Goal: Task Accomplishment & Management: Complete application form

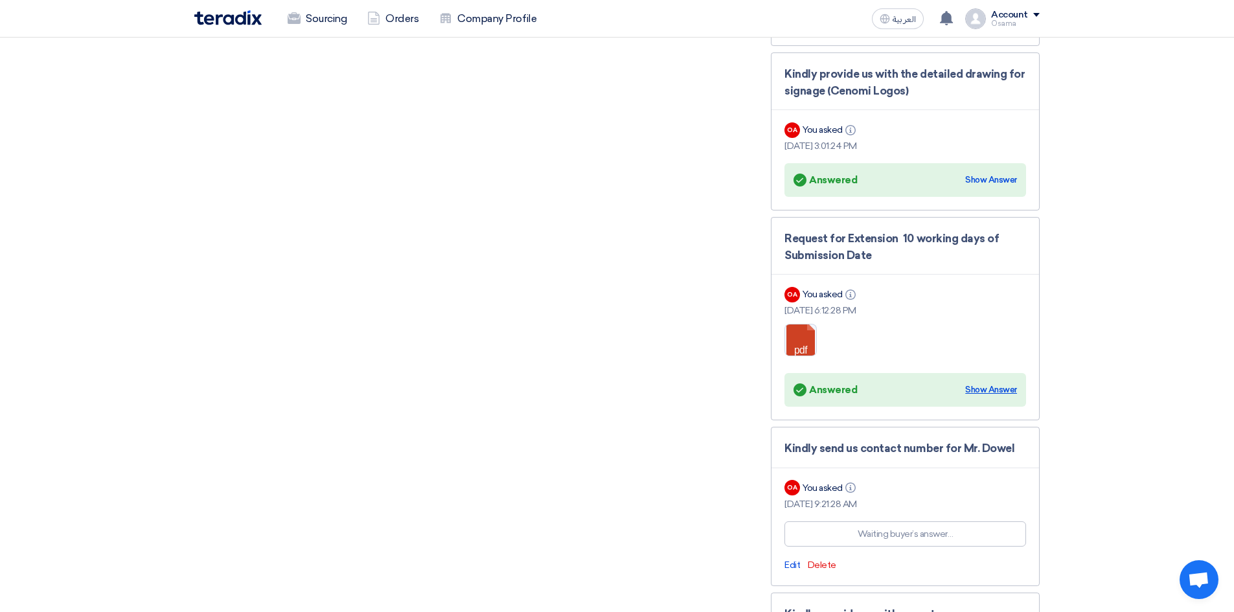
scroll to position [2553, 0]
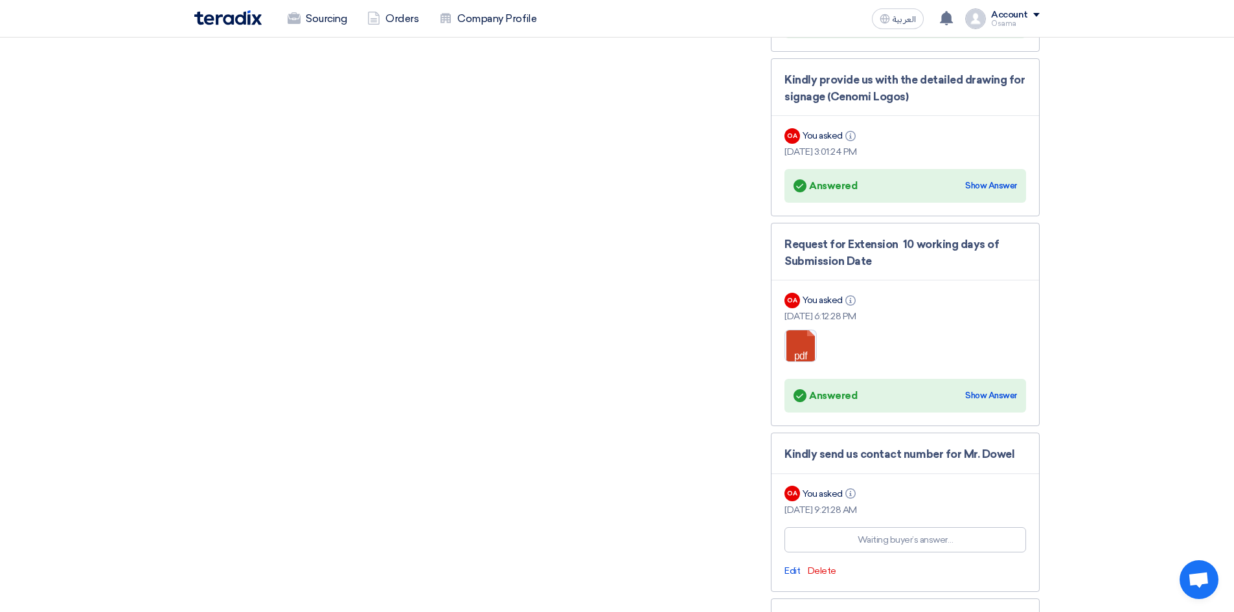
click at [1002, 434] on div "Kindly send us contact number for Mr. Dowel OA You asked Info [DATE] 9:21:28 AM…" at bounding box center [905, 512] width 269 height 159
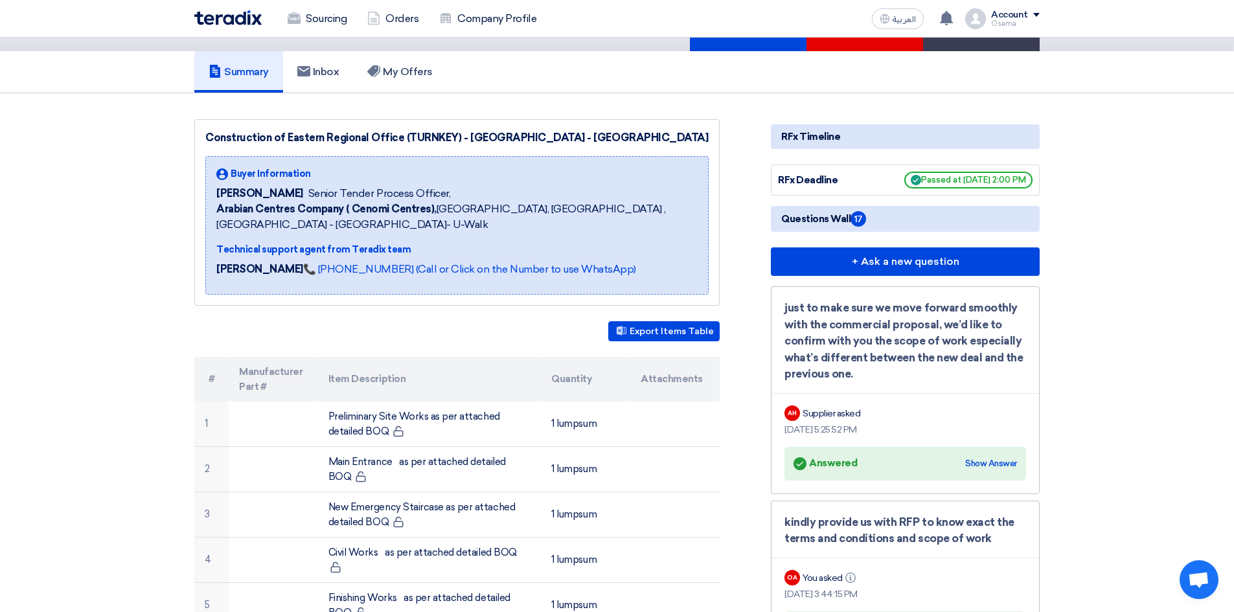
scroll to position [0, 0]
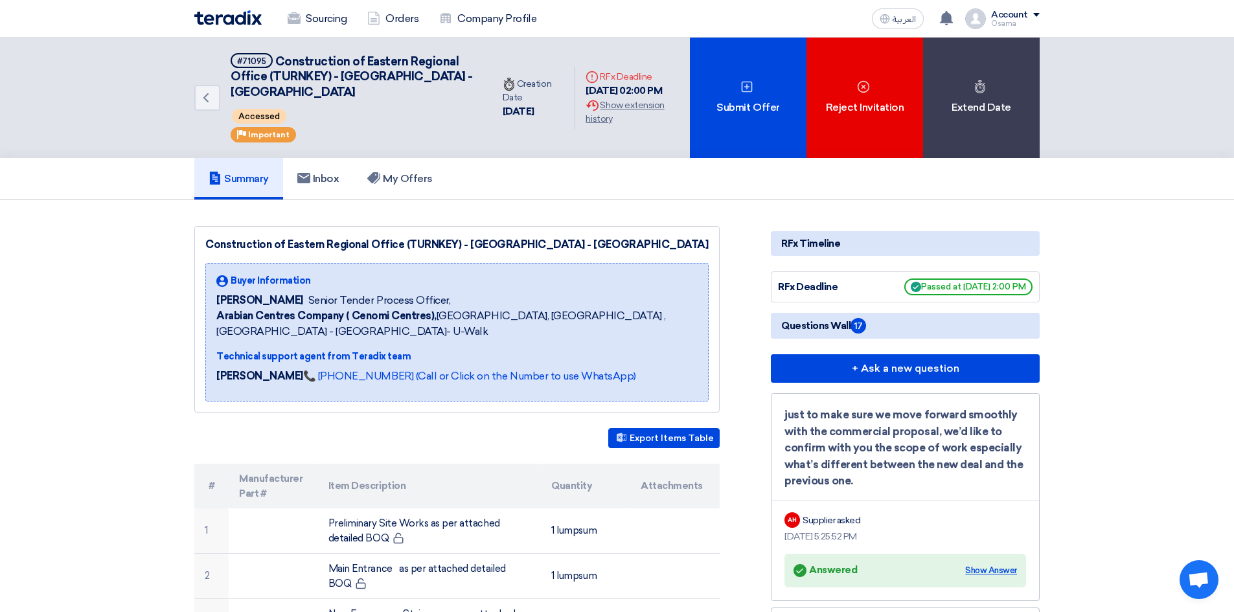
click at [994, 564] on div "Show Answer" at bounding box center [991, 570] width 52 height 13
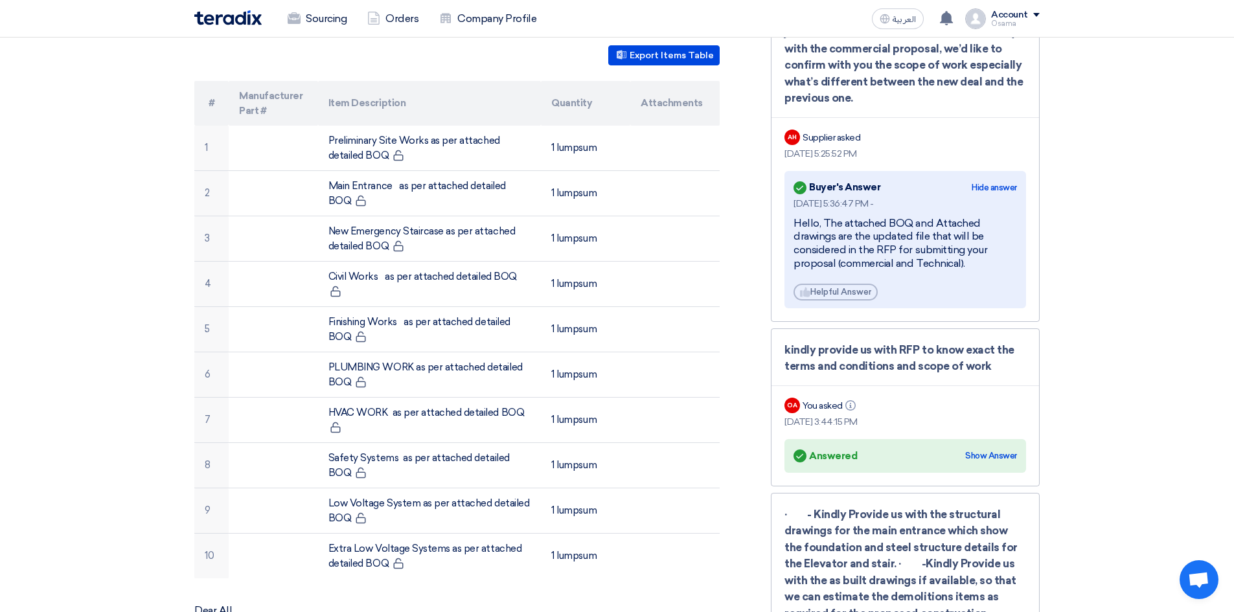
scroll to position [389, 0]
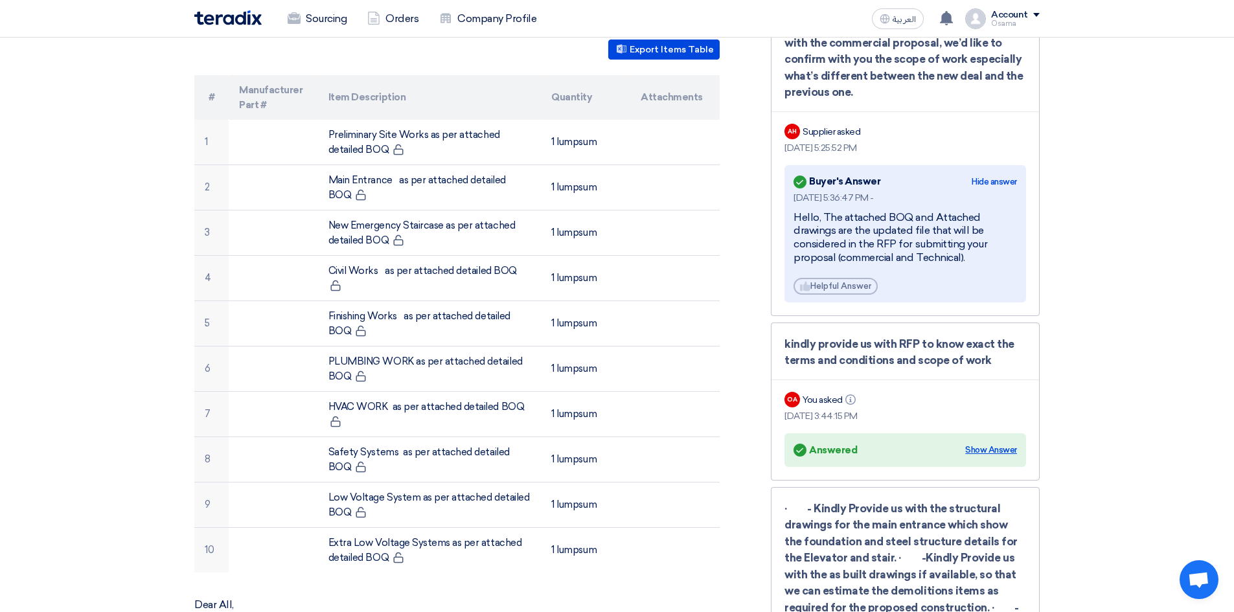
click at [996, 444] on div "Show Answer" at bounding box center [991, 450] width 52 height 13
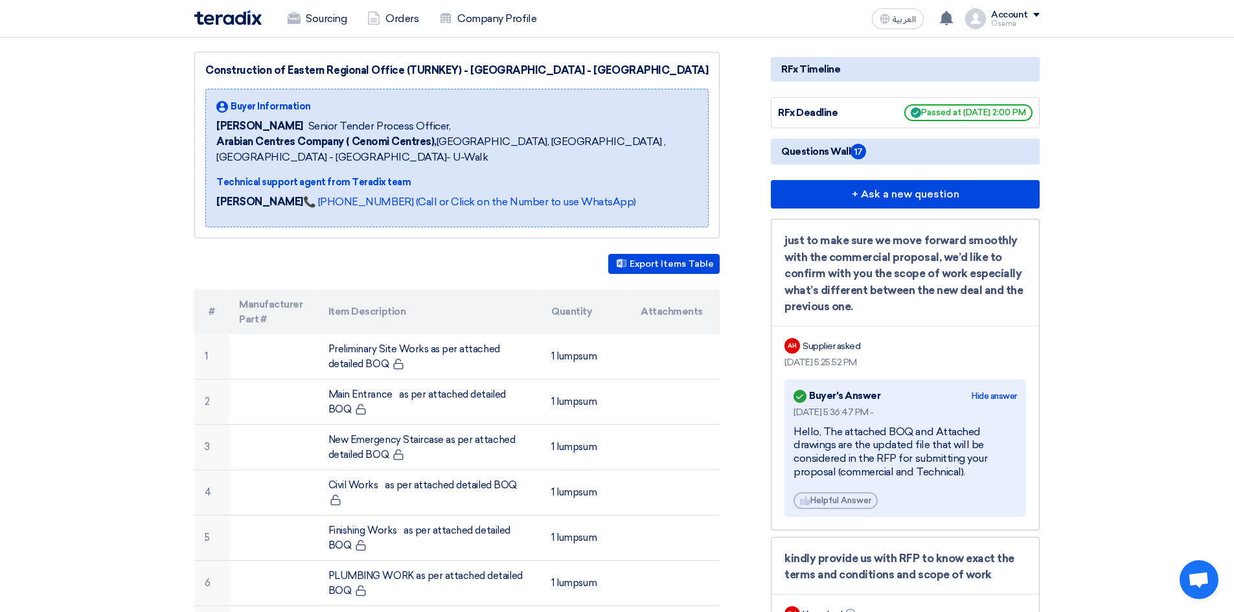
scroll to position [0, 0]
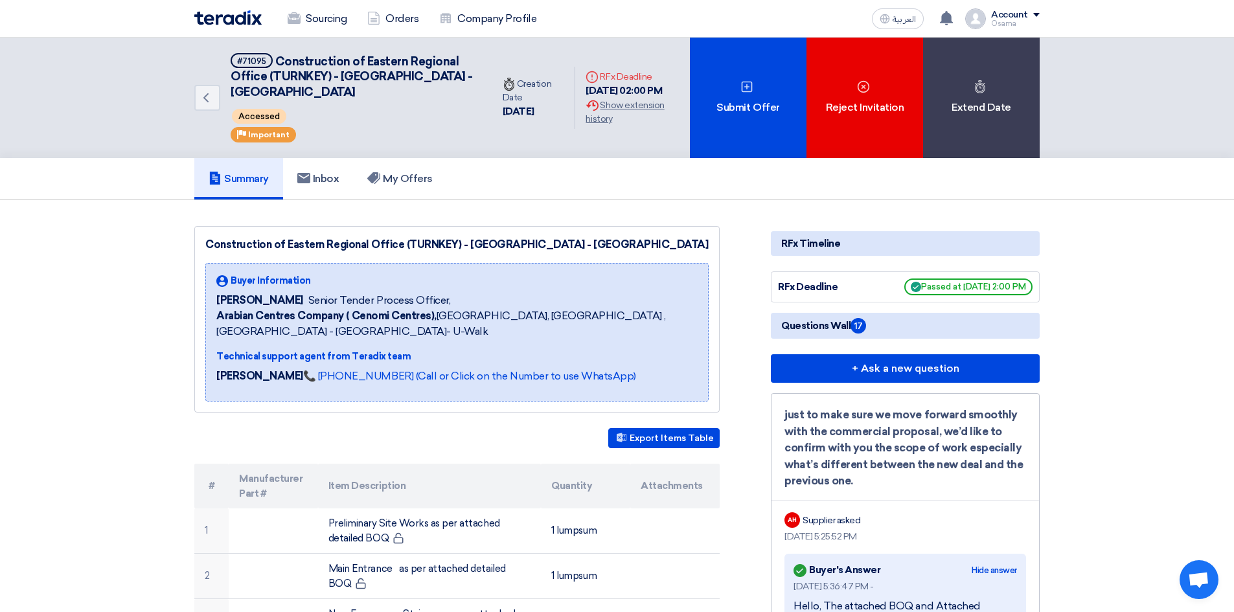
drag, startPoint x: 438, startPoint y: 282, endPoint x: 376, endPoint y: 281, distance: 62.8
click at [376, 293] on div "[PERSON_NAME] Senior Tender Process Officer," at bounding box center [456, 301] width 481 height 16
click at [447, 293] on div "[PERSON_NAME] Senior Tender Process Officer," at bounding box center [456, 301] width 481 height 16
drag, startPoint x: 445, startPoint y: 281, endPoint x: 201, endPoint y: 291, distance: 243.7
click at [201, 291] on div "Construction of Eastern Regional Office (TURNKEY) - [GEOGRAPHIC_DATA] - [GEOGRA…" at bounding box center [456, 319] width 525 height 187
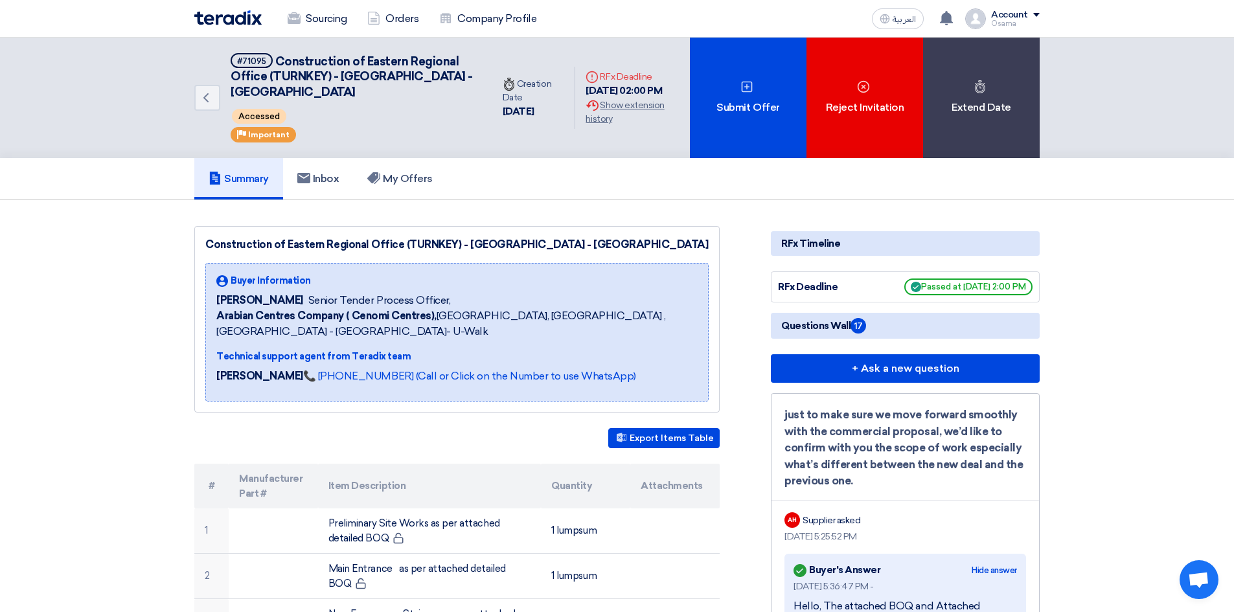
copy div "[PERSON_NAME] Senior Tender Process Officer,"
drag, startPoint x: 86, startPoint y: 341, endPoint x: 193, endPoint y: 357, distance: 108.2
drag, startPoint x: 615, startPoint y: 356, endPoint x: 204, endPoint y: 341, distance: 411.5
click at [204, 341] on div "Construction of Eastern Regional Office (TURNKEY) - [GEOGRAPHIC_DATA] - [GEOGRA…" at bounding box center [456, 319] width 525 height 187
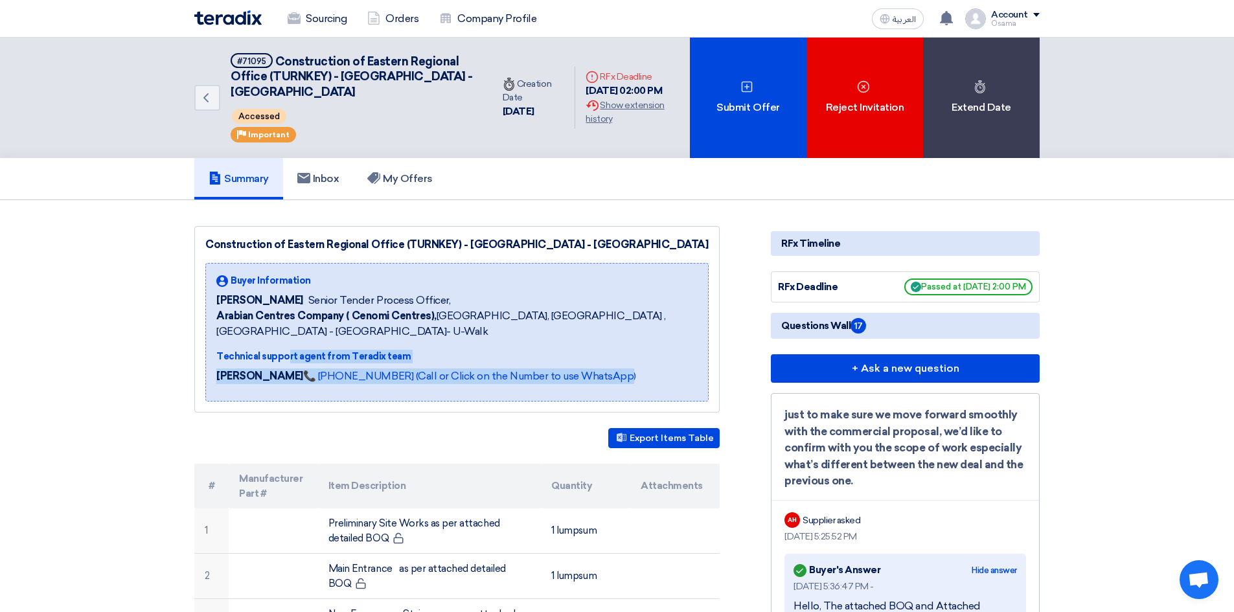
copy div "Technical support agent from Teradix team [PERSON_NAME] 📞 [PHONE_NUMBER] (Call …"
drag, startPoint x: 62, startPoint y: 282, endPoint x: 67, endPoint y: 269, distance: 13.4
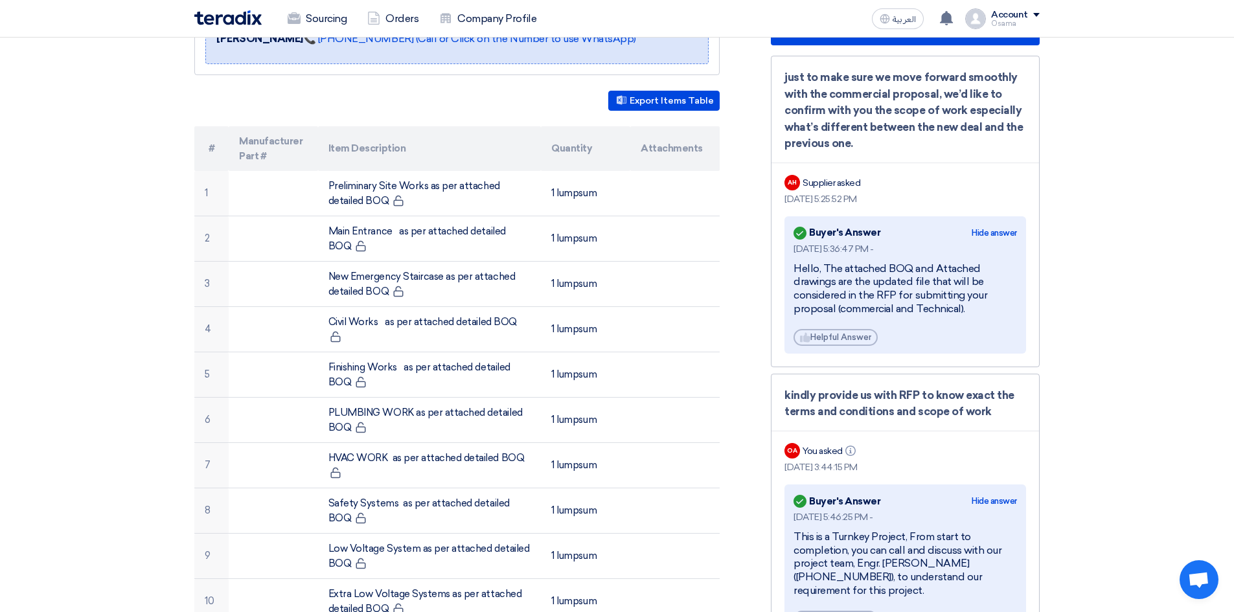
scroll to position [453, 0]
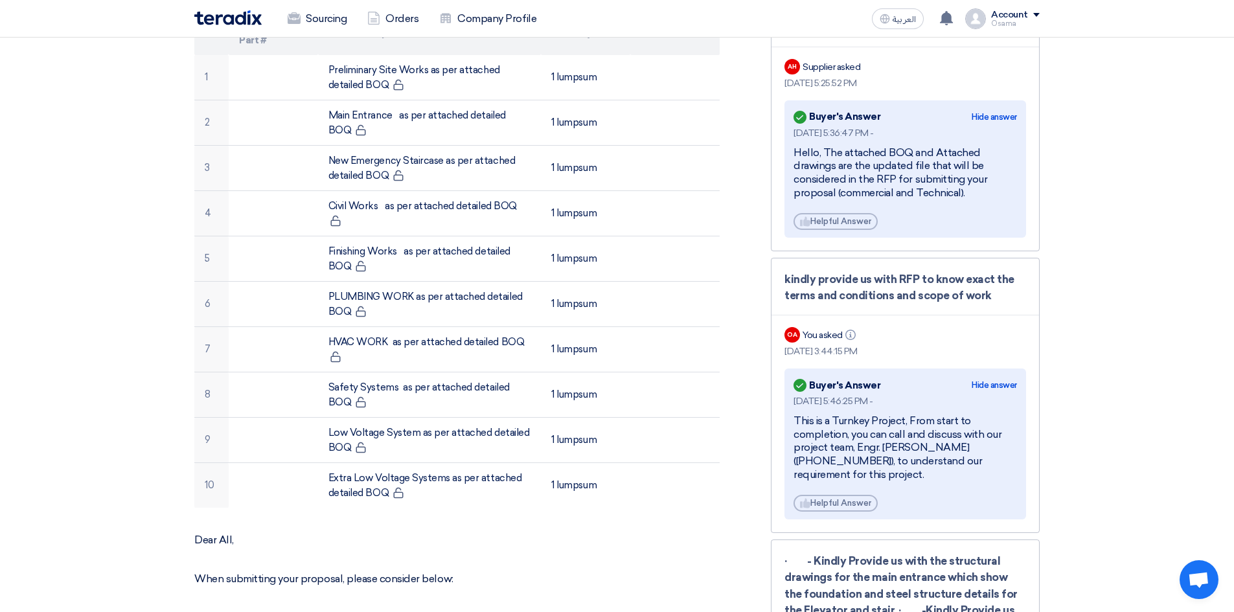
click at [904, 438] on div "This is a Turnkey Project, From start to completion, you can call and discuss w…" at bounding box center [904, 447] width 223 height 67
drag, startPoint x: 793, startPoint y: 429, endPoint x: 852, endPoint y: 446, distance: 60.8
click at [852, 446] on div "This is a Turnkey Project, From start to completion, you can call and discuss w…" at bounding box center [904, 447] width 223 height 67
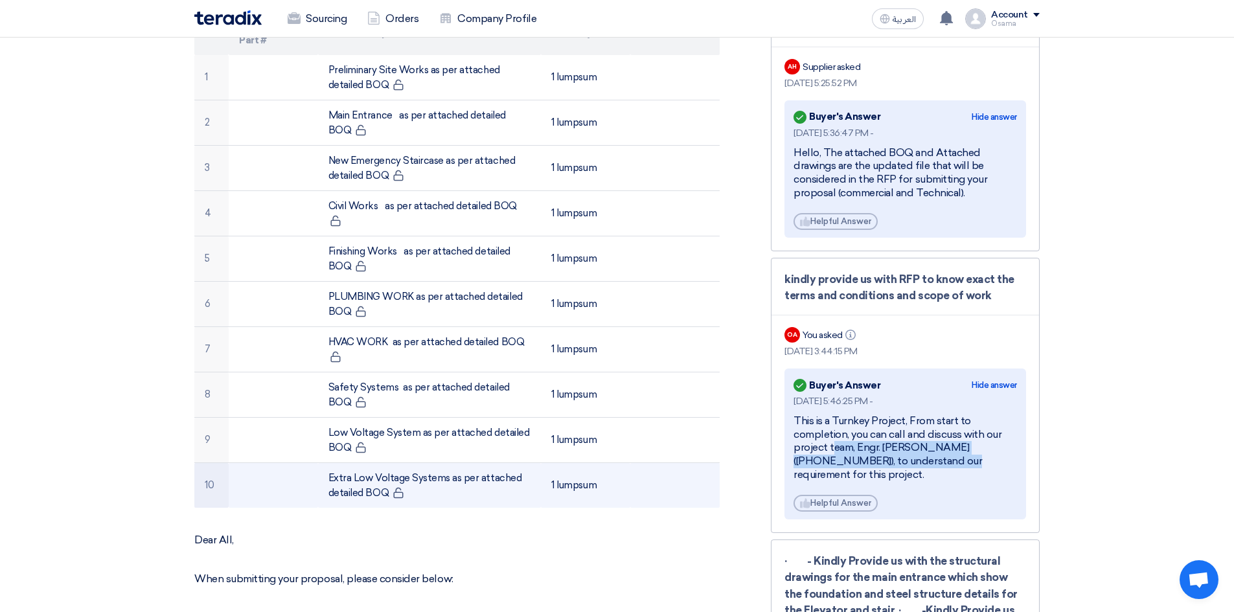
copy div "project team, Engr. [PERSON_NAME] ([PHONE_NUMBER]),"
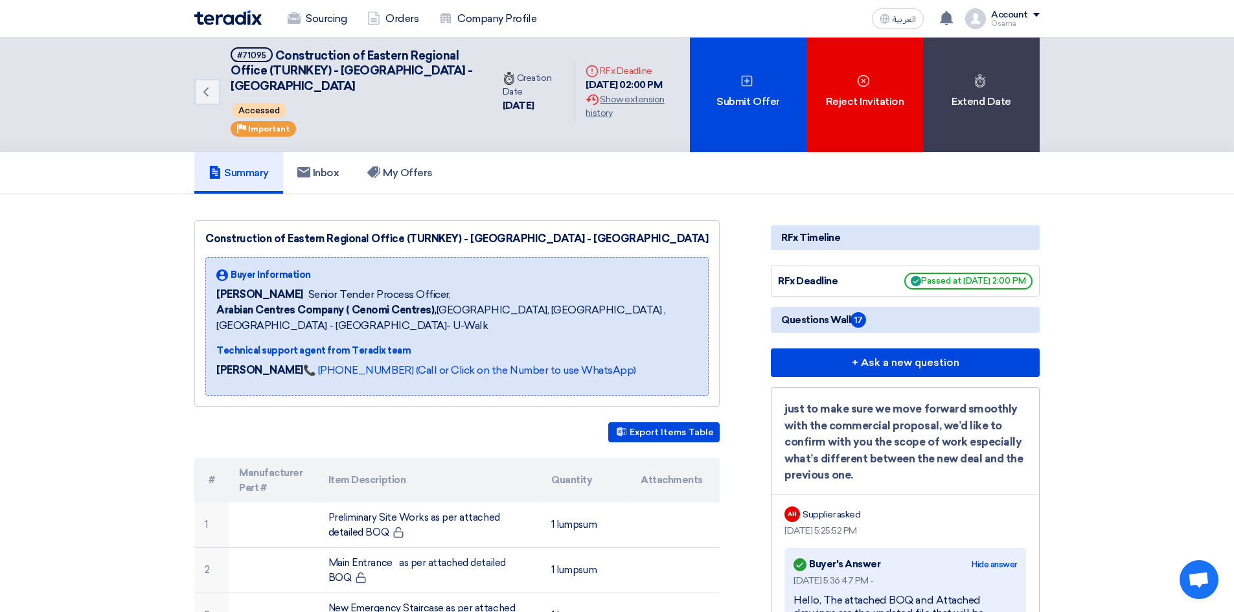
scroll to position [0, 0]
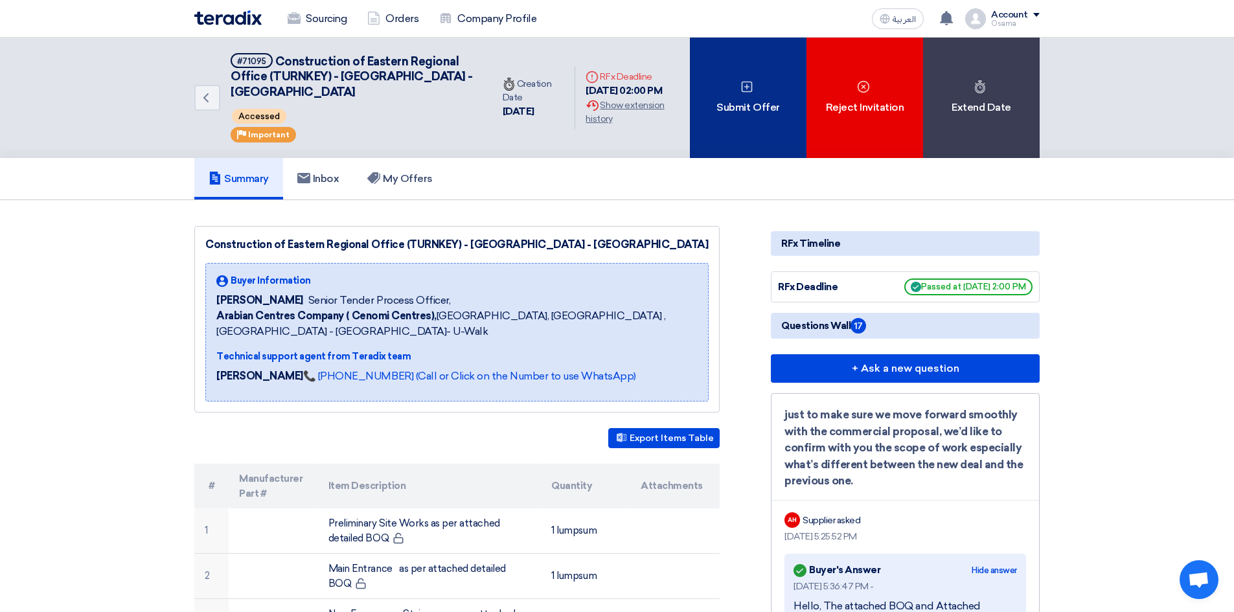
click at [725, 103] on div "Submit Offer" at bounding box center [748, 98] width 117 height 120
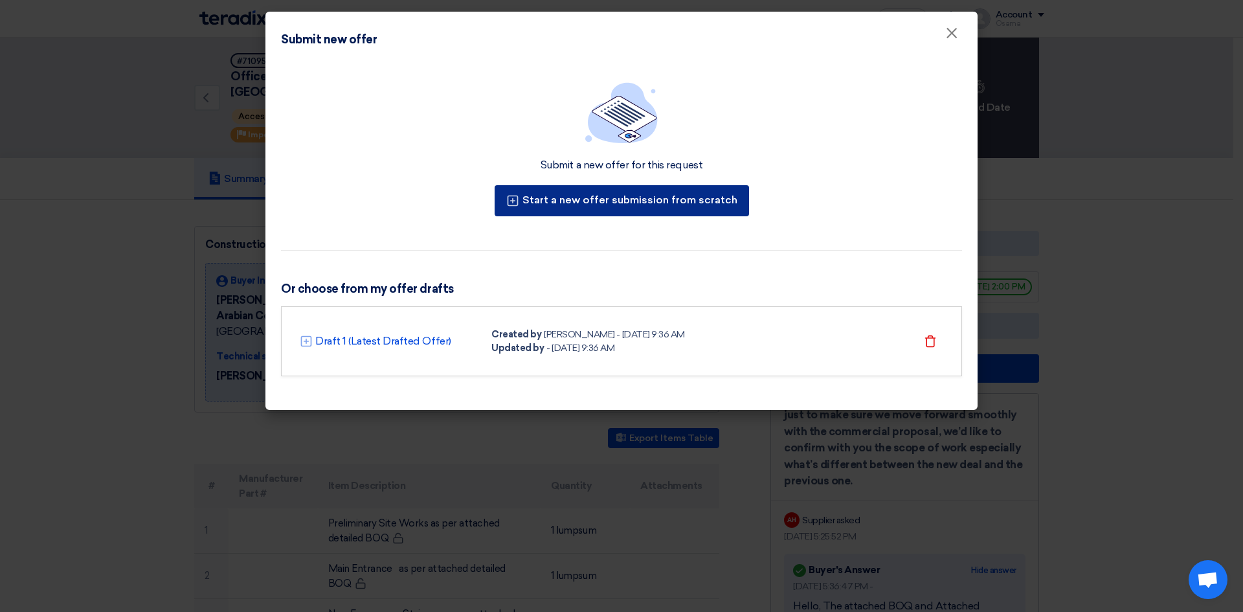
click at [576, 205] on button "Start a new offer submission from scratch" at bounding box center [622, 200] width 254 height 31
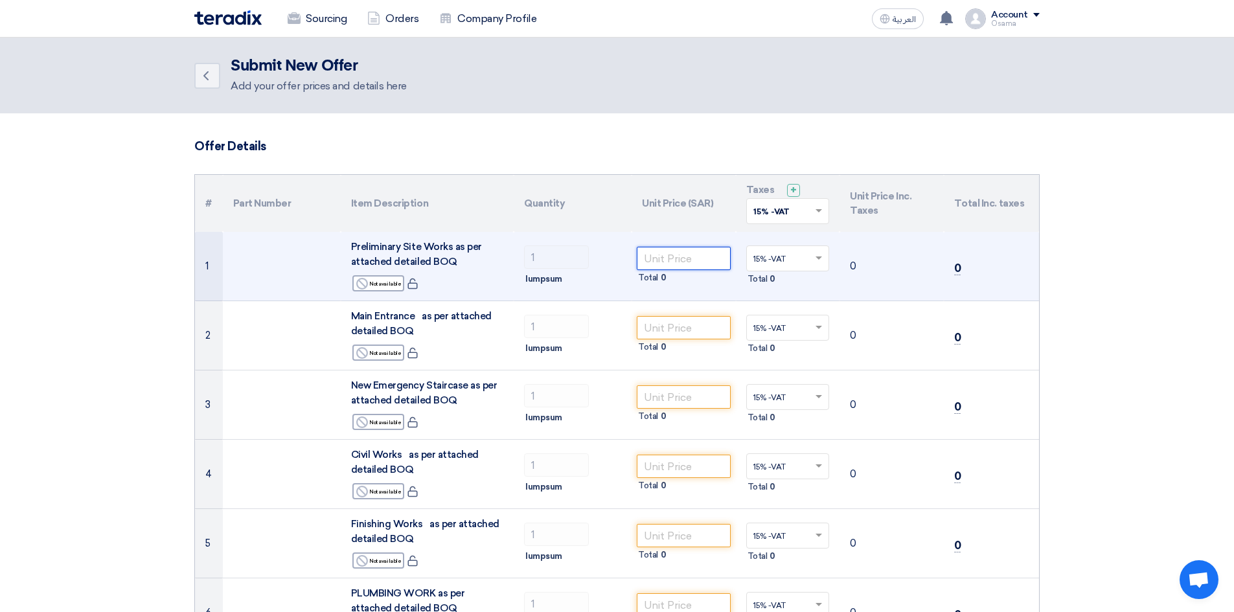
click at [691, 258] on input "number" at bounding box center [684, 258] width 94 height 23
drag, startPoint x: 869, startPoint y: 264, endPoint x: 914, endPoint y: 274, distance: 46.4
click at [871, 264] on td "0" at bounding box center [891, 266] width 104 height 69
click at [673, 262] on input "number" at bounding box center [684, 258] width 94 height 23
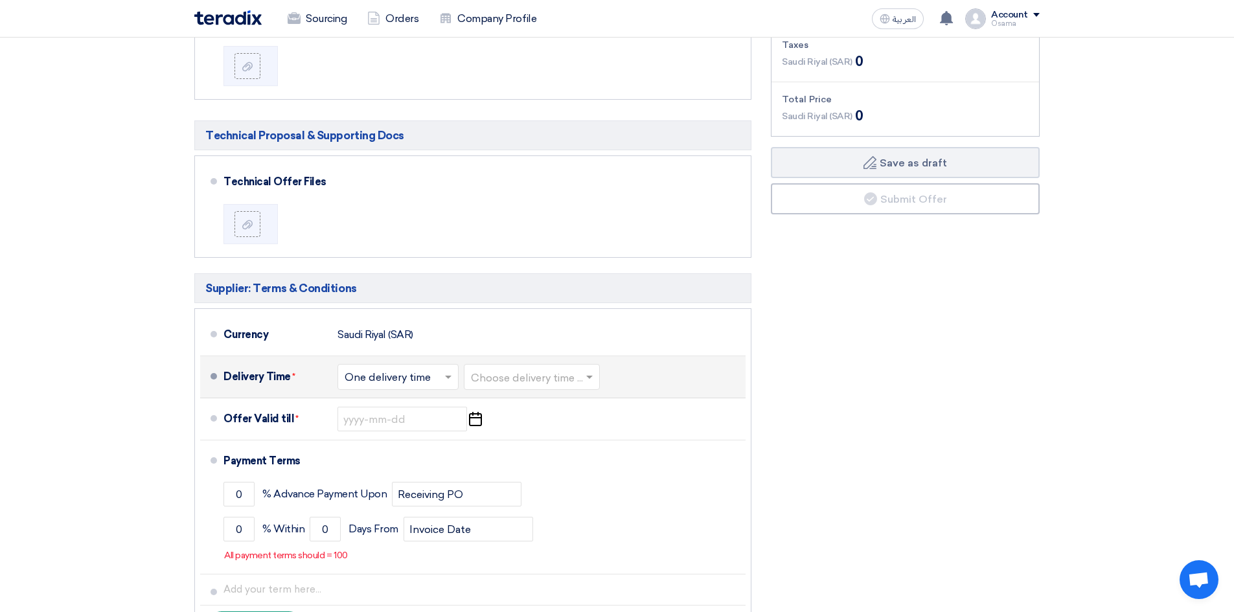
scroll to position [1036, 0]
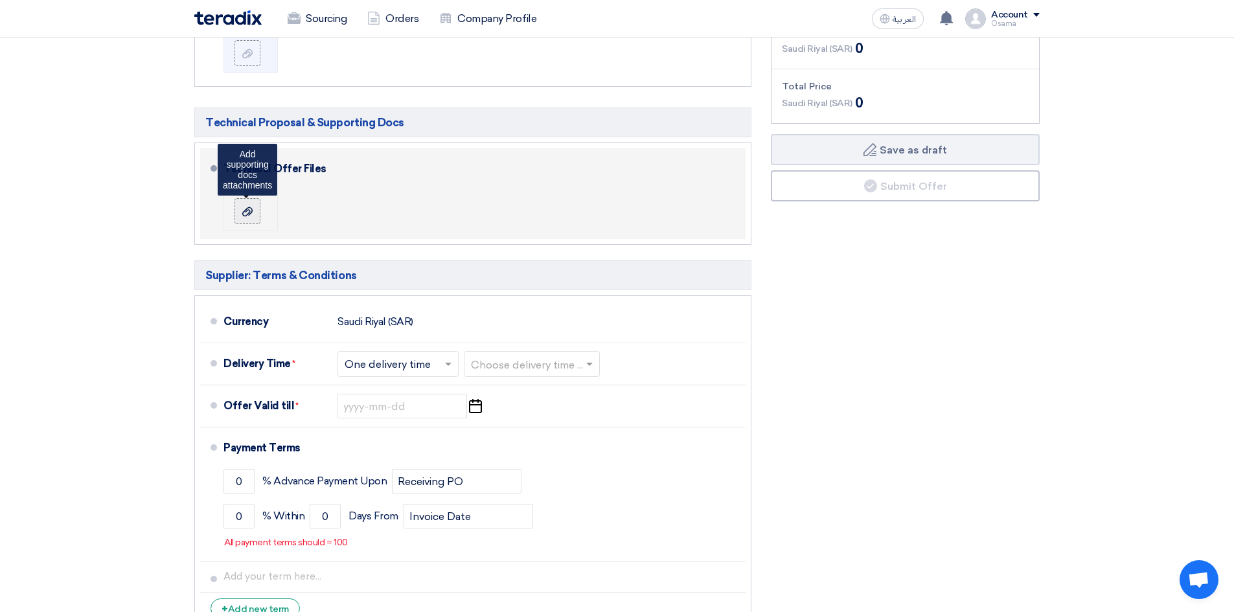
click at [249, 214] on icon at bounding box center [247, 212] width 10 height 10
click at [0, 0] on input "file" at bounding box center [0, 0] width 0 height 0
click at [242, 217] on div at bounding box center [248, 211] width 16 height 13
click at [0, 0] on input "file" at bounding box center [0, 0] width 0 height 0
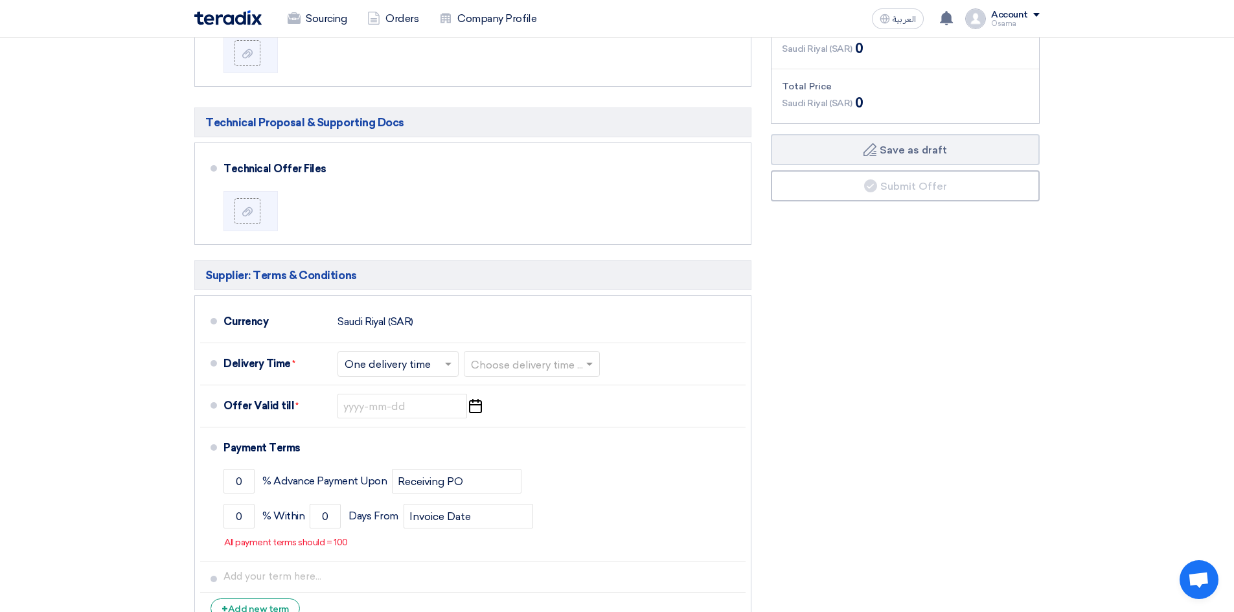
click at [853, 361] on div "Financial Offer Summary Subtotal [GEOGRAPHIC_DATA] (SAR) 0 Taxes [GEOGRAPHIC_DA…" at bounding box center [905, 290] width 288 height 692
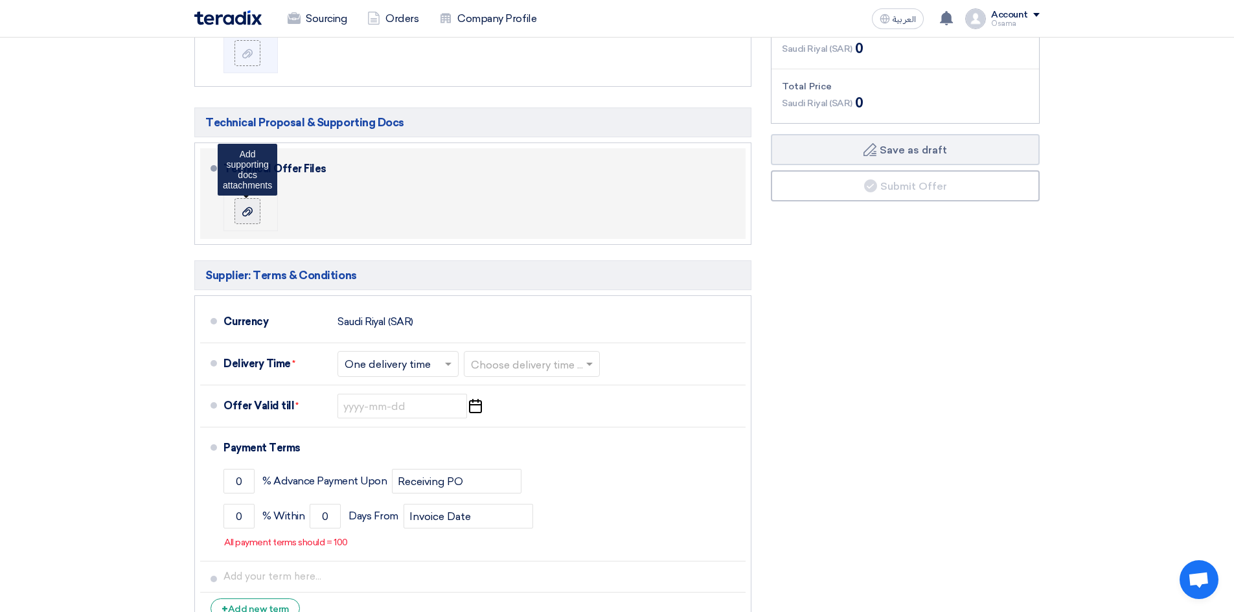
click at [243, 212] on use at bounding box center [247, 211] width 10 height 9
click at [0, 0] on input "file" at bounding box center [0, 0] width 0 height 0
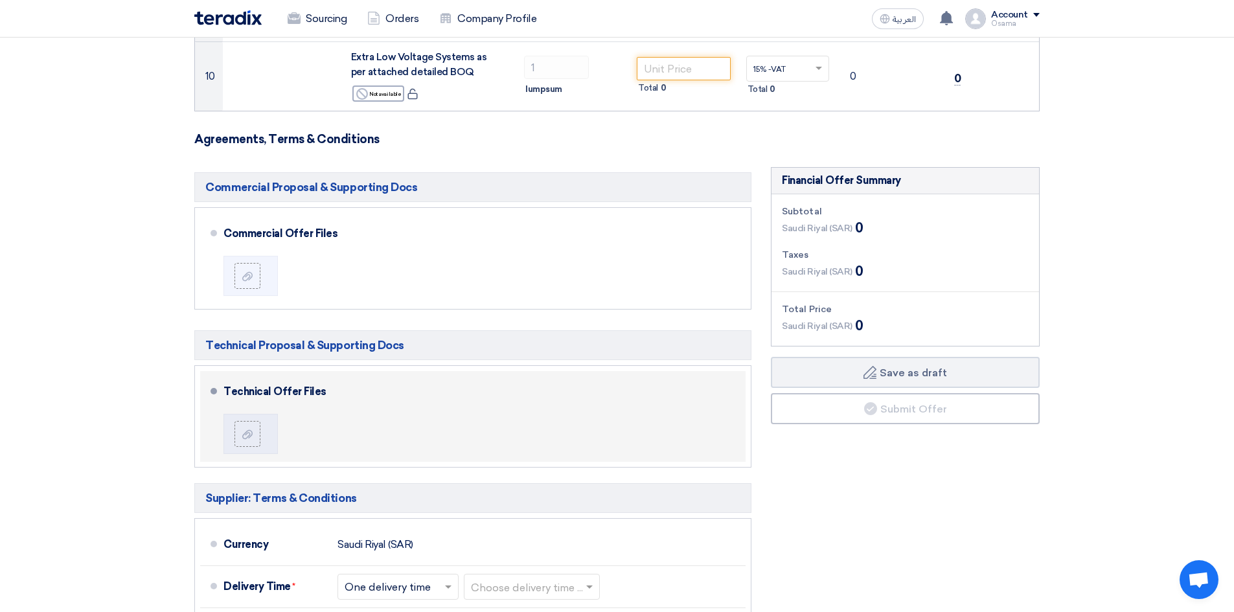
scroll to position [907, 0]
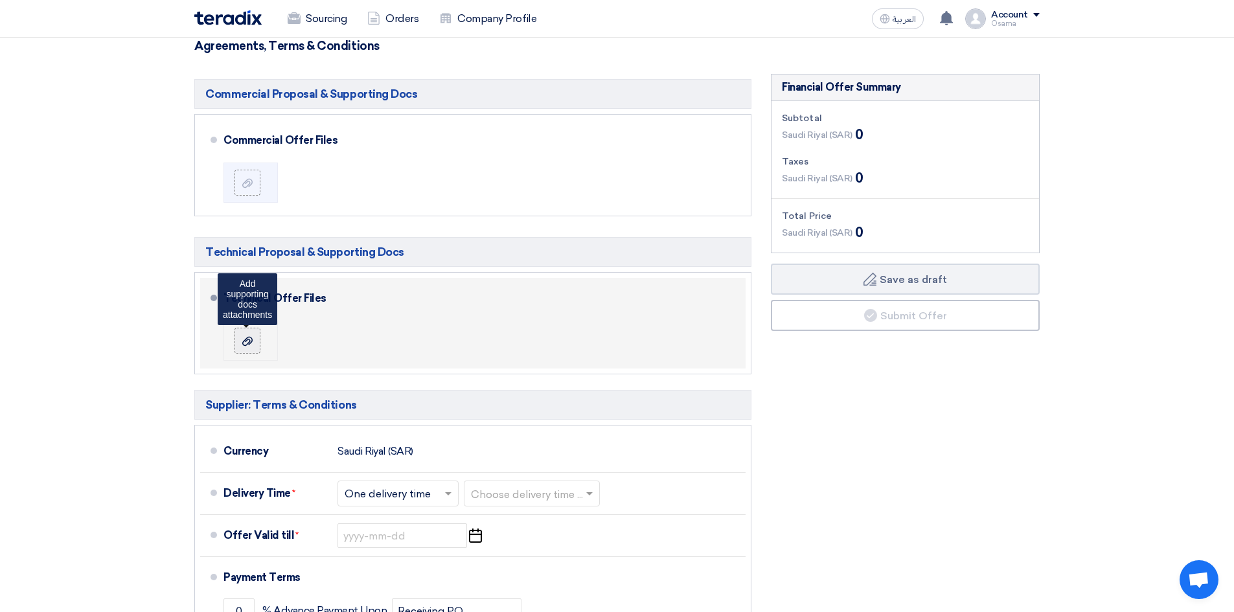
click at [250, 339] on icon at bounding box center [247, 341] width 10 height 10
click at [0, 0] on input "file" at bounding box center [0, 0] width 0 height 0
click at [250, 346] on icon at bounding box center [247, 341] width 10 height 10
click at [0, 0] on input "file" at bounding box center [0, 0] width 0 height 0
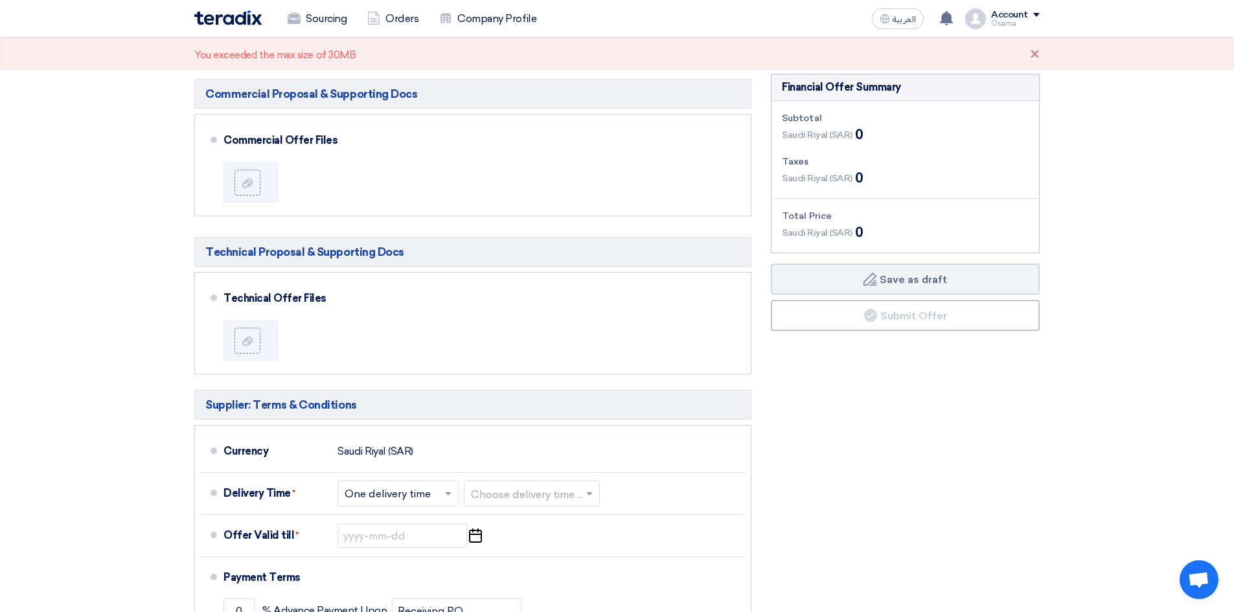
drag, startPoint x: 1007, startPoint y: 438, endPoint x: 993, endPoint y: 413, distance: 28.4
click at [1004, 433] on div "Financial Offer Summary Subtotal [GEOGRAPHIC_DATA] (SAR) 0 Taxes [GEOGRAPHIC_DA…" at bounding box center [905, 420] width 288 height 692
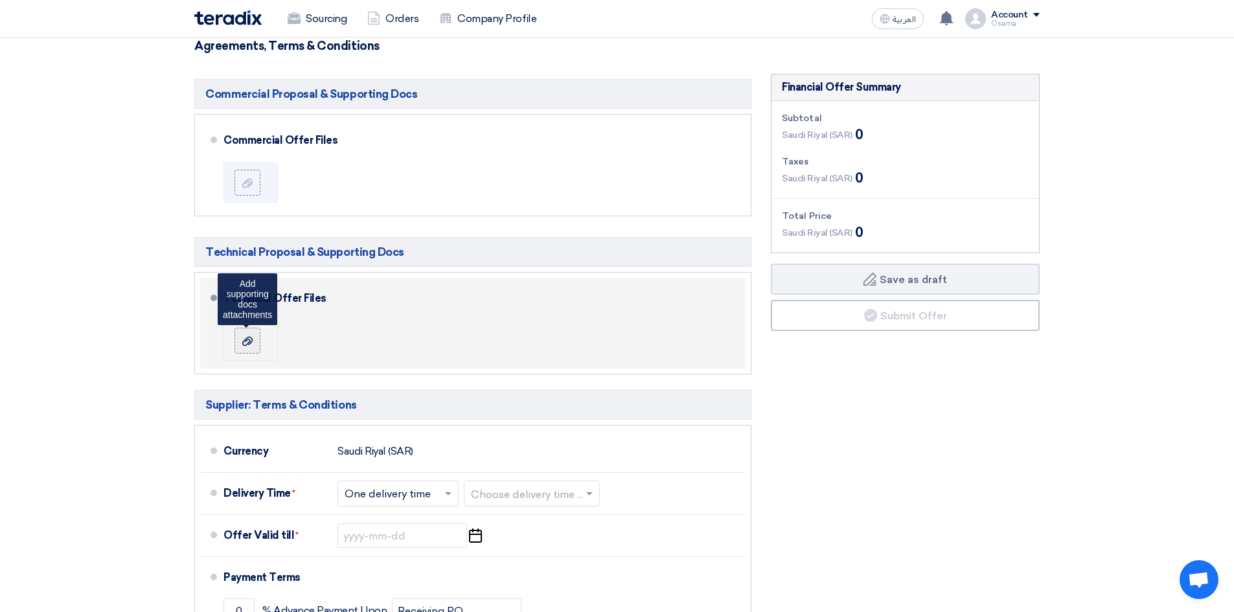
click at [251, 340] on icon at bounding box center [247, 341] width 10 height 10
click at [0, 0] on input "file" at bounding box center [0, 0] width 0 height 0
click at [253, 343] on div at bounding box center [248, 340] width 16 height 13
click at [0, 0] on input "file" at bounding box center [0, 0] width 0 height 0
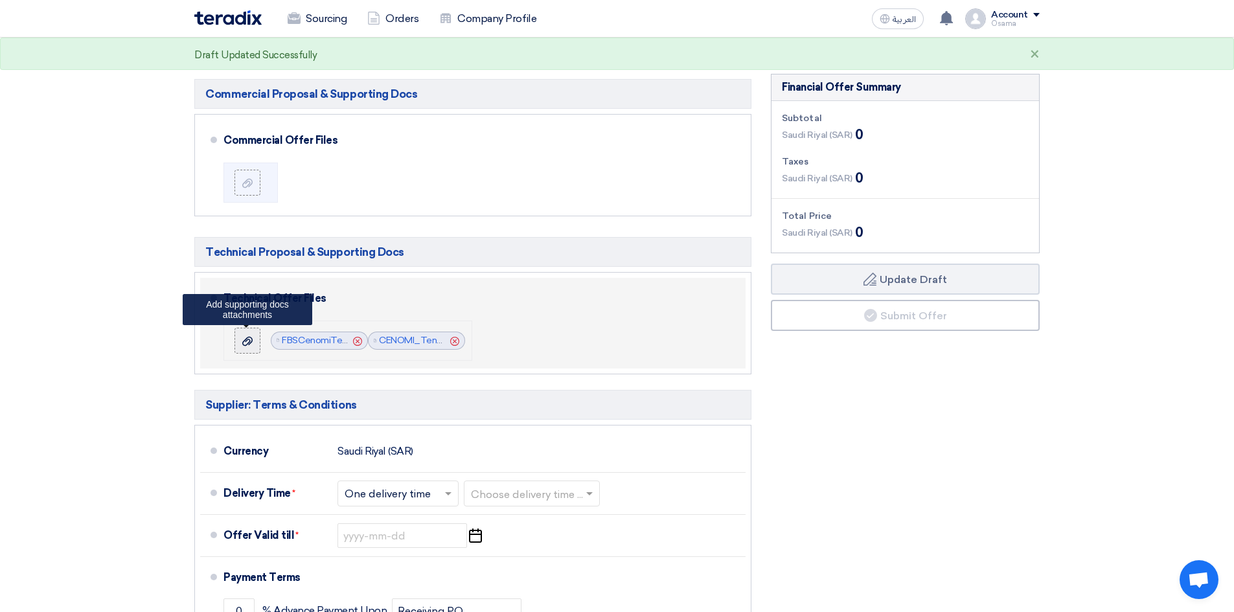
click at [251, 345] on icon at bounding box center [247, 341] width 10 height 10
click at [0, 0] on input "file" at bounding box center [0, 0] width 0 height 0
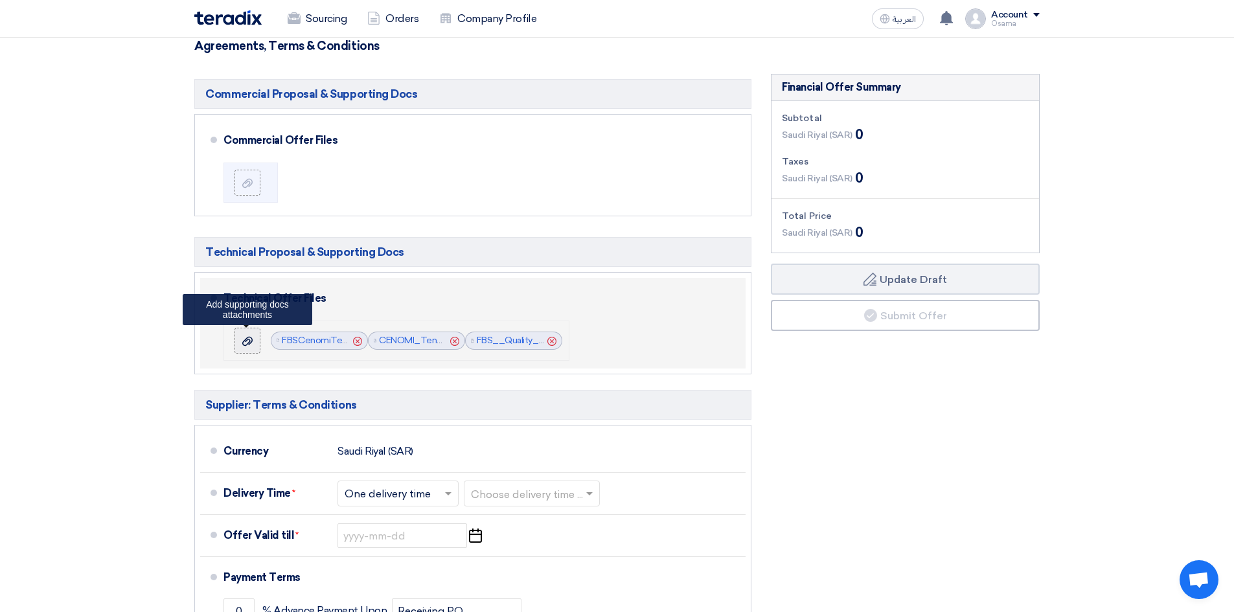
click at [250, 338] on icon at bounding box center [247, 341] width 10 height 10
click at [0, 0] on input "file" at bounding box center [0, 0] width 0 height 0
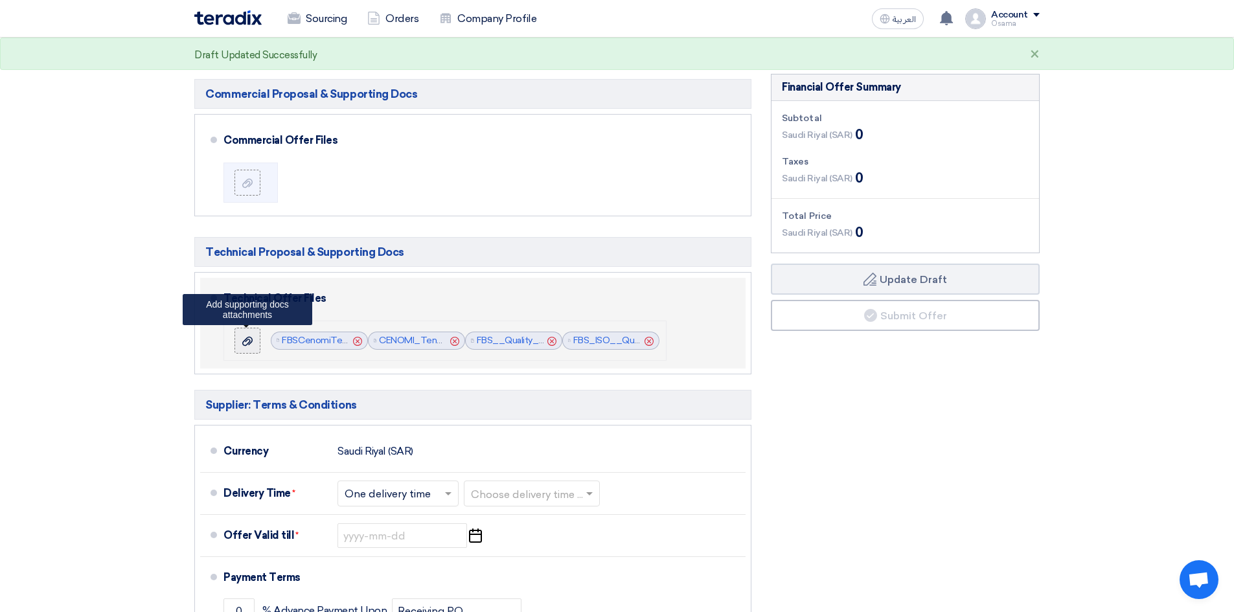
click at [247, 343] on icon at bounding box center [247, 341] width 10 height 10
click at [0, 0] on input "file" at bounding box center [0, 0] width 0 height 0
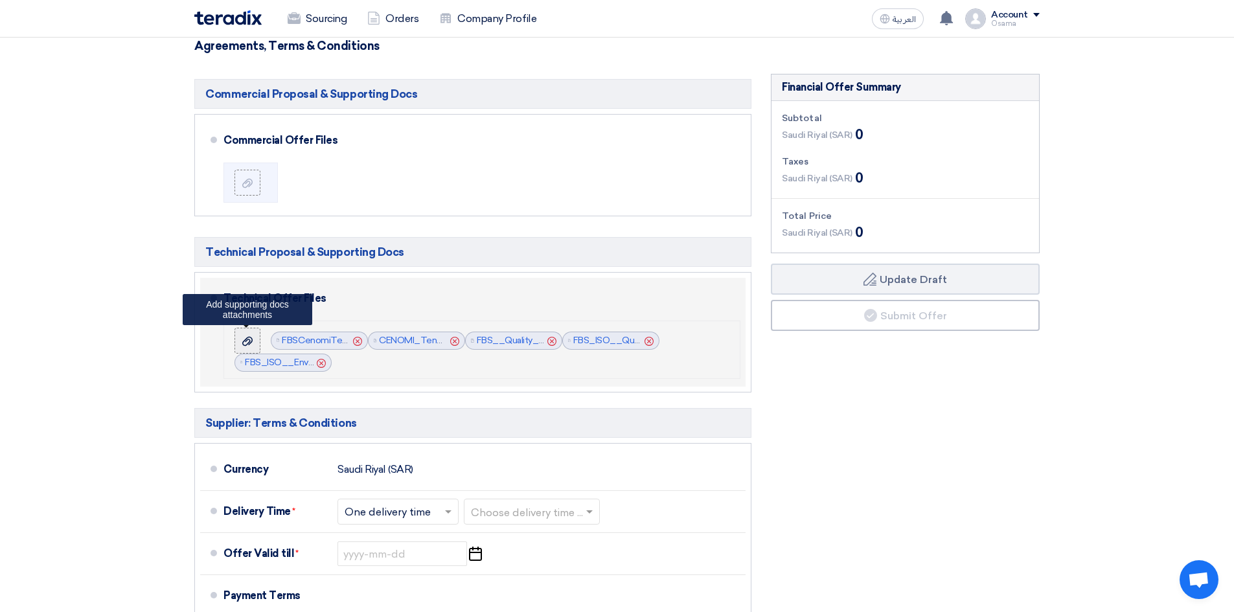
click at [249, 342] on use at bounding box center [247, 341] width 10 height 9
click at [0, 0] on input "file" at bounding box center [0, 0] width 0 height 0
click at [243, 343] on icon at bounding box center [247, 341] width 10 height 10
click at [0, 0] on input "file" at bounding box center [0, 0] width 0 height 0
click at [254, 350] on label at bounding box center [247, 341] width 26 height 26
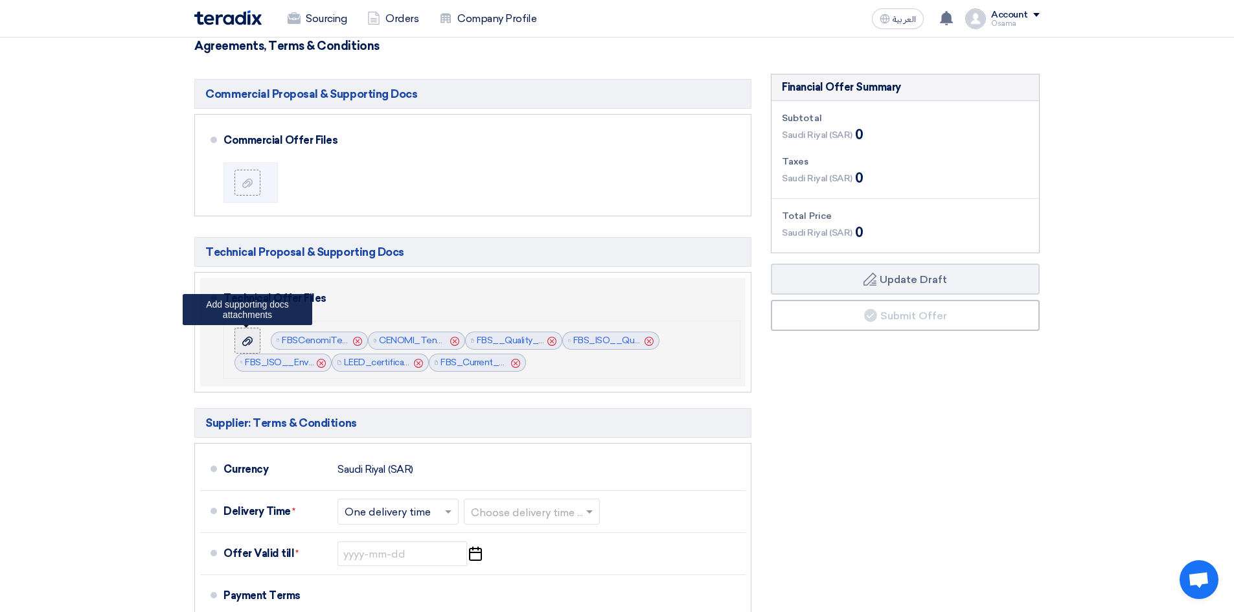
click at [0, 0] on input "file" at bounding box center [0, 0] width 0 height 0
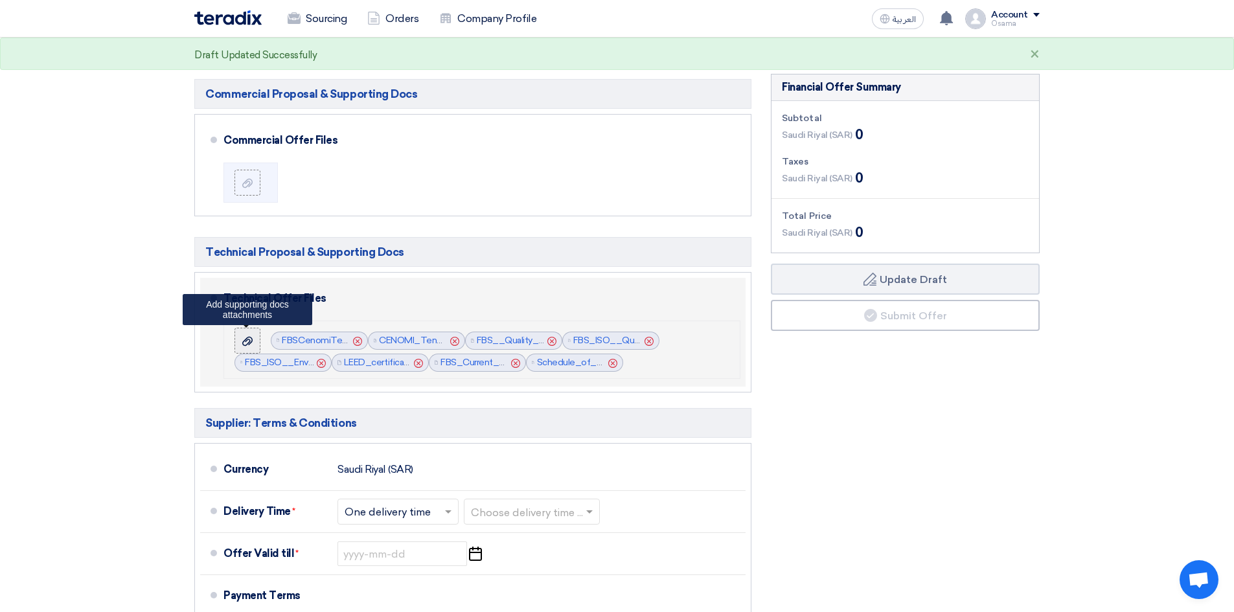
click at [244, 345] on icon at bounding box center [247, 341] width 10 height 10
click at [0, 0] on input "file" at bounding box center [0, 0] width 0 height 0
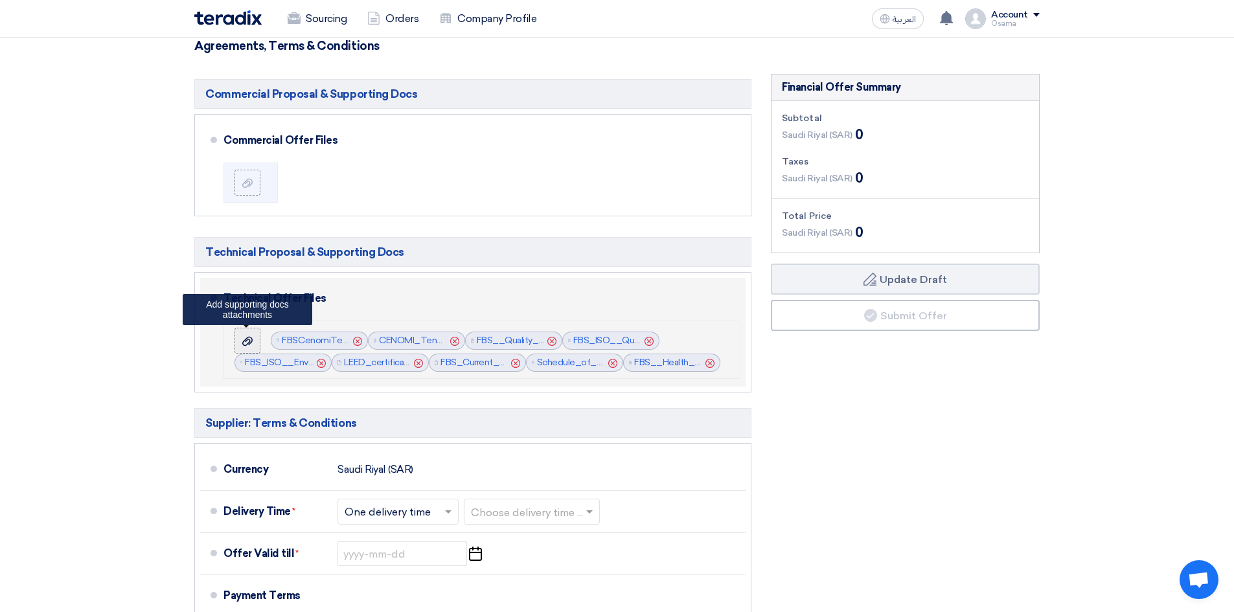
click at [247, 346] on icon at bounding box center [247, 341] width 10 height 10
click at [0, 0] on input "file" at bounding box center [0, 0] width 0 height 0
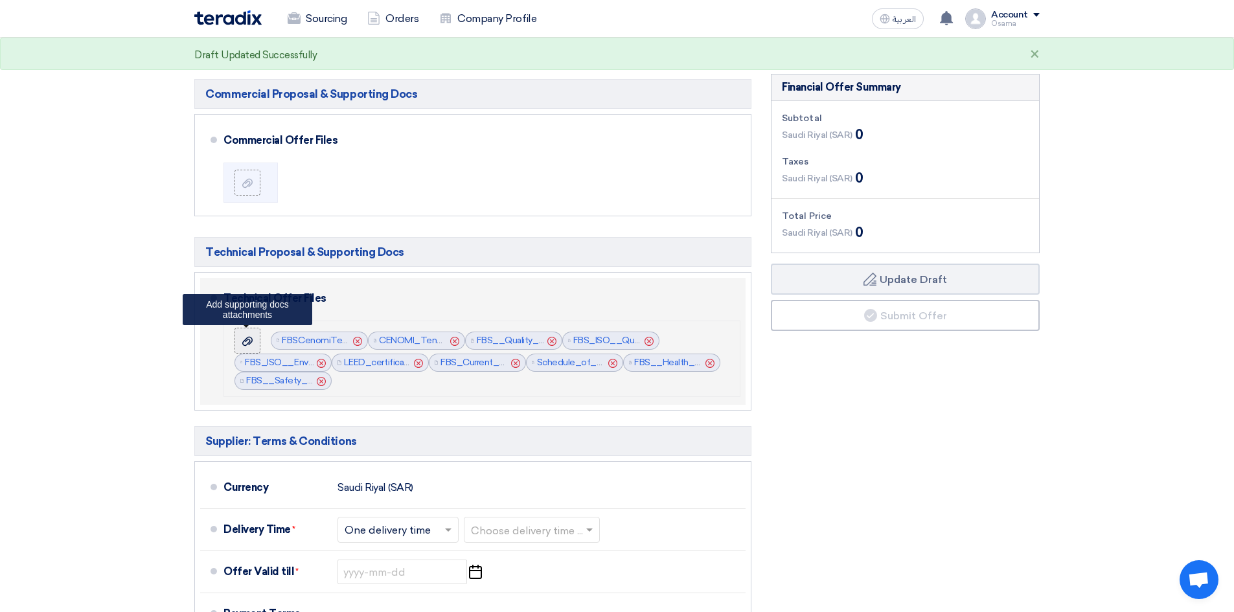
click at [250, 346] on icon at bounding box center [247, 341] width 10 height 10
click at [0, 0] on input "file" at bounding box center [0, 0] width 0 height 0
click at [247, 340] on use at bounding box center [247, 341] width 10 height 9
click at [0, 0] on input "file" at bounding box center [0, 0] width 0 height 0
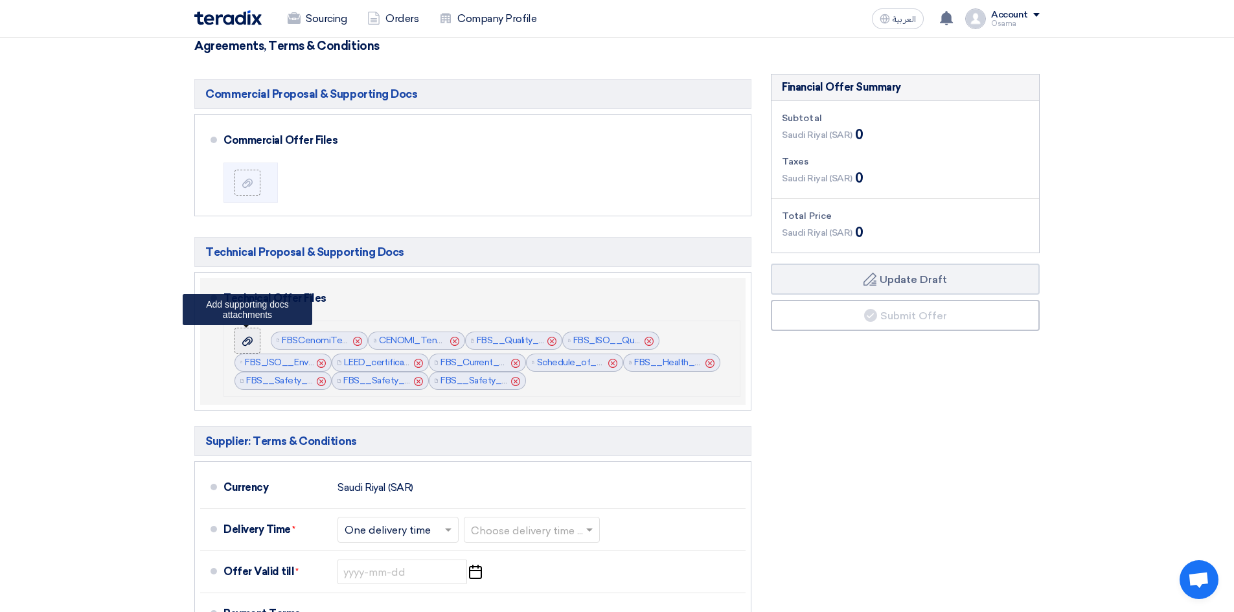
click at [254, 341] on div at bounding box center [248, 340] width 16 height 13
click at [0, 0] on input "file" at bounding box center [0, 0] width 0 height 0
click at [250, 342] on use at bounding box center [247, 341] width 10 height 9
click at [0, 0] on input "file" at bounding box center [0, 0] width 0 height 0
click at [247, 342] on icon at bounding box center [247, 341] width 10 height 10
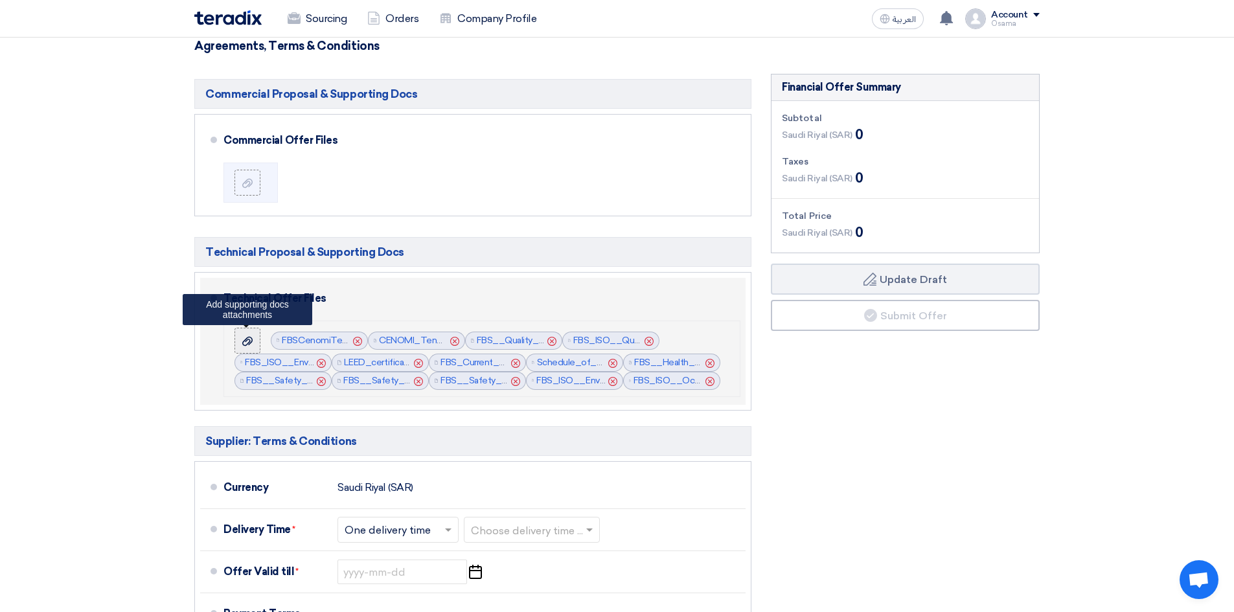
click at [0, 0] on input "file" at bounding box center [0, 0] width 0 height 0
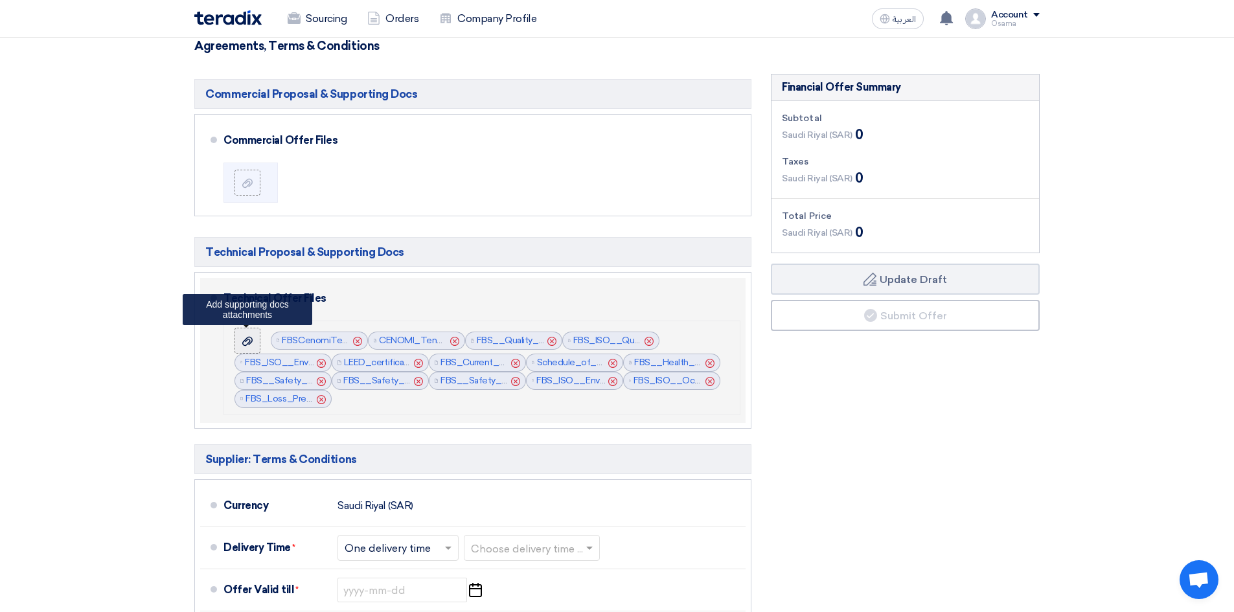
click at [247, 347] on label at bounding box center [247, 341] width 26 height 26
click at [0, 0] on input "file" at bounding box center [0, 0] width 0 height 0
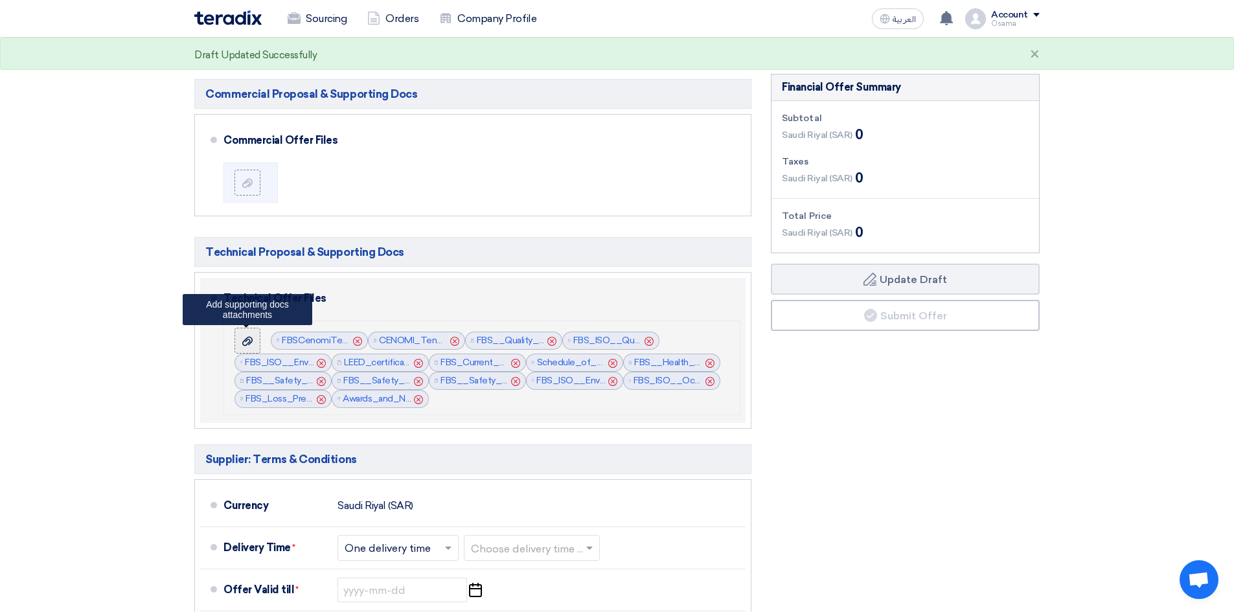
click at [250, 338] on icon at bounding box center [247, 341] width 10 height 10
click at [0, 0] on input "file" at bounding box center [0, 0] width 0 height 0
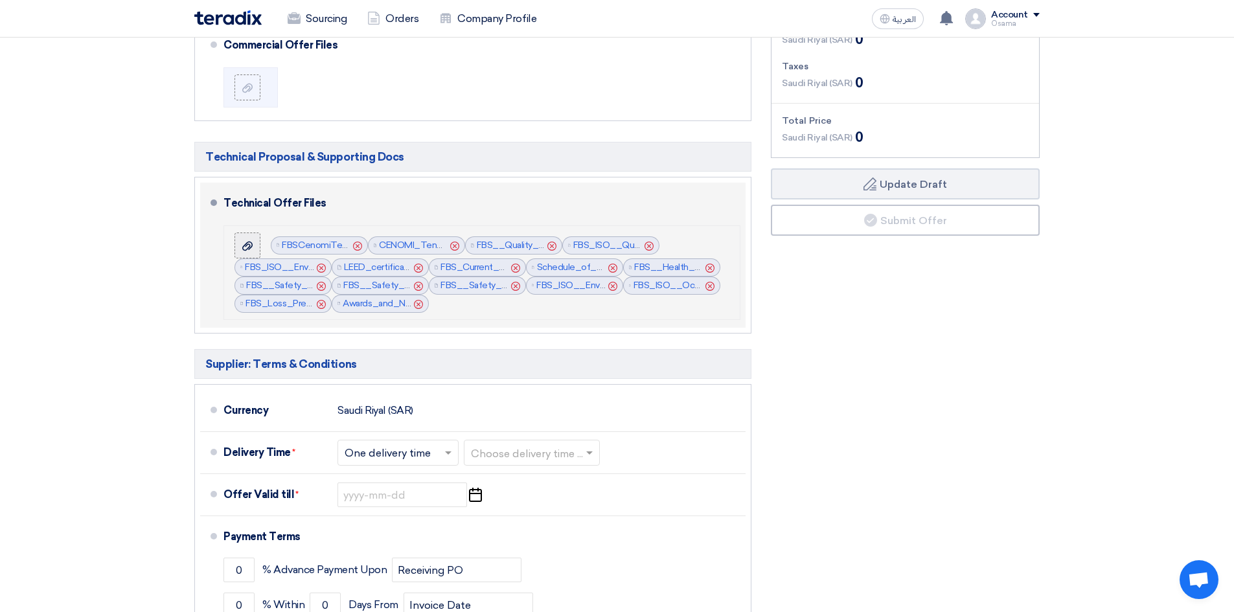
scroll to position [996, 0]
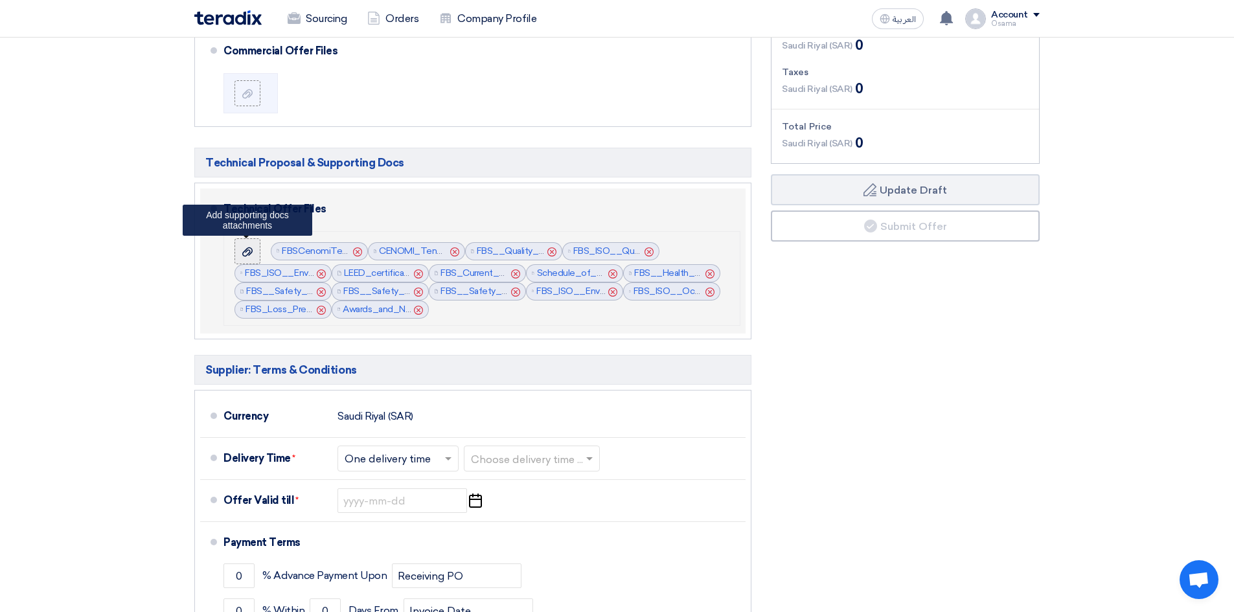
click at [242, 253] on div at bounding box center [248, 251] width 16 height 13
click at [0, 0] on input "file" at bounding box center [0, 0] width 0 height 0
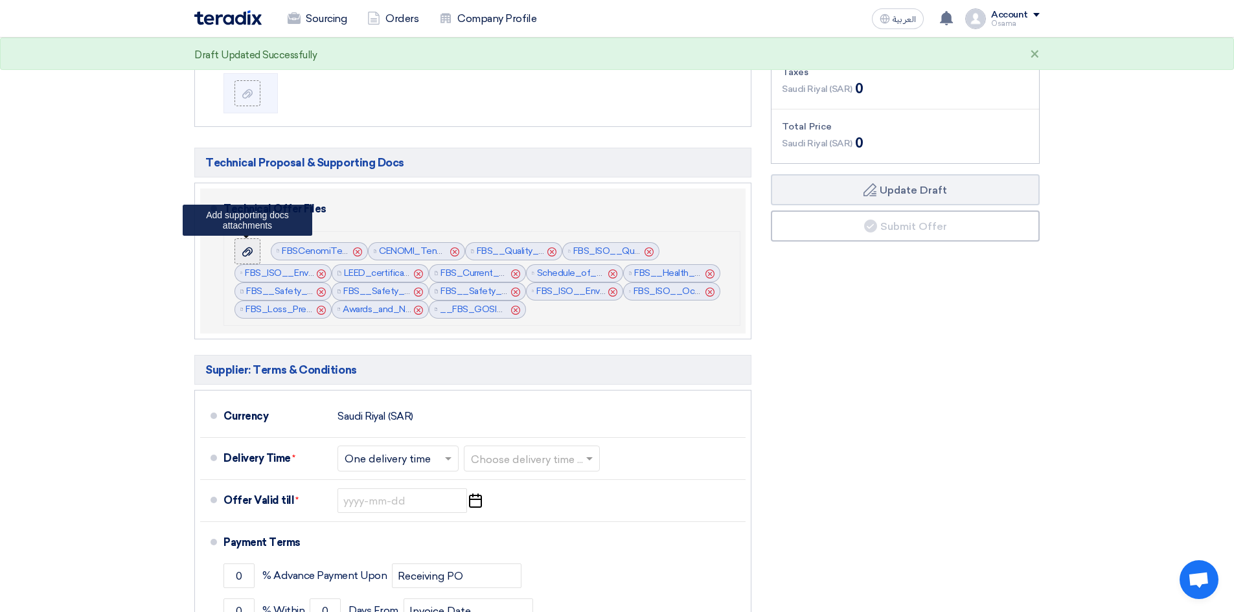
click at [248, 256] on icon at bounding box center [247, 252] width 10 height 10
click at [0, 0] on input "file" at bounding box center [0, 0] width 0 height 0
click at [240, 249] on div at bounding box center [248, 251] width 16 height 13
click at [0, 0] on input "file" at bounding box center [0, 0] width 0 height 0
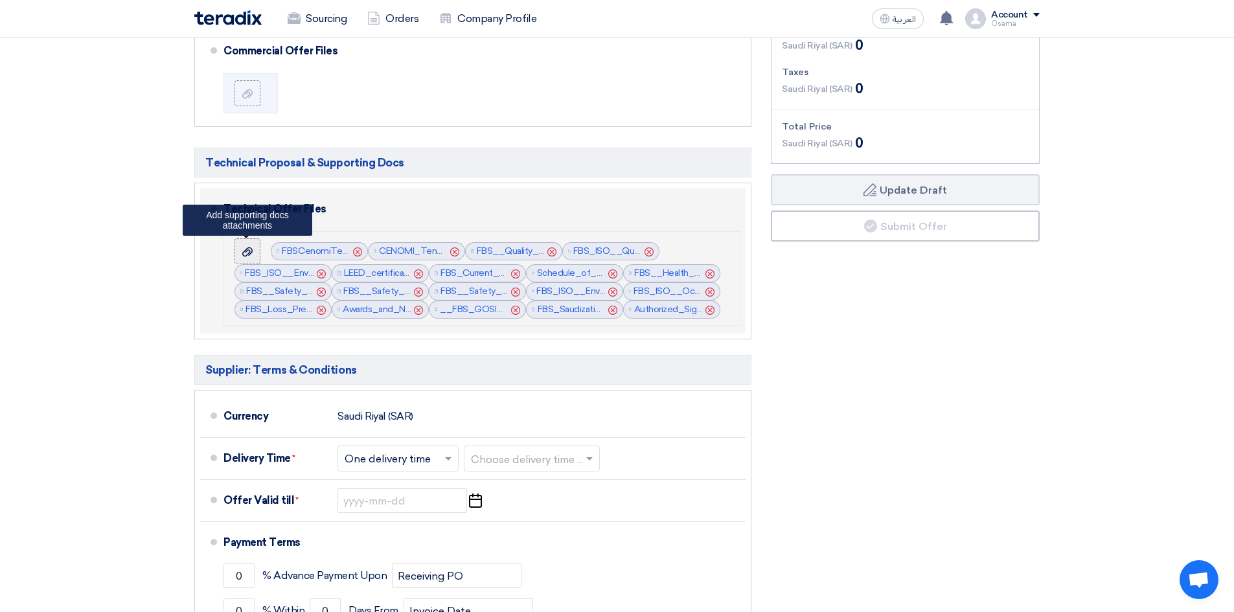
click at [247, 256] on icon at bounding box center [247, 252] width 10 height 10
click at [0, 0] on input "file" at bounding box center [0, 0] width 0 height 0
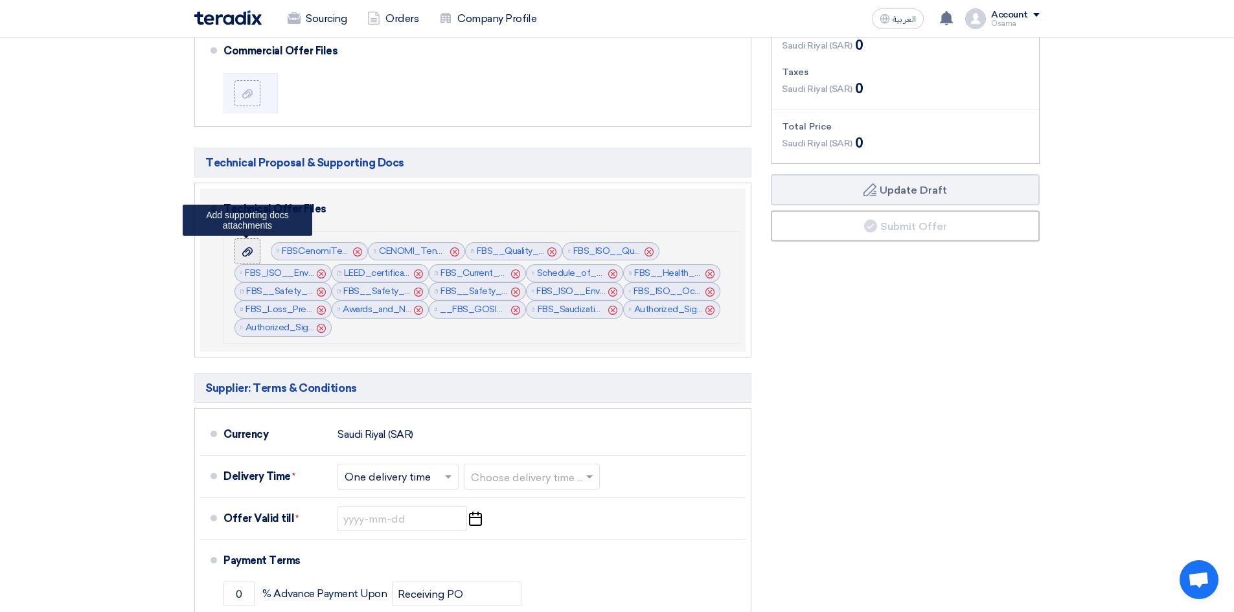
click at [252, 249] on use at bounding box center [247, 251] width 10 height 9
click at [0, 0] on input "file" at bounding box center [0, 0] width 0 height 0
click at [245, 254] on icon at bounding box center [247, 252] width 10 height 10
click at [0, 0] on input "file" at bounding box center [0, 0] width 0 height 0
click at [252, 254] on icon at bounding box center [247, 252] width 10 height 10
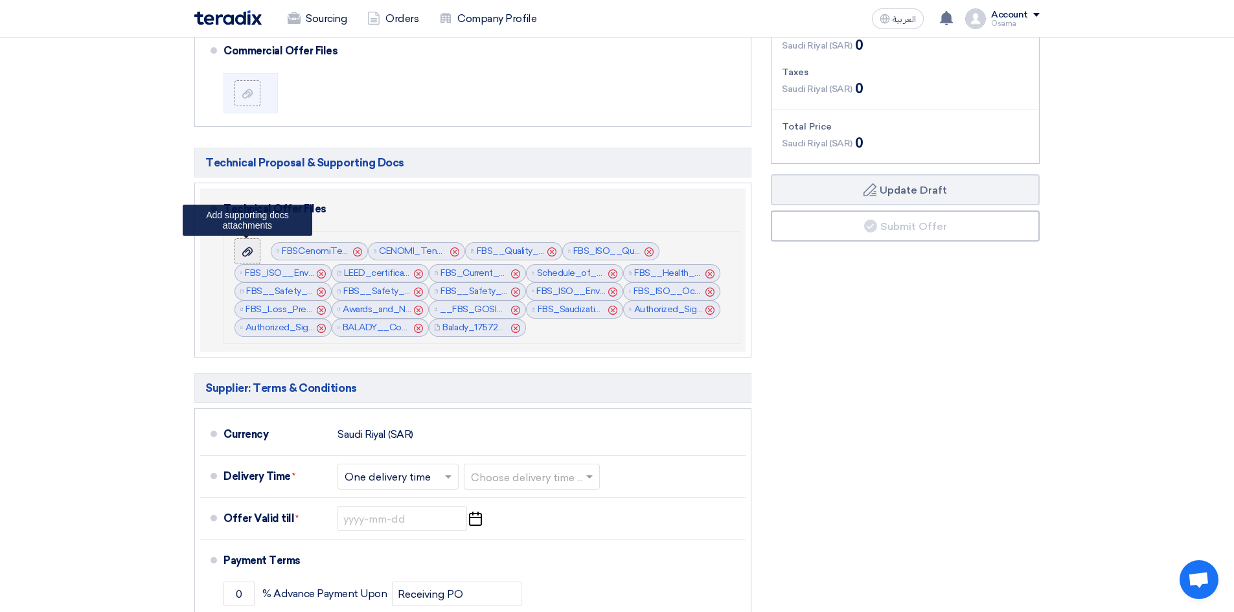
click at [0, 0] on input "file" at bounding box center [0, 0] width 0 height 0
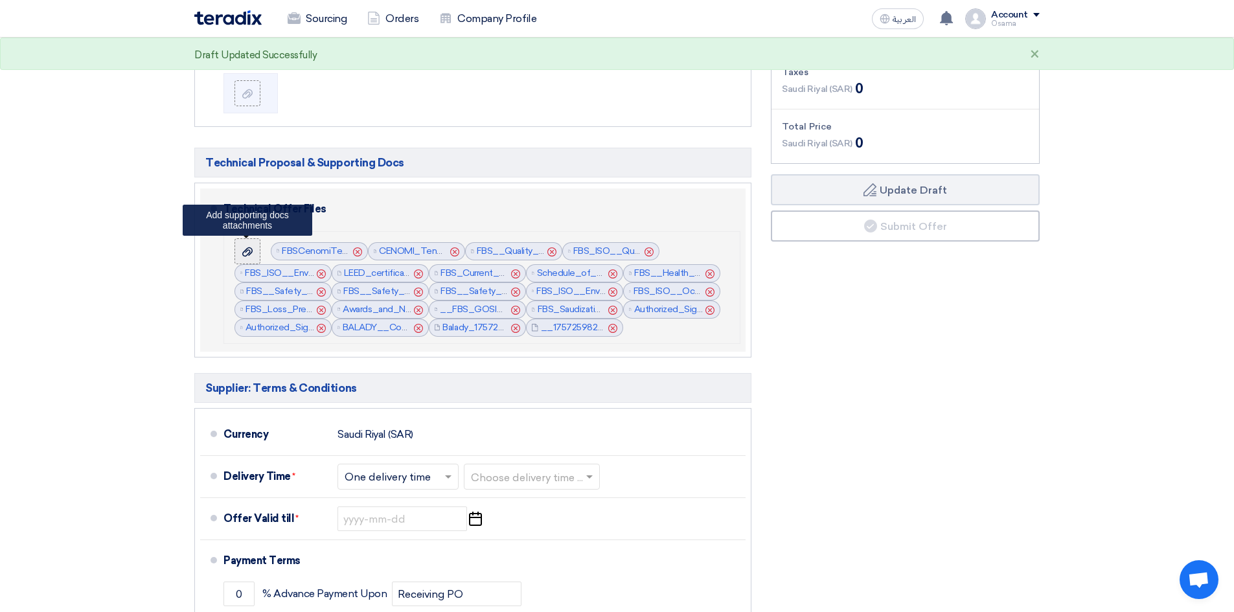
click at [247, 251] on use at bounding box center [247, 251] width 10 height 9
click at [0, 0] on input "file" at bounding box center [0, 0] width 0 height 0
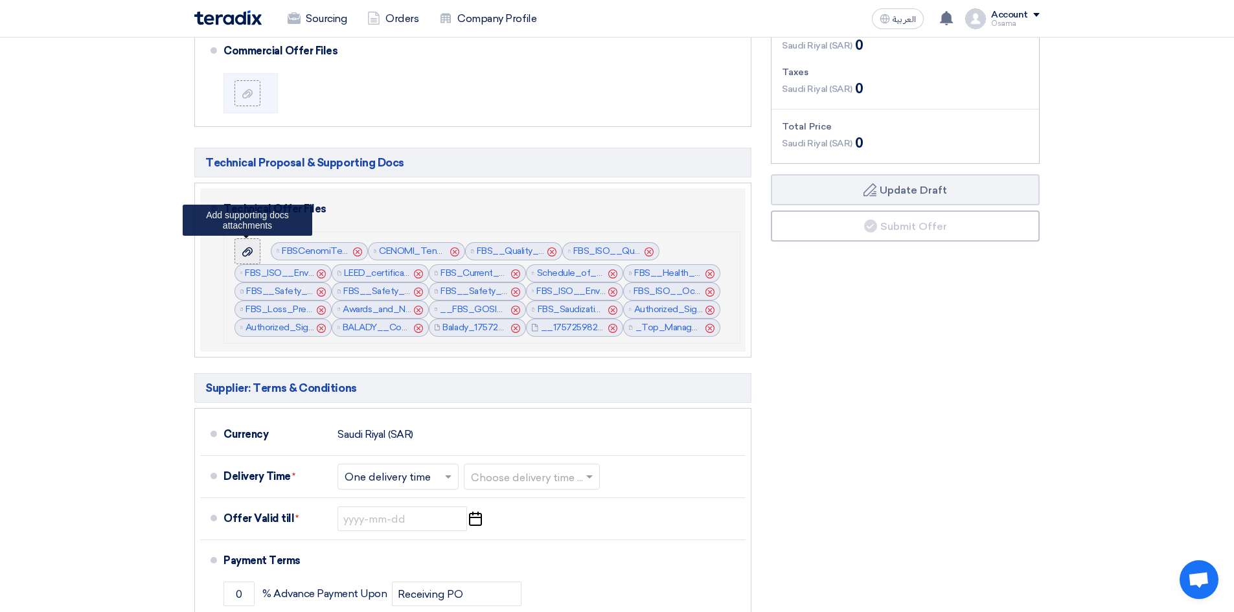
click at [251, 254] on icon at bounding box center [247, 252] width 10 height 10
click at [0, 0] on input "file" at bounding box center [0, 0] width 0 height 0
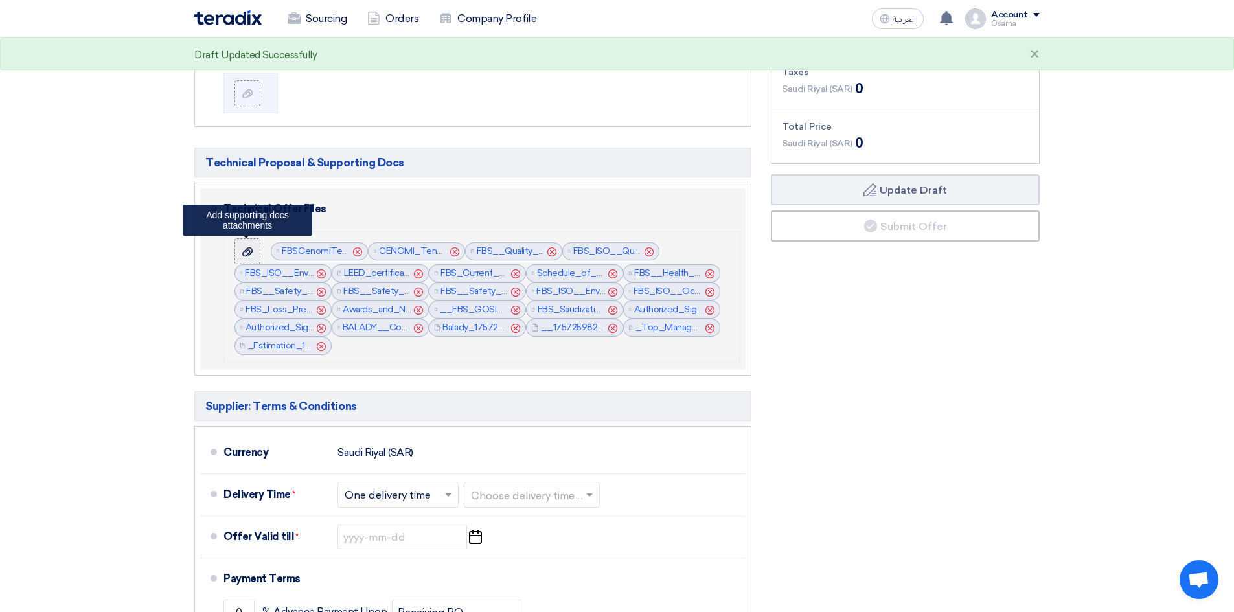
click at [253, 253] on div at bounding box center [248, 251] width 16 height 13
click at [0, 0] on input "file" at bounding box center [0, 0] width 0 height 0
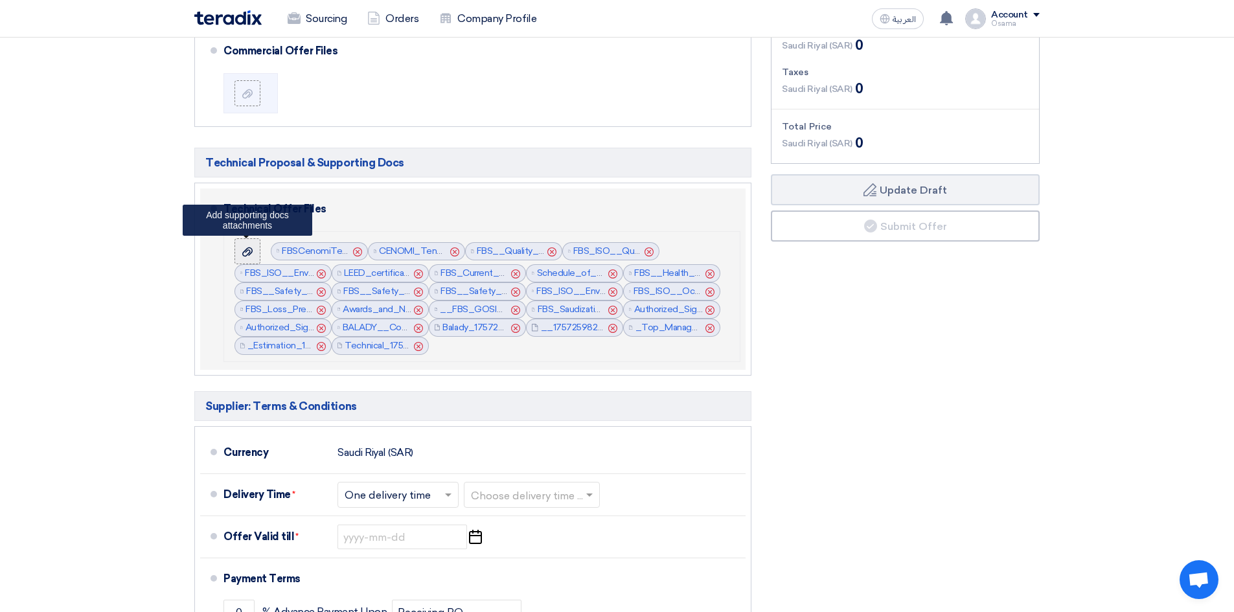
click at [247, 256] on icon at bounding box center [247, 252] width 10 height 10
click at [0, 0] on input "file" at bounding box center [0, 0] width 0 height 0
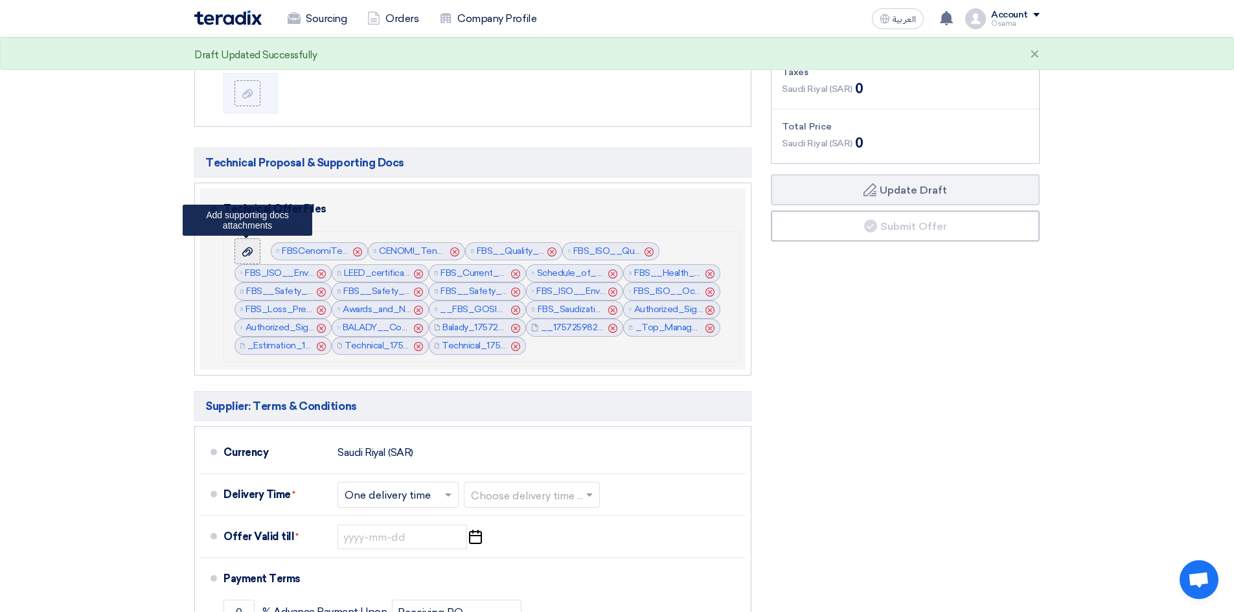
click at [247, 252] on icon at bounding box center [247, 252] width 10 height 10
click at [0, 0] on input "file" at bounding box center [0, 0] width 0 height 0
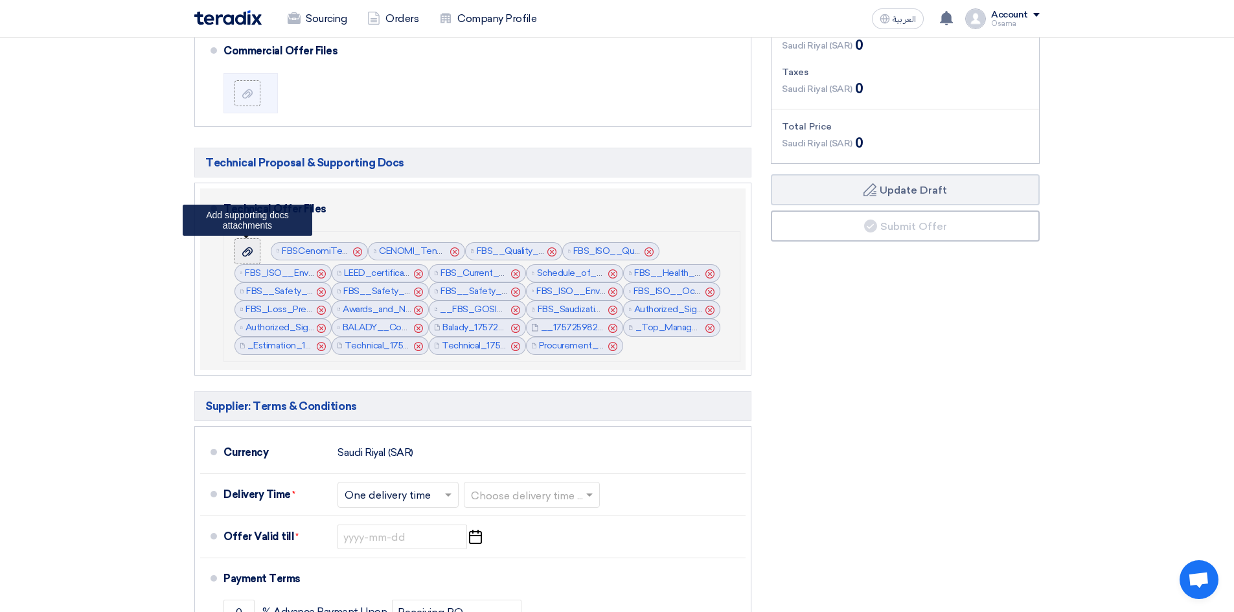
click at [242, 251] on icon at bounding box center [247, 252] width 10 height 10
click at [0, 0] on input "file" at bounding box center [0, 0] width 0 height 0
click at [249, 249] on icon at bounding box center [247, 252] width 10 height 10
click at [0, 0] on input "file" at bounding box center [0, 0] width 0 height 0
click at [707, 346] on icon "Cancel" at bounding box center [709, 346] width 9 height 9
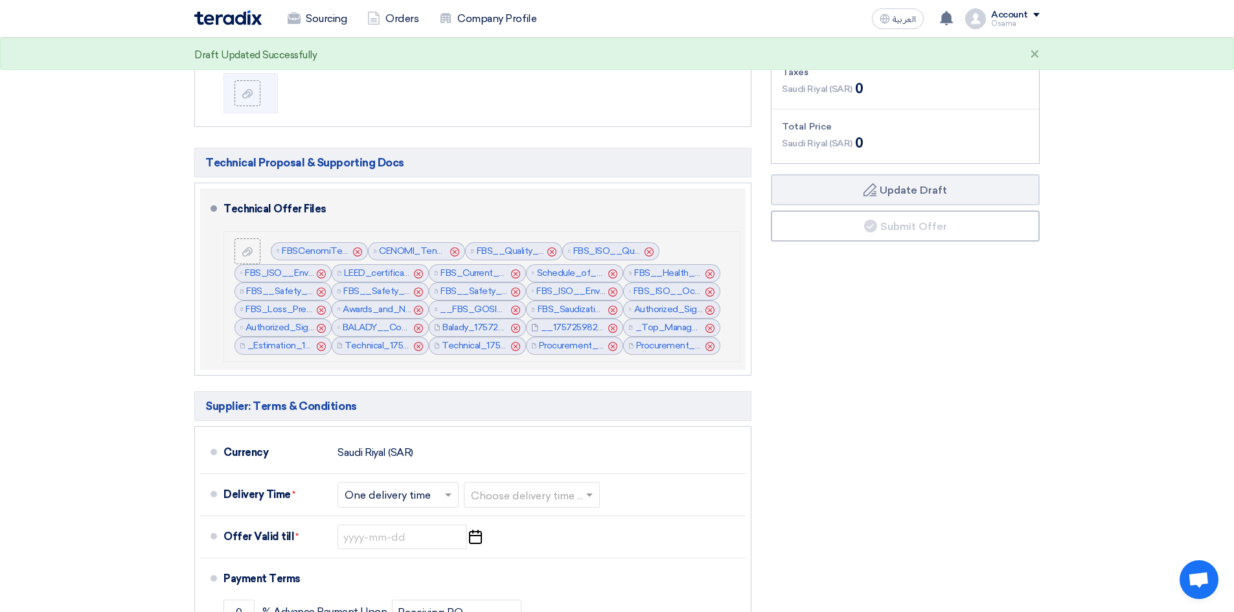
click at [709, 346] on icon "Cancel" at bounding box center [709, 346] width 9 height 9
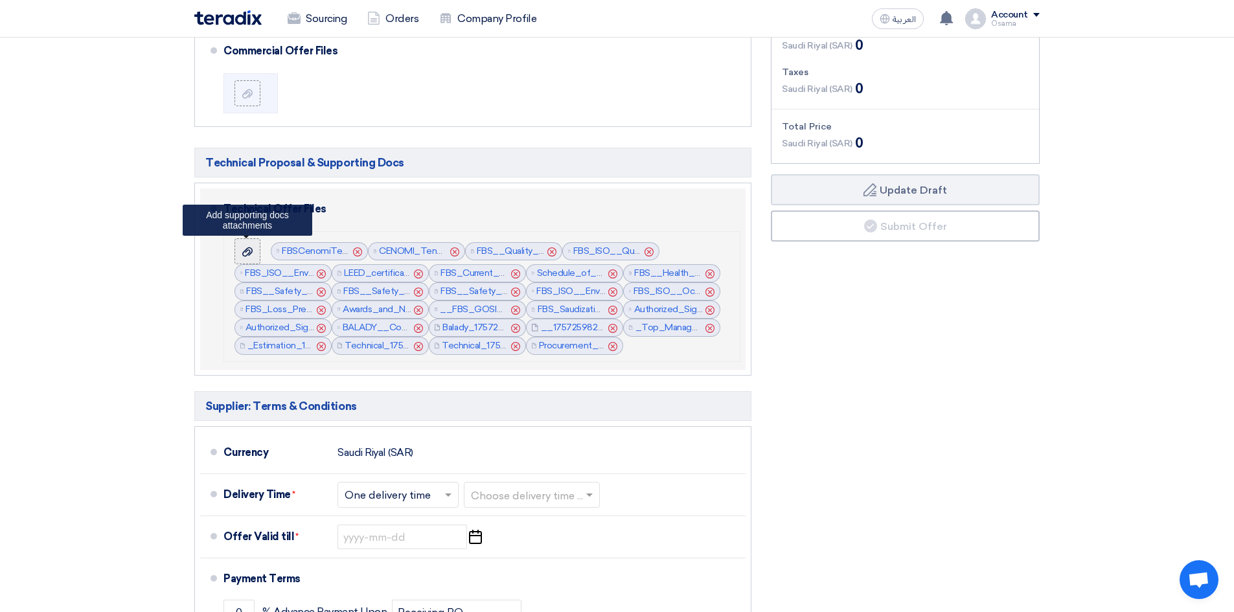
click at [245, 253] on icon at bounding box center [247, 252] width 10 height 10
click at [0, 0] on input "file" at bounding box center [0, 0] width 0 height 0
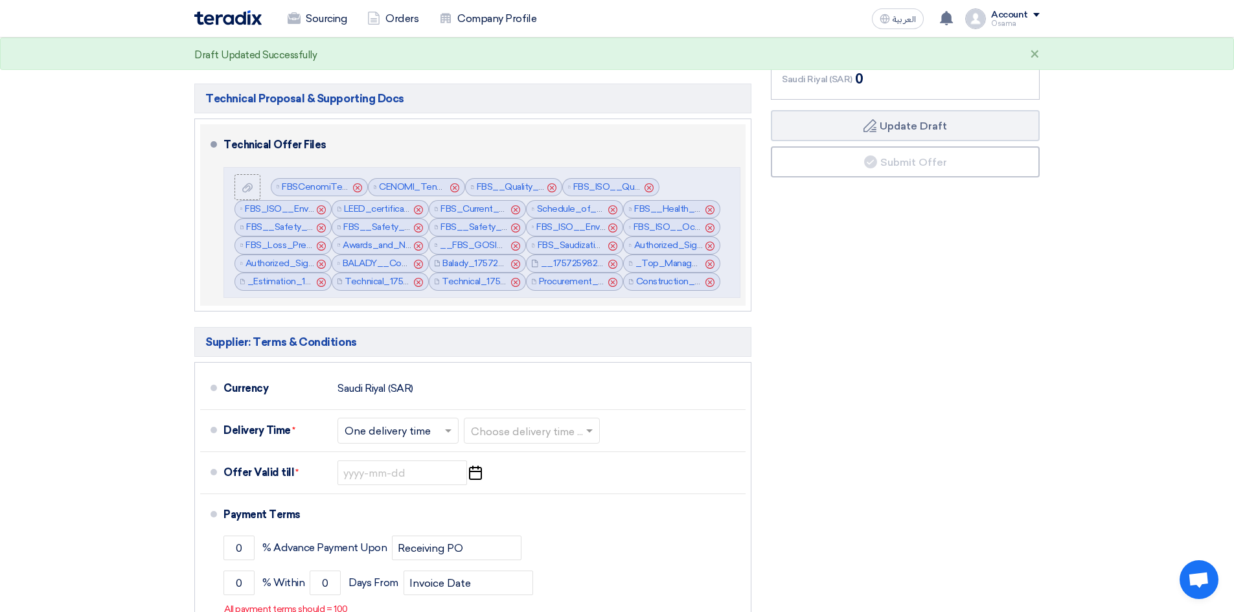
scroll to position [1061, 0]
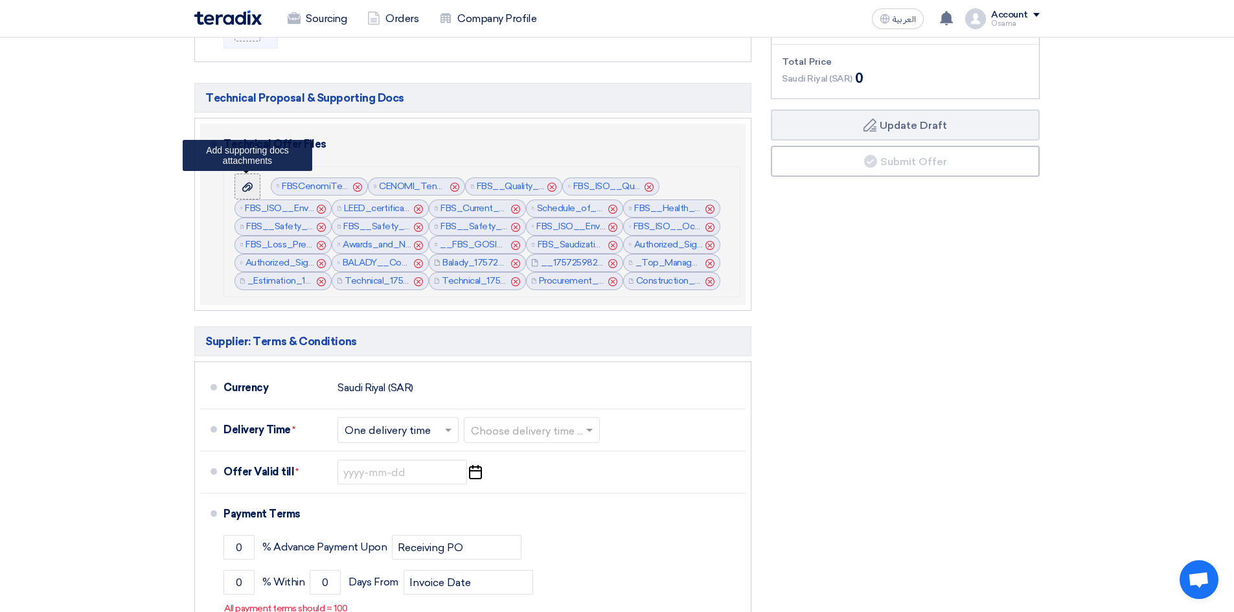
click at [241, 181] on div at bounding box center [248, 186] width 16 height 13
click at [0, 0] on input "file" at bounding box center [0, 0] width 0 height 0
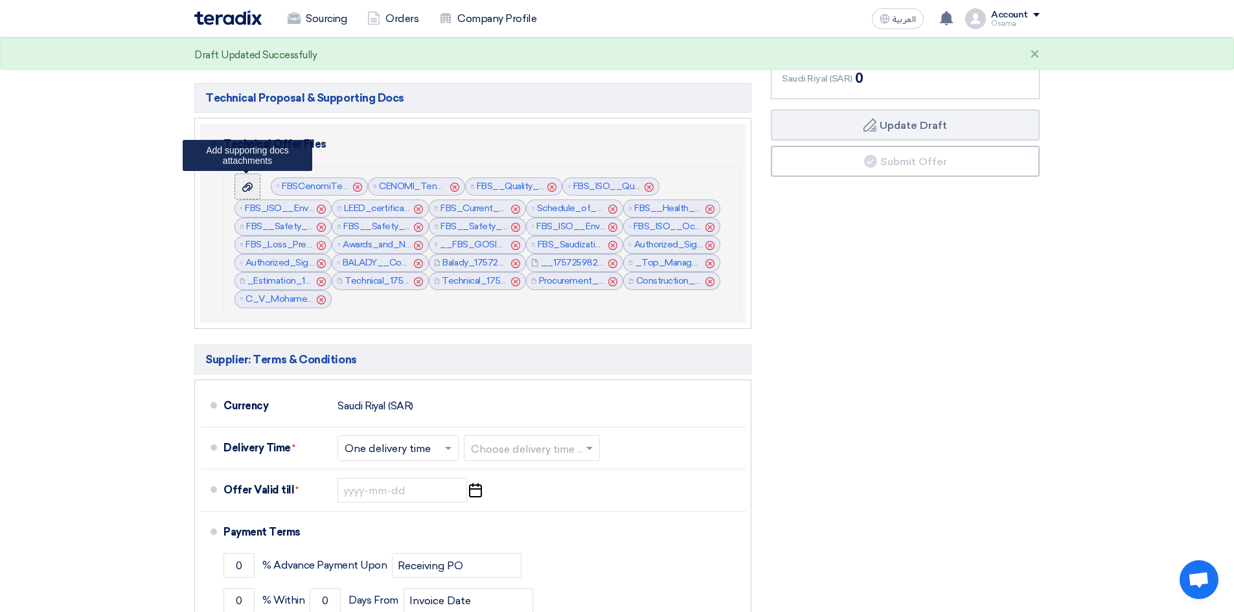
click at [248, 183] on use at bounding box center [247, 187] width 10 height 9
click at [0, 0] on input "file" at bounding box center [0, 0] width 0 height 0
click at [251, 188] on use at bounding box center [247, 187] width 10 height 9
click at [0, 0] on input "file" at bounding box center [0, 0] width 0 height 0
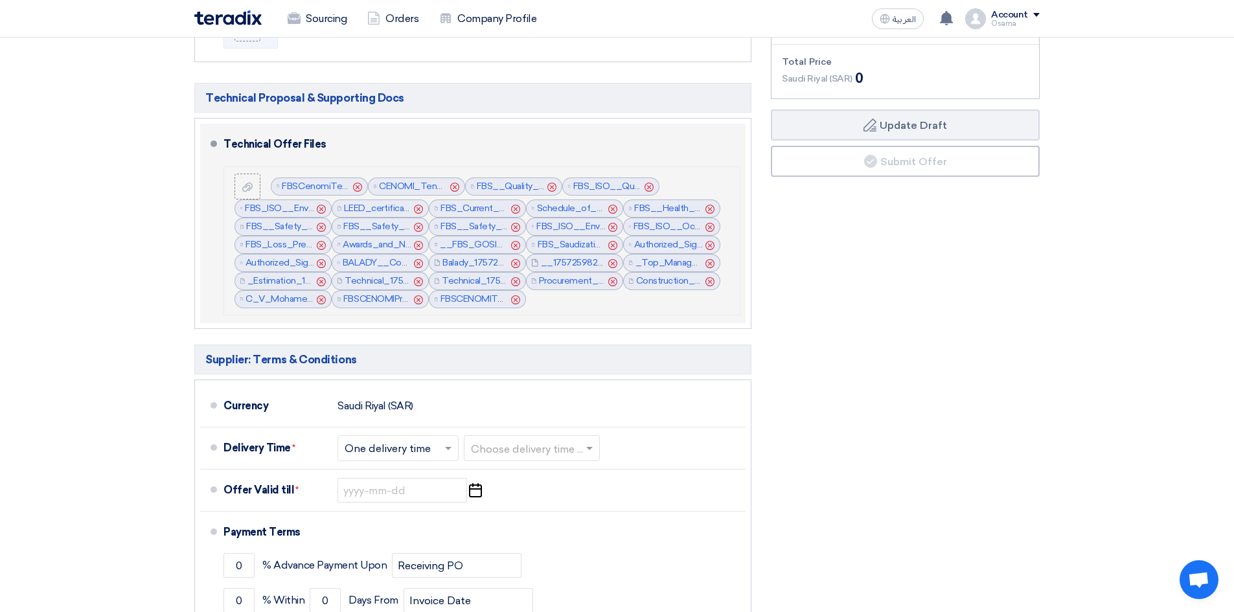
click at [514, 300] on icon "Cancel" at bounding box center [515, 299] width 9 height 9
click at [248, 184] on icon at bounding box center [247, 187] width 10 height 10
click at [0, 0] on input "file" at bounding box center [0, 0] width 0 height 0
click at [253, 188] on div at bounding box center [248, 186] width 16 height 13
click at [0, 0] on input "file" at bounding box center [0, 0] width 0 height 0
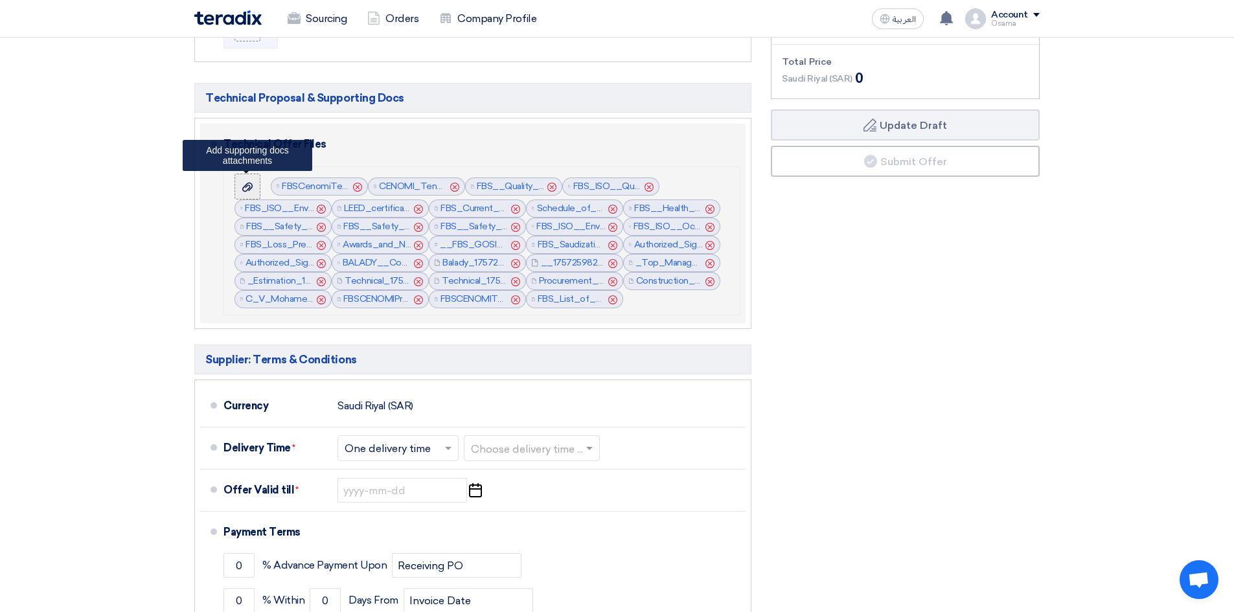
click at [245, 183] on icon at bounding box center [247, 187] width 10 height 10
click at [0, 0] on input "file" at bounding box center [0, 0] width 0 height 0
click at [242, 189] on div at bounding box center [248, 186] width 16 height 13
click at [0, 0] on input "file" at bounding box center [0, 0] width 0 height 0
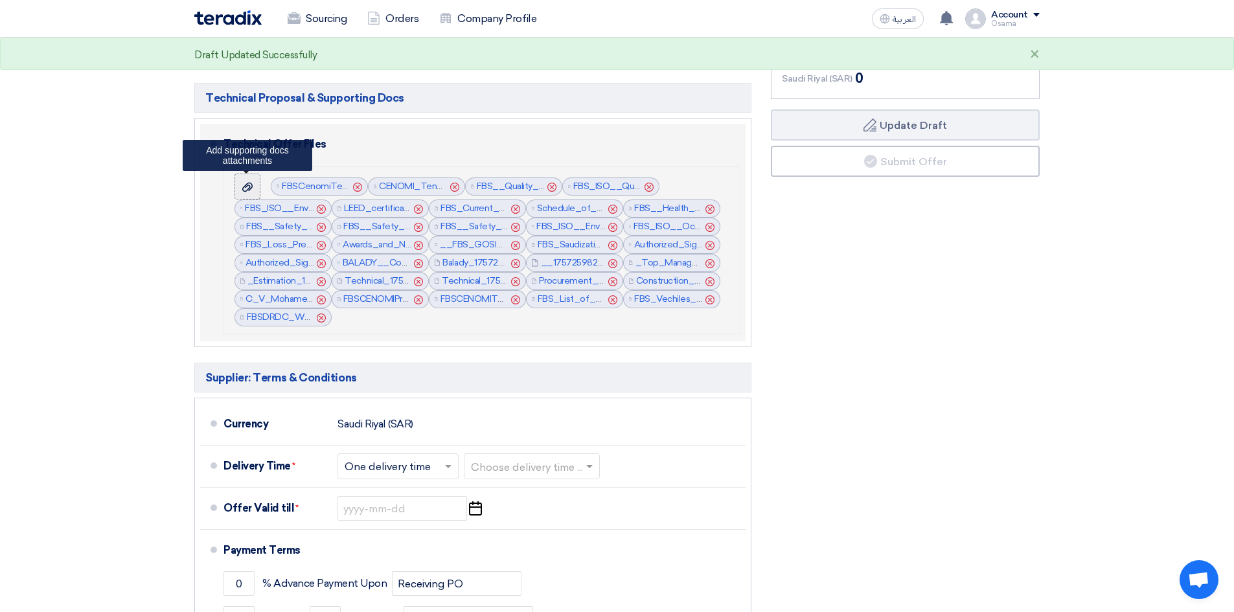
click at [243, 188] on use at bounding box center [247, 187] width 10 height 9
click at [0, 0] on input "file" at bounding box center [0, 0] width 0 height 0
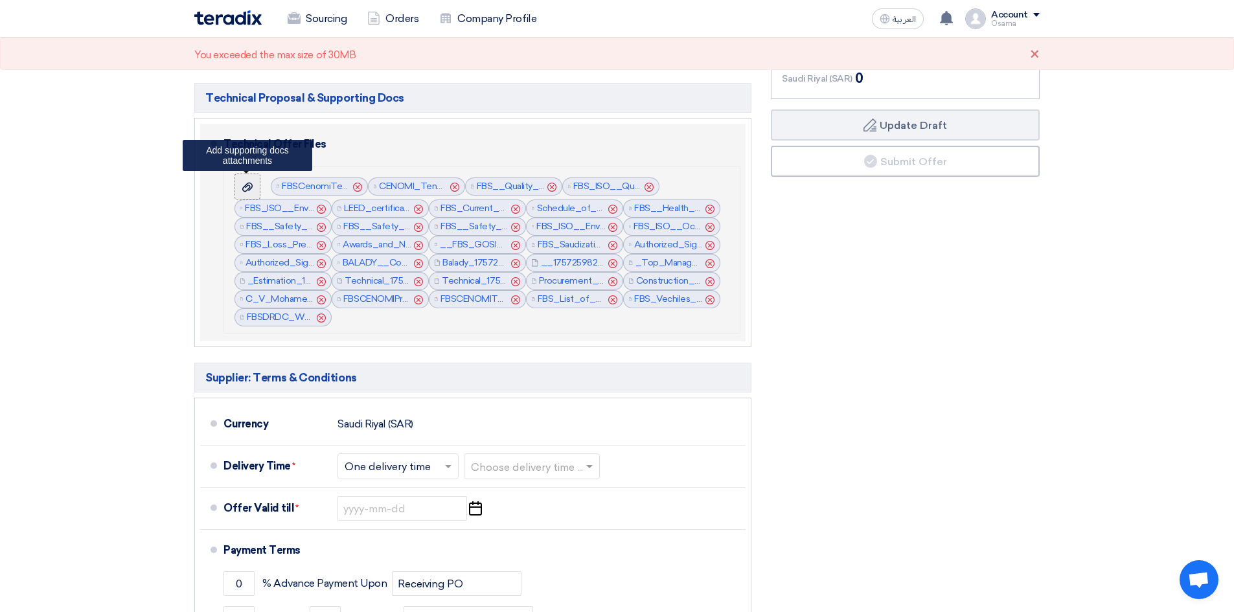
click at [242, 188] on div at bounding box center [248, 186] width 16 height 13
click at [0, 0] on input "file" at bounding box center [0, 0] width 0 height 0
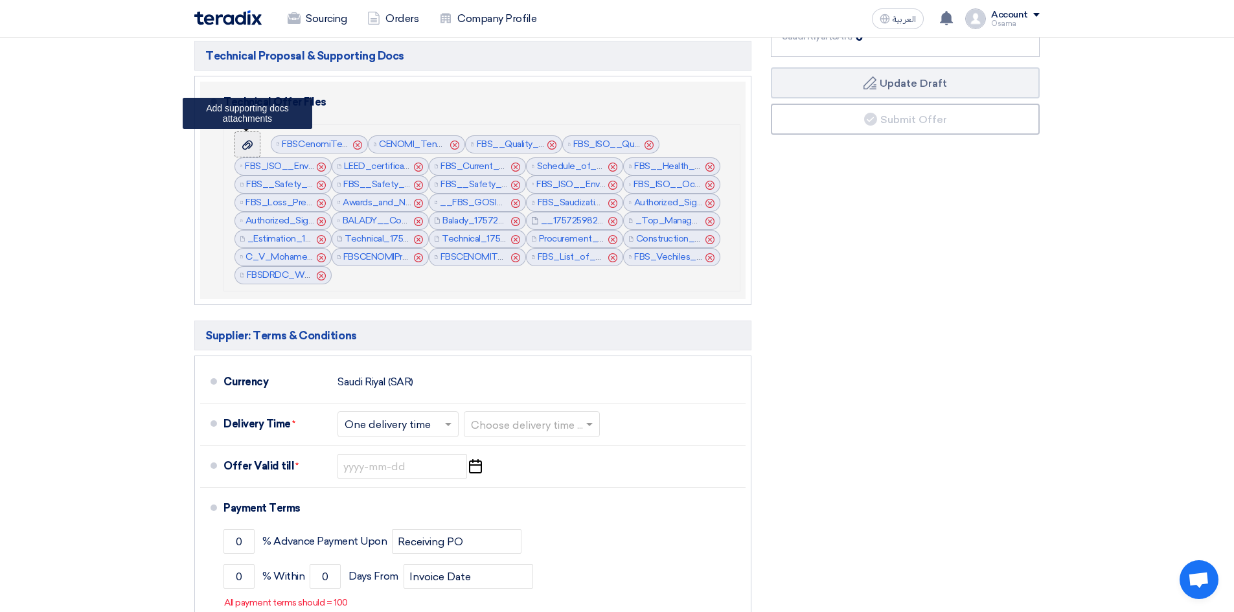
scroll to position [1125, 0]
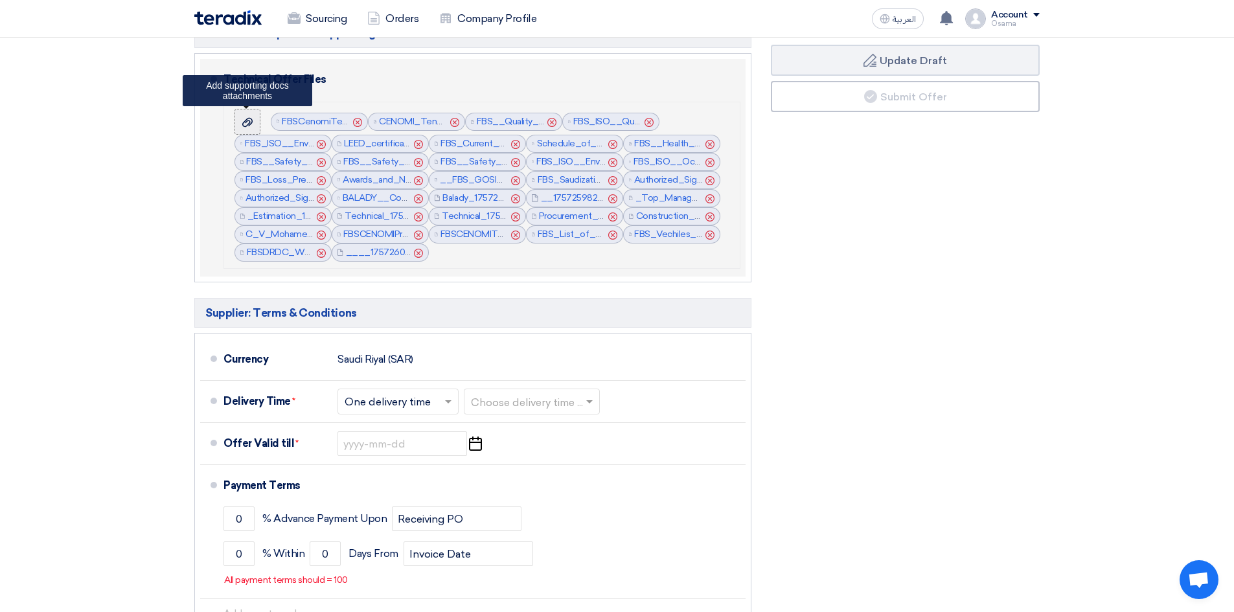
click at [252, 128] on label at bounding box center [247, 122] width 26 height 26
click at [0, 0] on input "file" at bounding box center [0, 0] width 0 height 0
click at [251, 126] on icon at bounding box center [247, 122] width 10 height 10
click at [0, 0] on input "file" at bounding box center [0, 0] width 0 height 0
click at [243, 120] on icon at bounding box center [247, 122] width 10 height 10
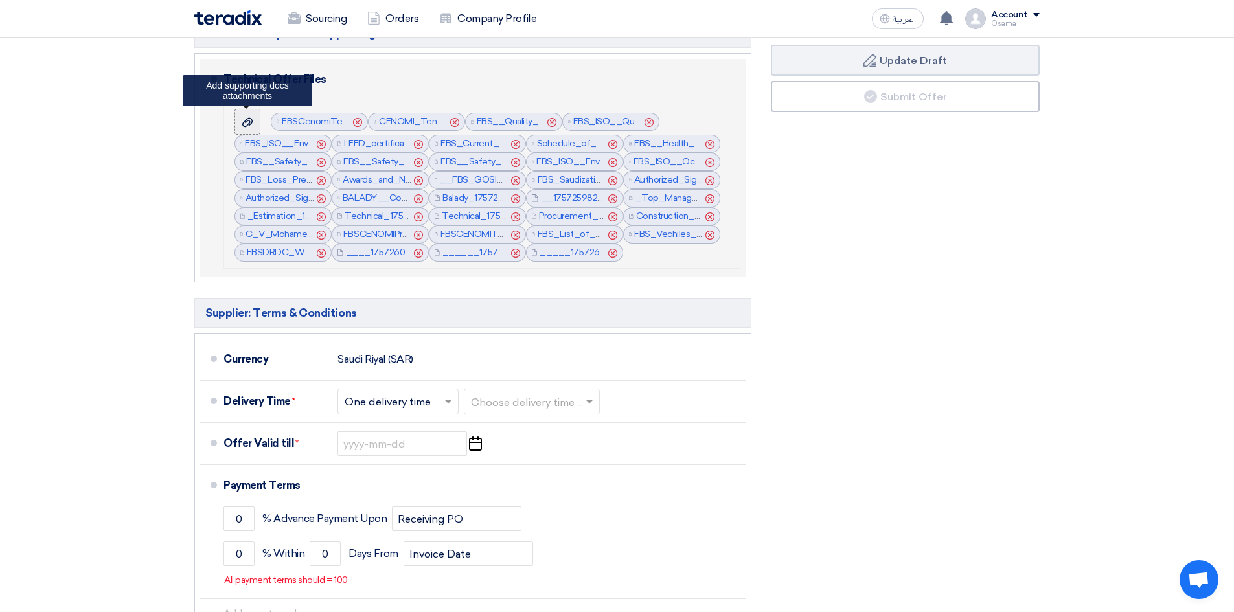
click at [0, 0] on input "file" at bounding box center [0, 0] width 0 height 0
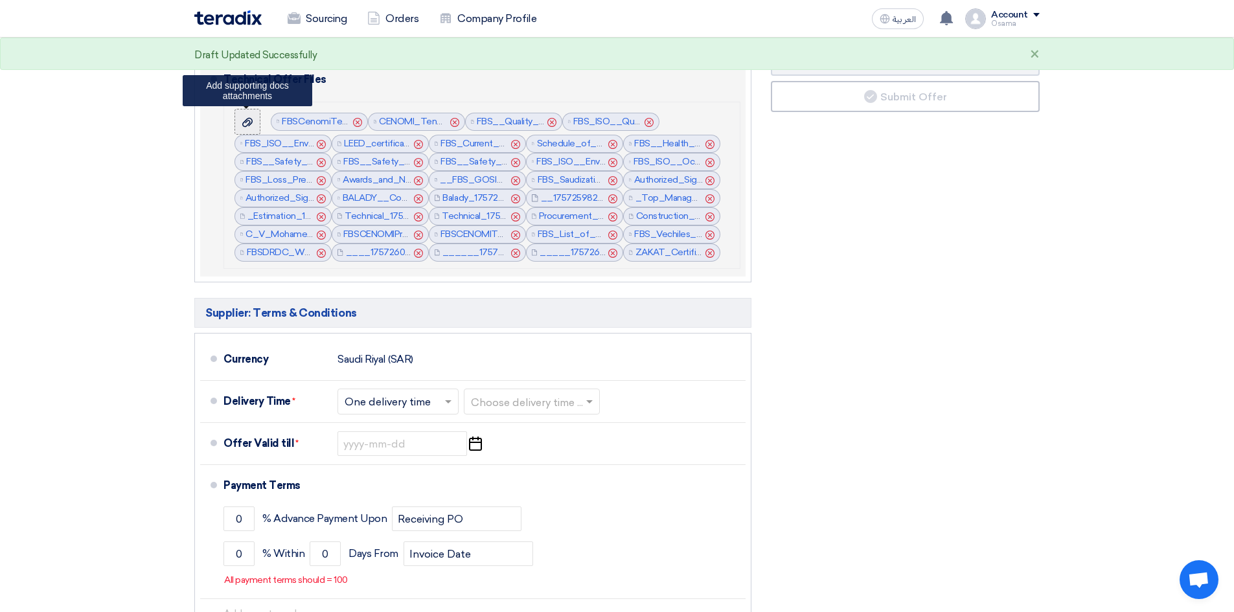
click at [247, 119] on use at bounding box center [247, 122] width 10 height 9
click at [0, 0] on input "file" at bounding box center [0, 0] width 0 height 0
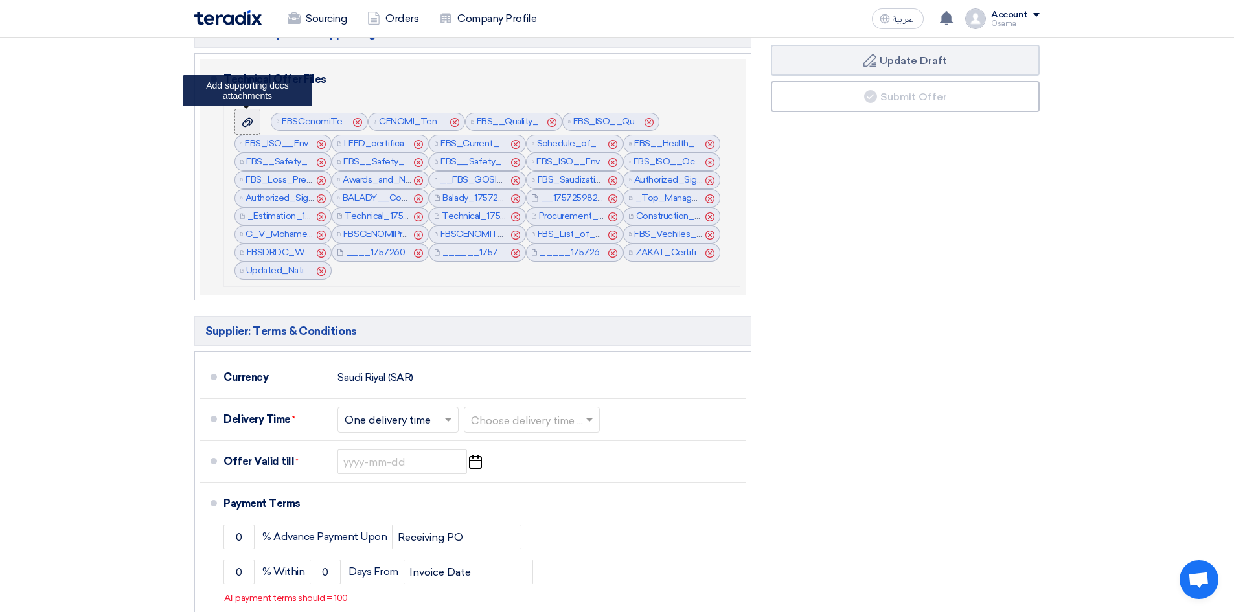
click at [251, 123] on use at bounding box center [247, 122] width 10 height 9
click at [0, 0] on input "file" at bounding box center [0, 0] width 0 height 0
click at [249, 126] on icon at bounding box center [247, 122] width 10 height 10
click at [0, 0] on input "file" at bounding box center [0, 0] width 0 height 0
click at [252, 124] on icon at bounding box center [247, 122] width 10 height 10
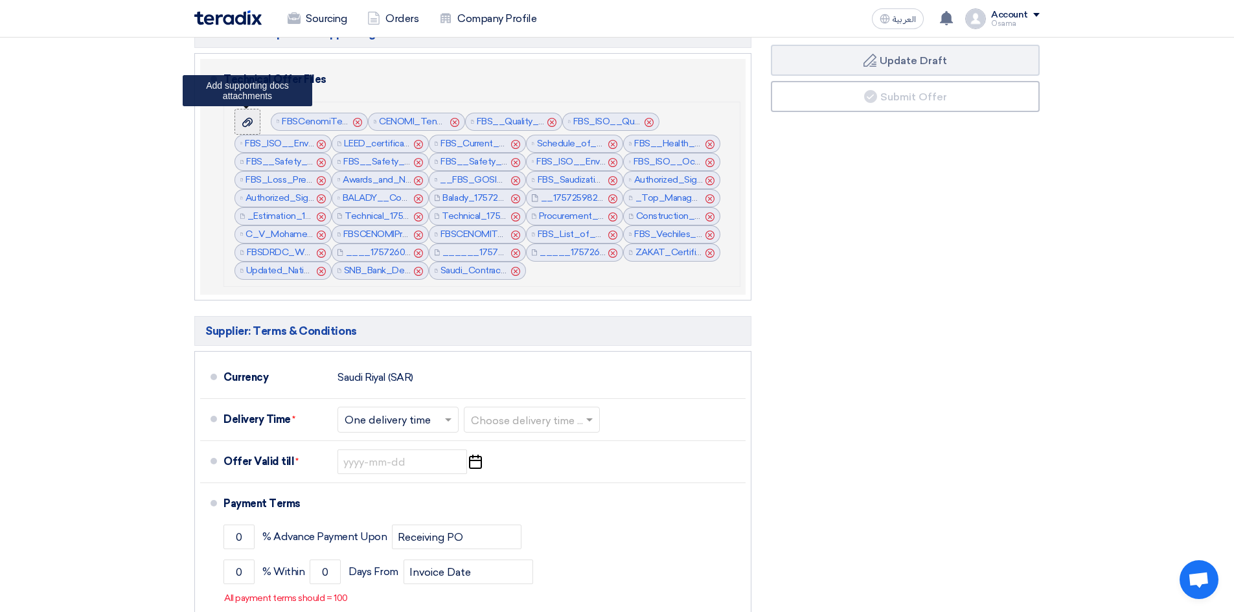
click at [0, 0] on input "file" at bounding box center [0, 0] width 0 height 0
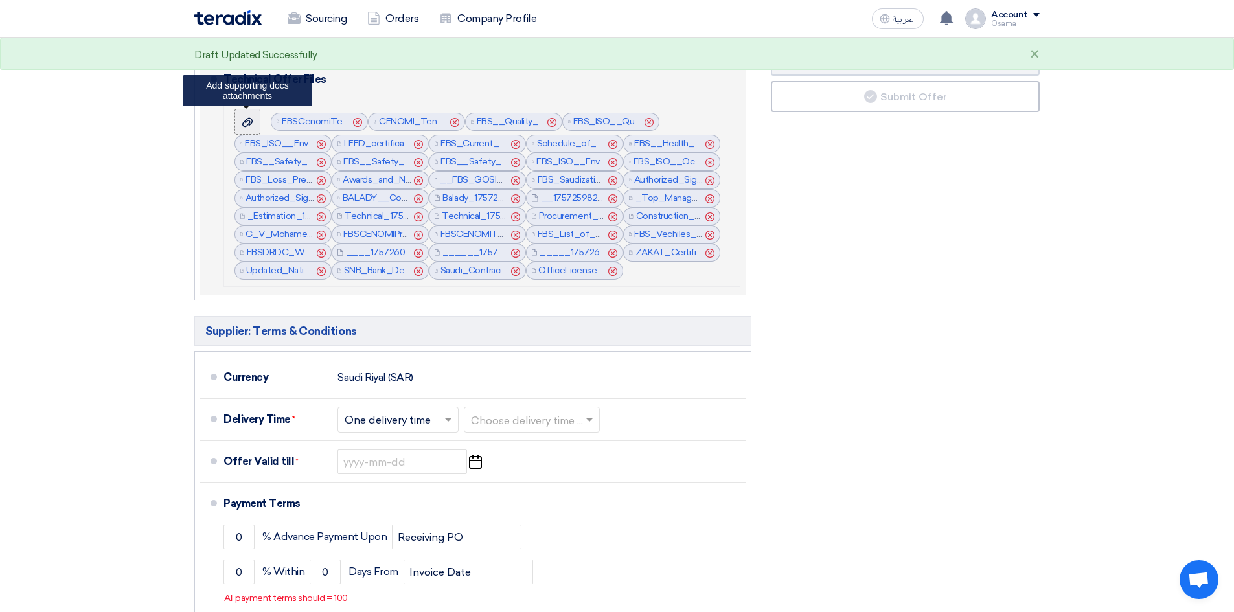
click at [249, 117] on icon at bounding box center [247, 122] width 10 height 10
click at [0, 0] on input "file" at bounding box center [0, 0] width 0 height 0
click at [249, 122] on icon at bounding box center [247, 122] width 10 height 10
click at [0, 0] on input "file" at bounding box center [0, 0] width 0 height 0
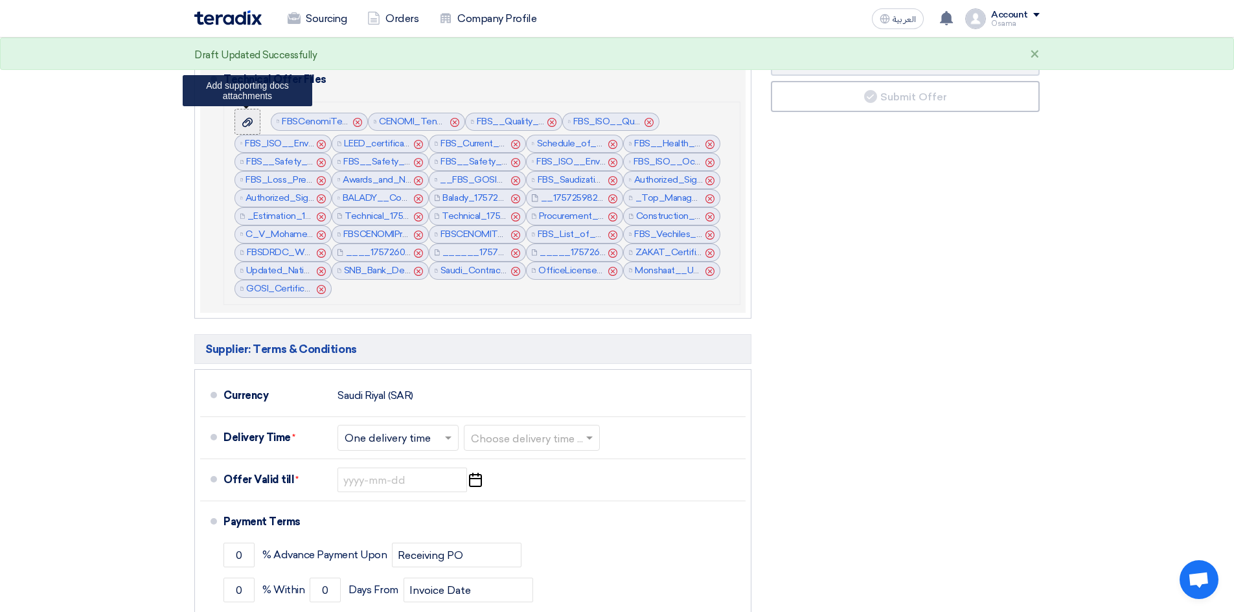
drag, startPoint x: 245, startPoint y: 126, endPoint x: 251, endPoint y: 134, distance: 10.6
click at [247, 128] on div at bounding box center [248, 121] width 16 height 13
click at [0, 0] on input "file" at bounding box center [0, 0] width 0 height 0
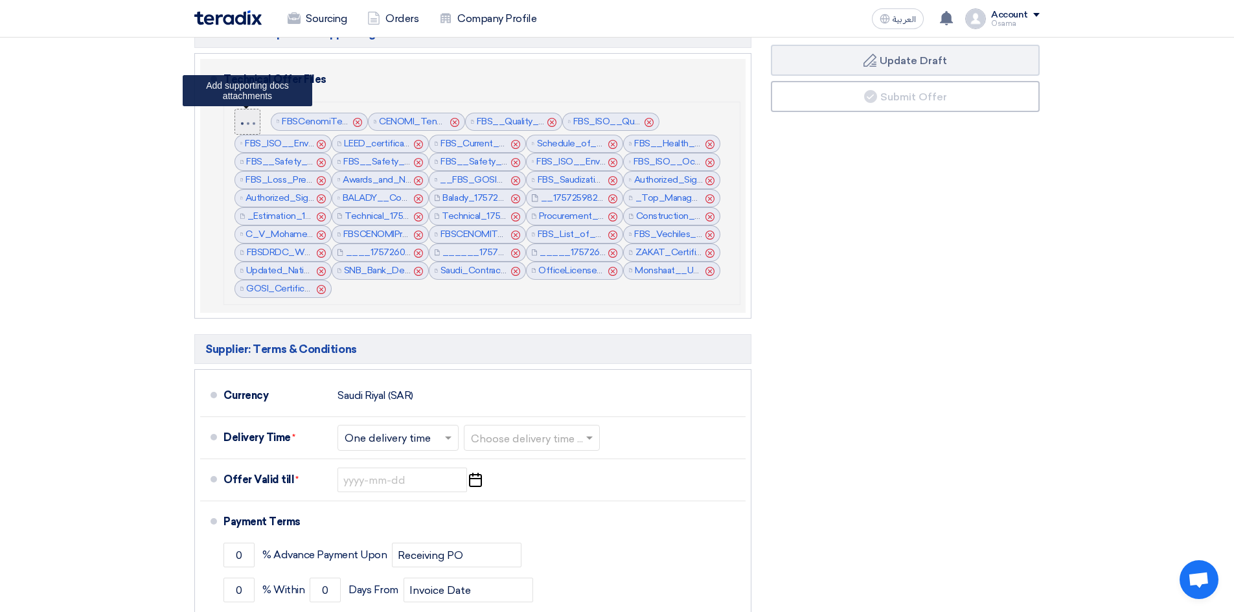
click at [247, 126] on div at bounding box center [248, 122] width 22 height 10
click at [0, 0] on input "file" at bounding box center [0, 0] width 0 height 0
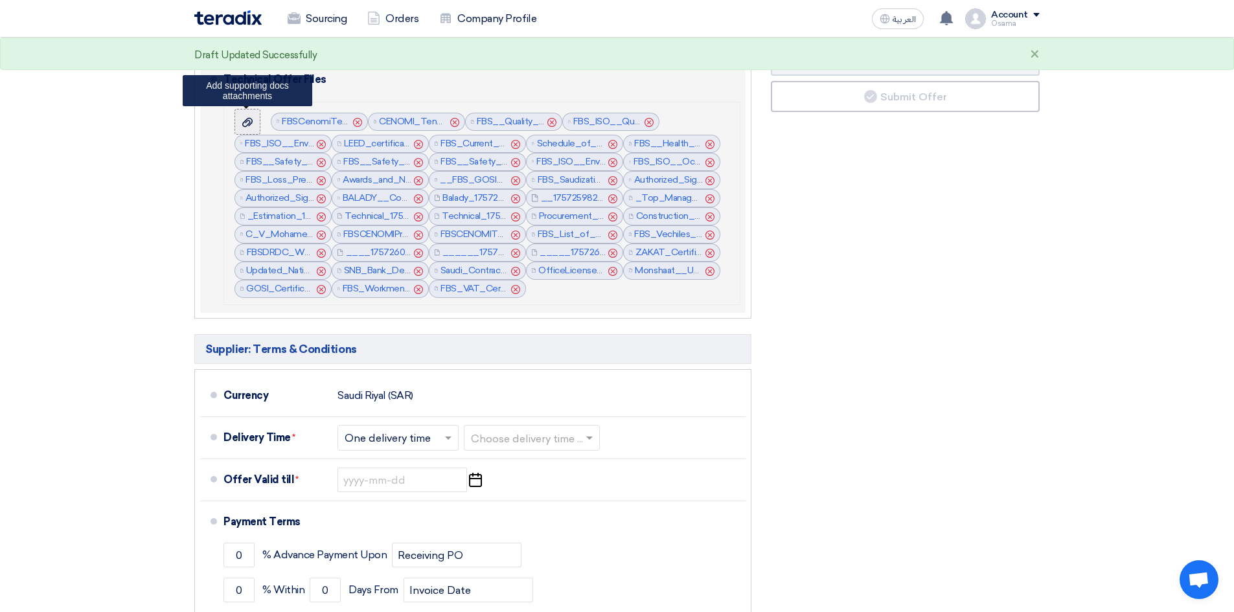
click at [248, 124] on use at bounding box center [247, 122] width 10 height 9
click at [0, 0] on input "file" at bounding box center [0, 0] width 0 height 0
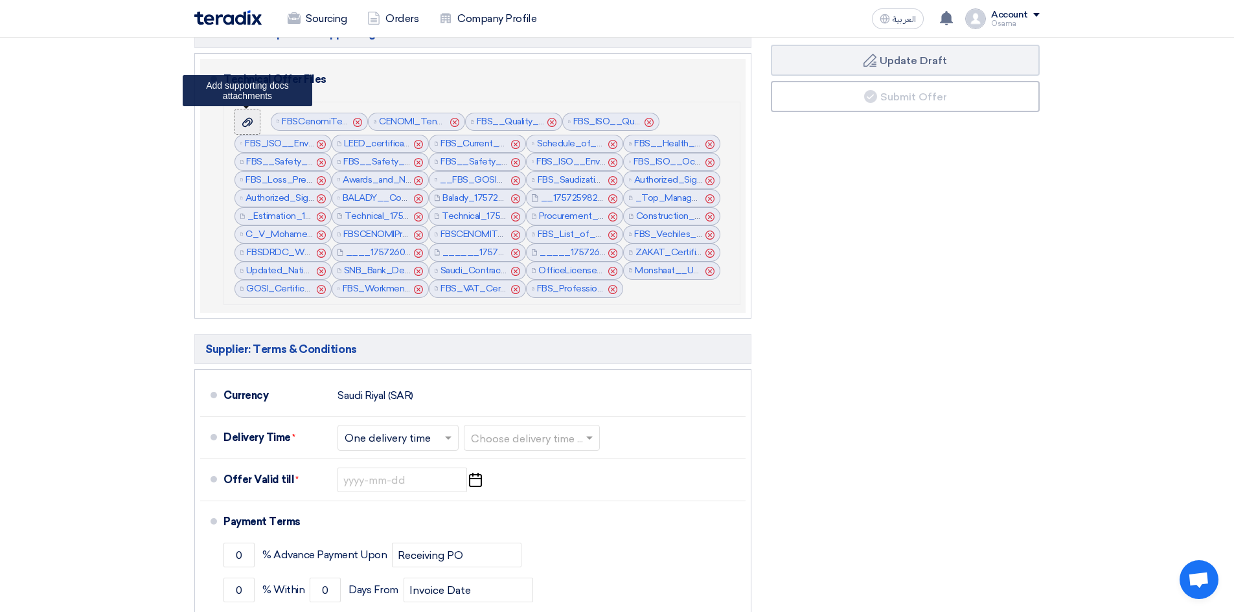
click at [248, 126] on icon at bounding box center [247, 122] width 10 height 10
click at [0, 0] on input "file" at bounding box center [0, 0] width 0 height 0
click at [247, 124] on icon at bounding box center [247, 122] width 10 height 10
click at [0, 0] on input "file" at bounding box center [0, 0] width 0 height 0
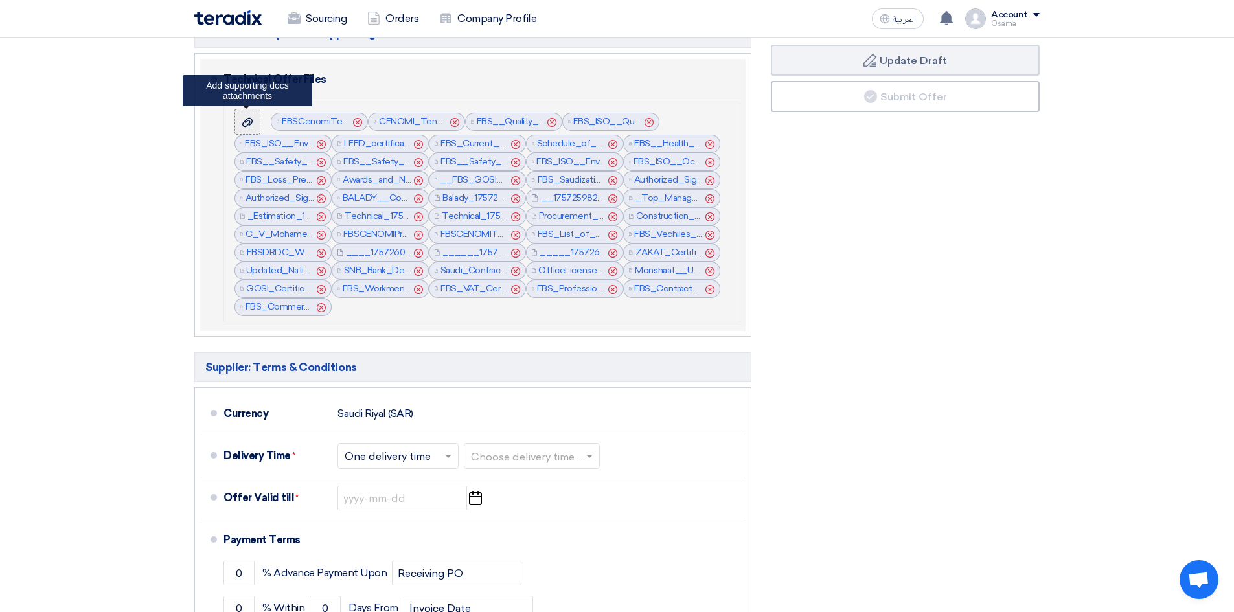
click at [247, 124] on icon at bounding box center [247, 122] width 10 height 10
click at [0, 0] on input "file" at bounding box center [0, 0] width 0 height 0
drag, startPoint x: 247, startPoint y: 120, endPoint x: 249, endPoint y: 128, distance: 8.0
click at [247, 124] on icon at bounding box center [247, 122] width 10 height 10
click at [0, 0] on input "file" at bounding box center [0, 0] width 0 height 0
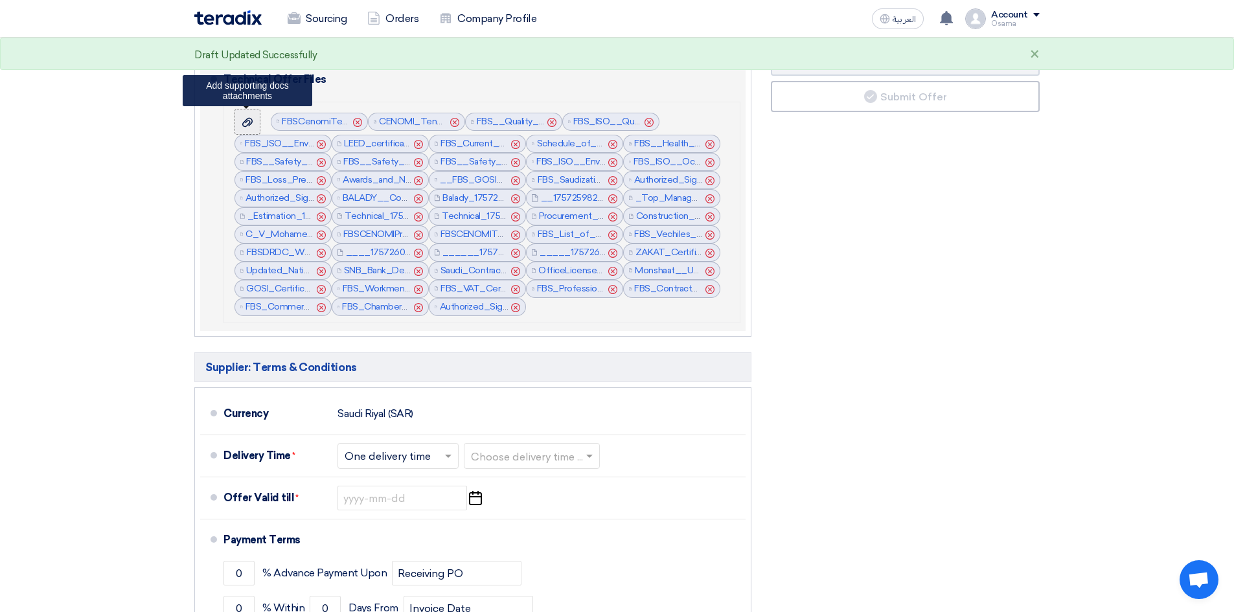
click at [252, 126] on icon at bounding box center [247, 122] width 10 height 10
click at [0, 0] on input "file" at bounding box center [0, 0] width 0 height 0
click at [249, 122] on use at bounding box center [247, 122] width 10 height 9
click at [0, 0] on input "file" at bounding box center [0, 0] width 0 height 0
click at [246, 122] on use at bounding box center [247, 122] width 10 height 9
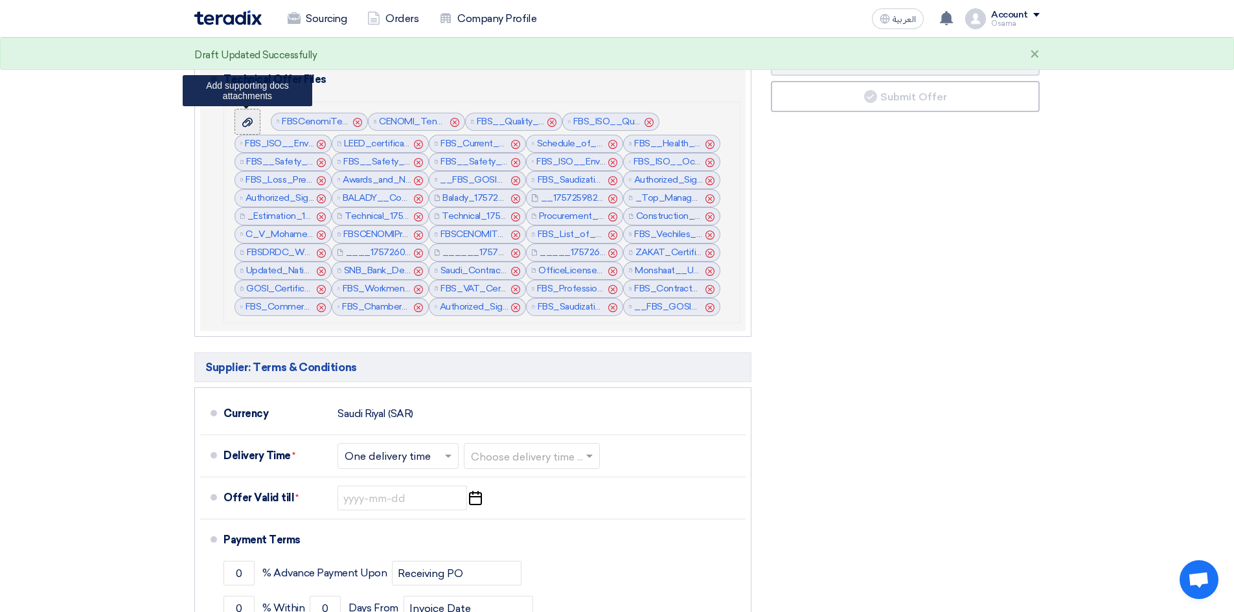
click at [0, 0] on input "file" at bounding box center [0, 0] width 0 height 0
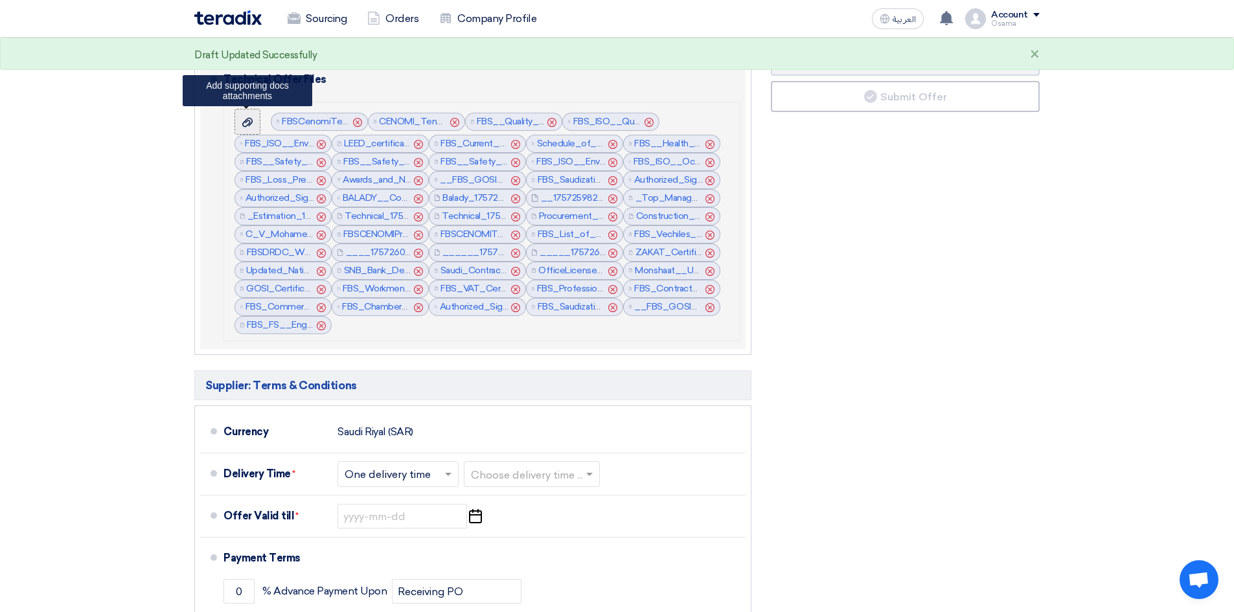
click at [247, 124] on icon at bounding box center [247, 122] width 10 height 10
click at [0, 0] on input "file" at bounding box center [0, 0] width 0 height 0
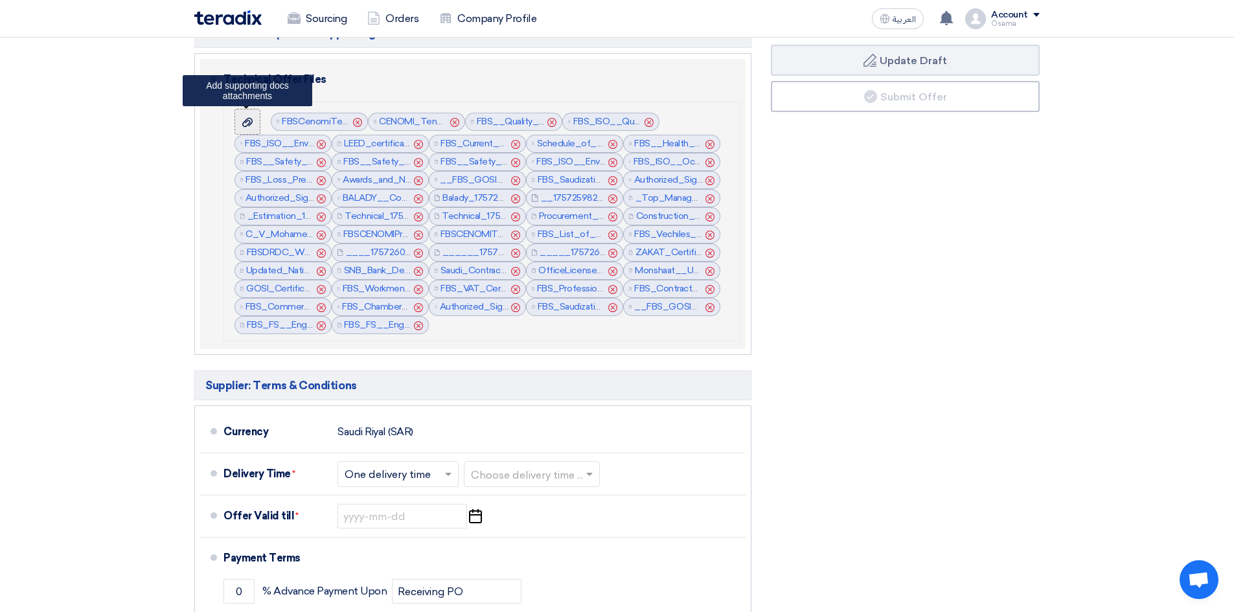
click at [251, 124] on icon at bounding box center [247, 122] width 10 height 10
click at [0, 0] on input "file" at bounding box center [0, 0] width 0 height 0
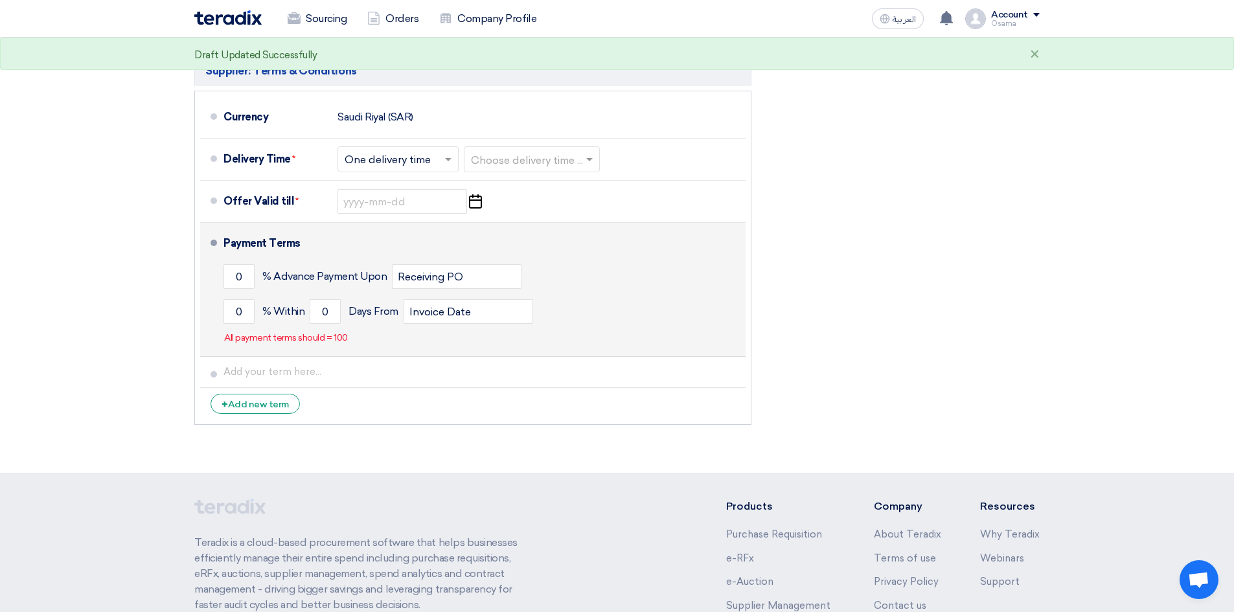
scroll to position [1385, 0]
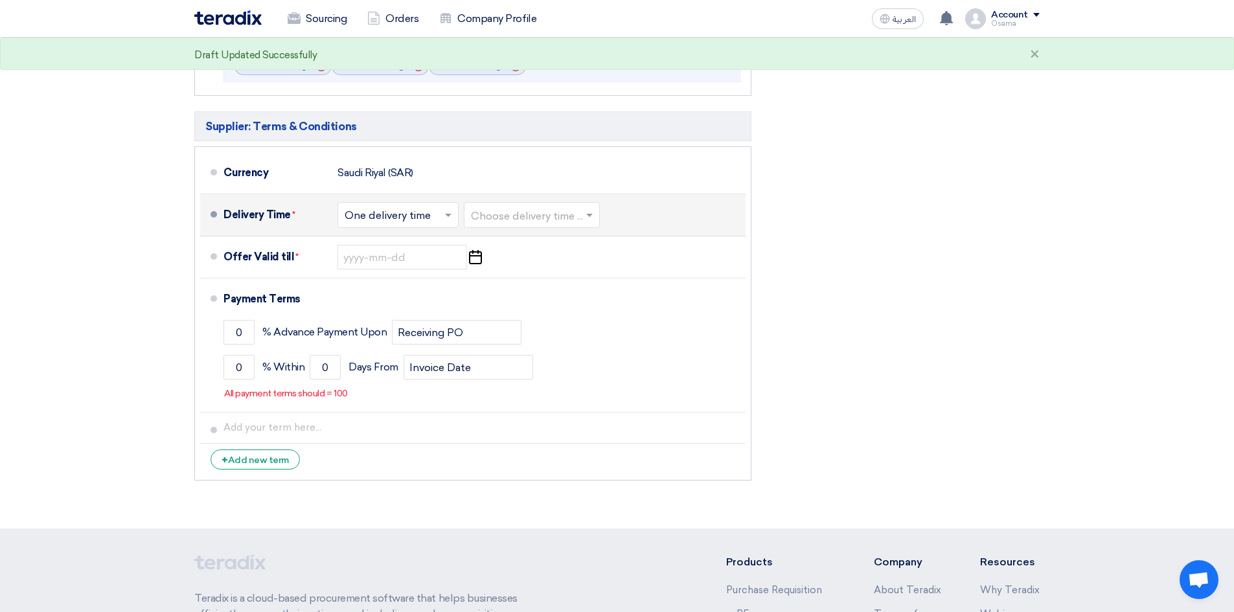
click at [434, 220] on input "text" at bounding box center [399, 216] width 108 height 19
click at [438, 221] on input "text" at bounding box center [399, 216] width 108 height 19
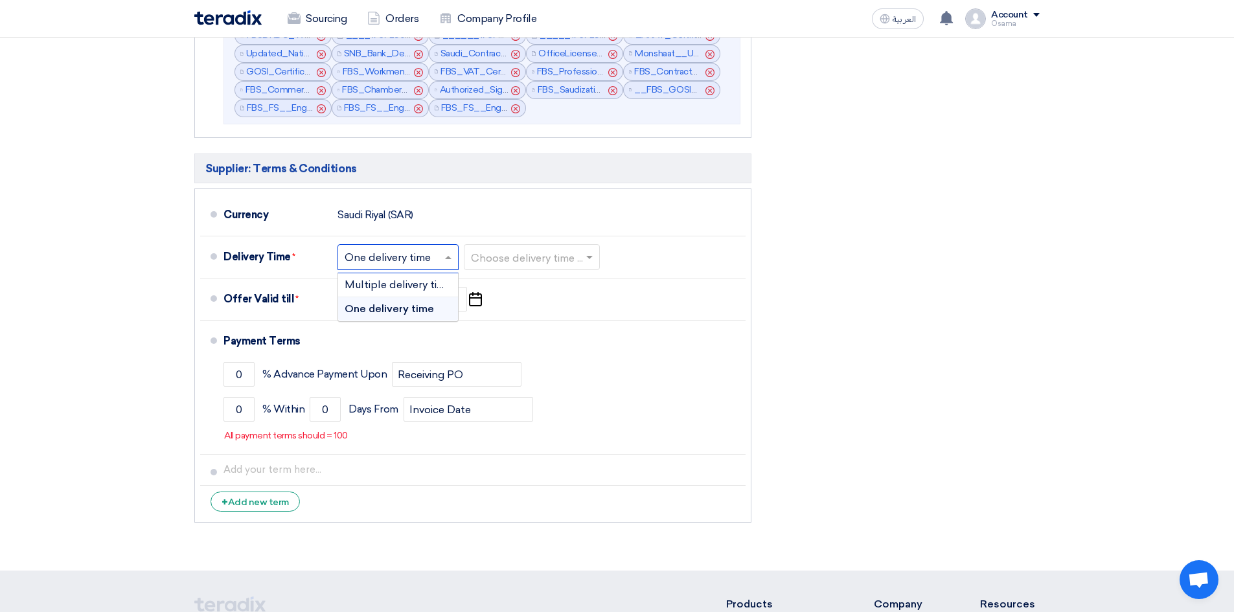
scroll to position [1320, 0]
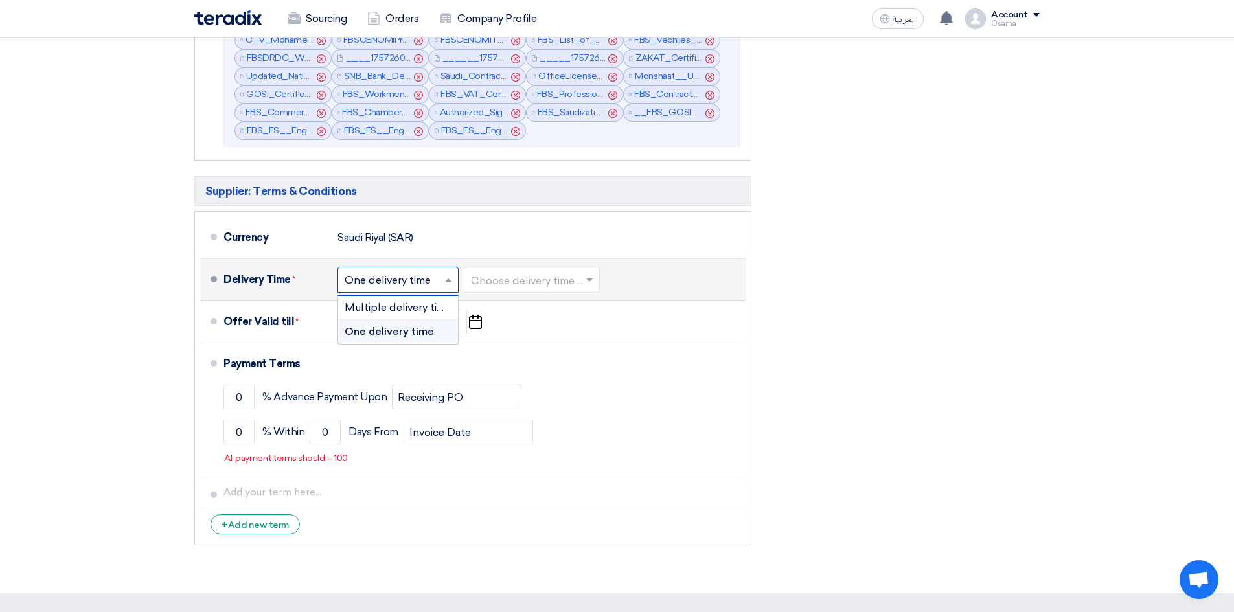
click at [404, 330] on span "One delivery time" at bounding box center [389, 331] width 89 height 12
click at [593, 280] on span at bounding box center [589, 280] width 6 height 5
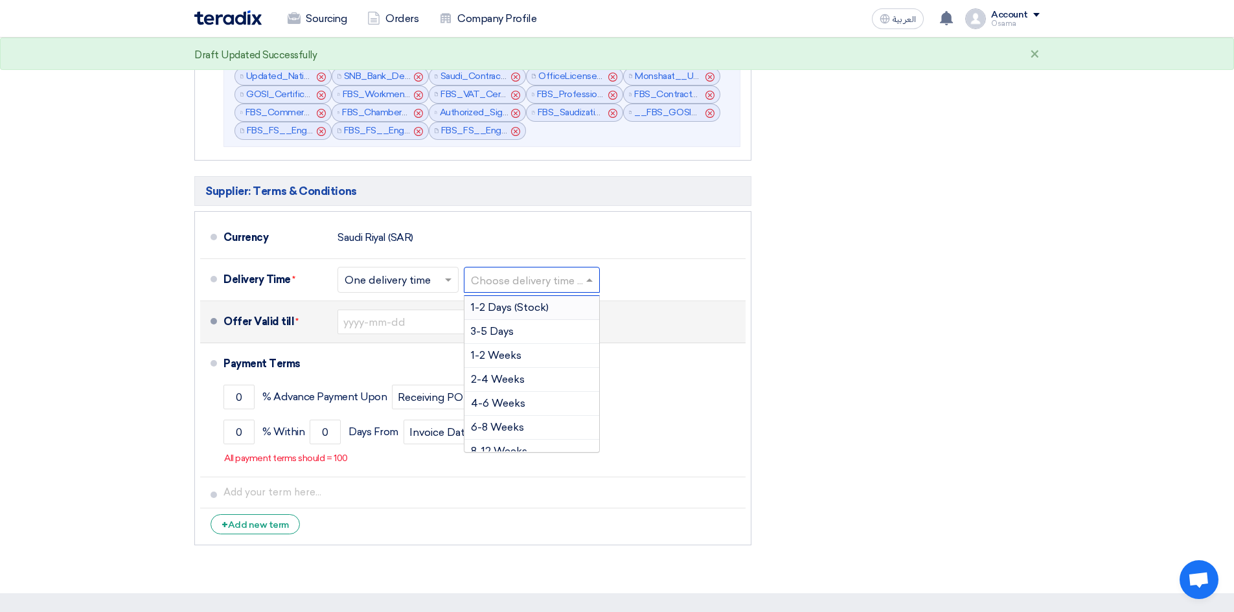
click at [719, 321] on div "Offer Valid till * Pick a date" at bounding box center [481, 321] width 517 height 31
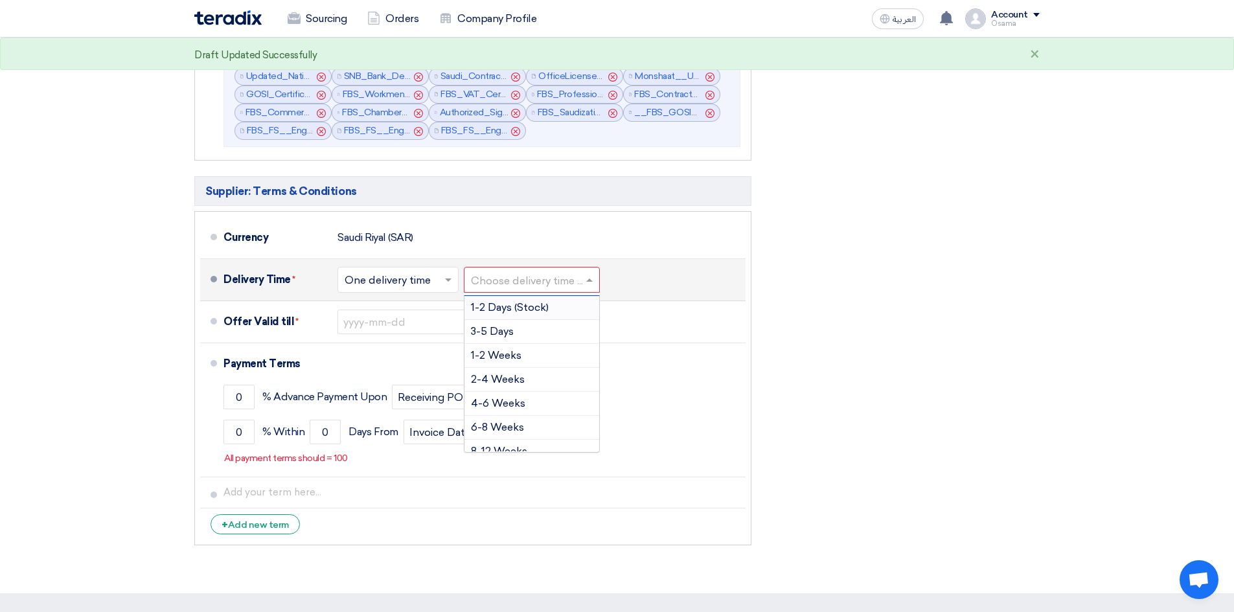
click at [593, 285] on span at bounding box center [591, 279] width 16 height 13
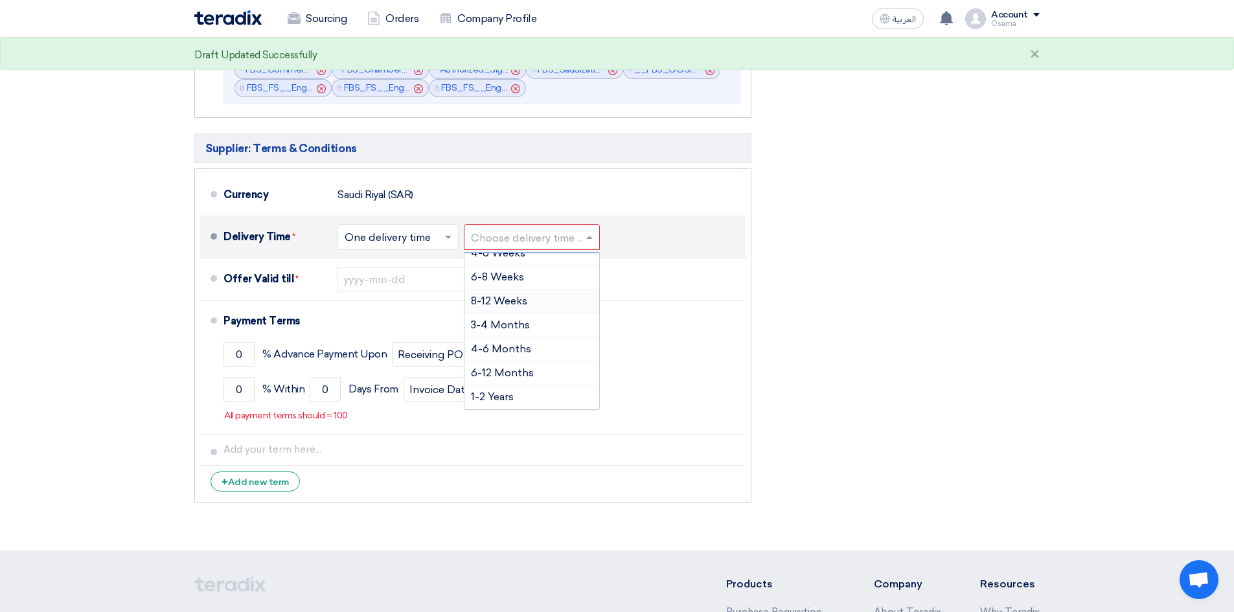
scroll to position [1385, 0]
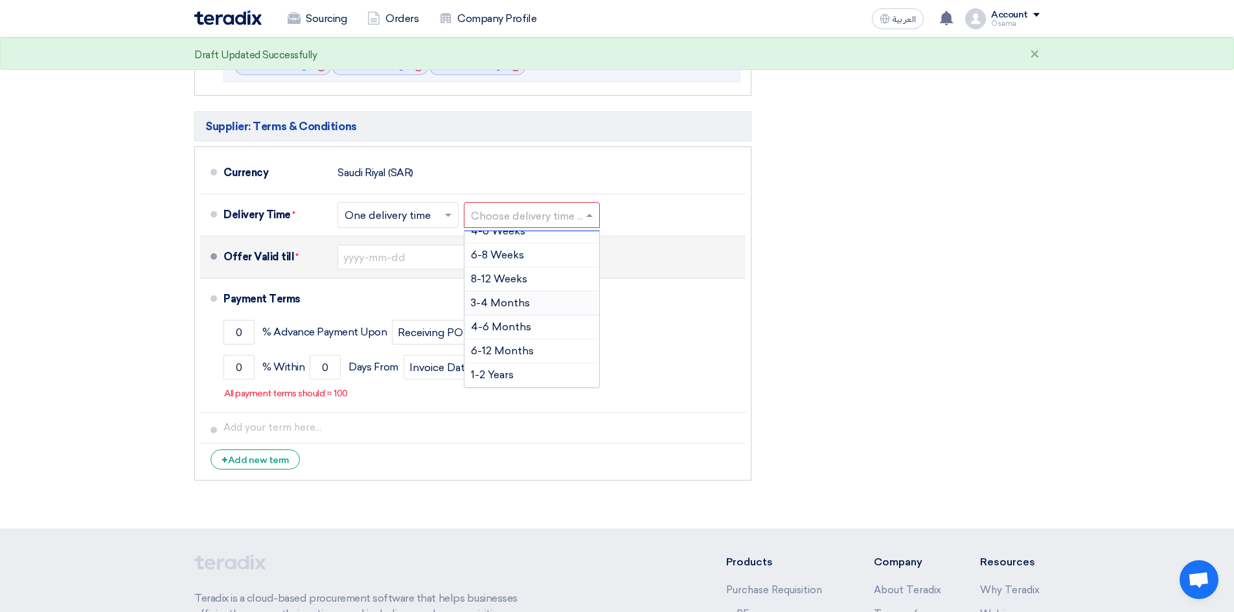
drag, startPoint x: 697, startPoint y: 269, endPoint x: 684, endPoint y: 251, distance: 21.4
click at [697, 268] on div "Offer Valid till * Pick a date" at bounding box center [481, 257] width 517 height 31
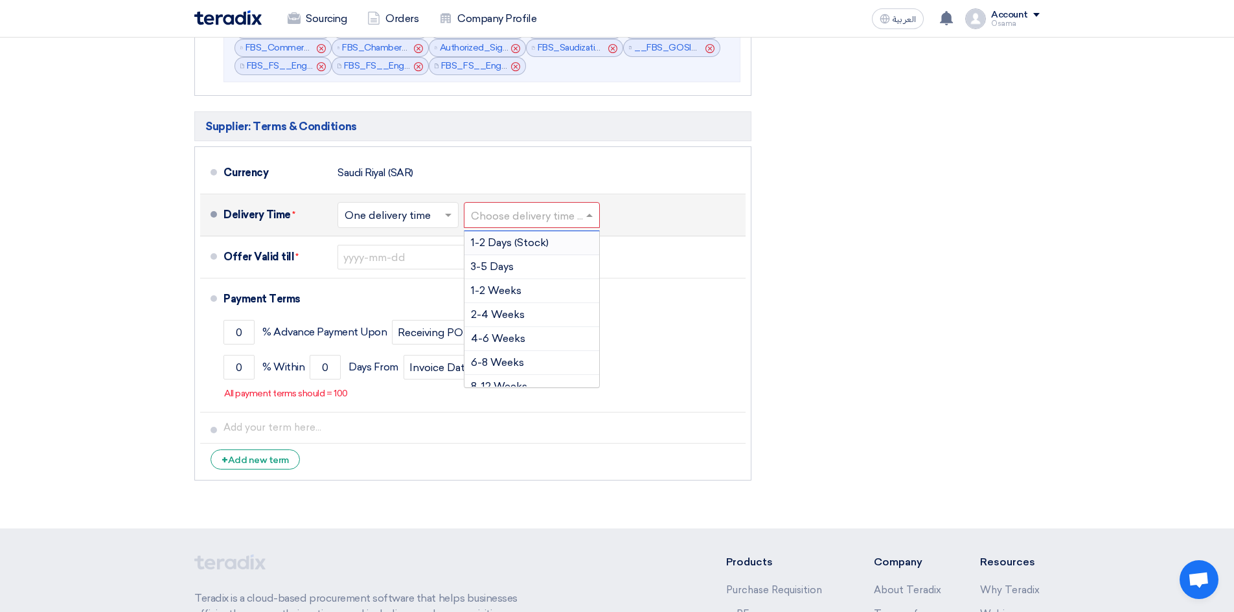
click at [587, 216] on span at bounding box center [591, 215] width 16 height 13
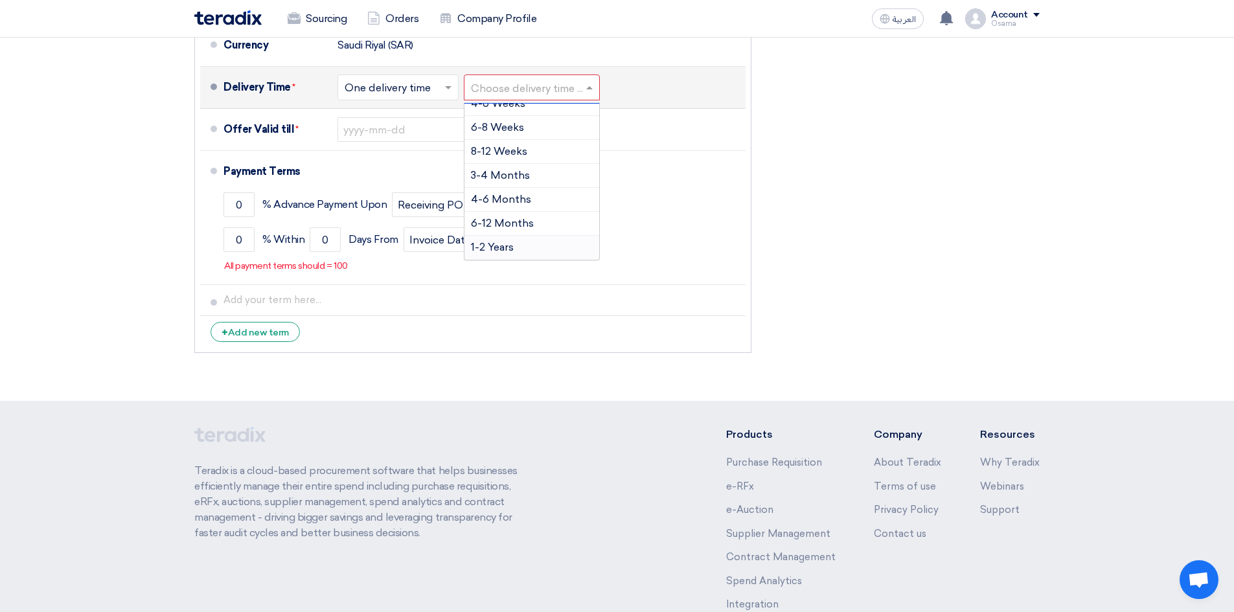
scroll to position [1514, 0]
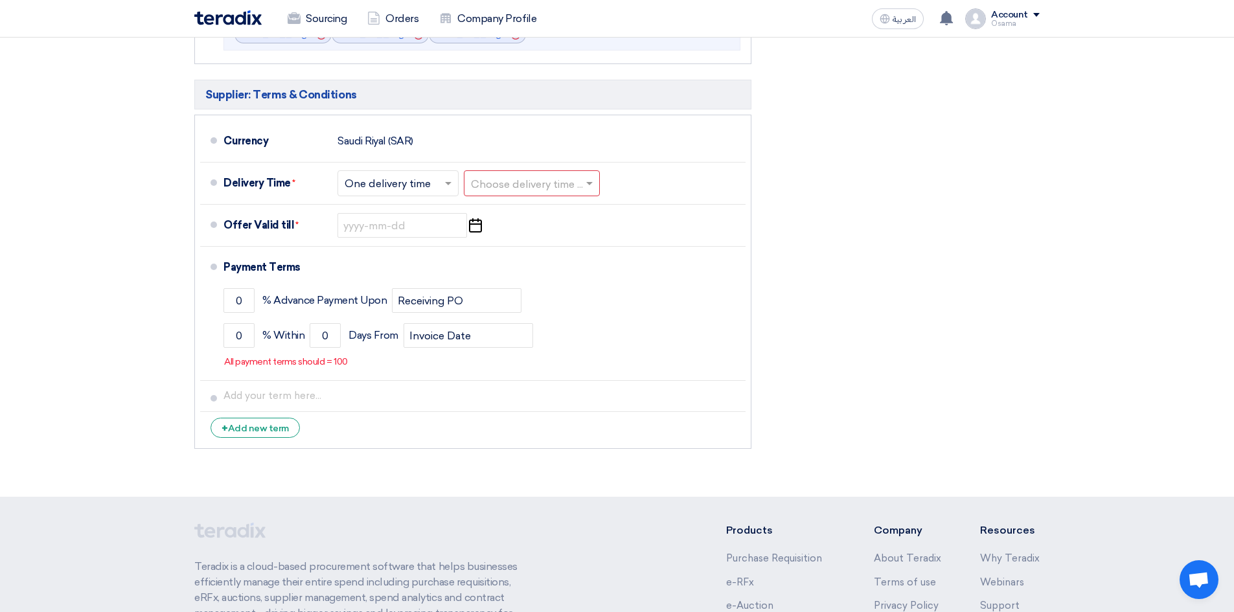
scroll to position [1385, 0]
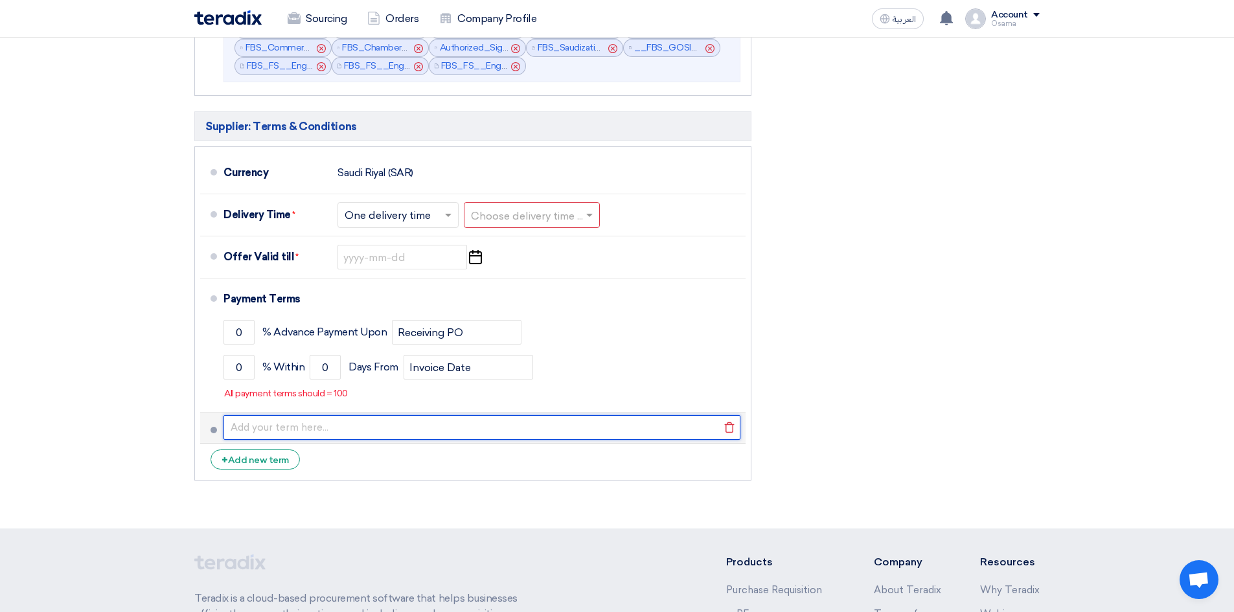
click at [337, 436] on input "text" at bounding box center [481, 427] width 517 height 25
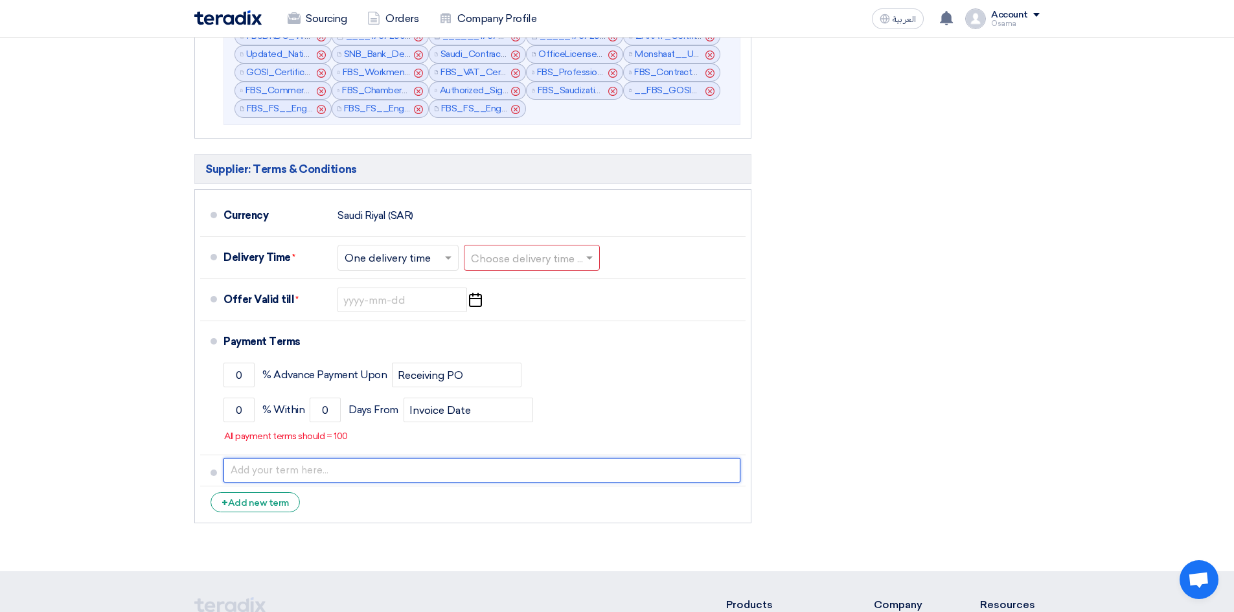
scroll to position [1320, 0]
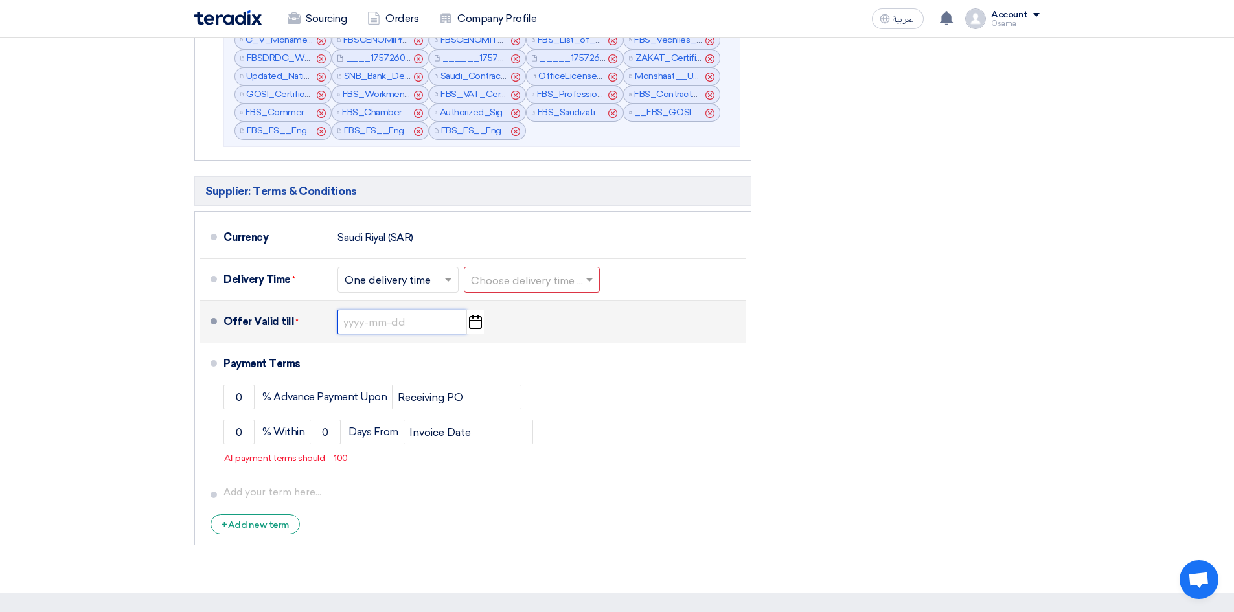
click at [398, 328] on input at bounding box center [402, 322] width 130 height 25
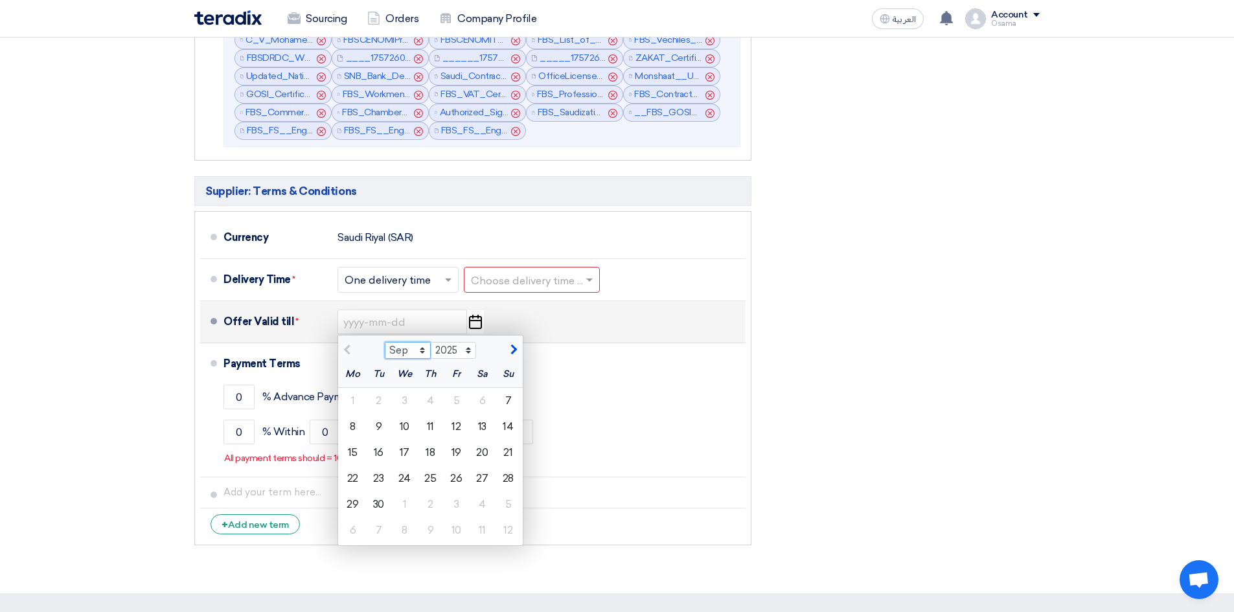
click at [421, 353] on select "Sep Oct Nov Dec" at bounding box center [408, 350] width 46 height 17
select select "12"
click at [385, 342] on select "Sep Oct Nov Dec" at bounding box center [408, 350] width 46 height 17
click at [510, 400] on div "7" at bounding box center [508, 401] width 26 height 26
type input "[DATE]"
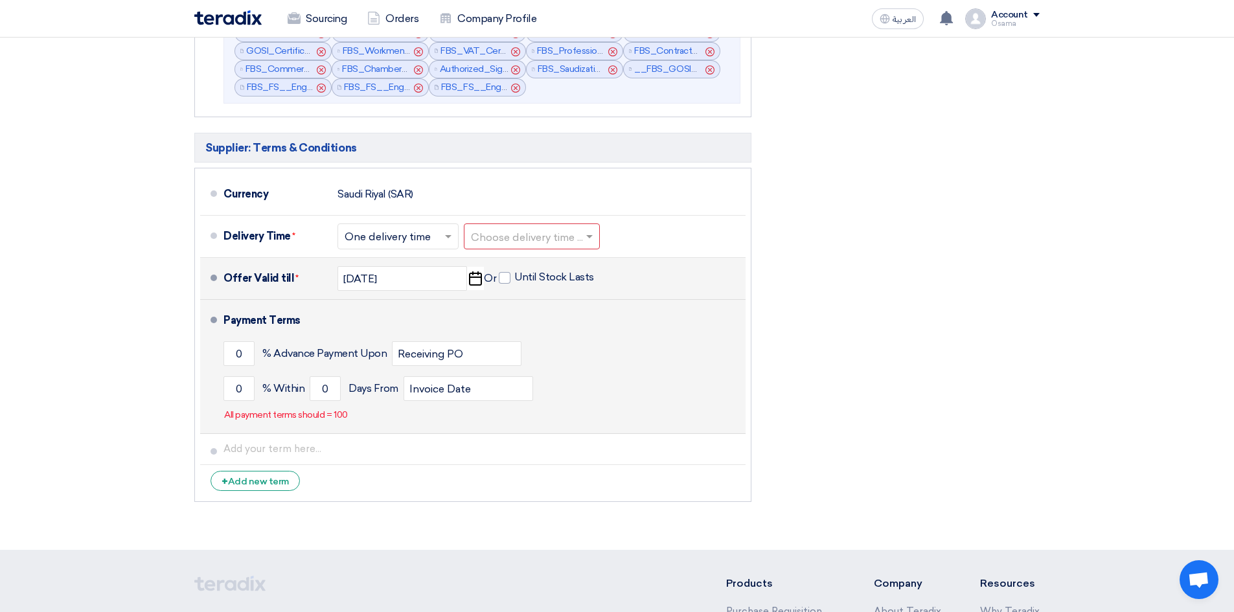
scroll to position [1385, 0]
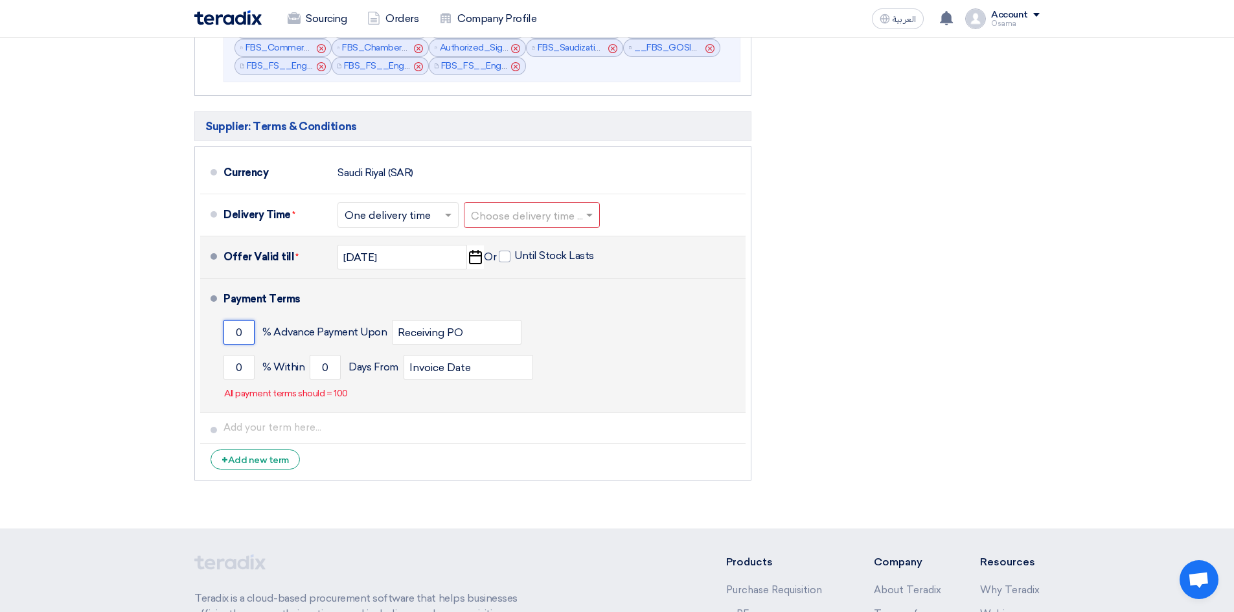
click at [237, 334] on input "0" at bounding box center [238, 332] width 31 height 25
drag, startPoint x: 247, startPoint y: 334, endPoint x: 224, endPoint y: 326, distance: 24.6
click at [225, 327] on input "0" at bounding box center [238, 332] width 31 height 25
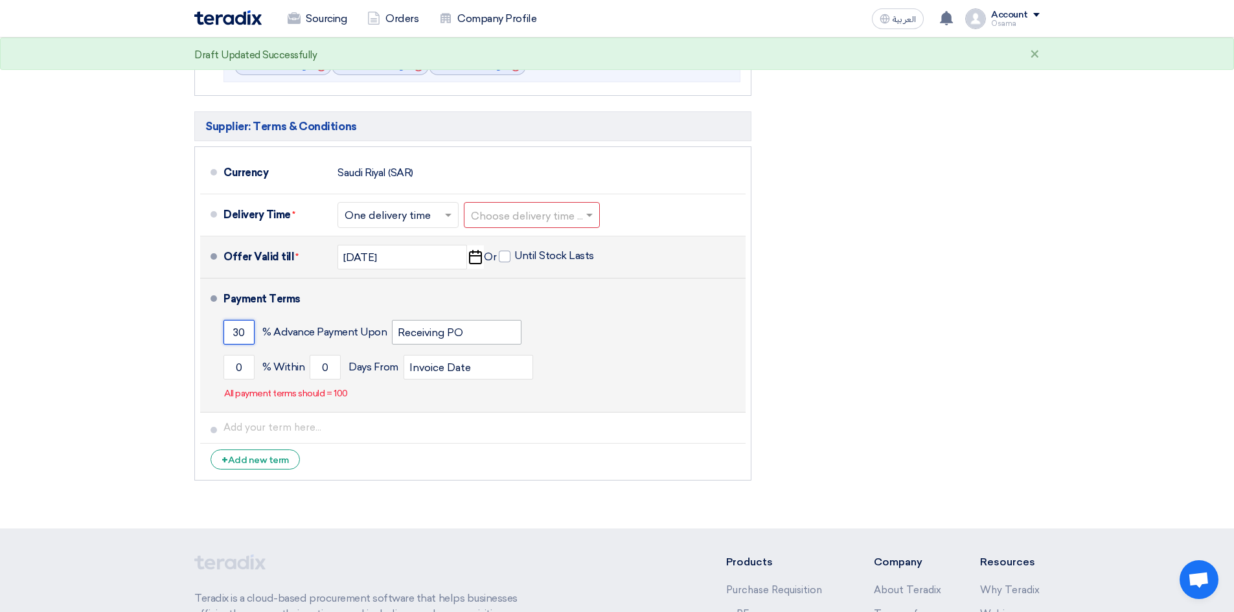
type input "30"
click at [420, 335] on input "Receiving PO" at bounding box center [457, 332] width 130 height 25
click at [491, 336] on input "Receiving PO" at bounding box center [457, 332] width 130 height 25
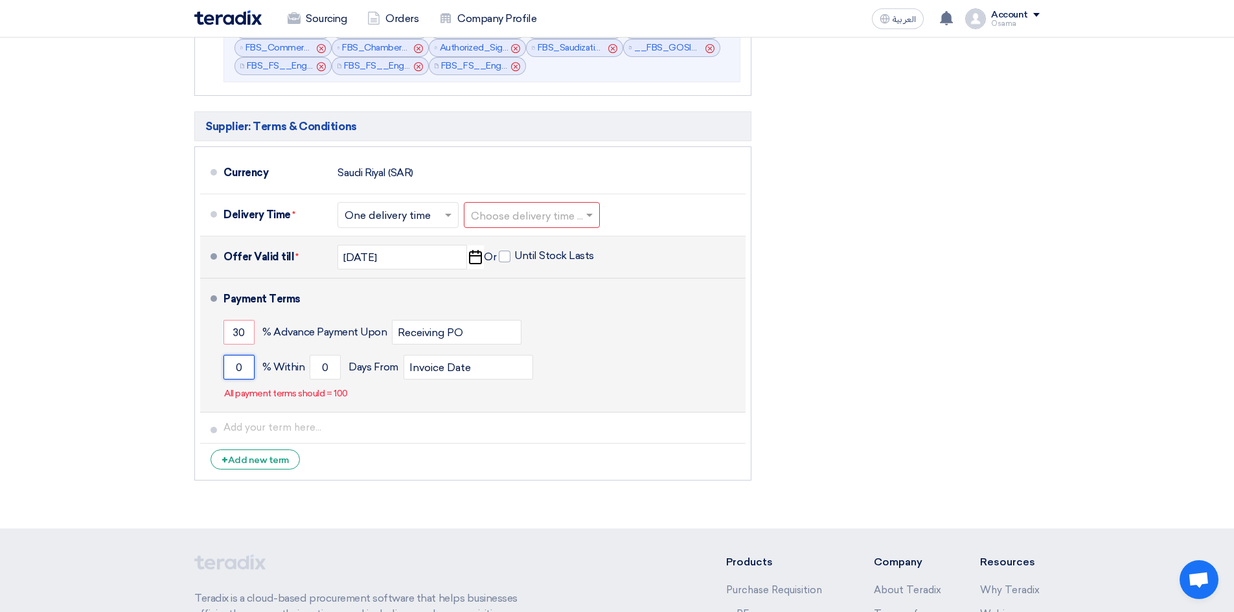
click at [238, 366] on input "0" at bounding box center [238, 367] width 31 height 25
drag, startPoint x: 245, startPoint y: 368, endPoint x: 223, endPoint y: 362, distance: 23.4
click at [224, 364] on input "0" at bounding box center [238, 367] width 31 height 25
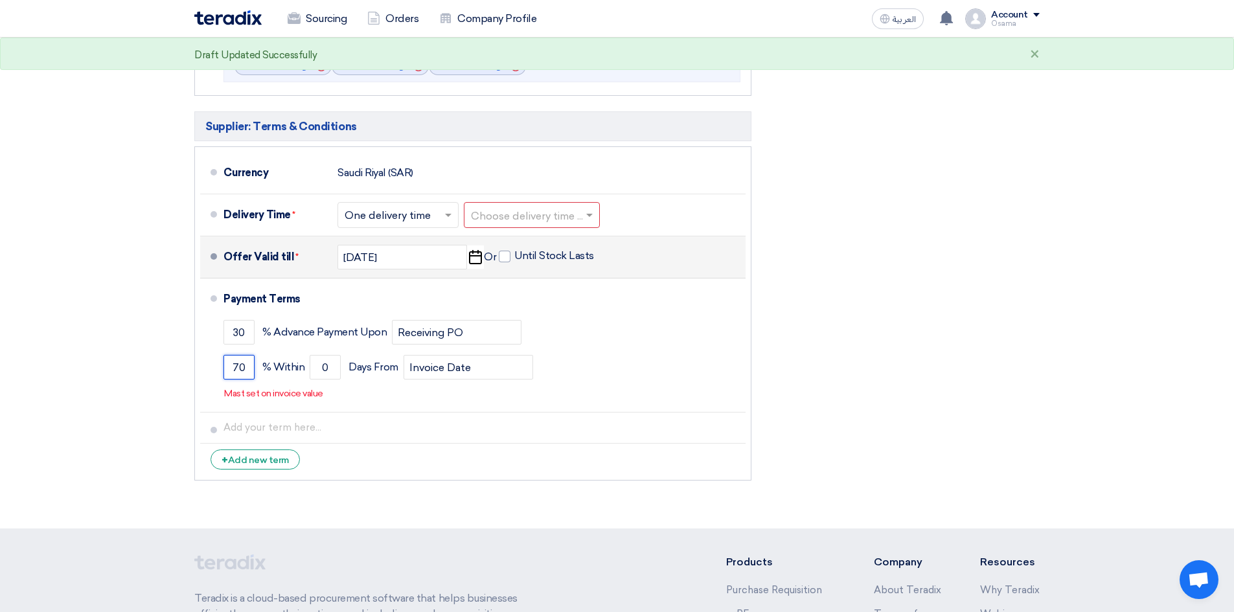
type input "70"
click at [971, 418] on div "Financial Offer Summary Subtotal [GEOGRAPHIC_DATA] (SAR) 0 Taxes [GEOGRAPHIC_DA…" at bounding box center [905, 41] width 288 height 891
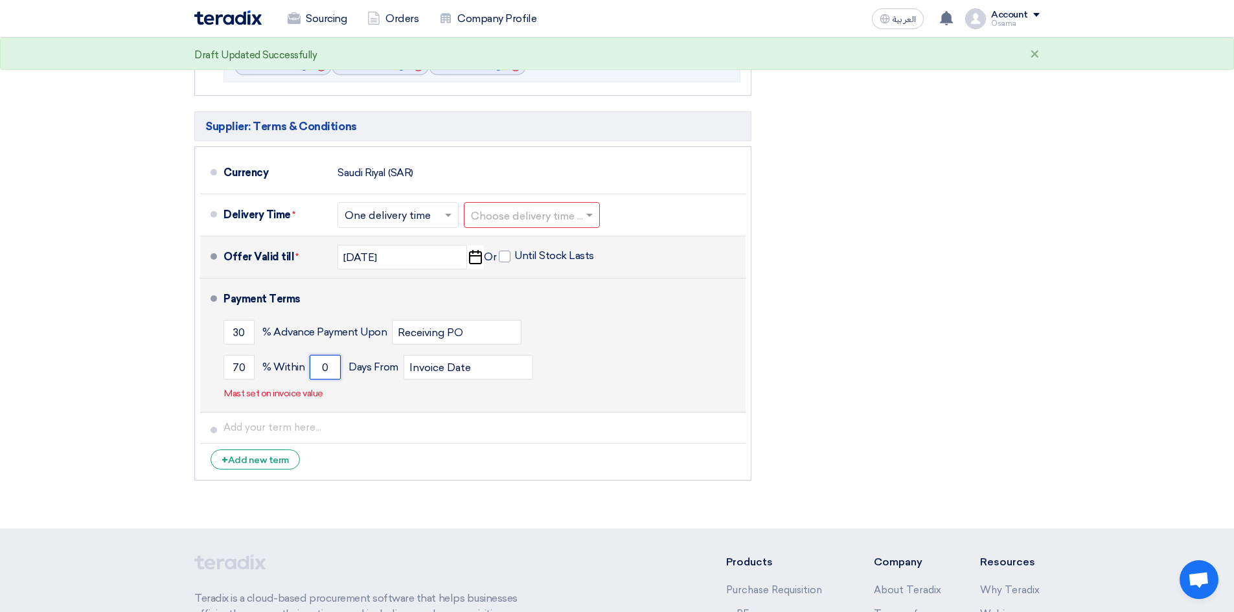
click at [323, 364] on input "0" at bounding box center [325, 367] width 31 height 25
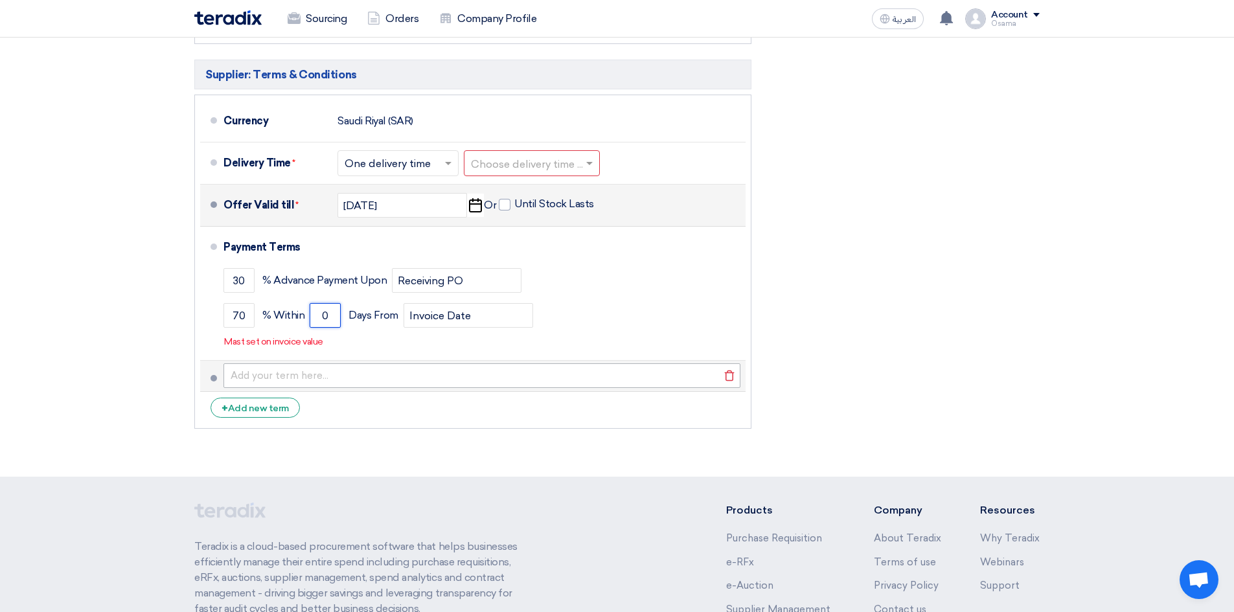
scroll to position [1449, 0]
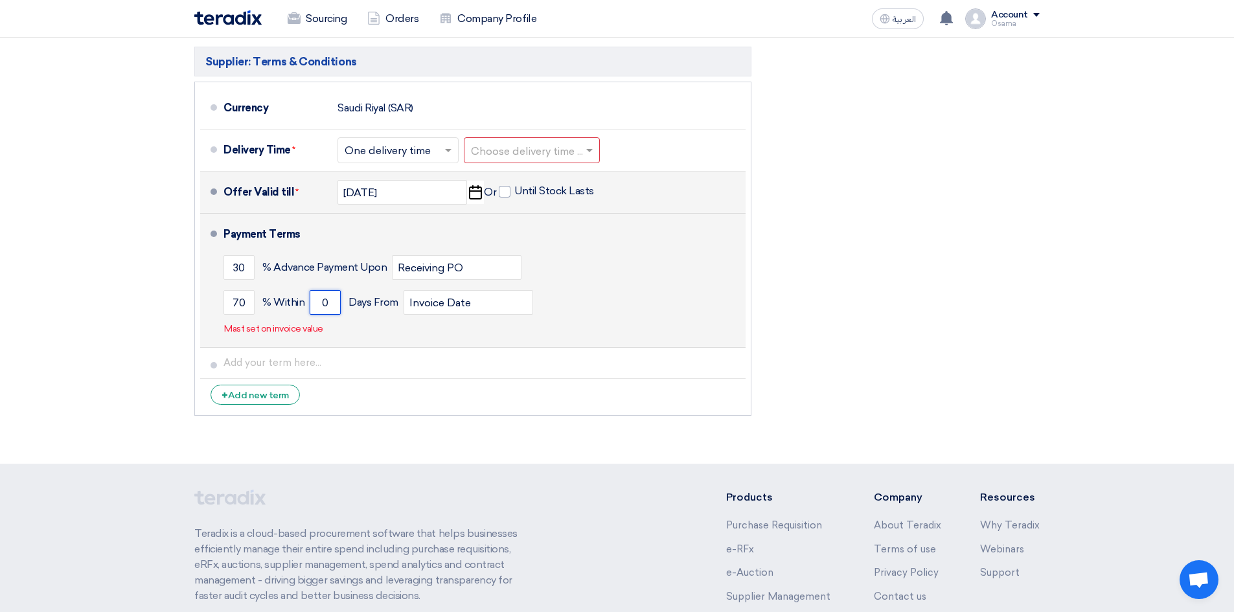
click at [324, 305] on input "0" at bounding box center [325, 302] width 31 height 25
drag, startPoint x: 324, startPoint y: 305, endPoint x: 316, endPoint y: 300, distance: 9.6
click at [316, 300] on input "0" at bounding box center [325, 302] width 31 height 25
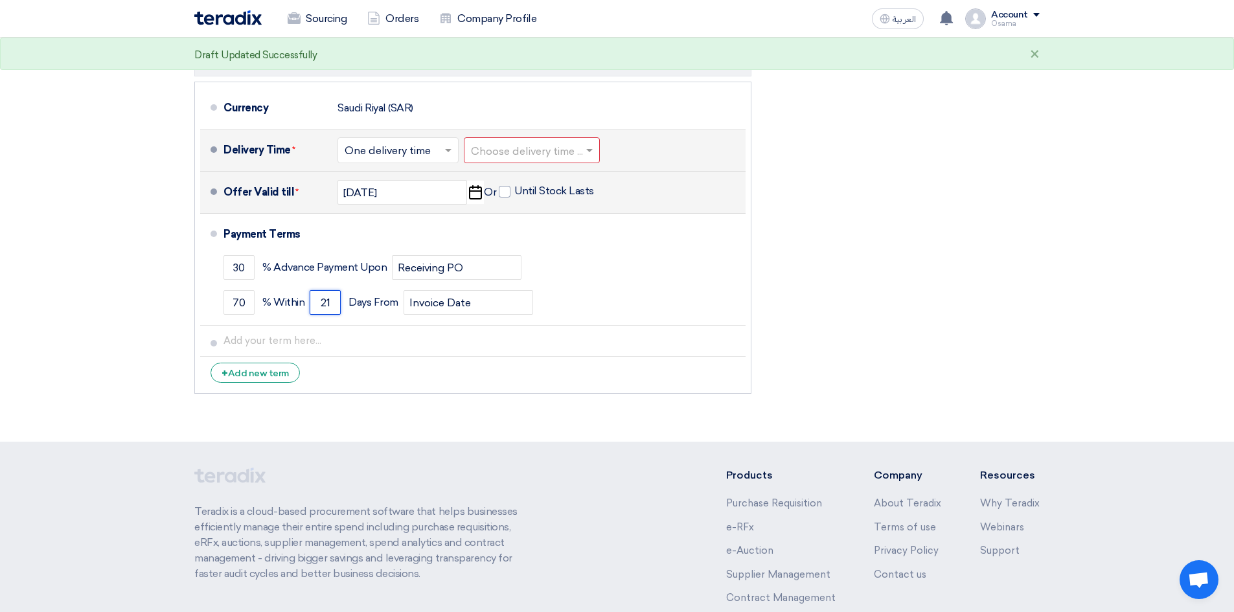
type input "21"
click at [592, 154] on span at bounding box center [591, 150] width 16 height 13
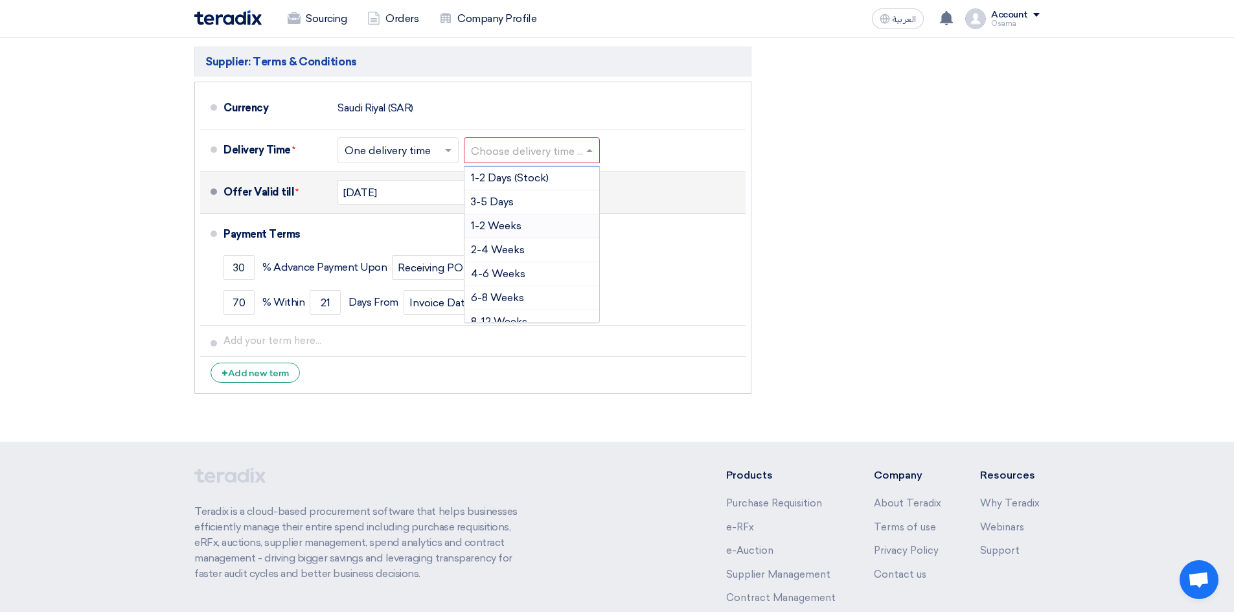
click at [453, 150] on span at bounding box center [450, 150] width 16 height 13
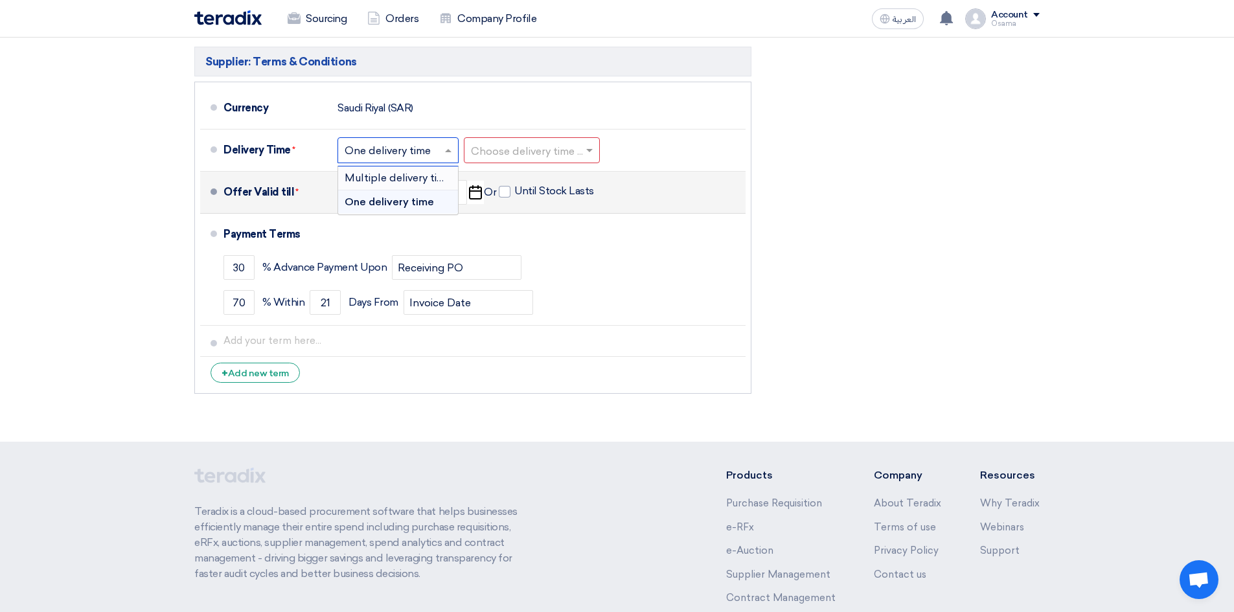
click at [438, 176] on span "Multiple delivery times" at bounding box center [401, 178] width 112 height 12
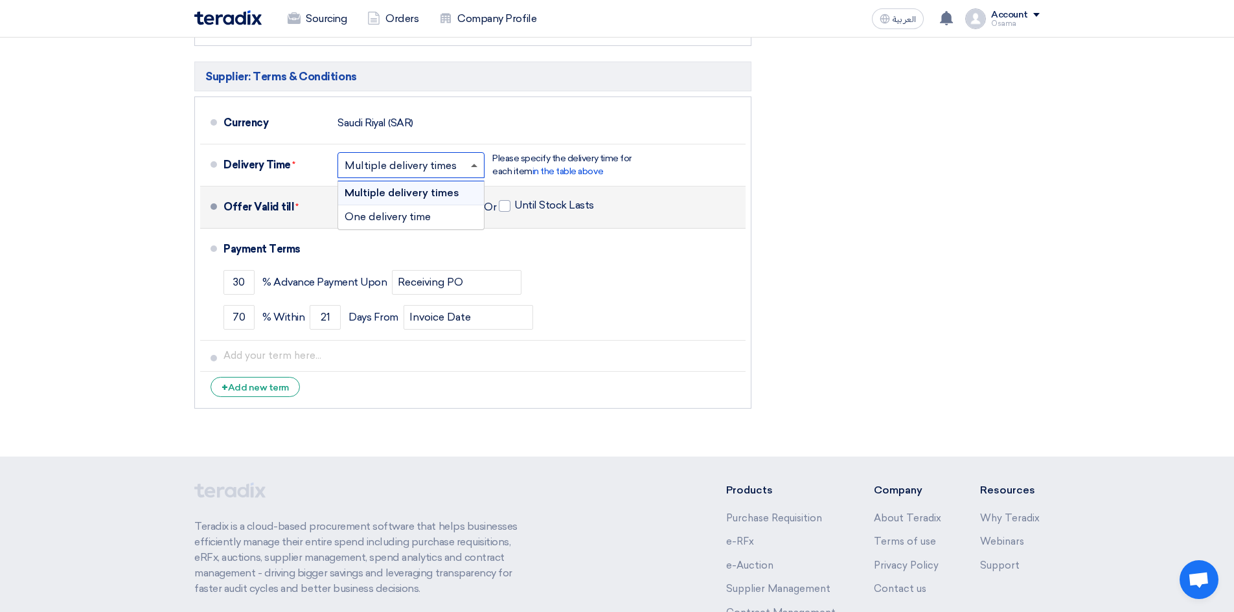
click at [477, 164] on span at bounding box center [474, 165] width 6 height 3
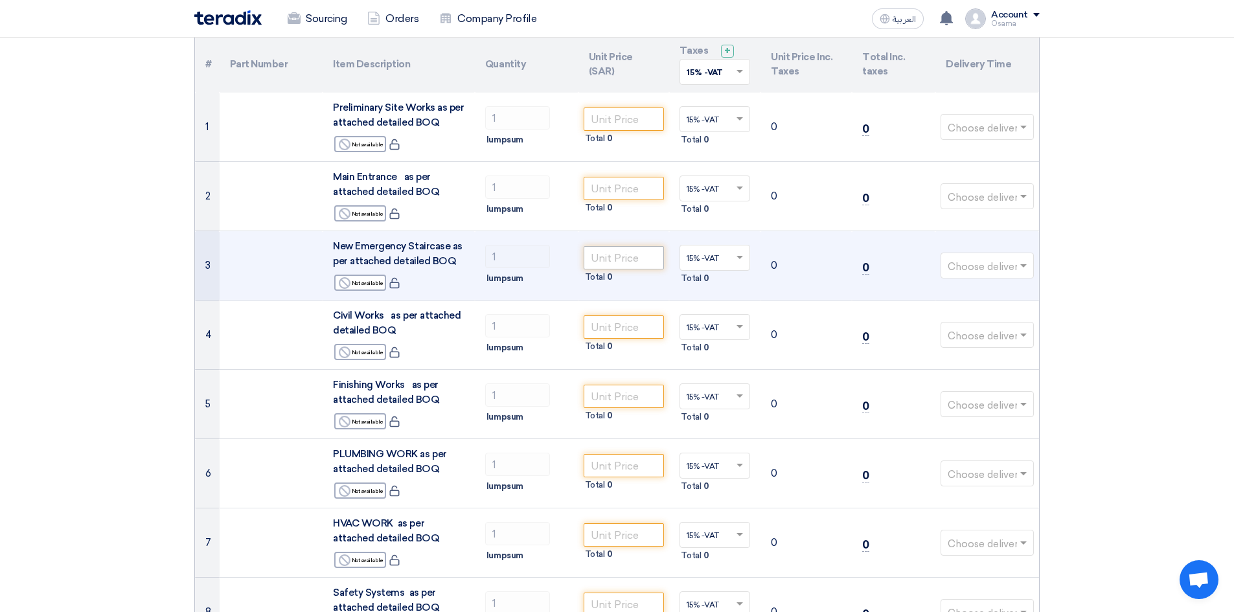
scroll to position [25, 0]
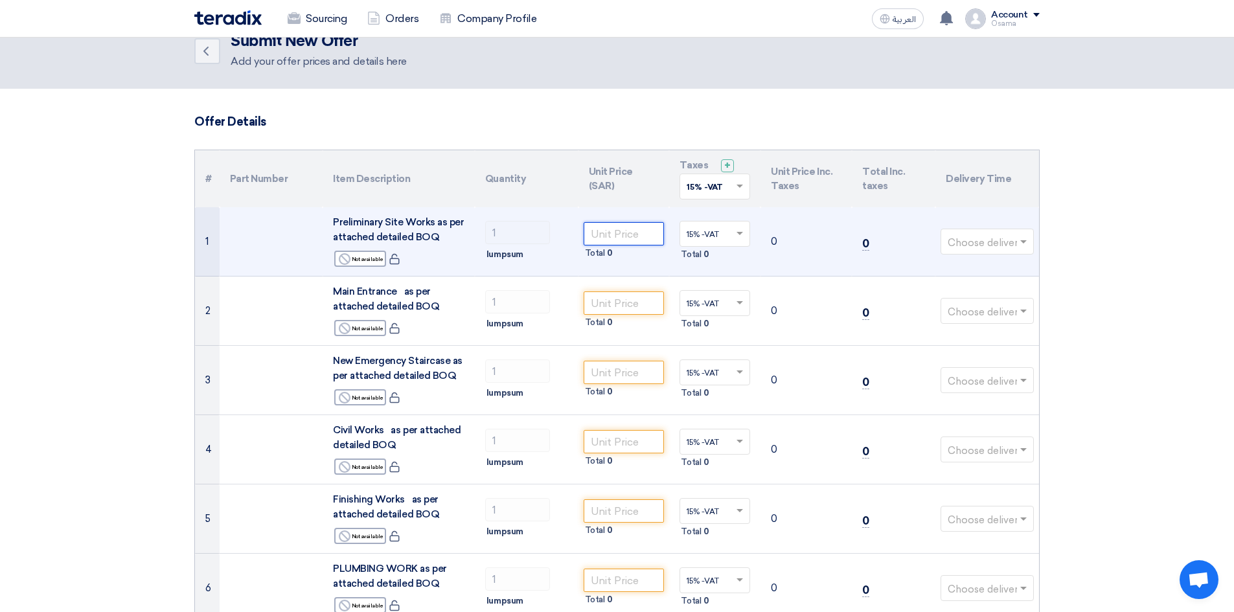
click at [635, 234] on input "number" at bounding box center [623, 233] width 81 height 23
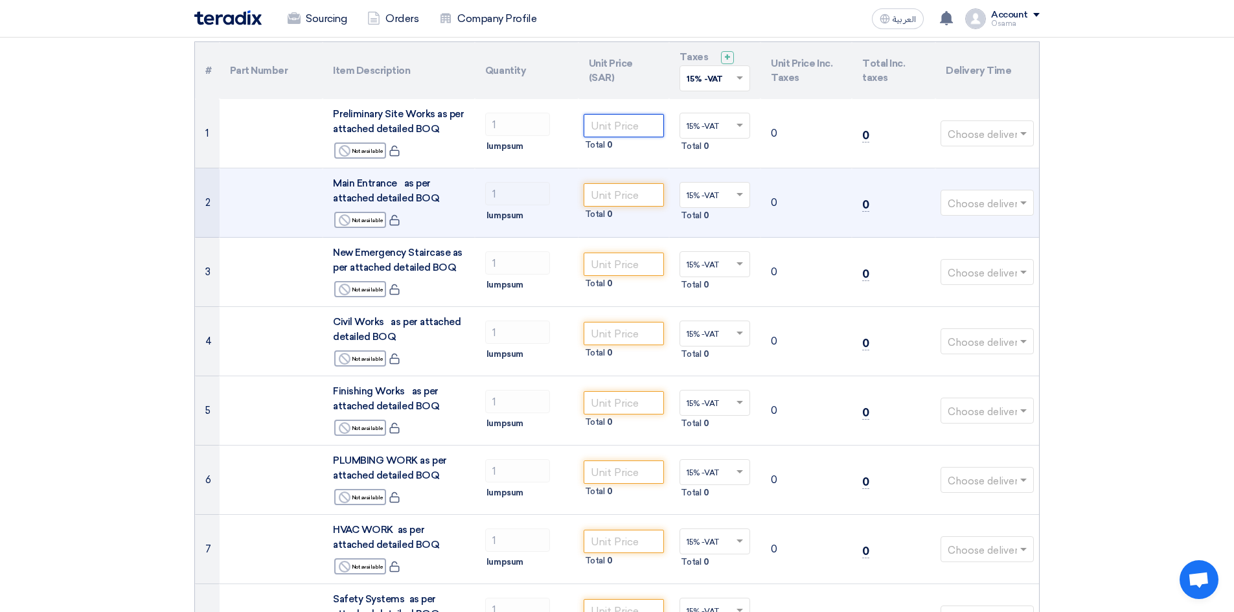
scroll to position [154, 0]
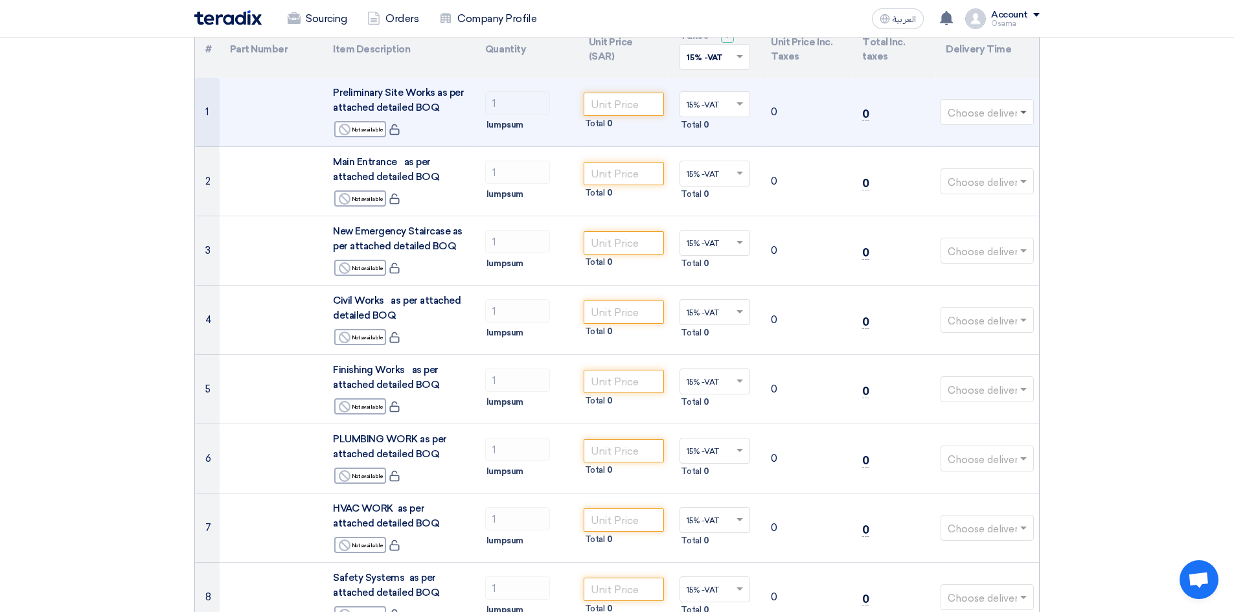
click at [1025, 112] on span at bounding box center [1023, 113] width 6 height 5
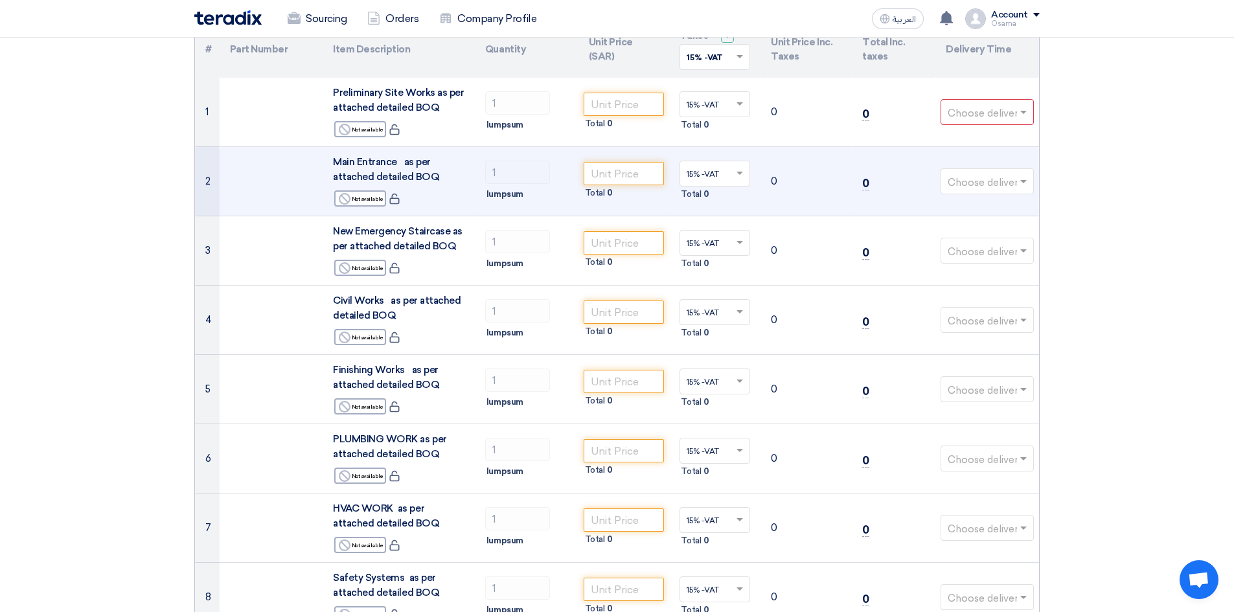
click at [914, 187] on td "0" at bounding box center [894, 181] width 84 height 69
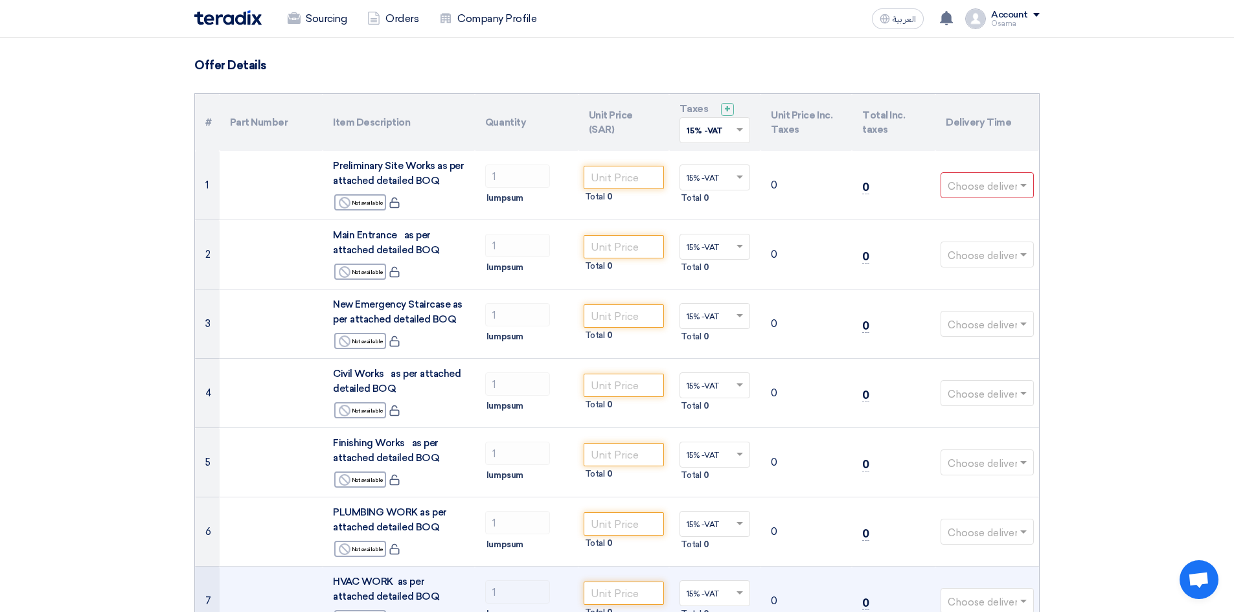
scroll to position [0, 0]
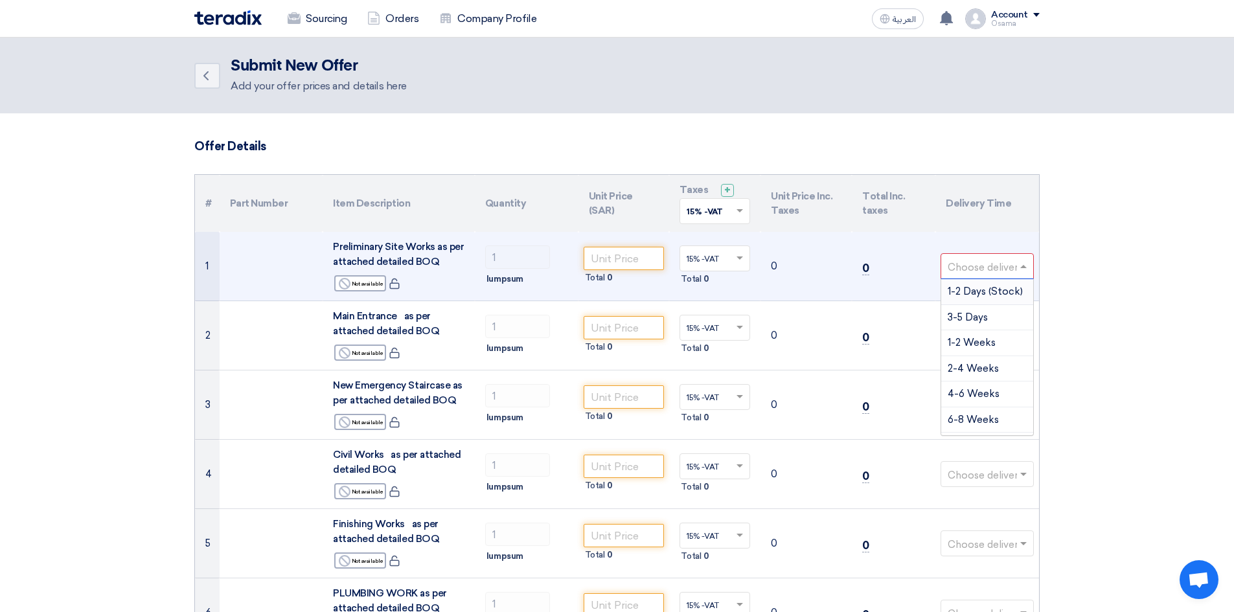
click at [1018, 268] on span at bounding box center [1025, 266] width 16 height 15
click at [963, 346] on span "3-4 Months" at bounding box center [975, 345] width 56 height 12
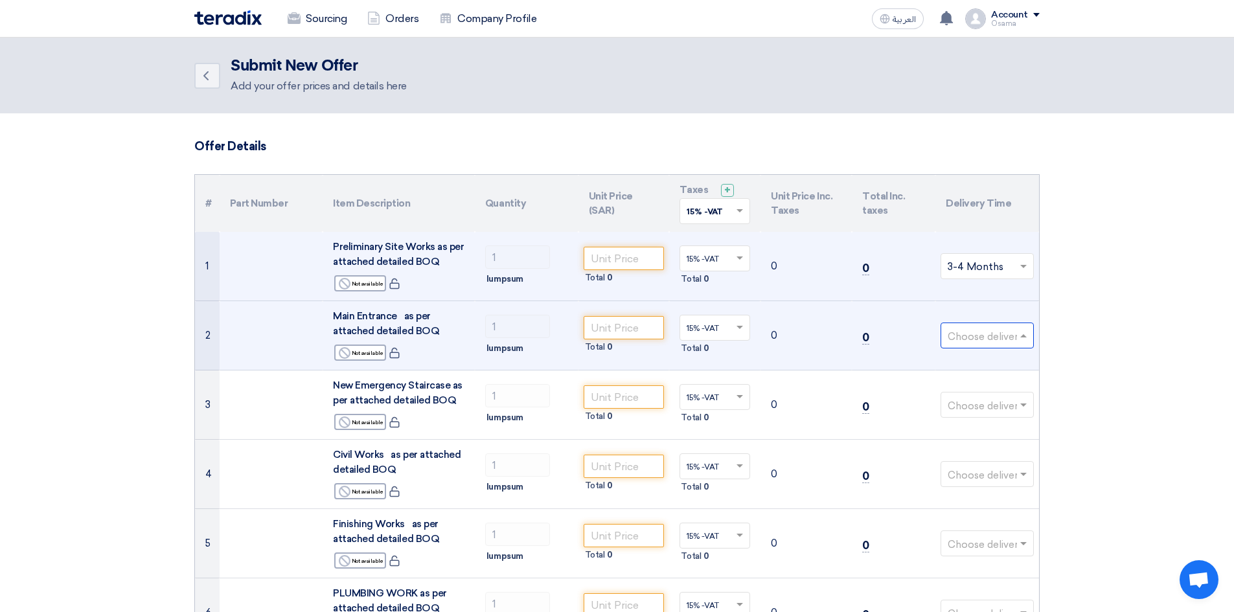
click at [1007, 340] on input "text" at bounding box center [980, 336] width 66 height 21
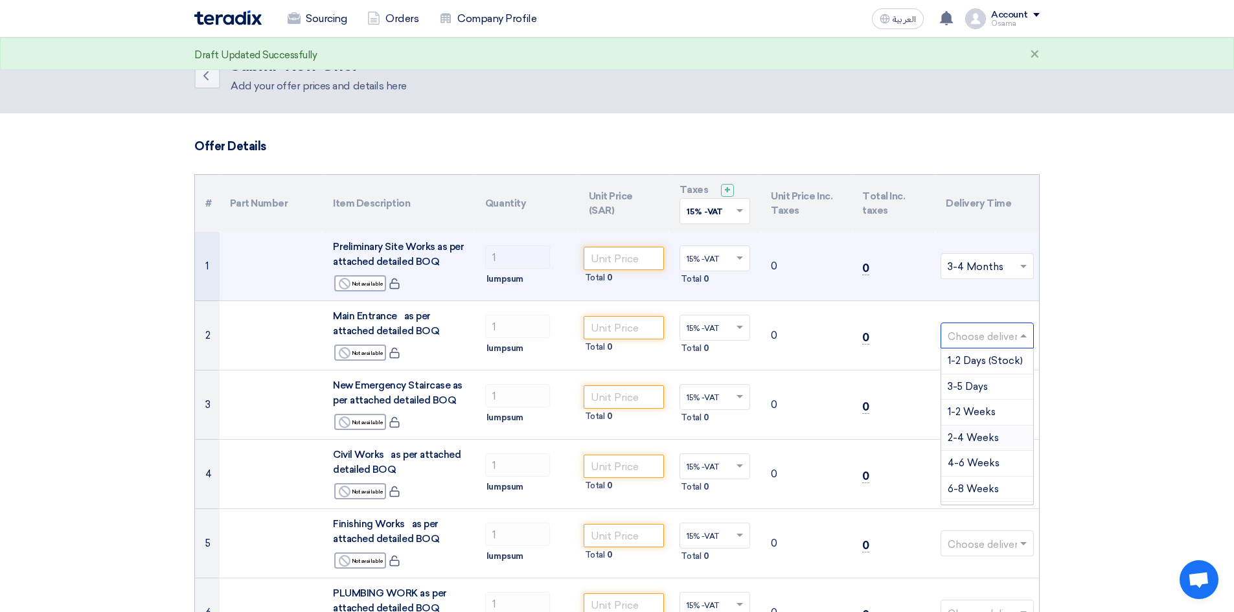
click at [1020, 266] on span at bounding box center [1023, 267] width 6 height 5
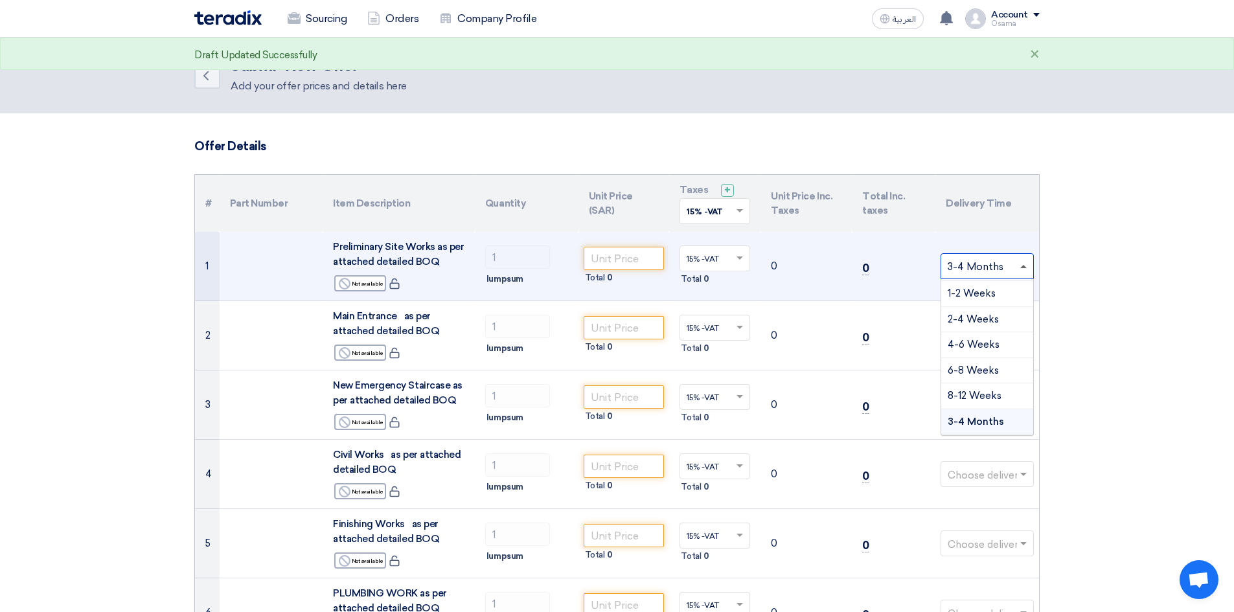
click at [1021, 267] on span at bounding box center [1023, 266] width 6 height 3
click at [1021, 266] on span at bounding box center [1023, 267] width 6 height 5
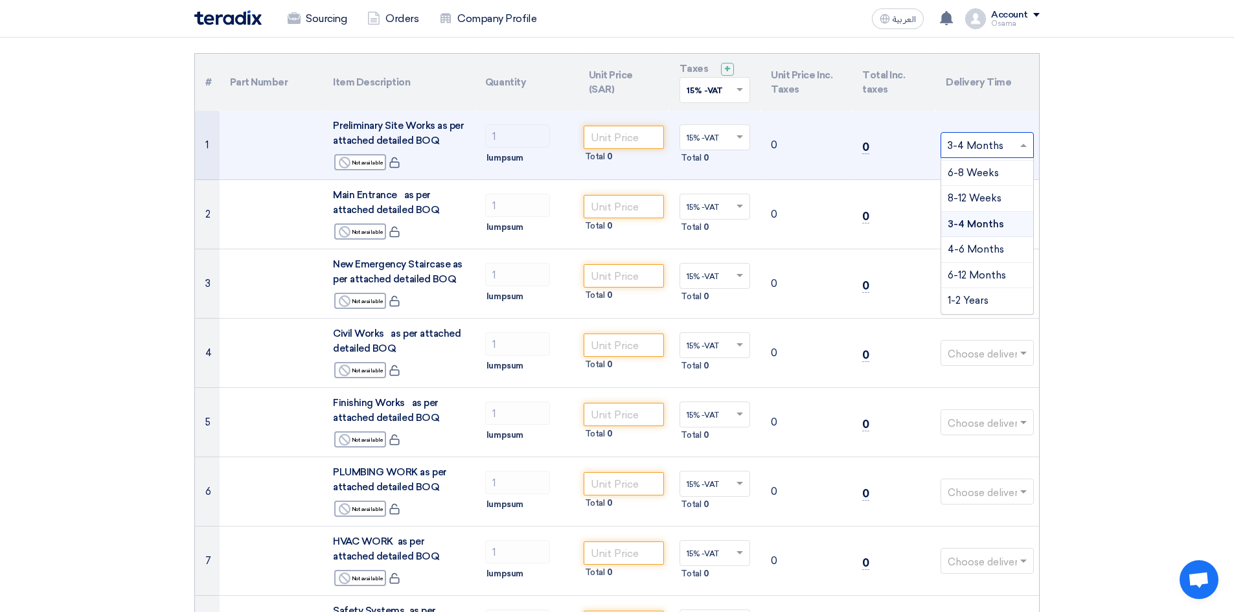
scroll to position [130, 0]
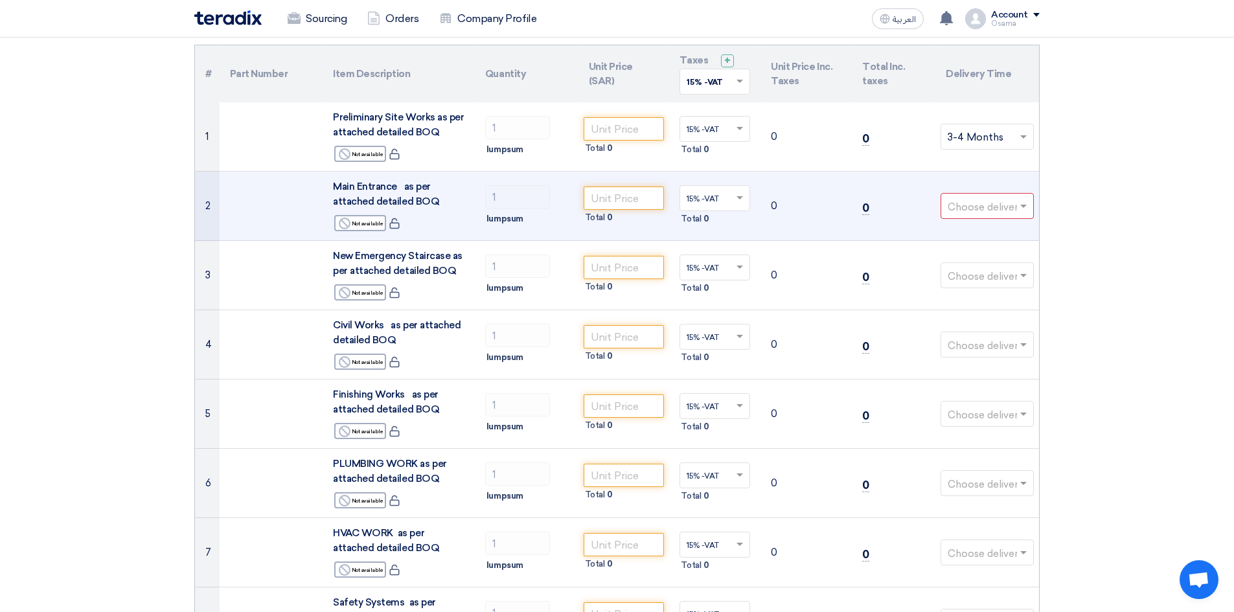
click at [1006, 211] on input "text" at bounding box center [980, 207] width 66 height 21
click at [964, 288] on span "3-4 Months" at bounding box center [975, 285] width 56 height 12
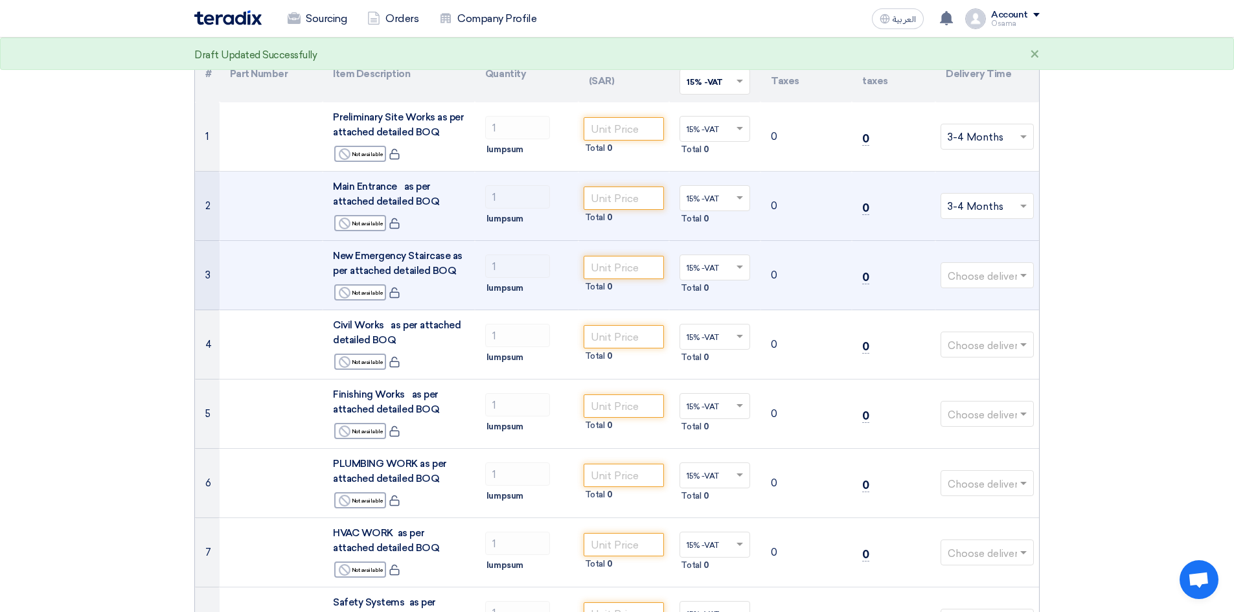
click at [1009, 277] on input "text" at bounding box center [980, 276] width 66 height 21
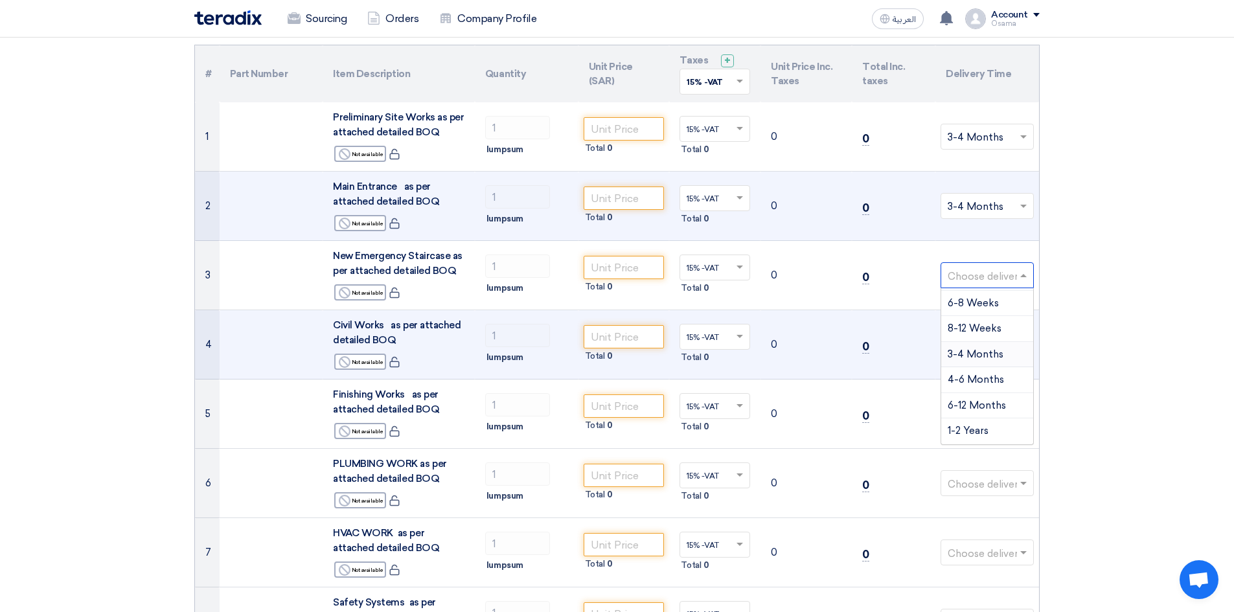
click at [973, 354] on span "3-4 Months" at bounding box center [975, 354] width 56 height 12
click at [984, 344] on input "text" at bounding box center [980, 345] width 66 height 21
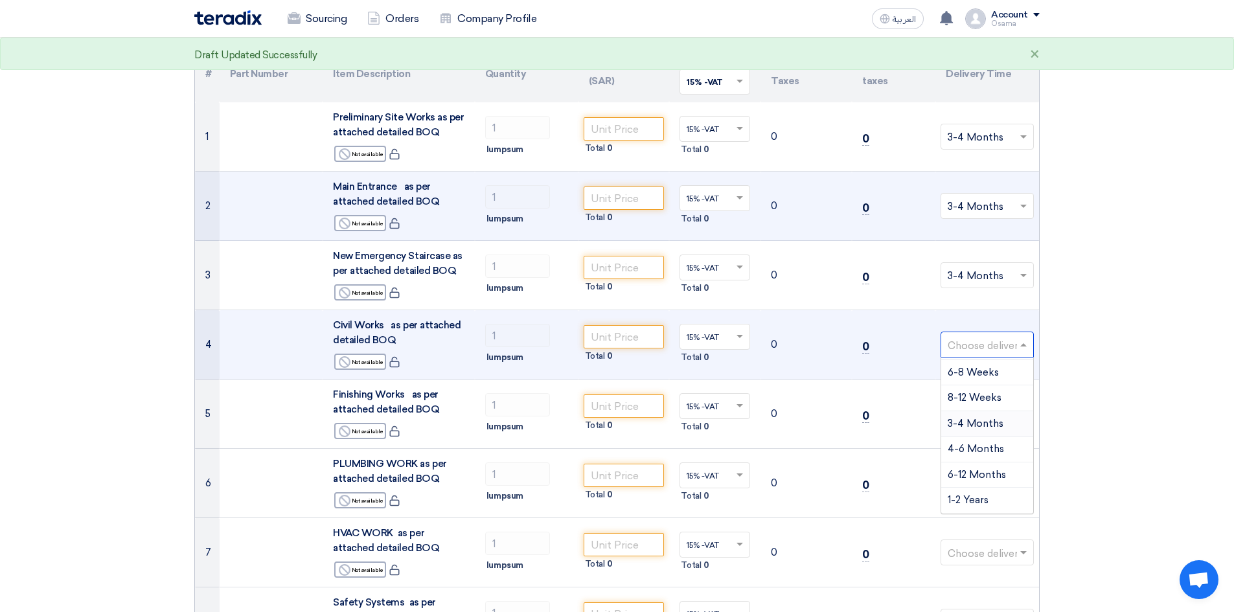
click at [974, 428] on span "3-4 Months" at bounding box center [975, 424] width 56 height 12
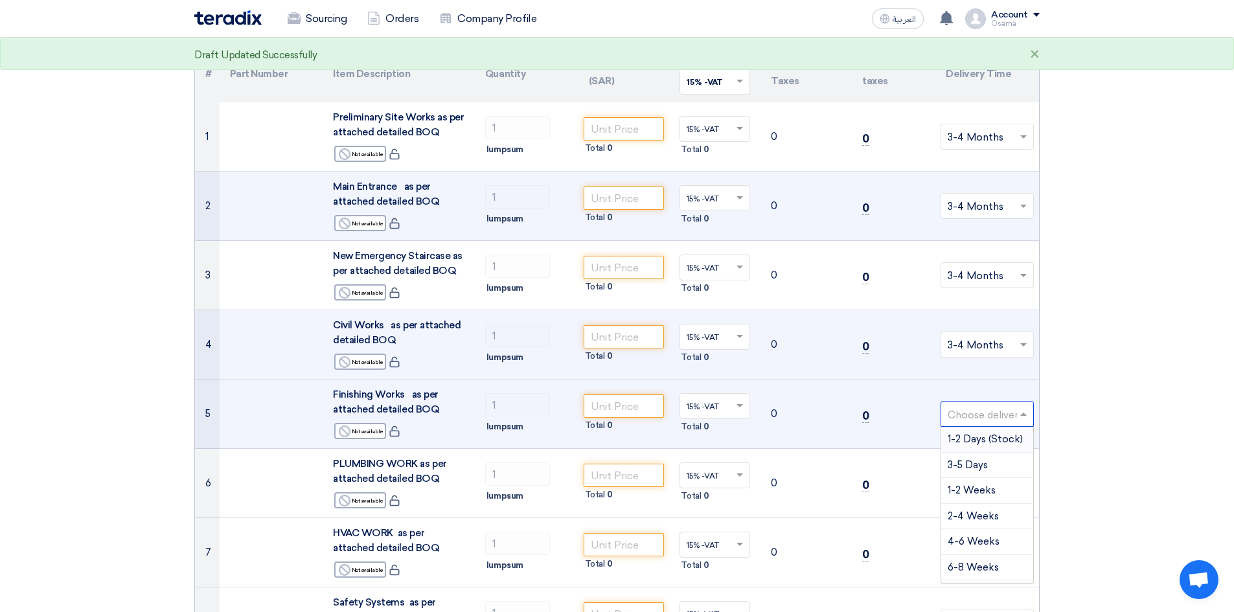
click at [977, 418] on input "text" at bounding box center [980, 415] width 66 height 21
click at [973, 494] on span "3-4 Months" at bounding box center [975, 493] width 56 height 12
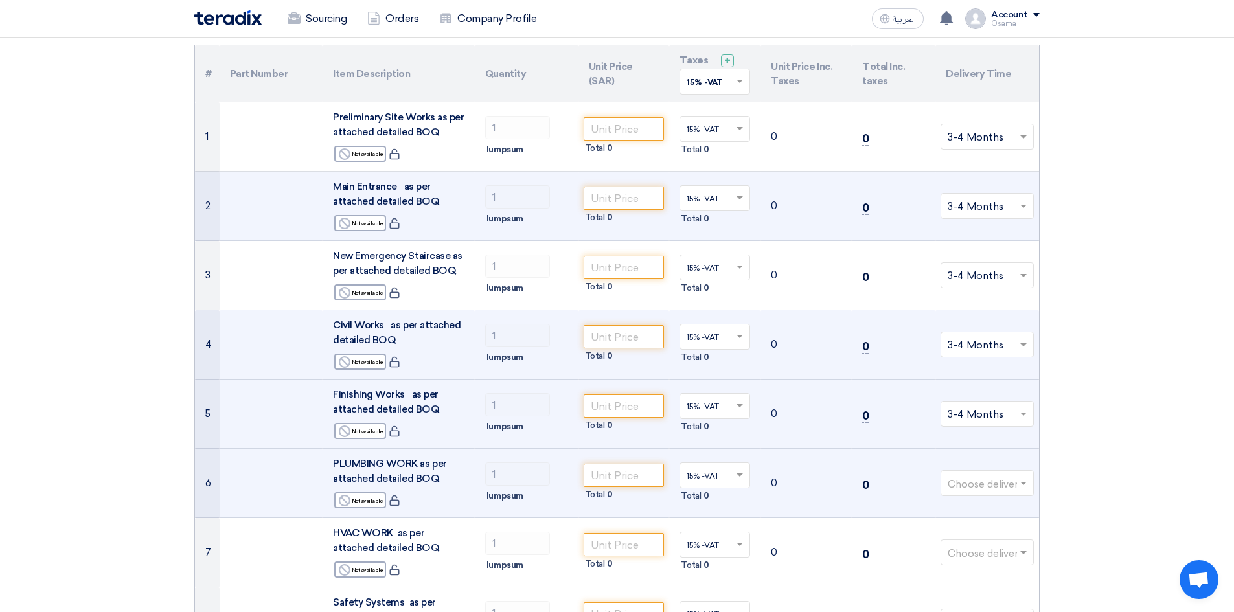
click at [966, 487] on input "text" at bounding box center [980, 484] width 66 height 21
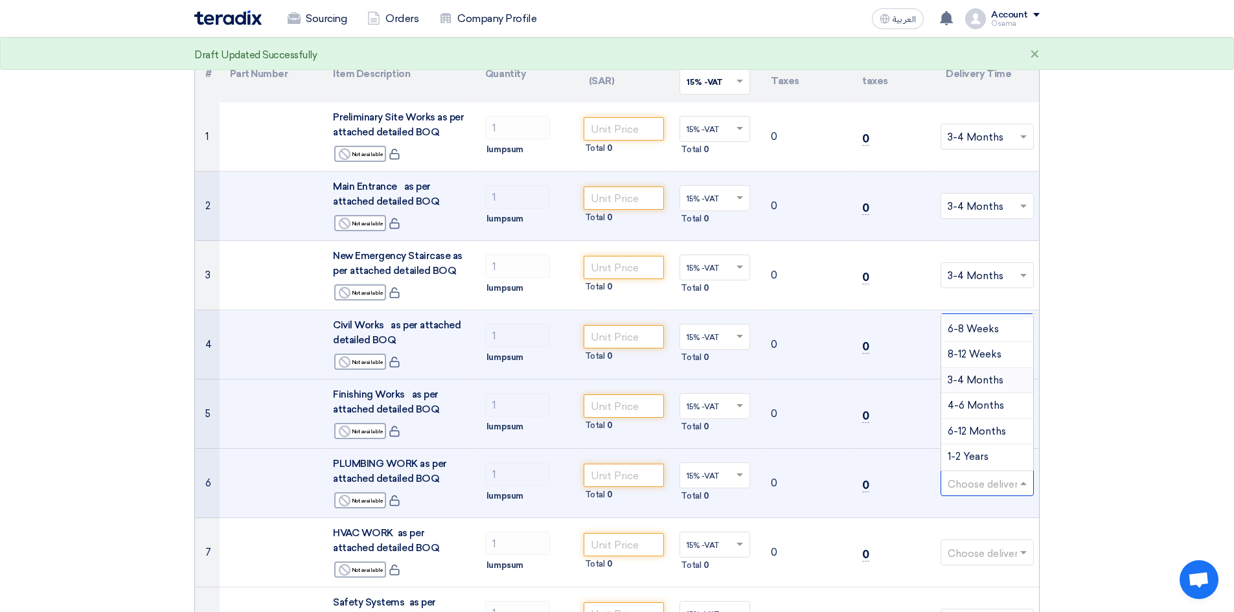
drag, startPoint x: 967, startPoint y: 381, endPoint x: 980, endPoint y: 431, distance: 51.5
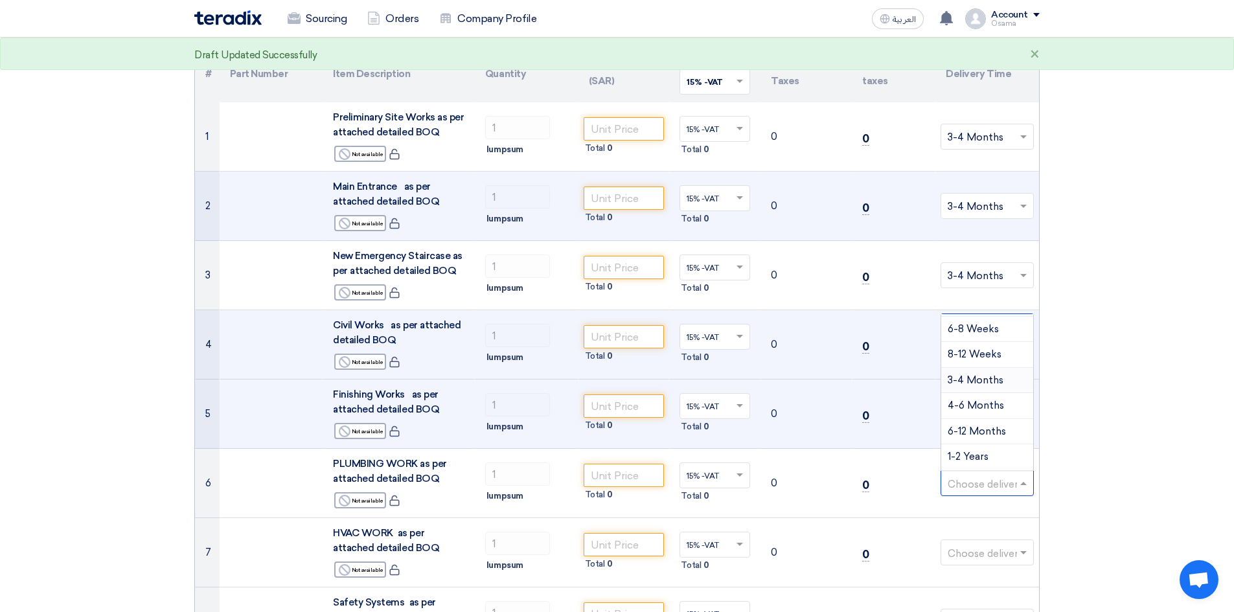
click at [968, 382] on span "3-4 Months" at bounding box center [975, 380] width 56 height 12
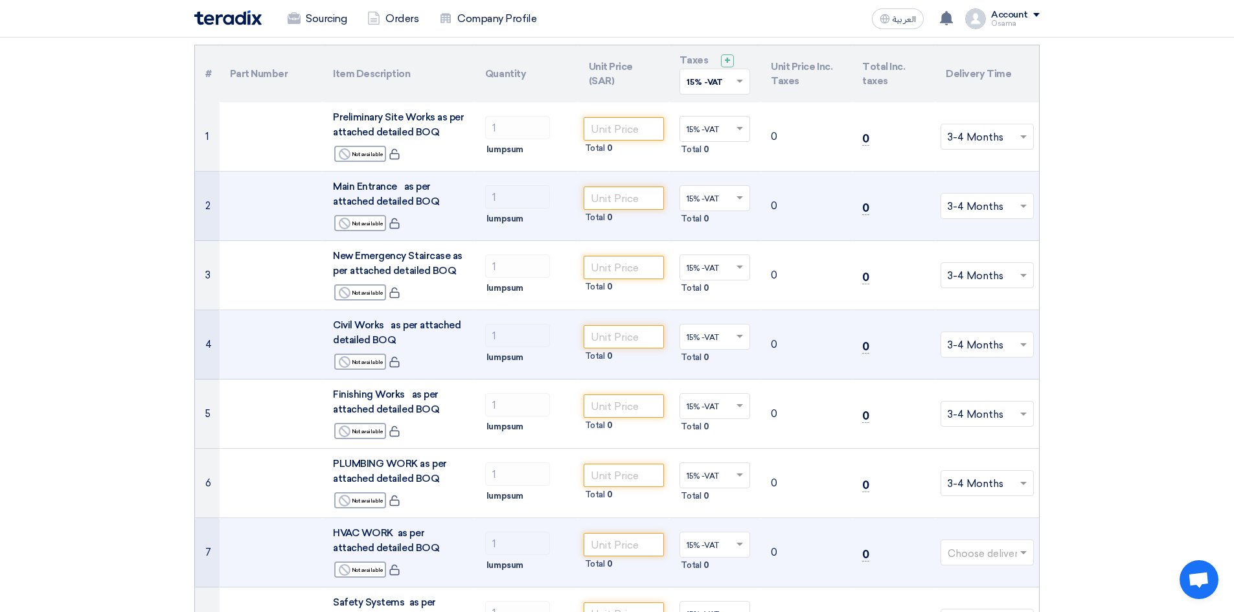
click at [986, 550] on input "text" at bounding box center [980, 553] width 66 height 21
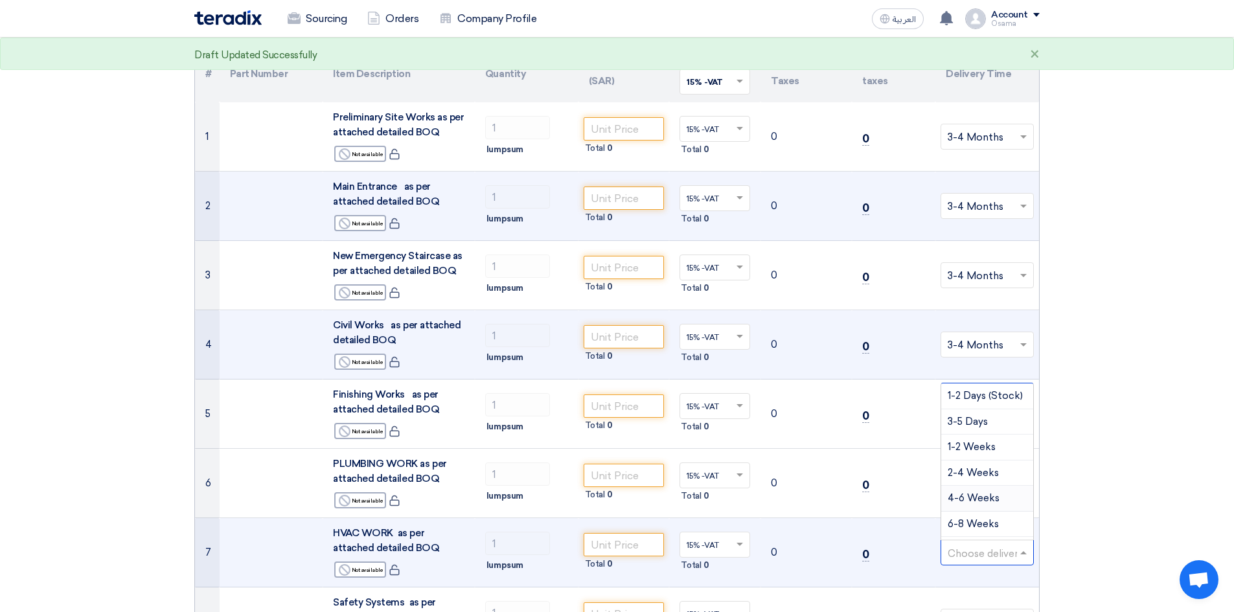
click at [964, 496] on span "4-6 Weeks" at bounding box center [973, 498] width 52 height 12
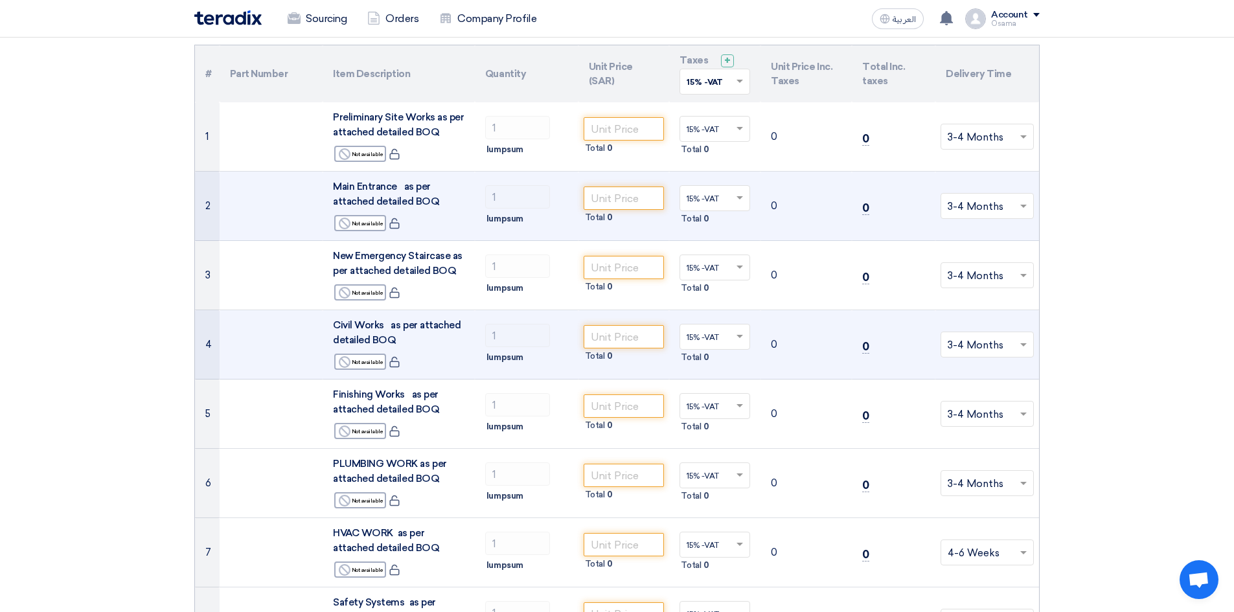
click at [1000, 557] on input "text" at bounding box center [980, 553] width 66 height 21
click at [971, 442] on div "3-4 Months" at bounding box center [987, 450] width 92 height 26
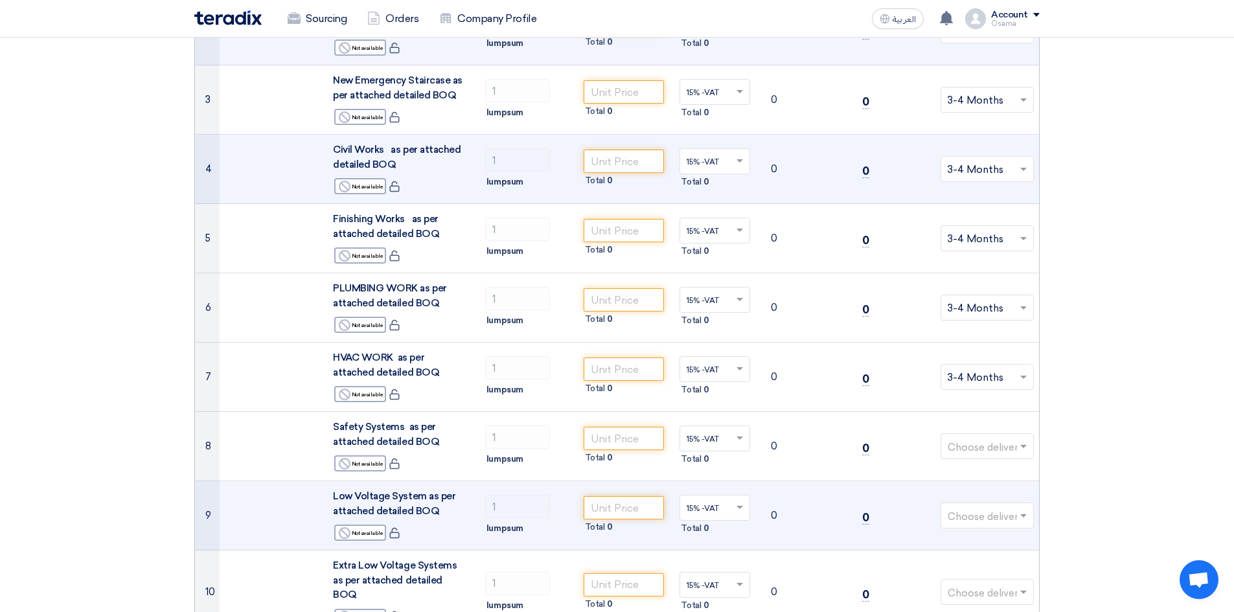
scroll to position [324, 0]
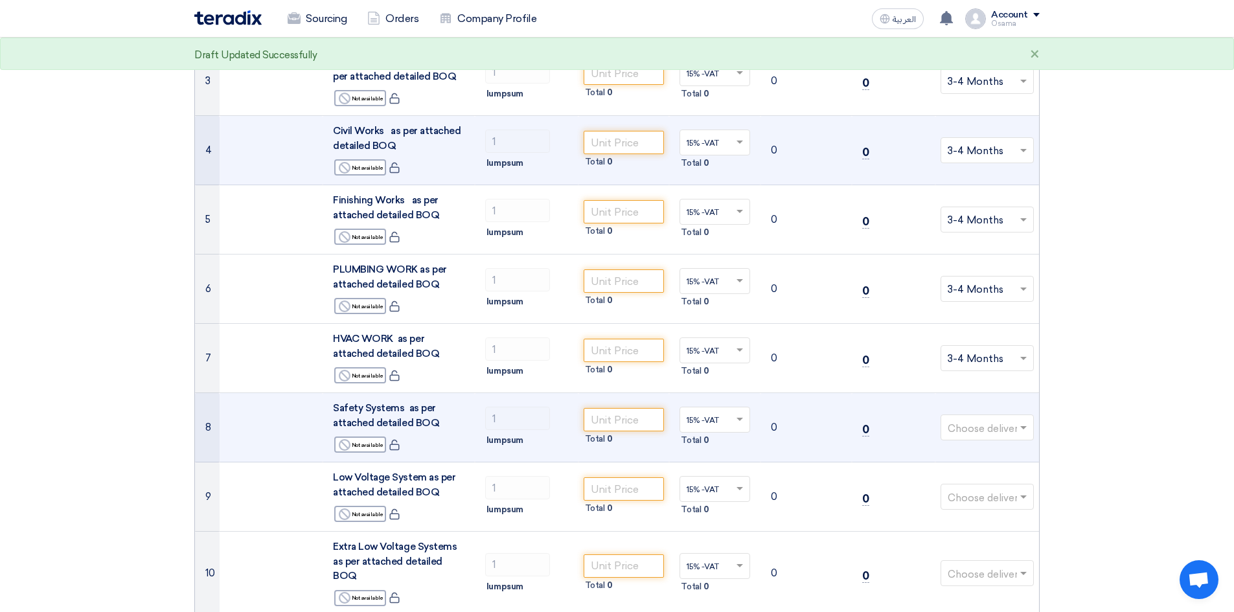
click at [978, 428] on input "text" at bounding box center [980, 428] width 66 height 21
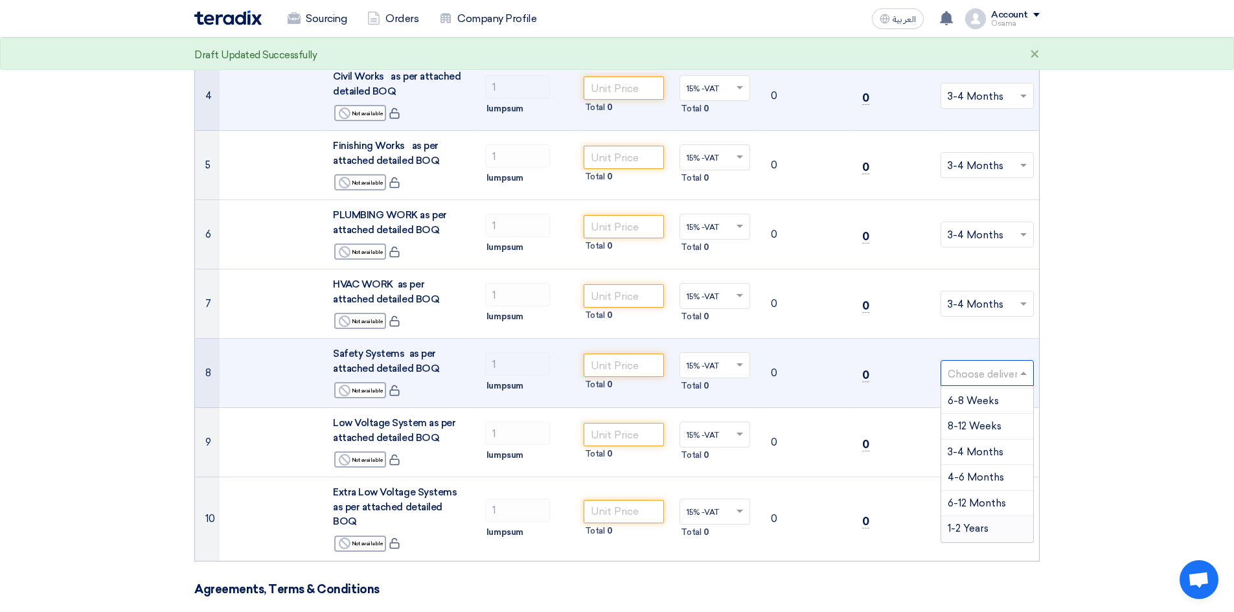
scroll to position [453, 0]
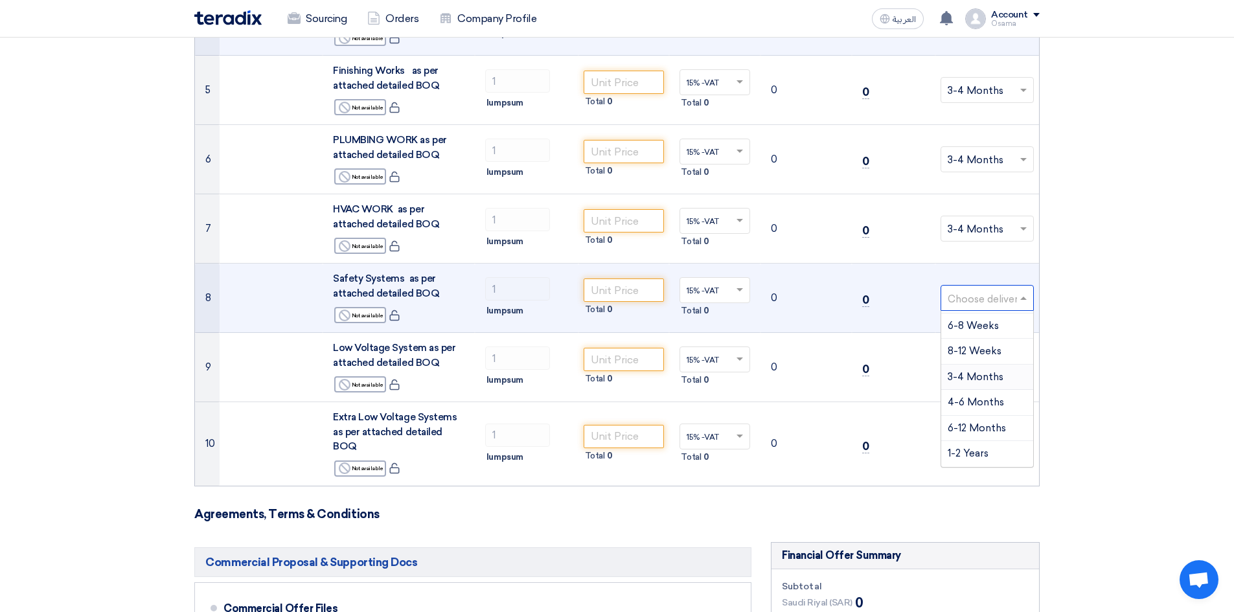
click at [969, 376] on span "3-4 Months" at bounding box center [975, 377] width 56 height 12
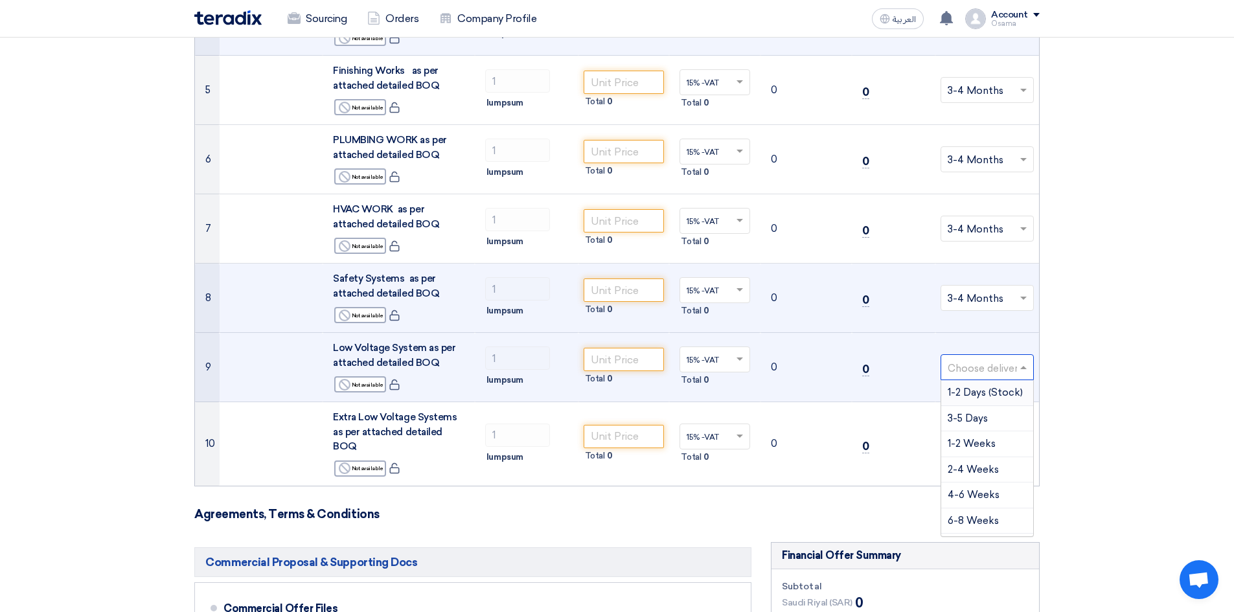
click at [979, 368] on input "text" at bounding box center [980, 368] width 66 height 21
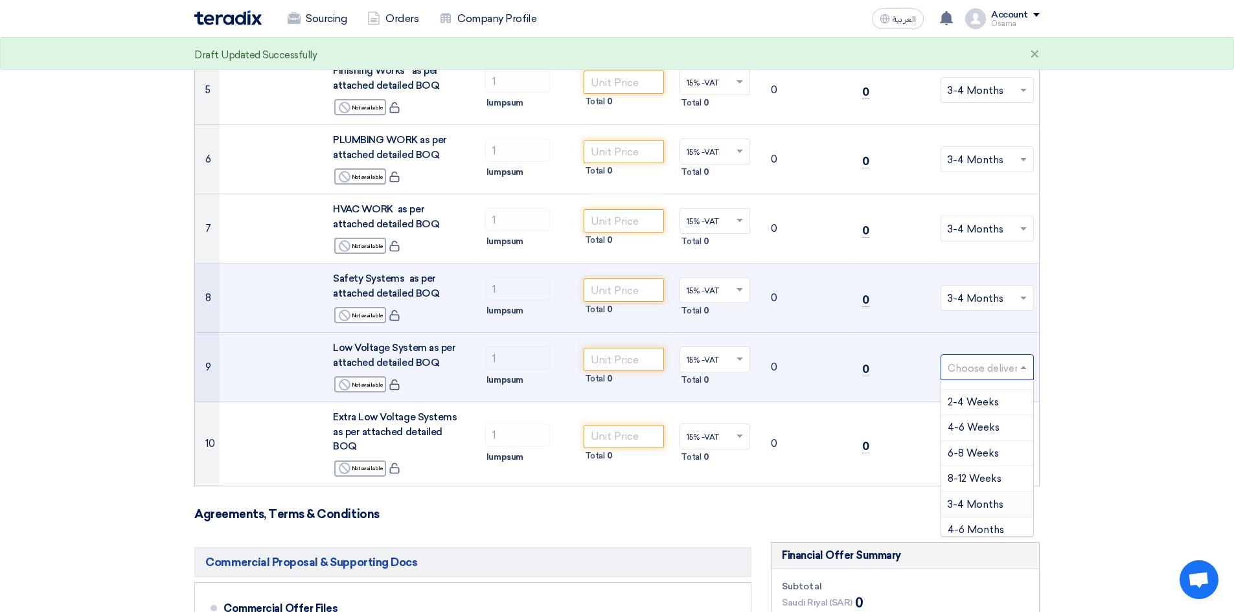
scroll to position [126, 0]
click at [962, 449] on span "3-4 Months" at bounding box center [975, 446] width 56 height 12
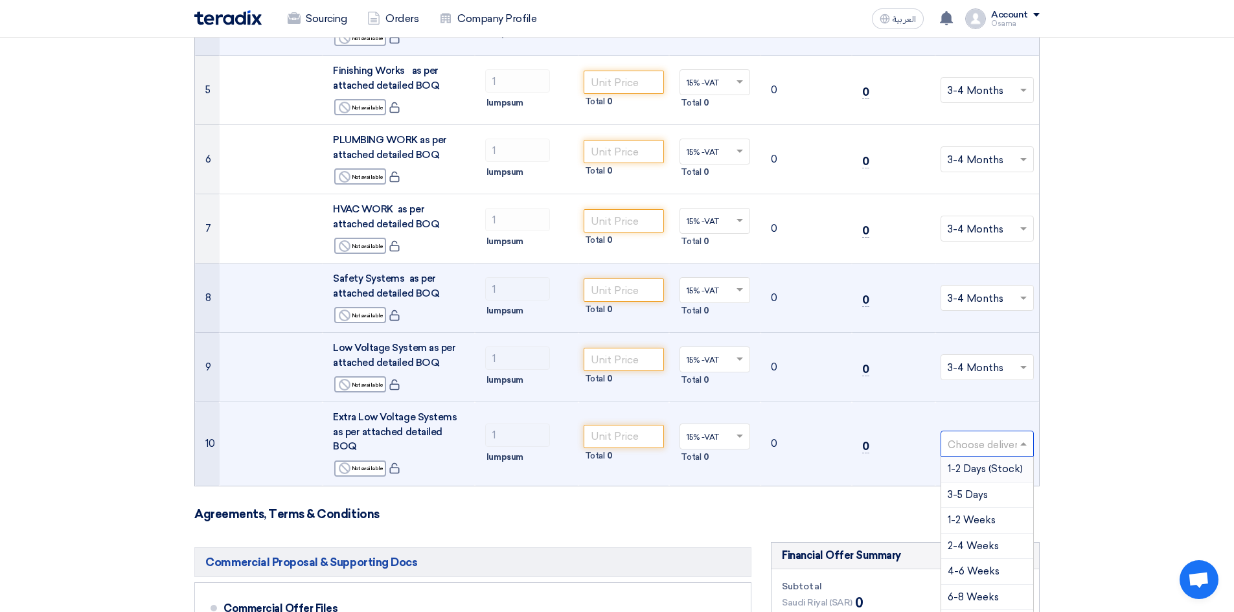
click at [967, 440] on input "text" at bounding box center [980, 445] width 66 height 21
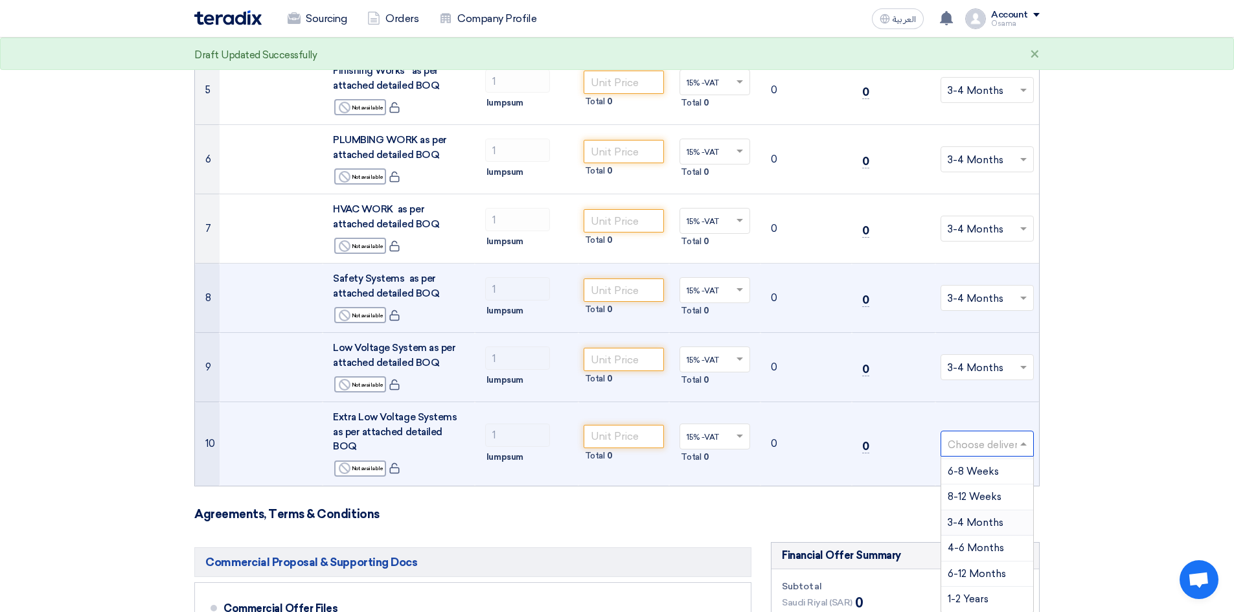
click at [967, 517] on span "3-4 Months" at bounding box center [975, 523] width 56 height 12
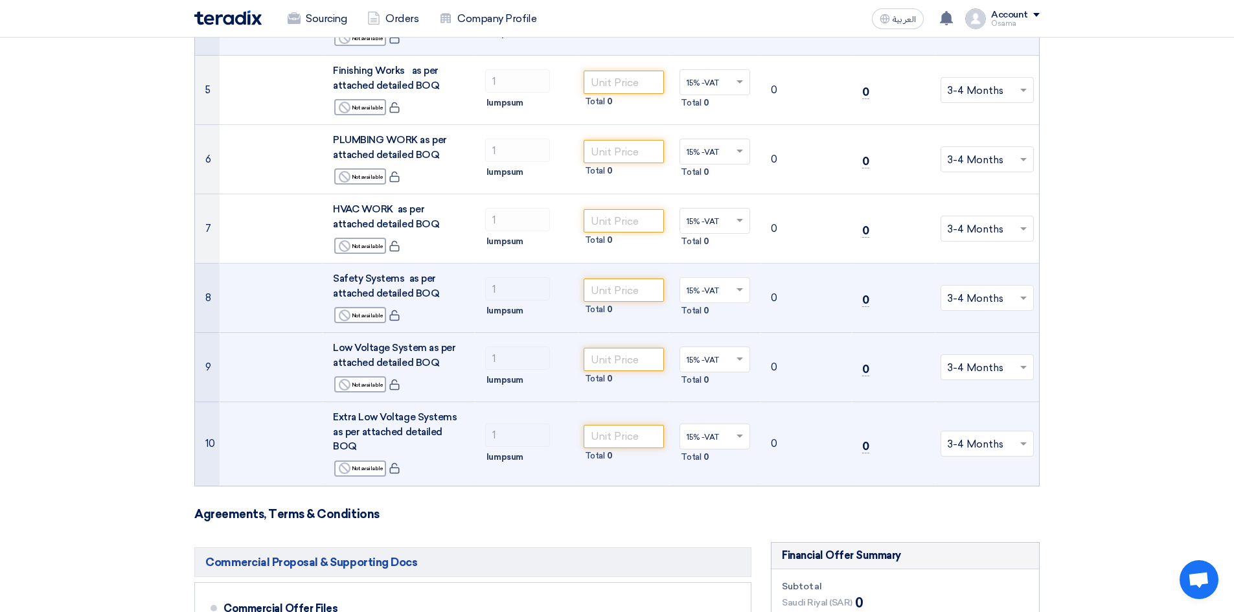
click at [1079, 435] on section "Offer Details # Part Number Item Description Quantity Unit Price (SAR) Taxes + …" at bounding box center [617, 556] width 1234 height 1792
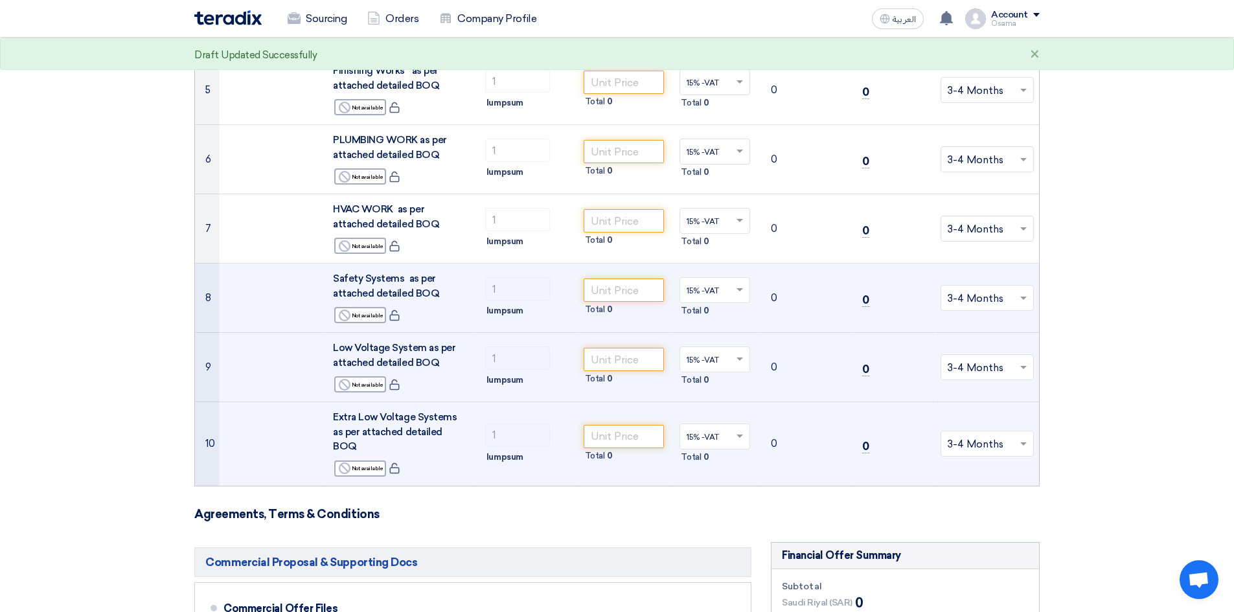
scroll to position [712, 0]
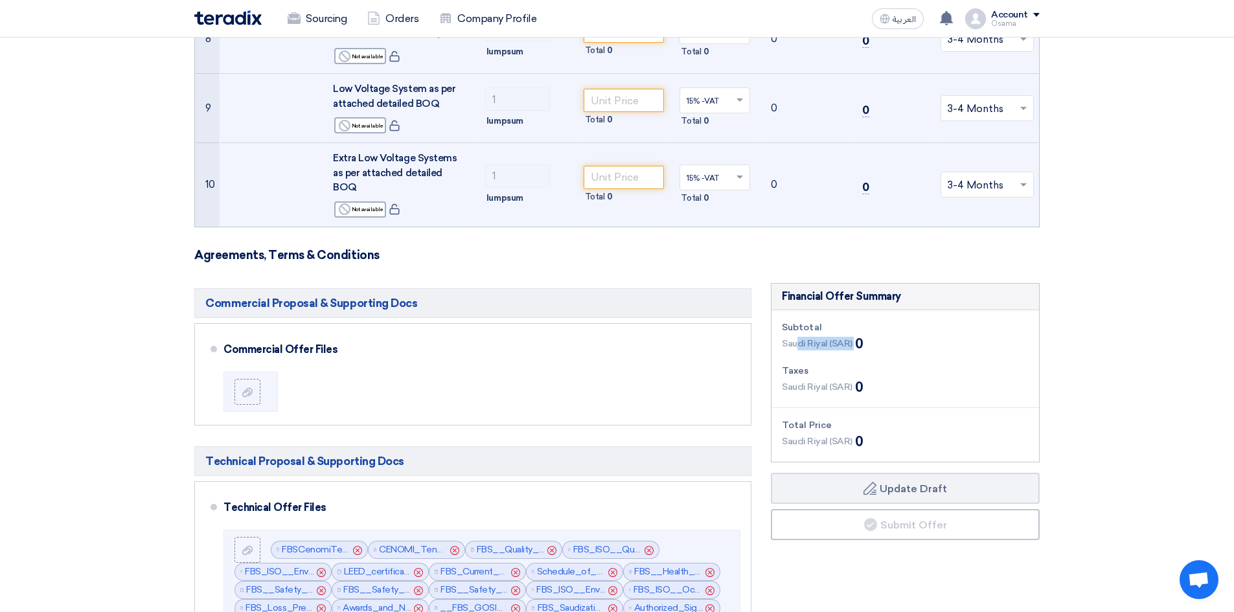
drag, startPoint x: 854, startPoint y: 334, endPoint x: 821, endPoint y: 337, distance: 33.1
click at [797, 334] on div "Saudi Riyal (SAR) 0" at bounding box center [822, 343] width 81 height 19
click at [961, 348] on div "Subtotal [GEOGRAPHIC_DATA] (SAR) 0 Taxes [GEOGRAPHIC_DATA] (SAR) 0 Total Price …" at bounding box center [904, 386] width 267 height 152
drag, startPoint x: 815, startPoint y: 283, endPoint x: 882, endPoint y: 302, distance: 70.1
click at [898, 290] on div "Financial Offer Summary" at bounding box center [904, 297] width 267 height 27
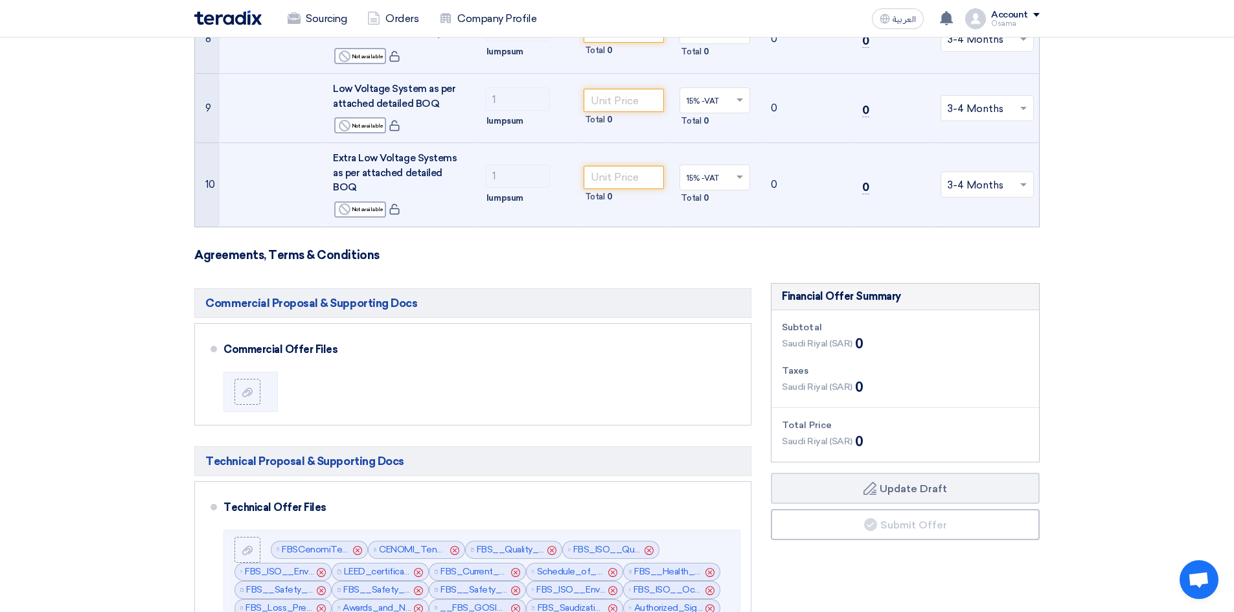
drag, startPoint x: 790, startPoint y: 338, endPoint x: 806, endPoint y: 311, distance: 31.7
click at [791, 335] on div "Saudi Riyal (SAR) 0" at bounding box center [822, 343] width 81 height 19
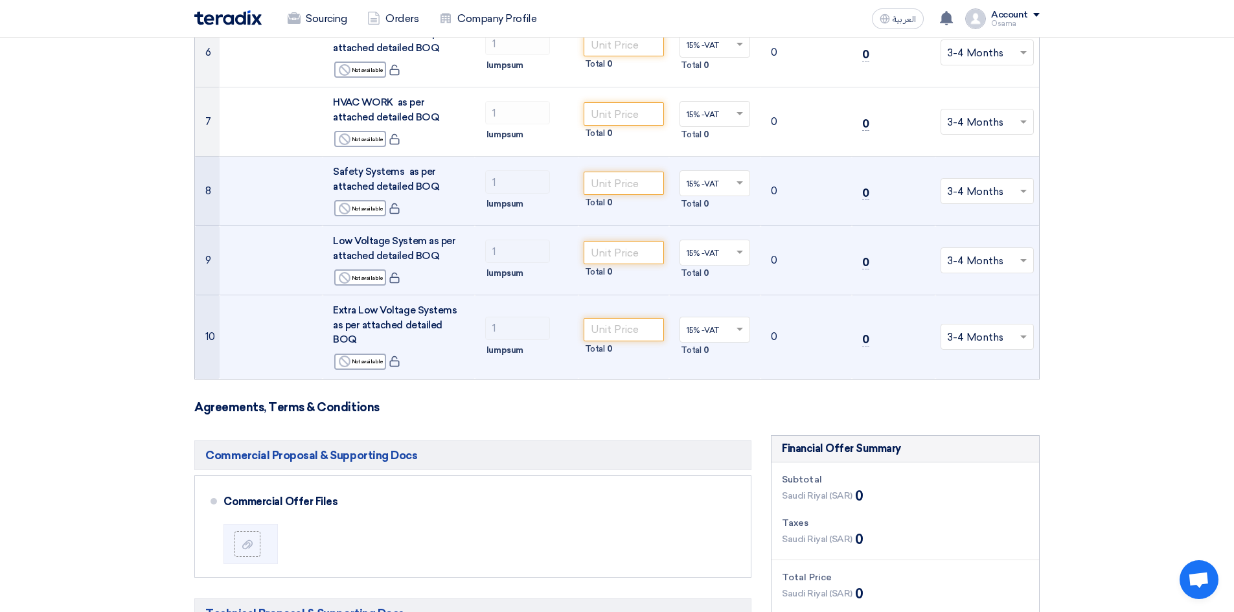
scroll to position [583, 0]
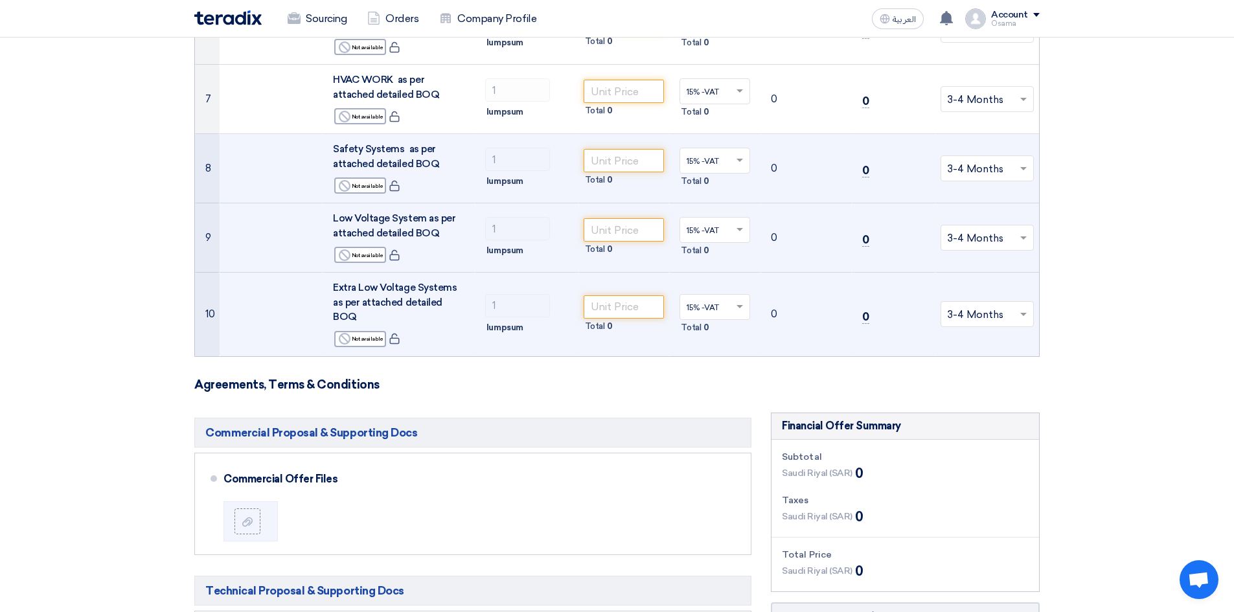
drag, startPoint x: 817, startPoint y: 455, endPoint x: 886, endPoint y: 473, distance: 71.2
click at [886, 473] on div "Subtotal [GEOGRAPHIC_DATA] (SAR) 0 Taxes [GEOGRAPHIC_DATA] (SAR) 0 Total Price …" at bounding box center [904, 516] width 267 height 152
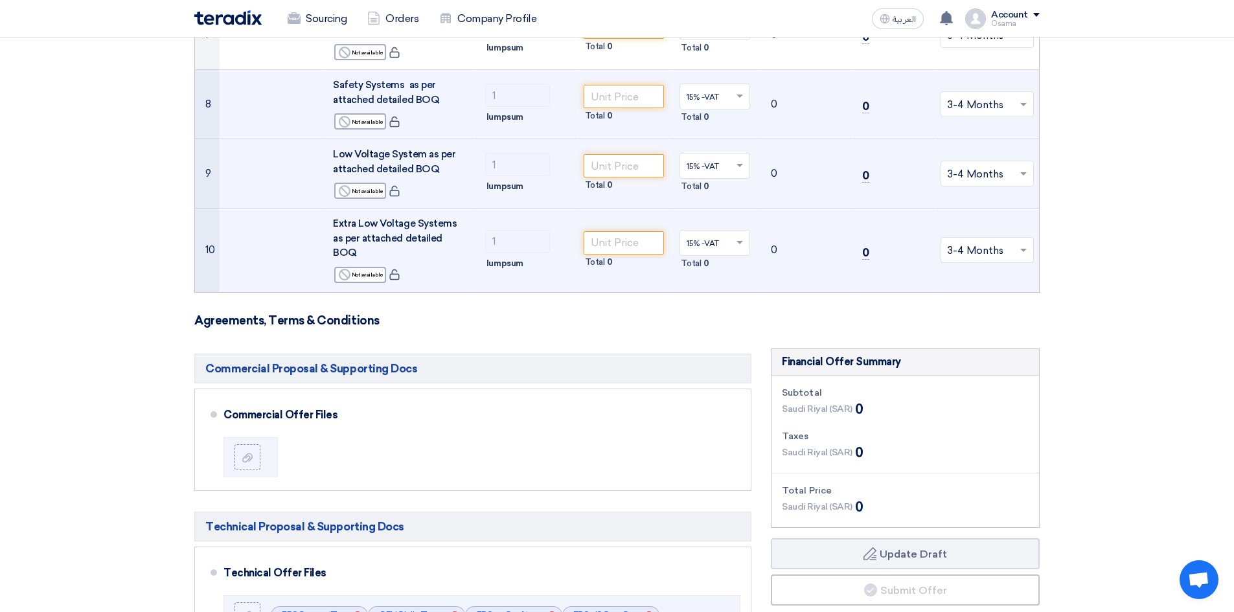
scroll to position [842, 0]
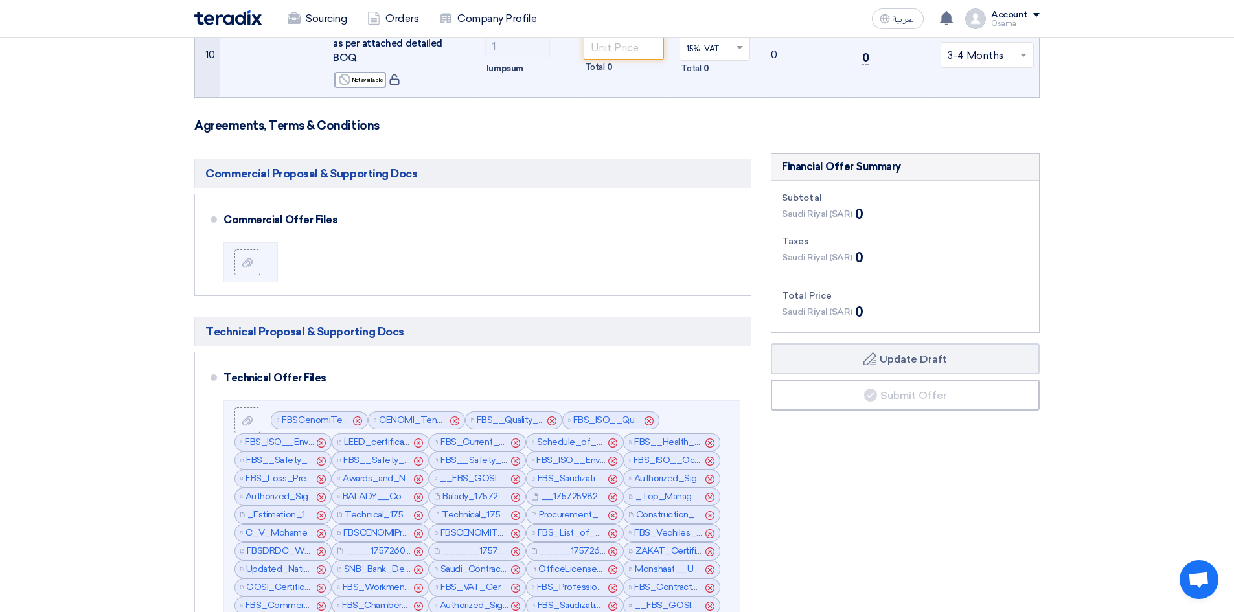
click at [1139, 311] on section "Offer Details # Part Number Item Description Quantity Unit Price (SAR) Taxes + …" at bounding box center [617, 167] width 1234 height 1792
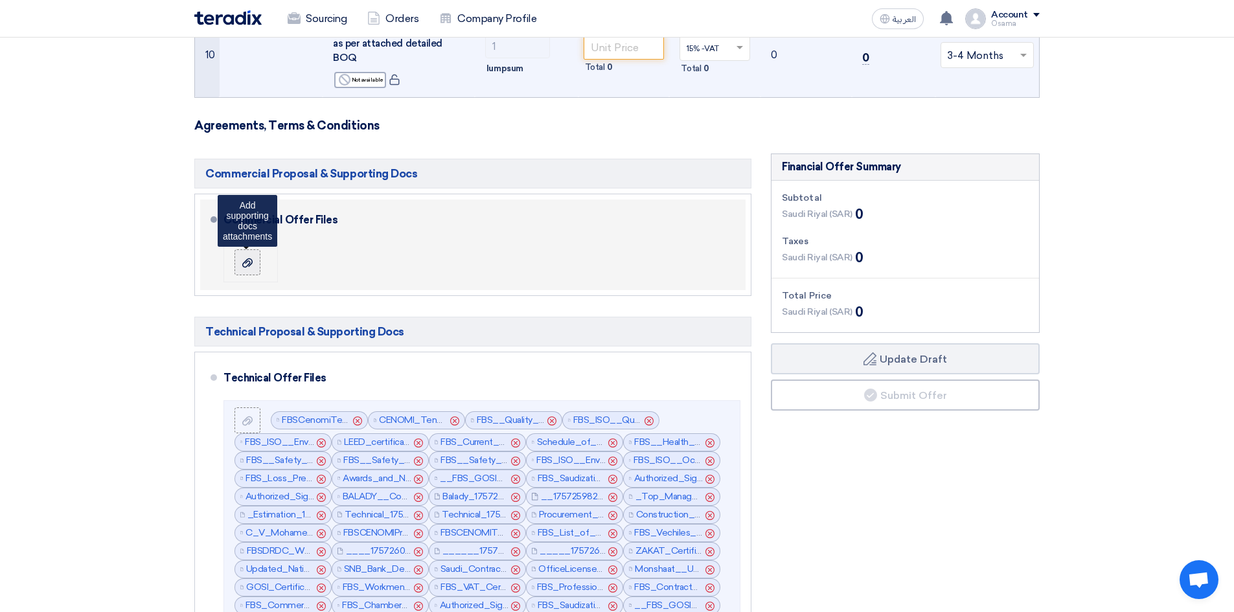
click at [244, 258] on icon at bounding box center [247, 263] width 10 height 10
click at [0, 0] on input "file" at bounding box center [0, 0] width 0 height 0
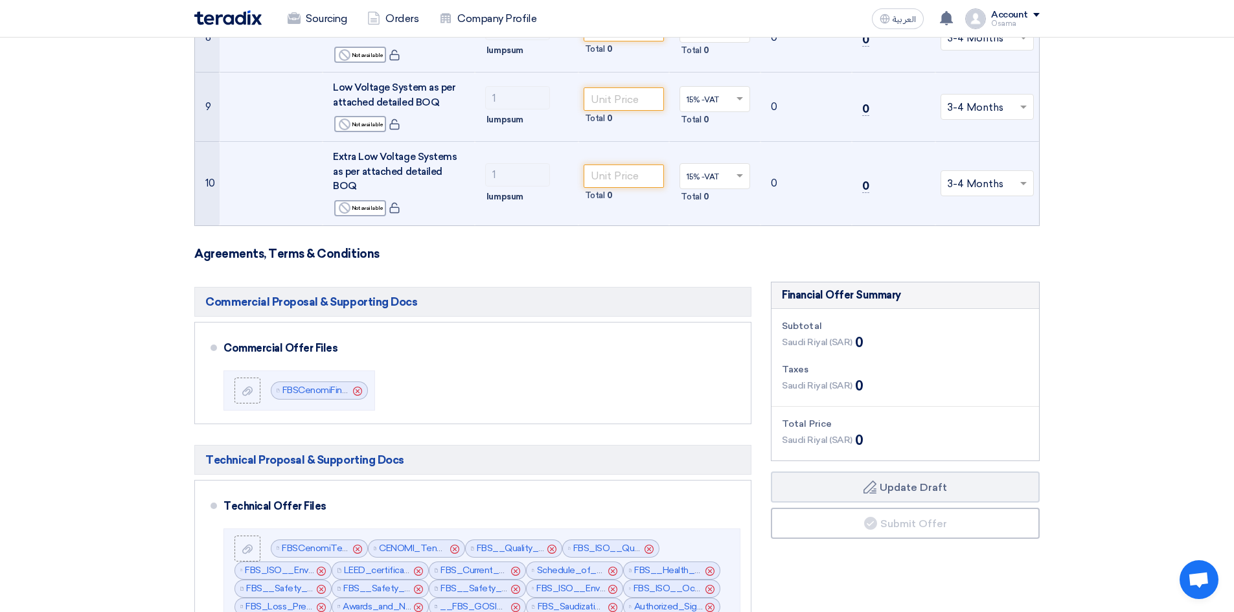
scroll to position [712, 0]
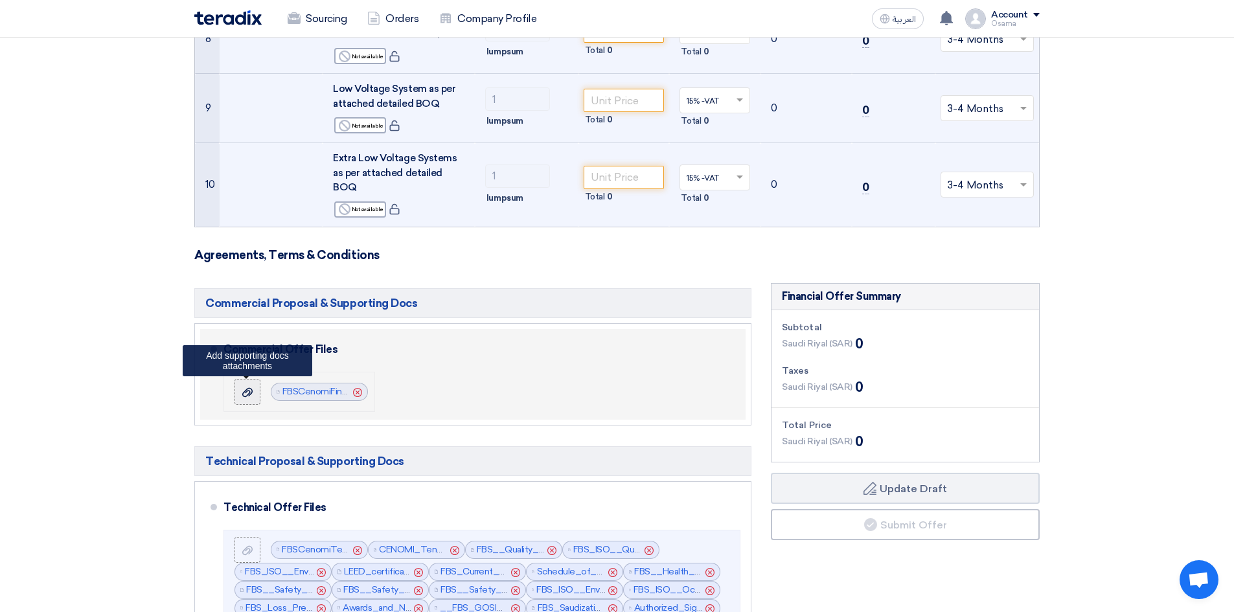
click at [245, 387] on use at bounding box center [247, 391] width 10 height 9
click at [0, 0] on input "file" at bounding box center [0, 0] width 0 height 0
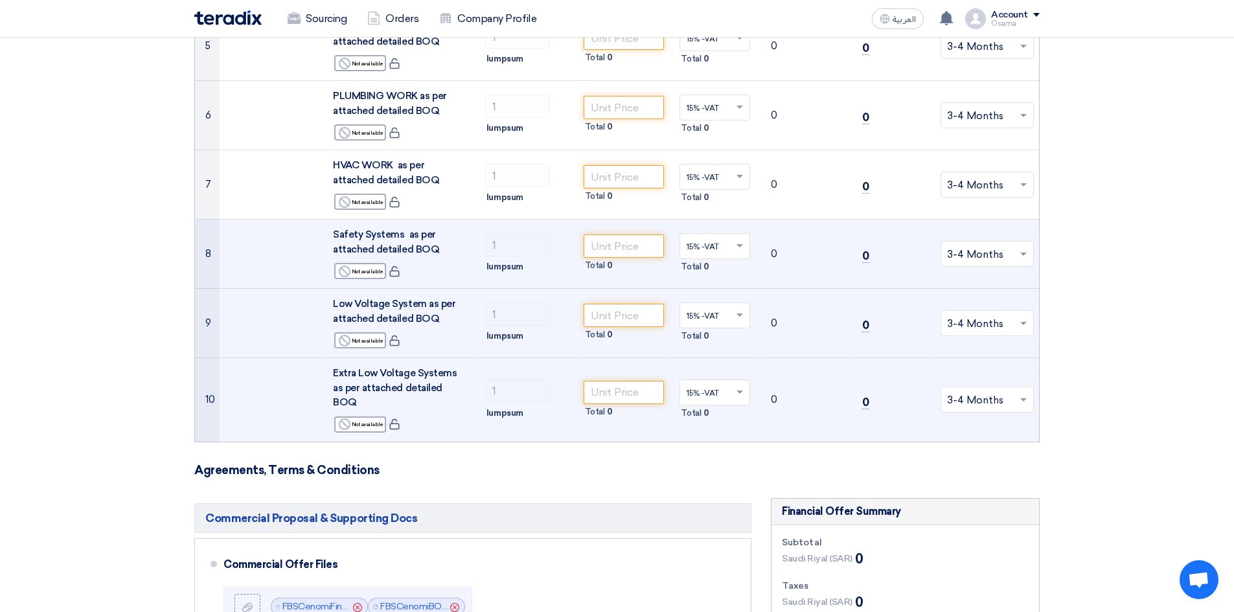
scroll to position [518, 0]
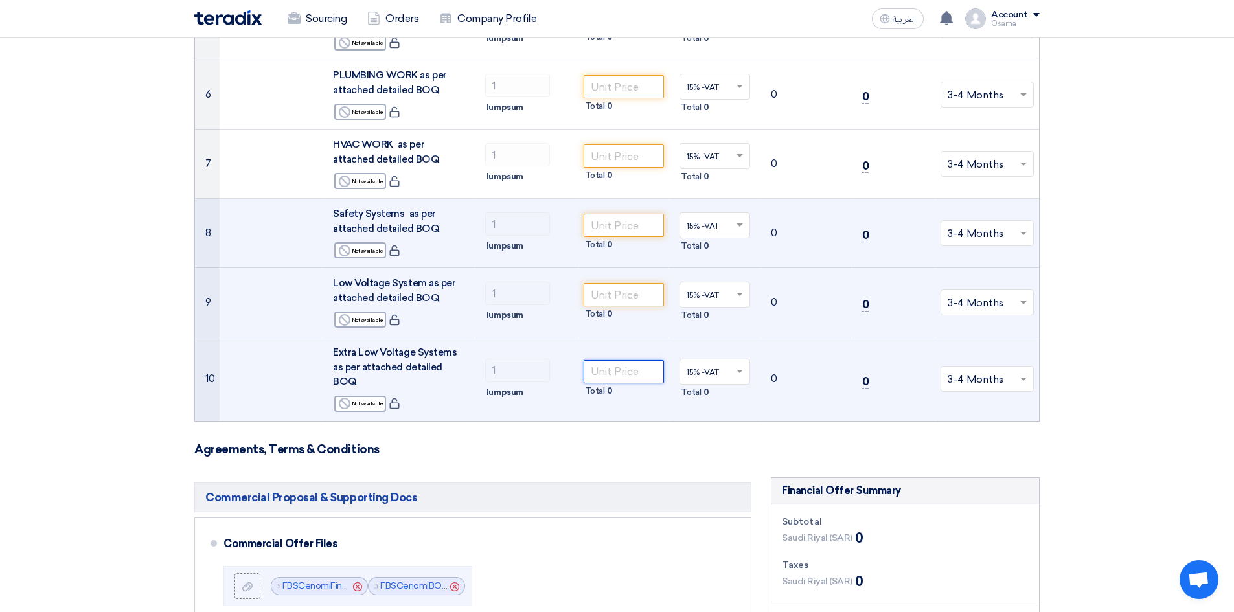
click at [629, 363] on input "number" at bounding box center [623, 371] width 81 height 23
paste input "710506.00"
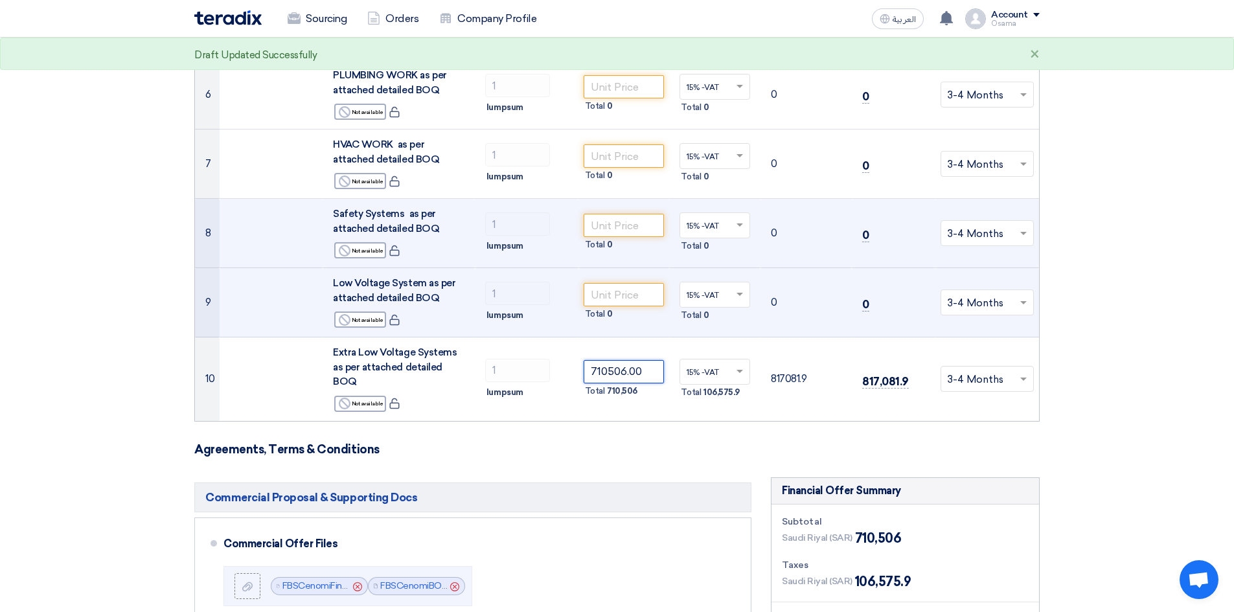
type input "710506.00"
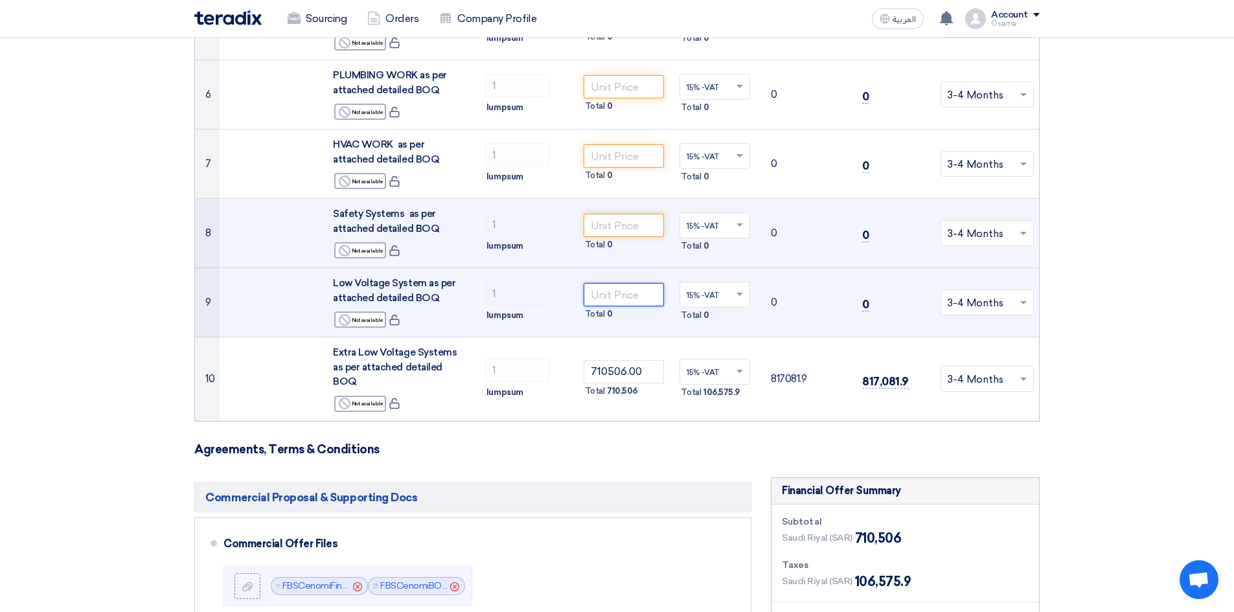
click at [611, 295] on input "number" at bounding box center [623, 294] width 81 height 23
paste input "1723717.00"
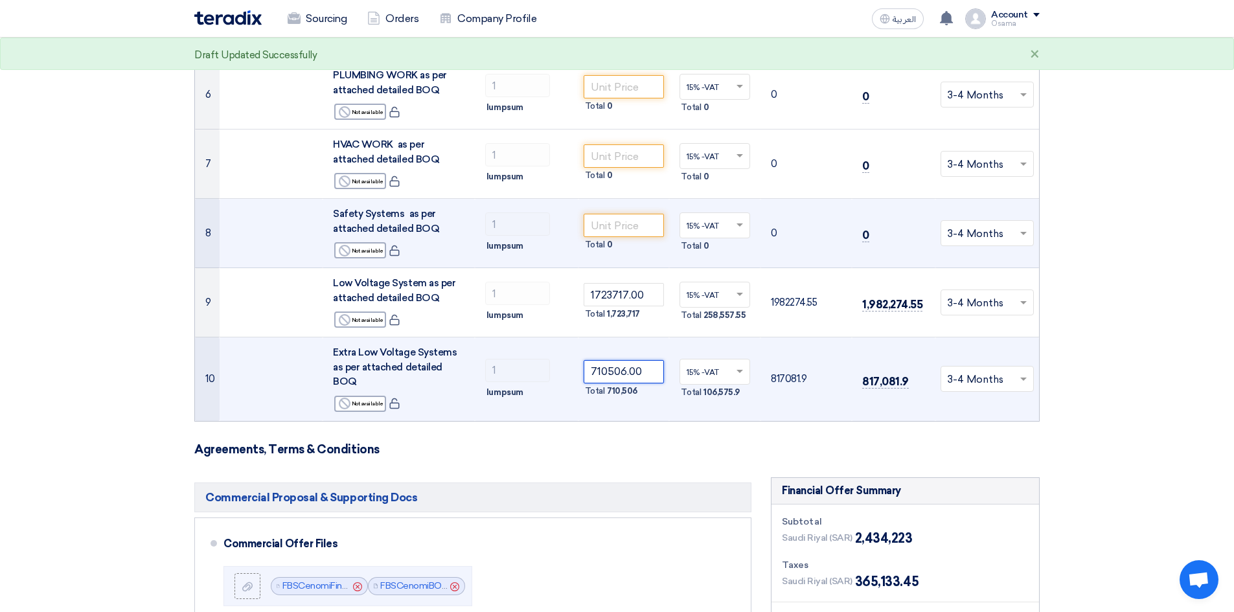
click at [607, 363] on input "710506.00" at bounding box center [623, 371] width 81 height 23
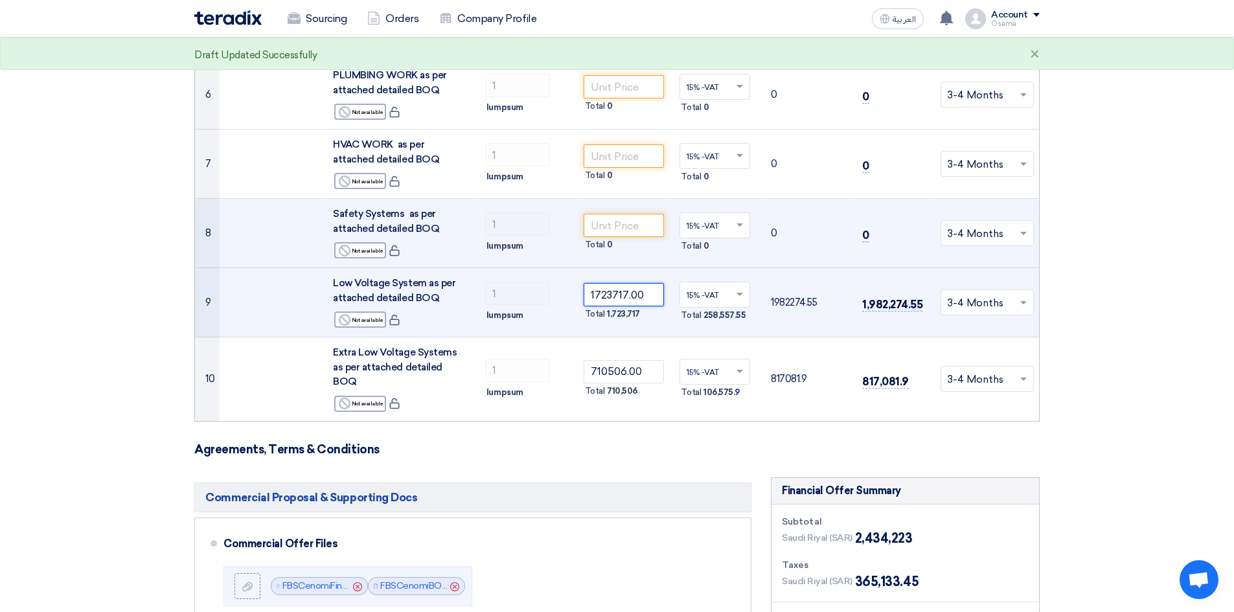
click at [611, 293] on input "1723717.00" at bounding box center [623, 294] width 81 height 23
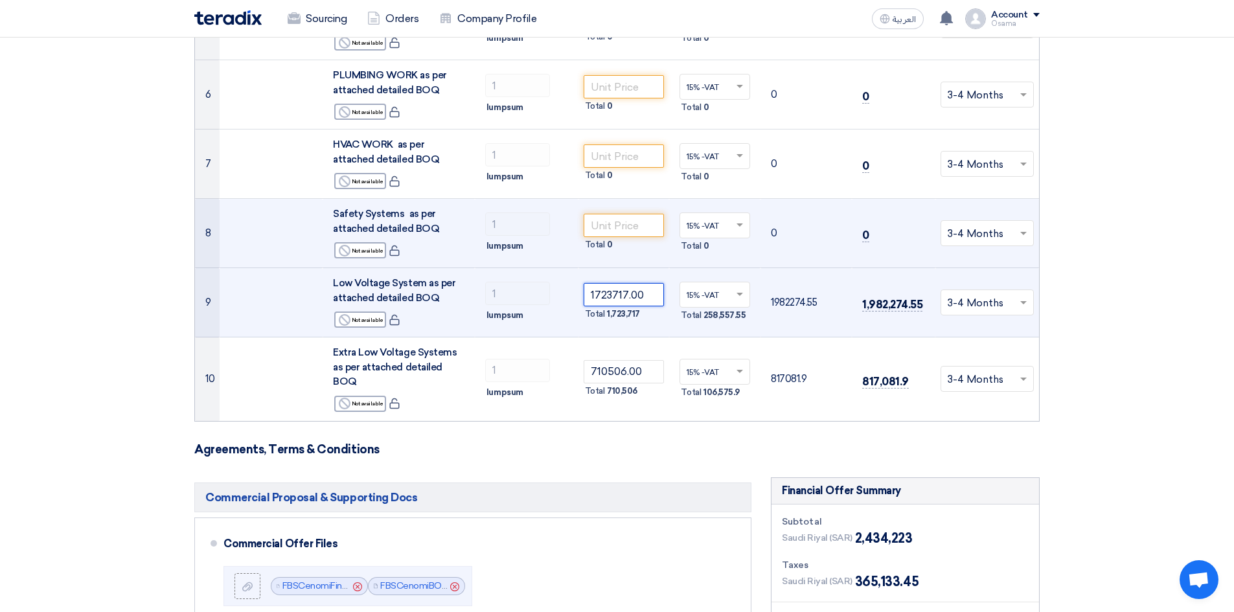
click at [596, 293] on input "1723717.00" at bounding box center [623, 294] width 81 height 23
click at [645, 291] on input "1723717.00" at bounding box center [623, 294] width 81 height 23
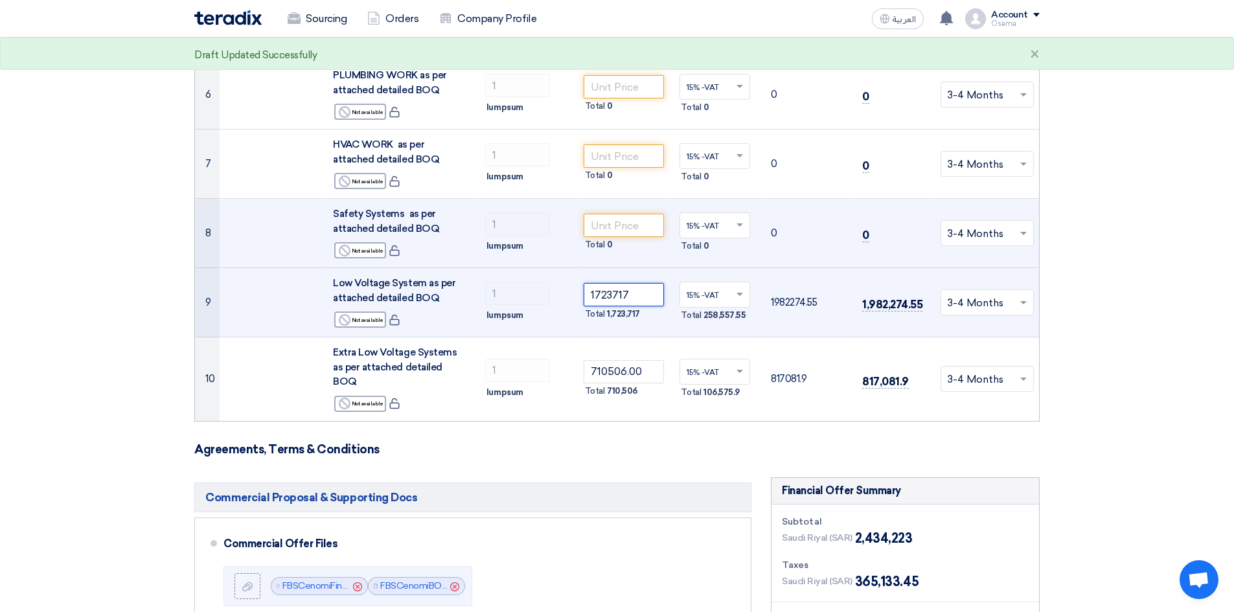
click at [596, 294] on input "1723717" at bounding box center [623, 294] width 81 height 23
click at [647, 294] on input "1723717" at bounding box center [623, 294] width 81 height 23
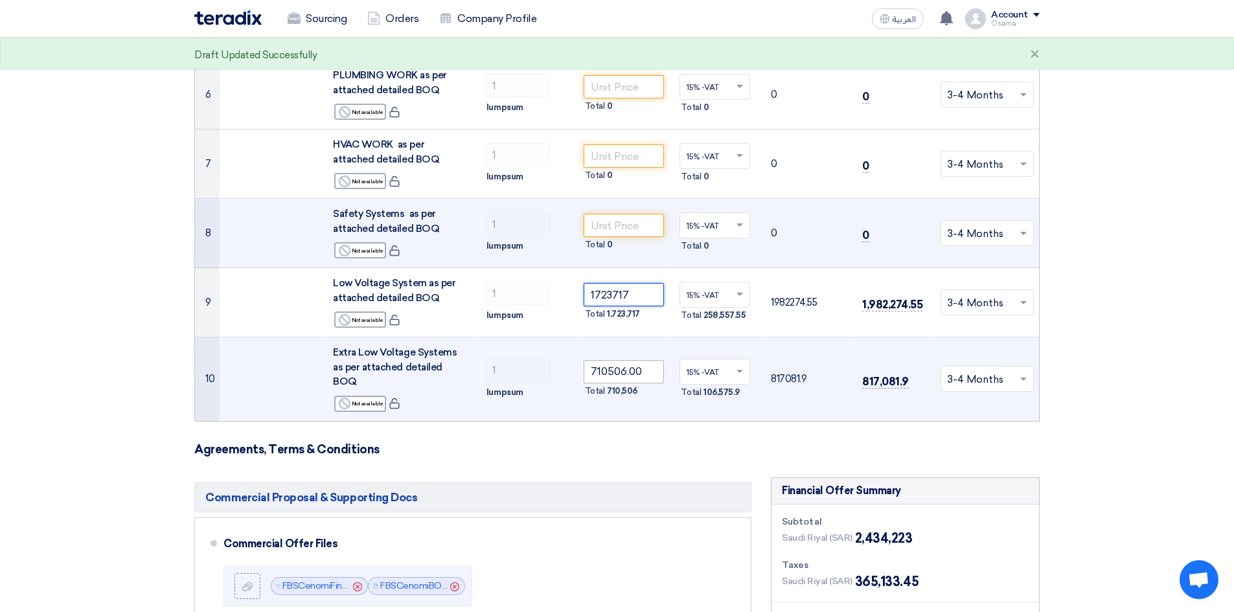
type input "1723717"
click at [654, 361] on input "710506.00" at bounding box center [623, 371] width 81 height 23
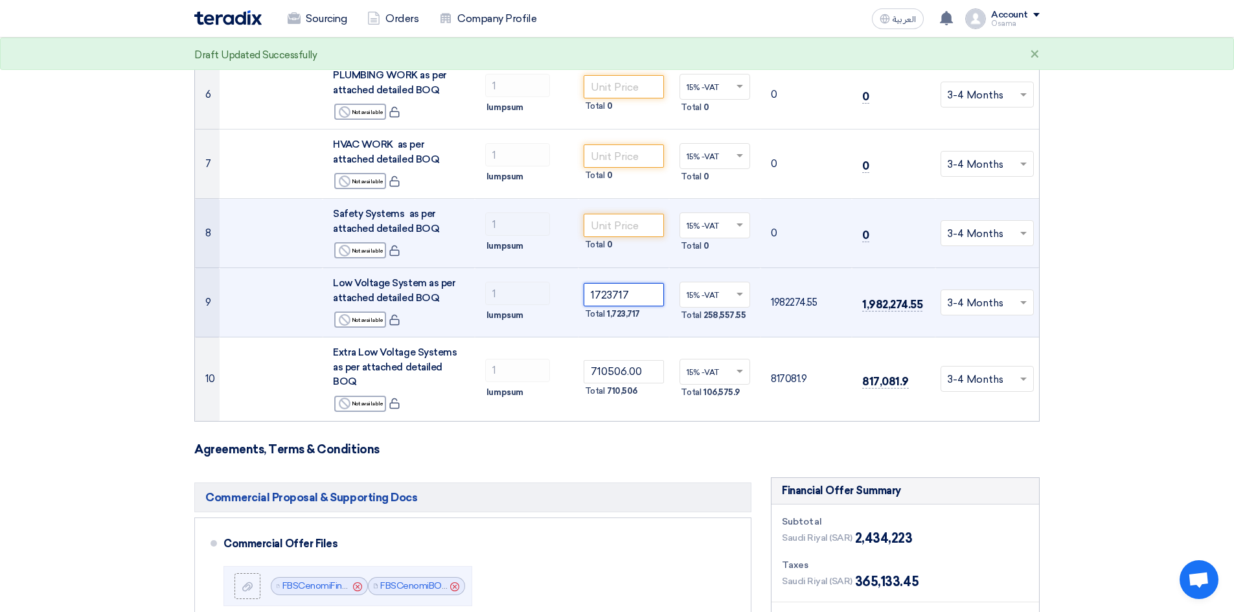
click at [631, 291] on input "1723717" at bounding box center [623, 294] width 81 height 23
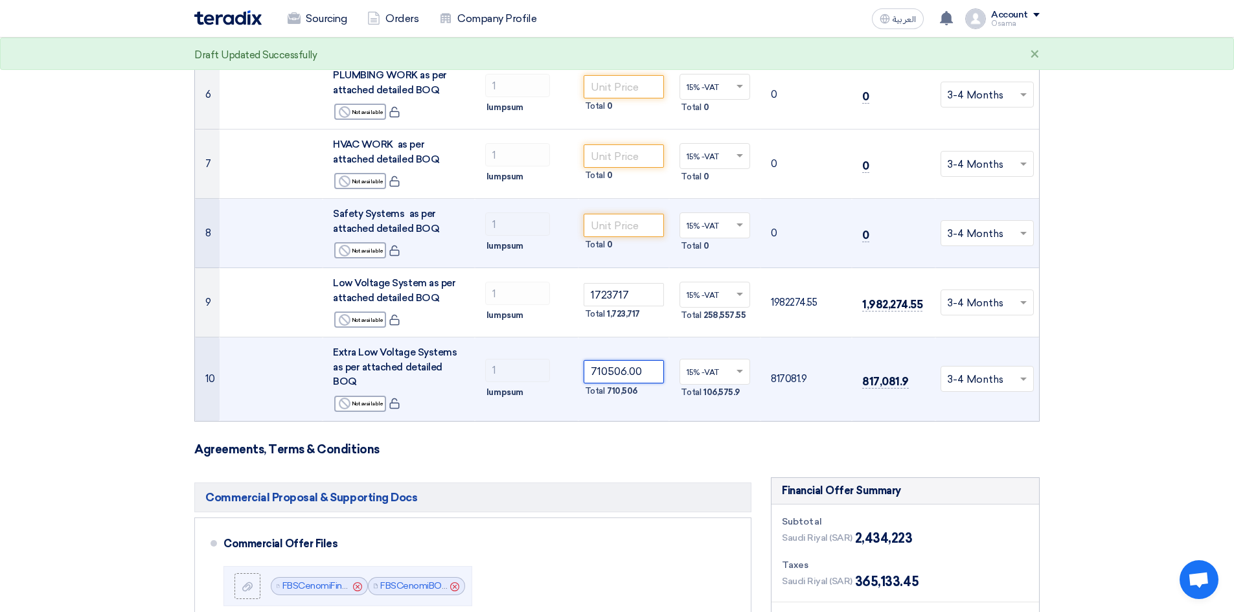
click at [636, 365] on input "710506.00" at bounding box center [623, 371] width 81 height 23
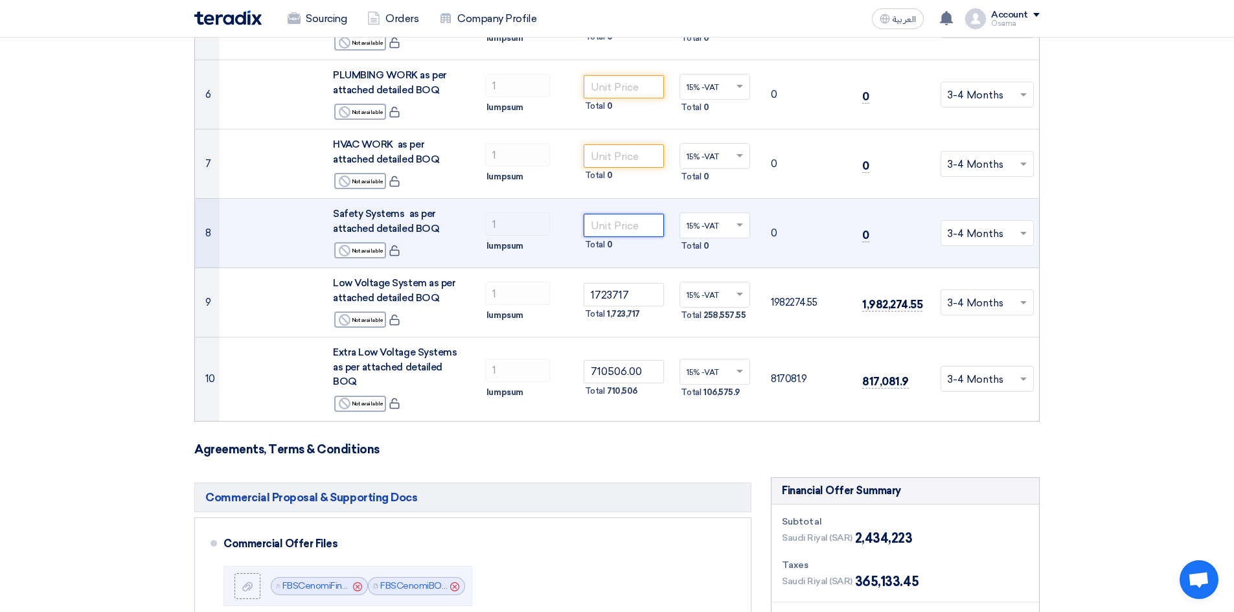
click at [609, 227] on input "number" at bounding box center [623, 225] width 81 height 23
paste input "443192.00"
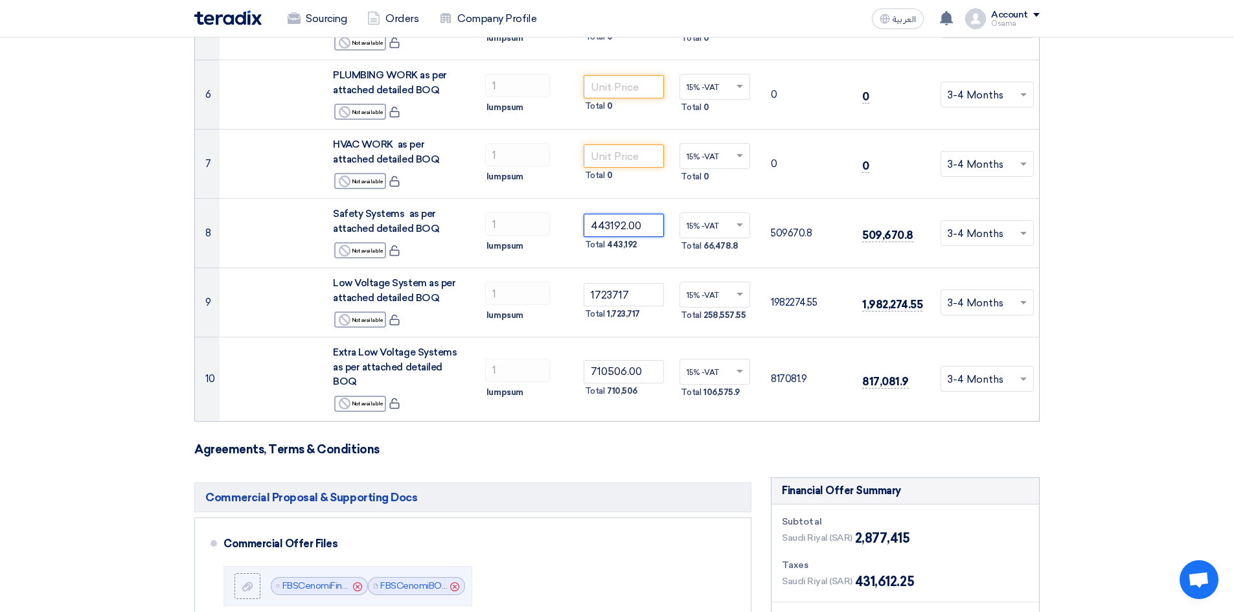
type input "443192.00"
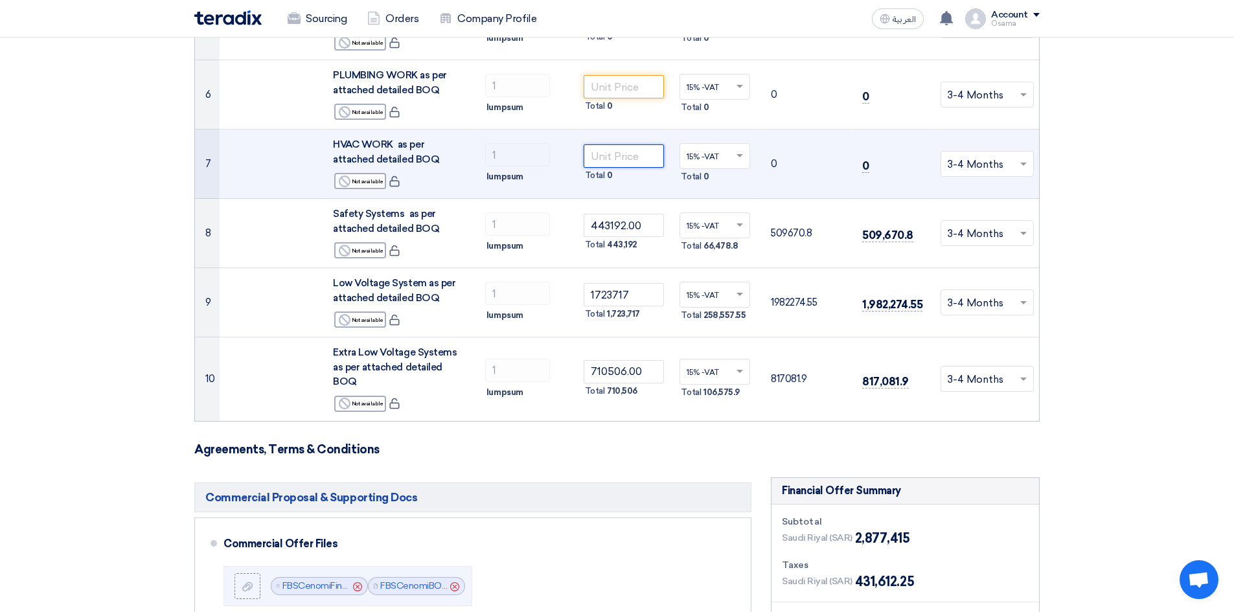
click at [637, 159] on input "number" at bounding box center [623, 155] width 81 height 23
paste input "1452636.00"
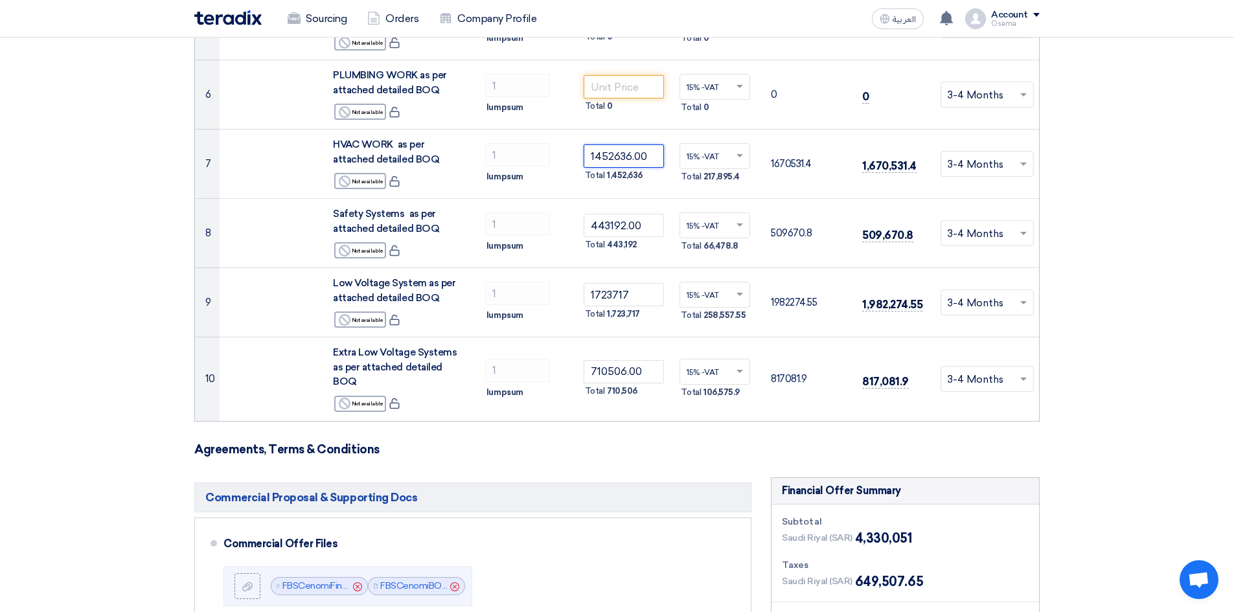
type input "1452636.00"
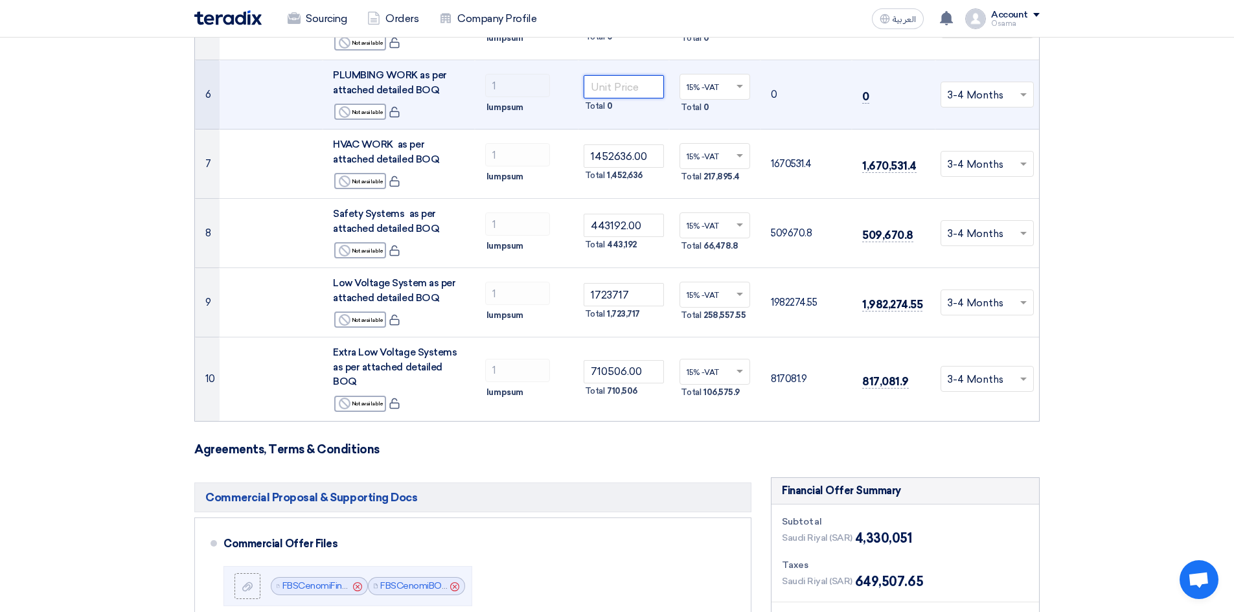
click at [631, 87] on input "number" at bounding box center [623, 86] width 81 height 23
paste input "303257.00"
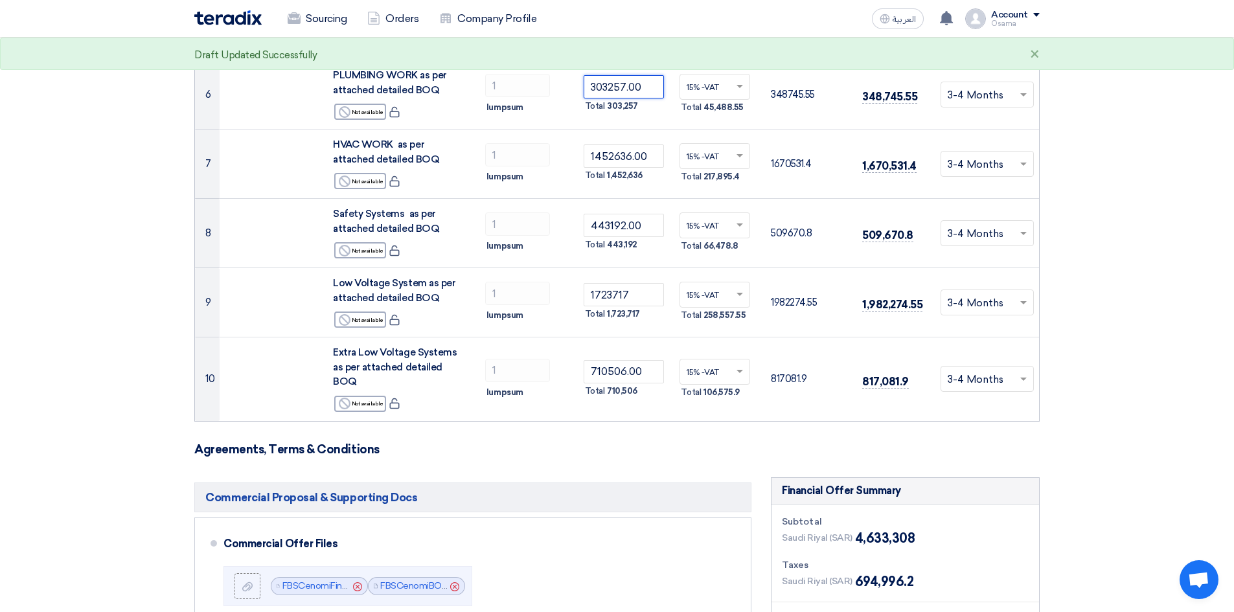
type input "303257.00"
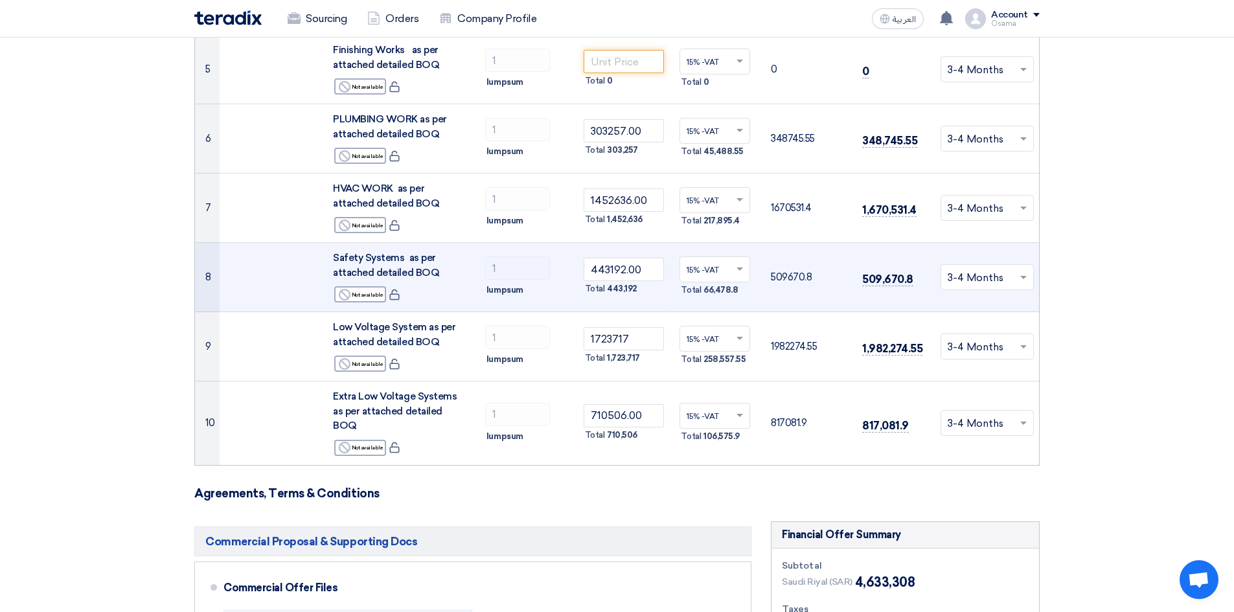
scroll to position [453, 0]
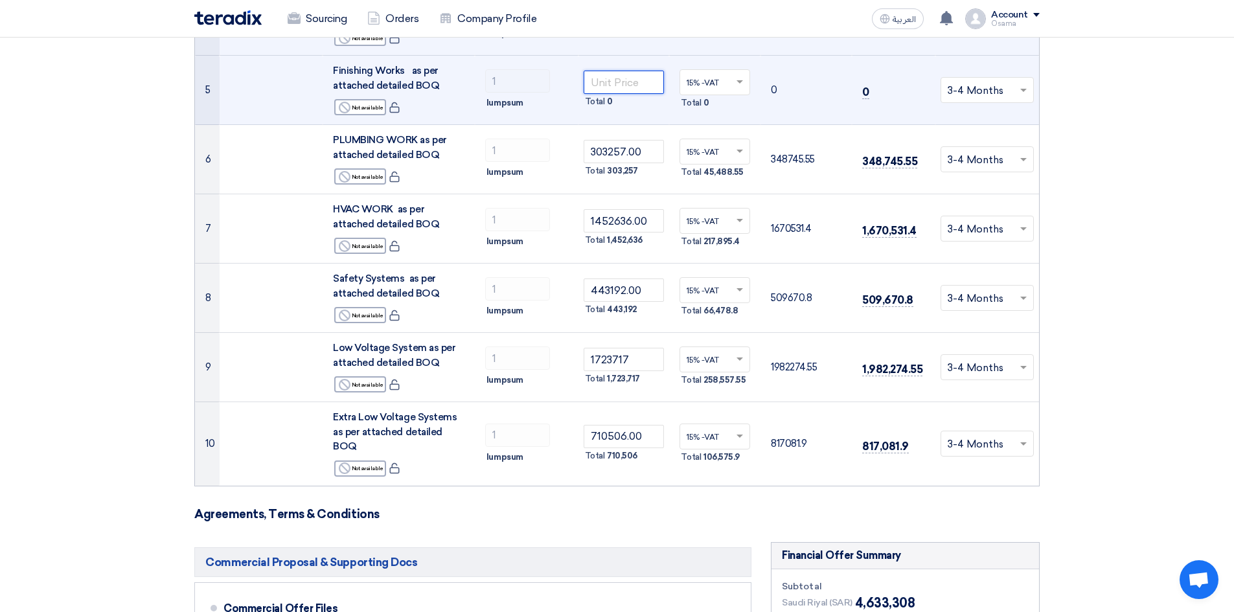
click at [607, 78] on input "number" at bounding box center [623, 82] width 81 height 23
paste input "2469353.00"
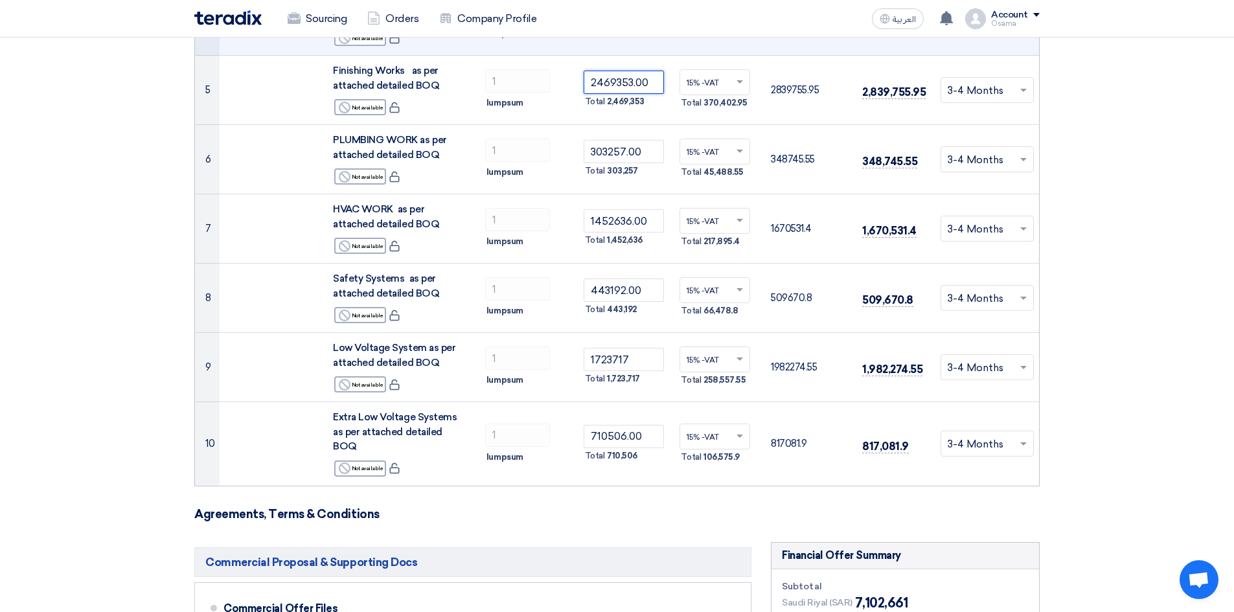
type input "2469353.00"
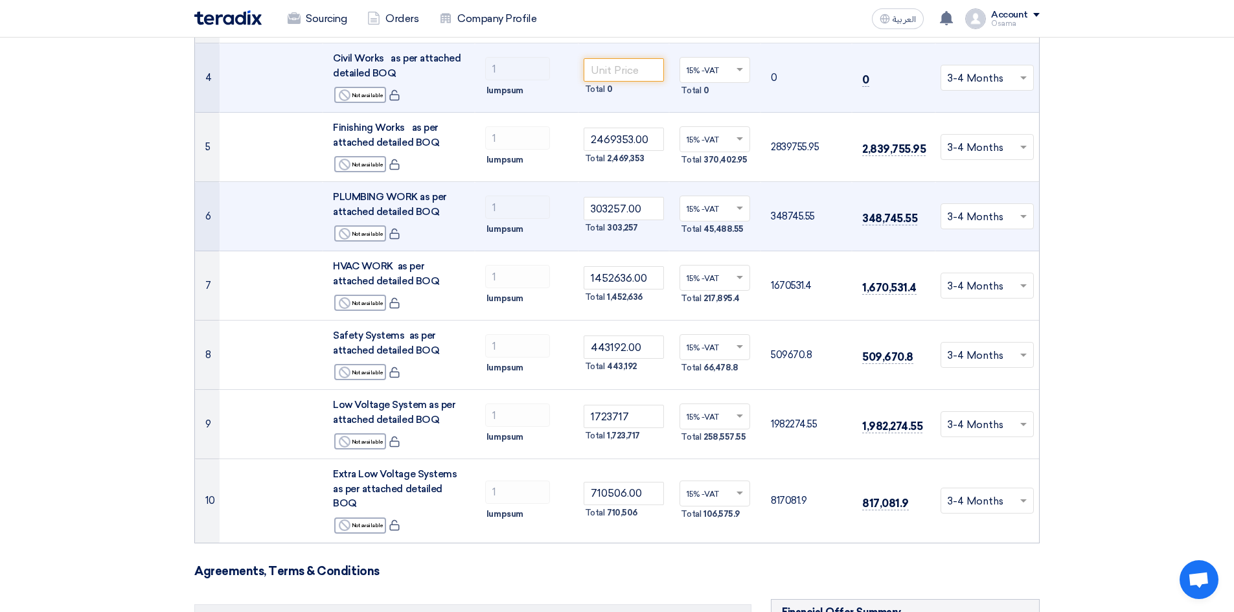
scroll to position [324, 0]
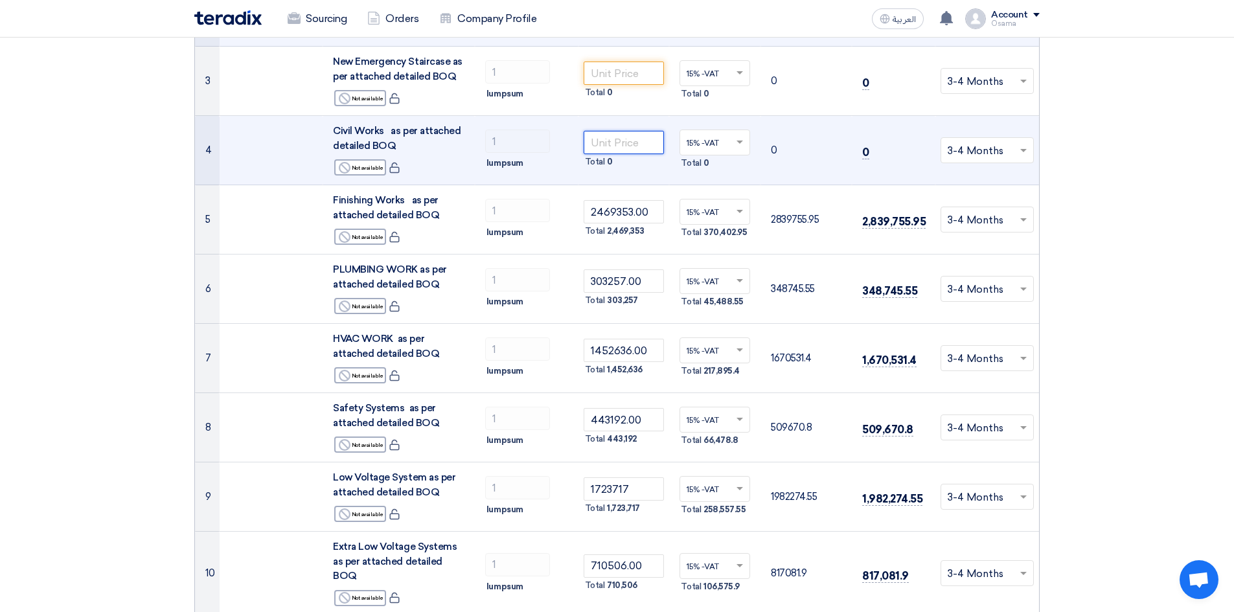
click at [604, 145] on input "number" at bounding box center [623, 142] width 81 height 23
paste input "739244.00"
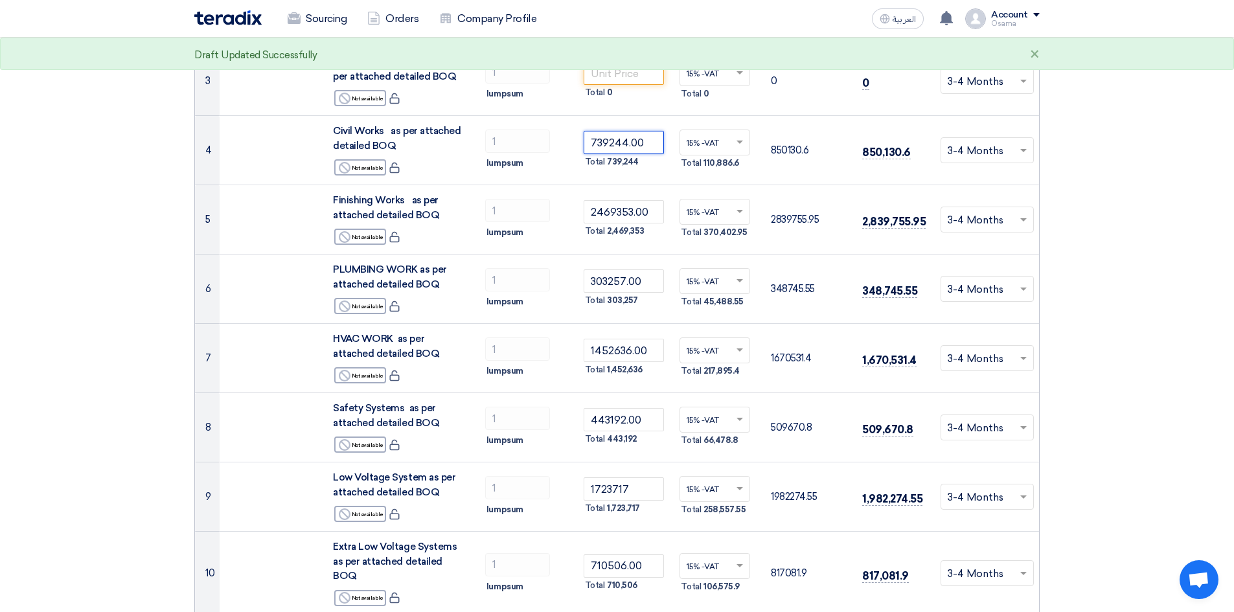
type input "739244.00"
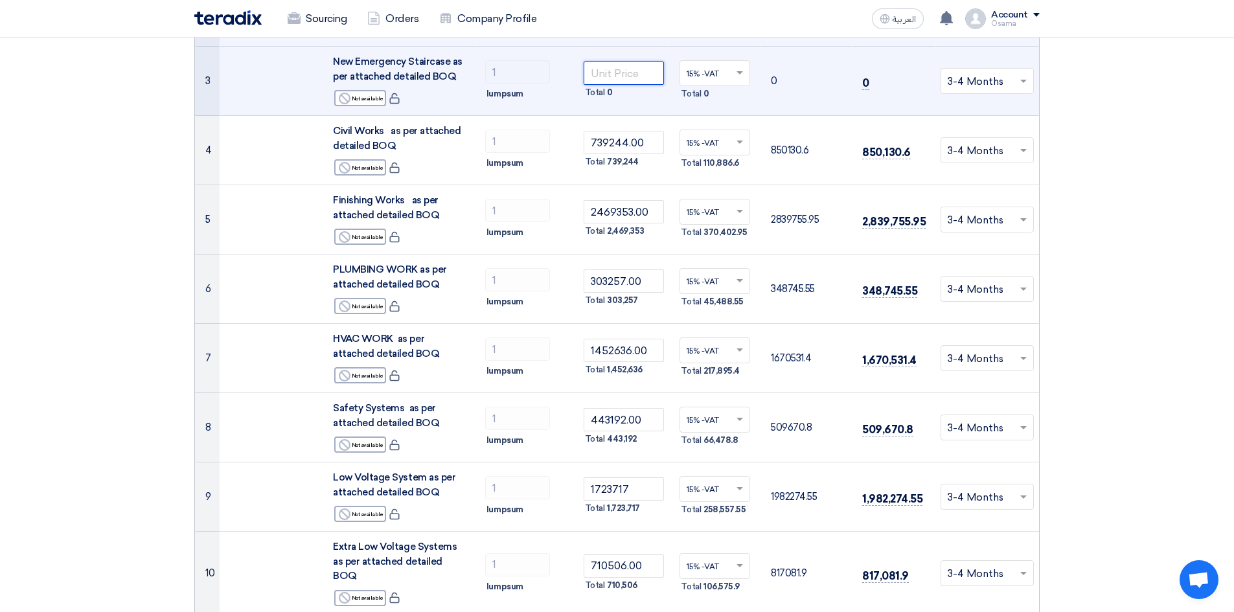
click at [601, 78] on input "number" at bounding box center [623, 73] width 81 height 23
paste input "170061.00"
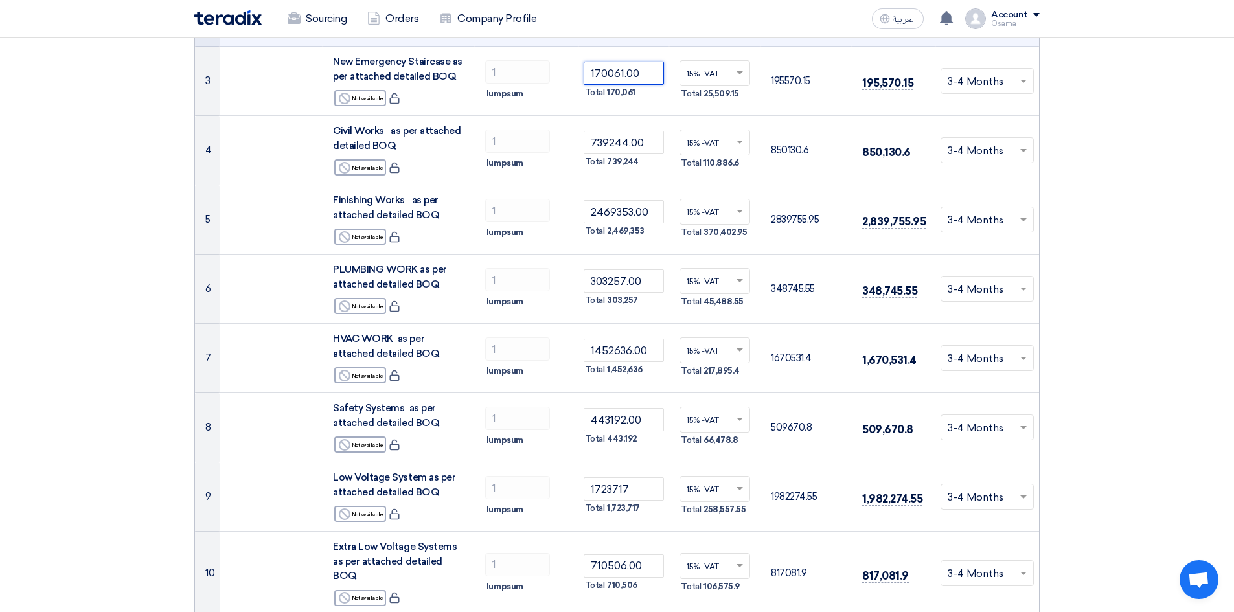
type input "170061.00"
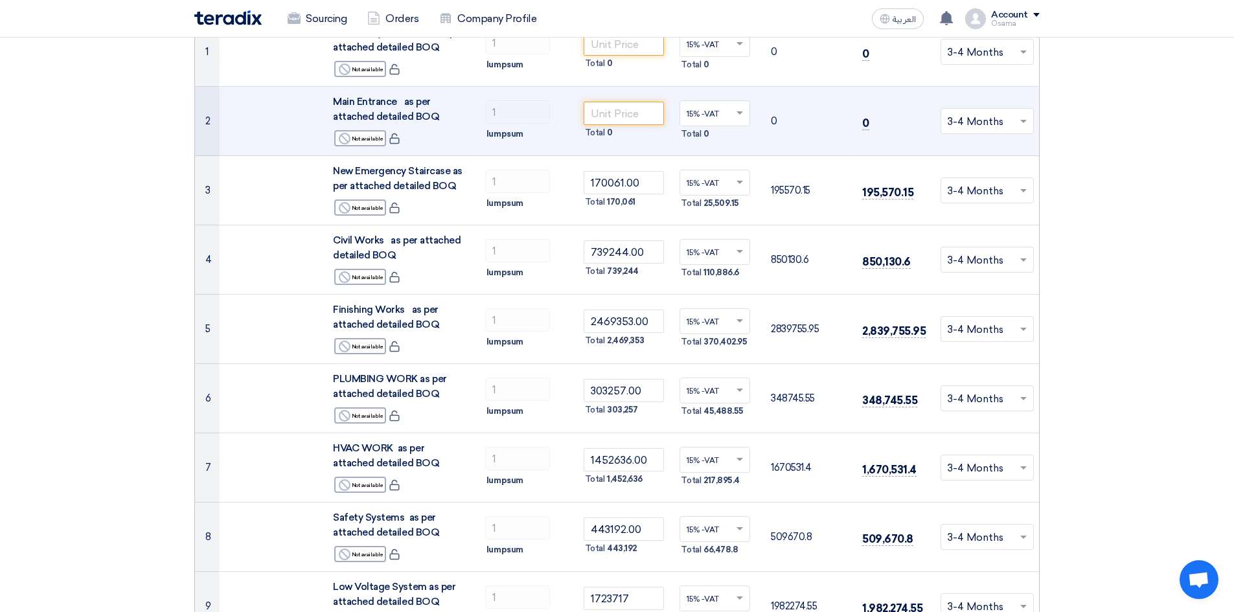
scroll to position [194, 0]
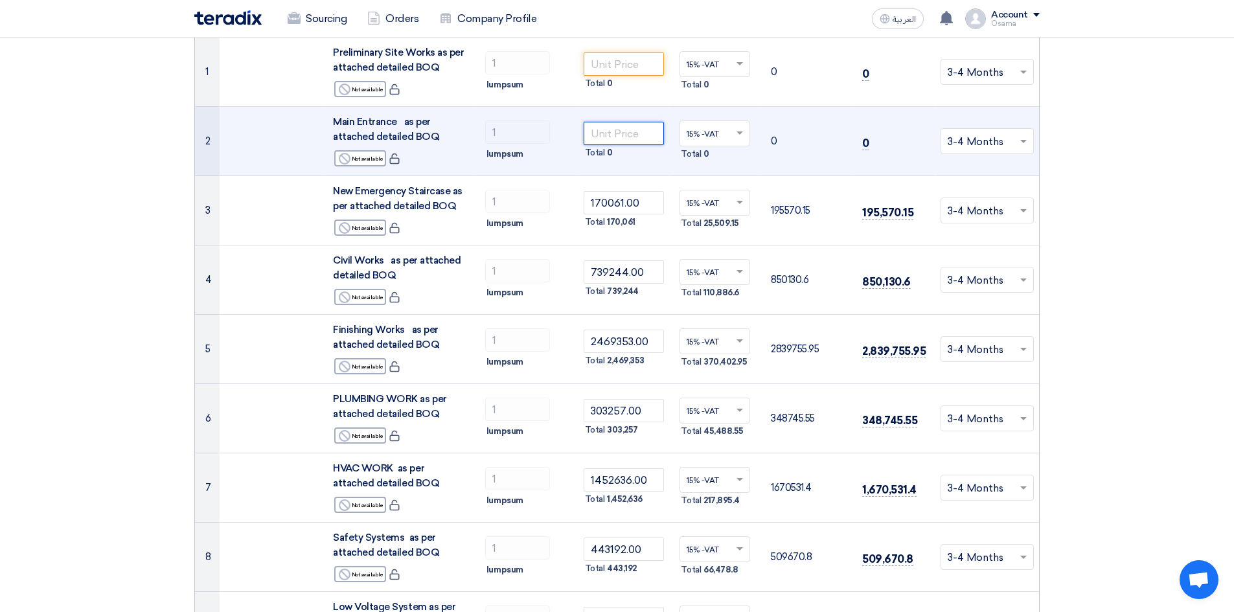
click at [599, 137] on input "number" at bounding box center [623, 133] width 81 height 23
paste input "981542.00"
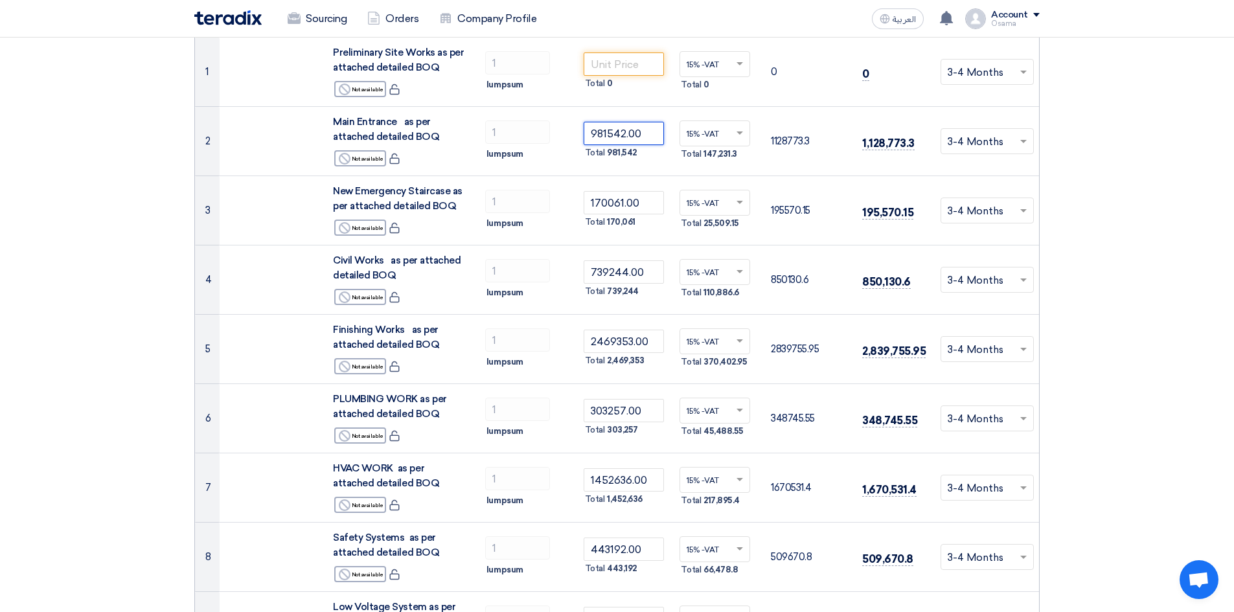
type input "981542.00"
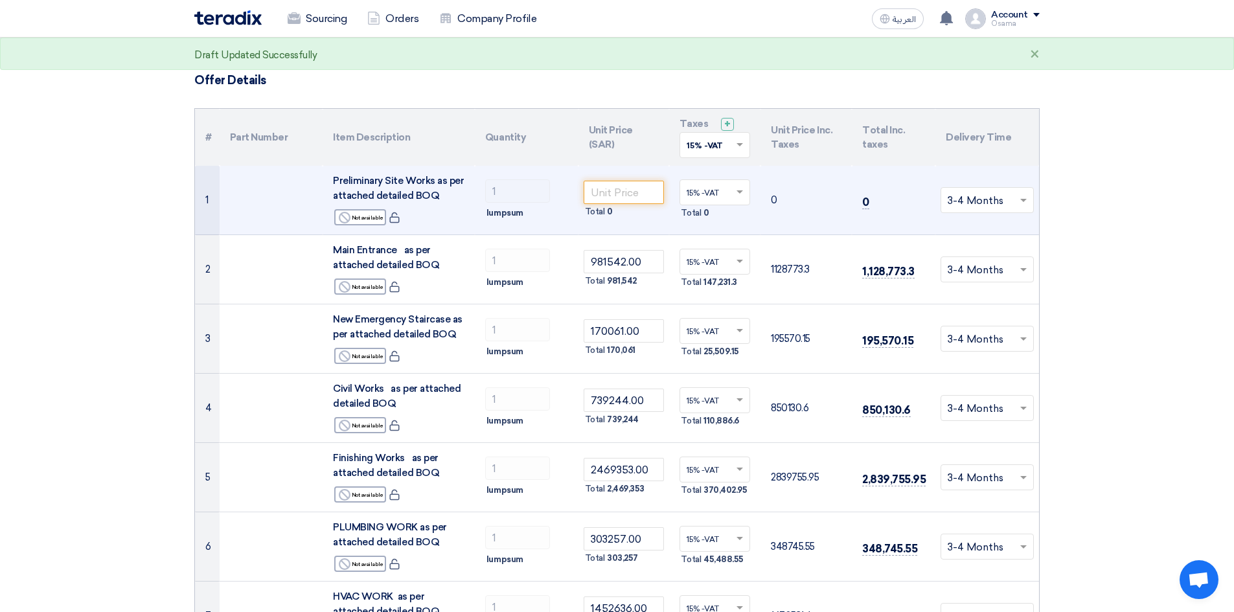
scroll to position [65, 0]
click at [605, 191] on input "number" at bounding box center [623, 193] width 81 height 23
paste input "450284.00"
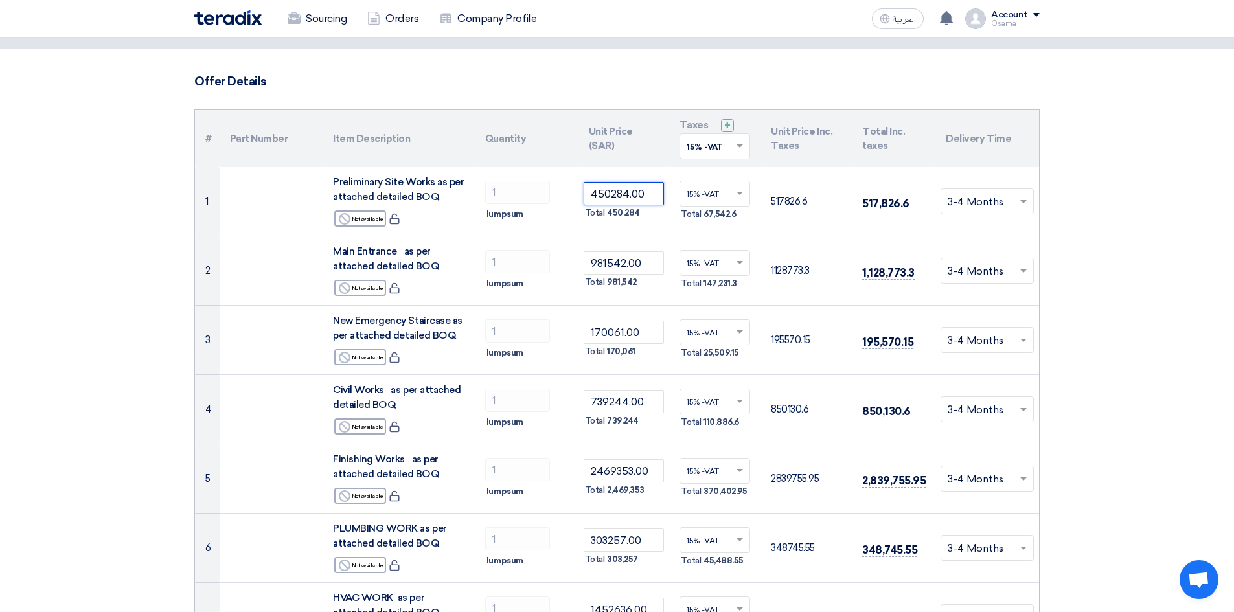
type input "450284.00"
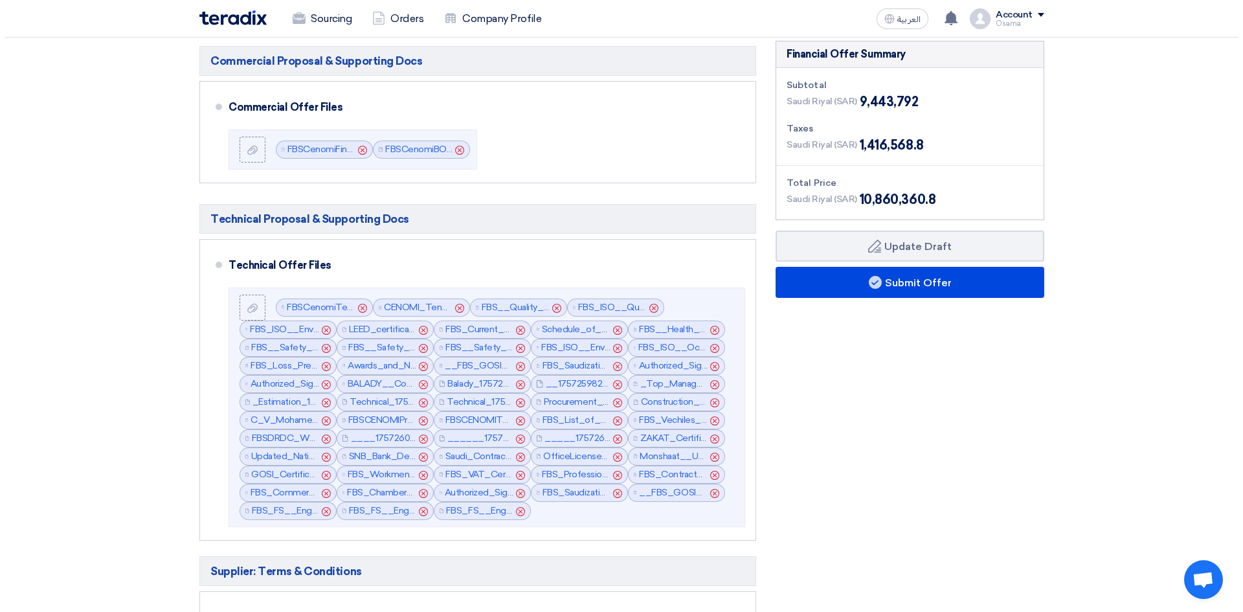
scroll to position [907, 0]
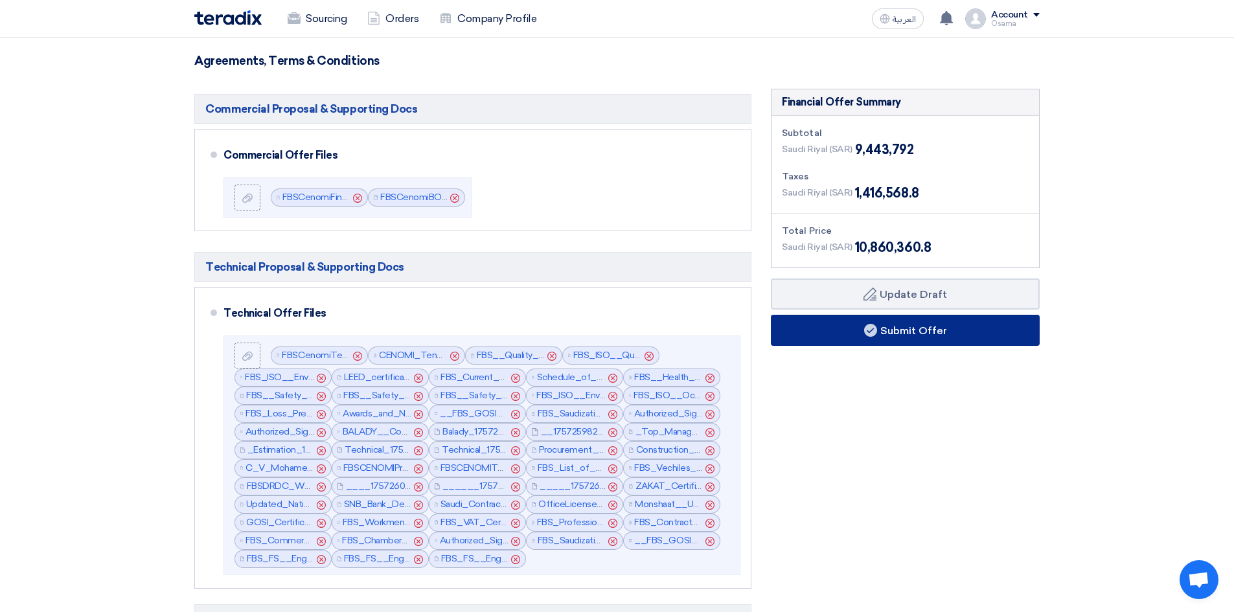
click at [891, 319] on button "Submit Offer" at bounding box center [905, 330] width 269 height 31
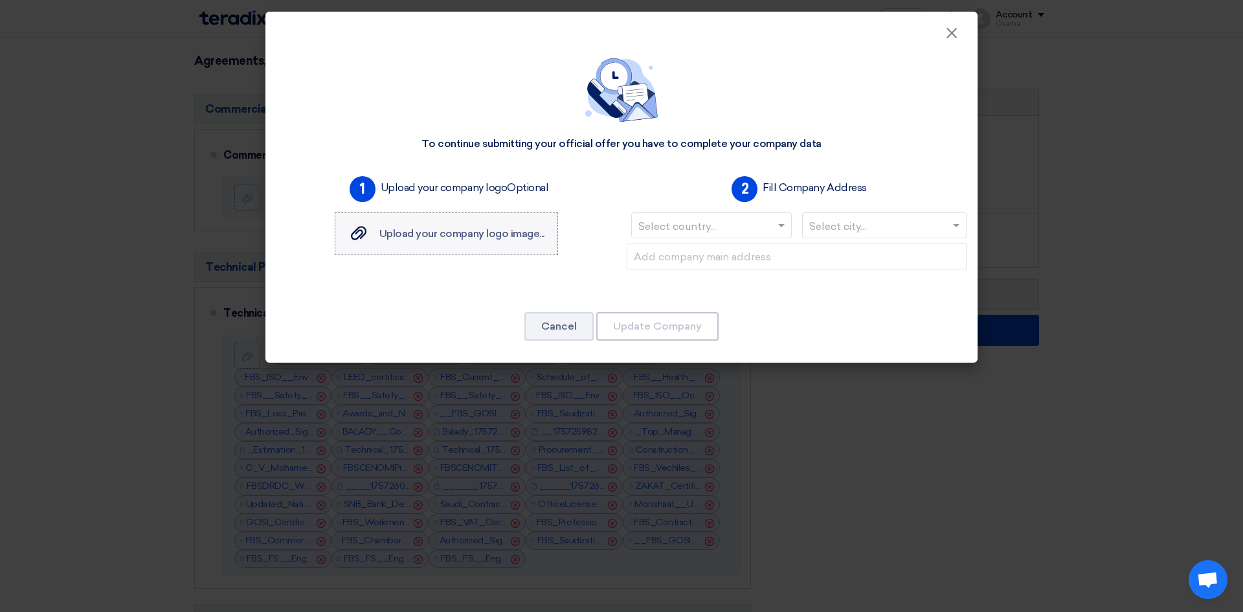
click at [456, 242] on label "Upload your company logo image... Upload your company logo image..." at bounding box center [446, 233] width 223 height 43
click at [0, 0] on input "Upload your company logo image... Upload your company logo image..." at bounding box center [0, 0] width 0 height 0
click at [778, 225] on span at bounding box center [781, 226] width 6 height 5
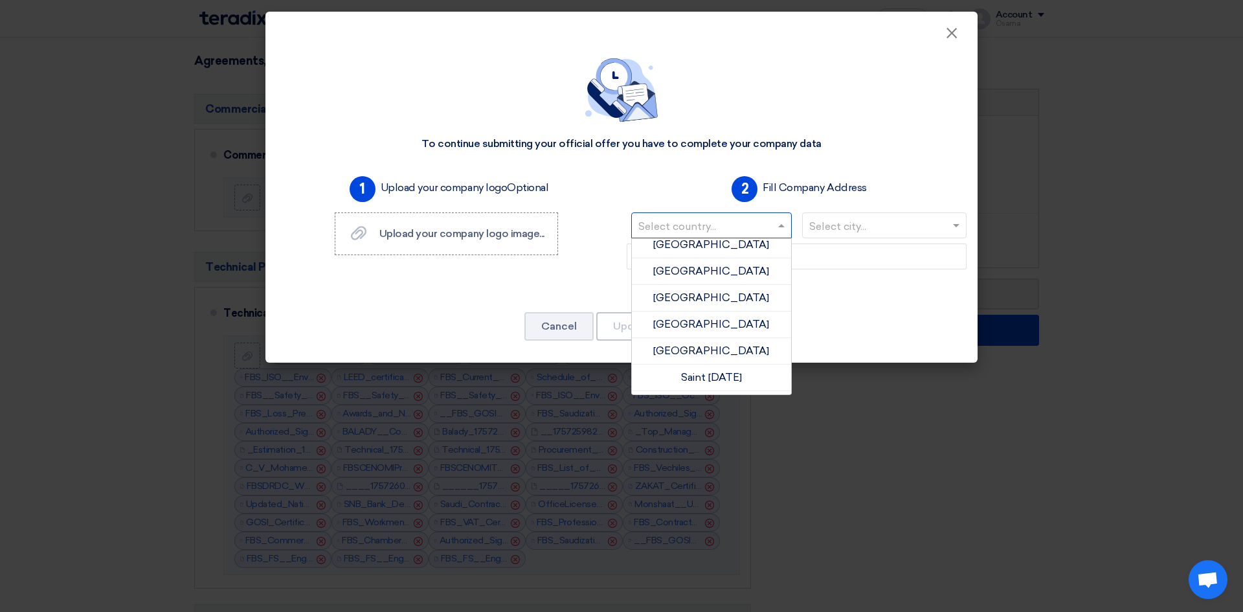
scroll to position [3173, 0]
click at [710, 369] on span "[GEOGRAPHIC_DATA]" at bounding box center [711, 370] width 116 height 12
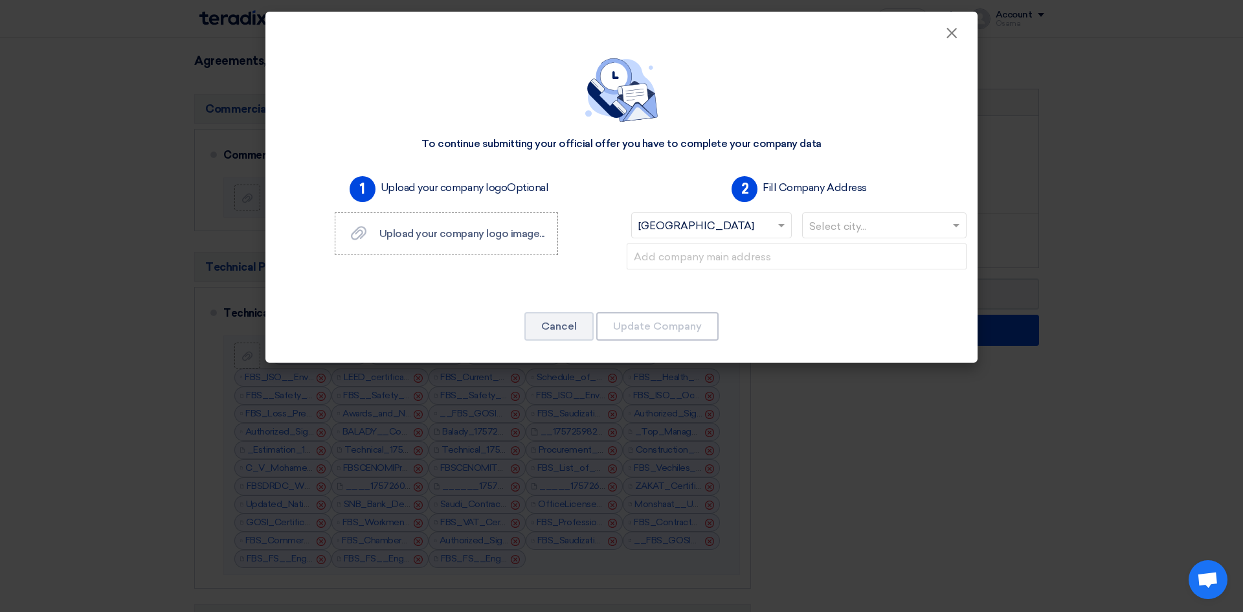
click at [853, 230] on input "text" at bounding box center [878, 226] width 138 height 21
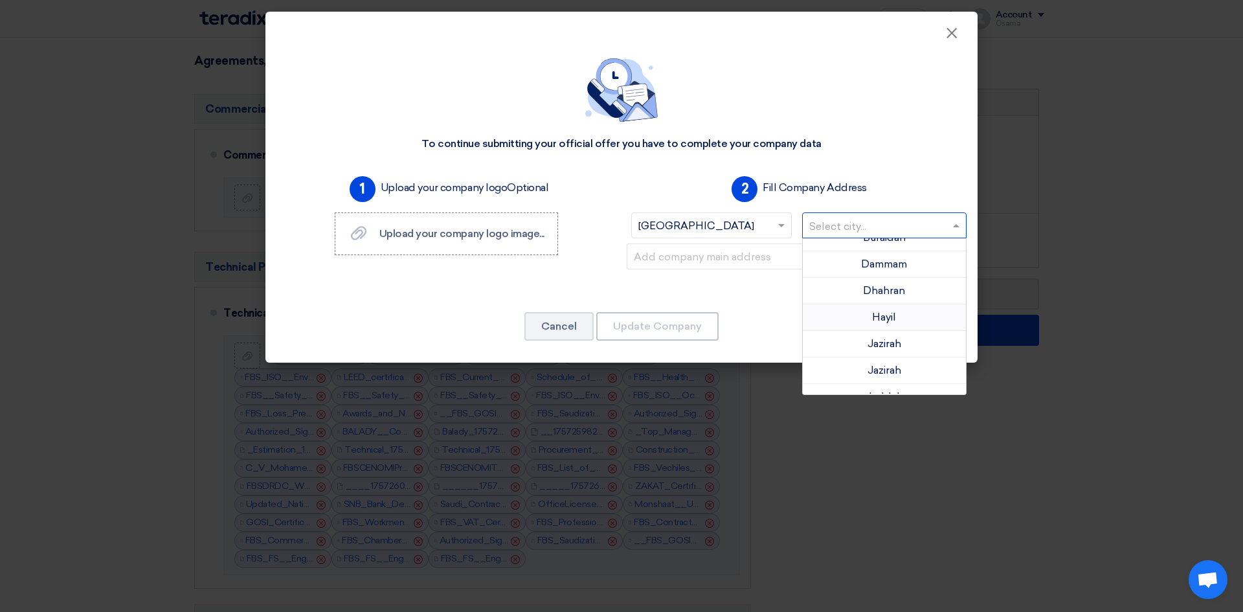
scroll to position [259, 0]
click at [887, 366] on span "Jeddah" at bounding box center [885, 363] width 38 height 12
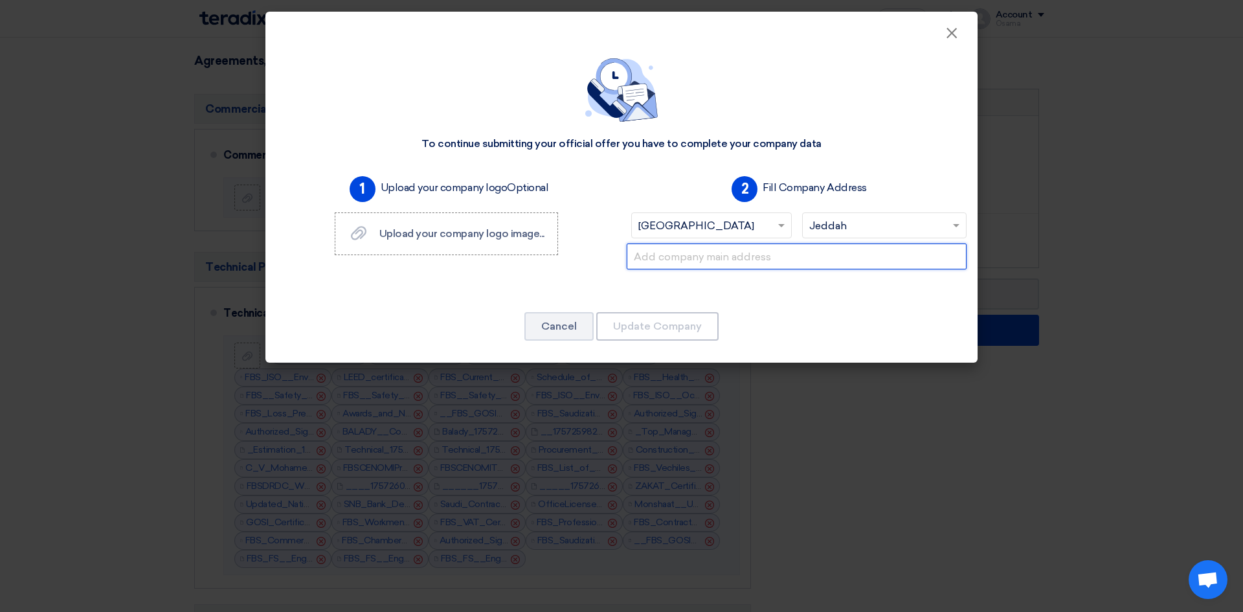
click at [675, 261] on input "text" at bounding box center [797, 256] width 340 height 26
click at [720, 259] on input "text" at bounding box center [797, 256] width 340 height 26
paste input "[GEOGRAPHIC_DATA][STREET_ADDRESS][GEOGRAPHIC_DATA]"
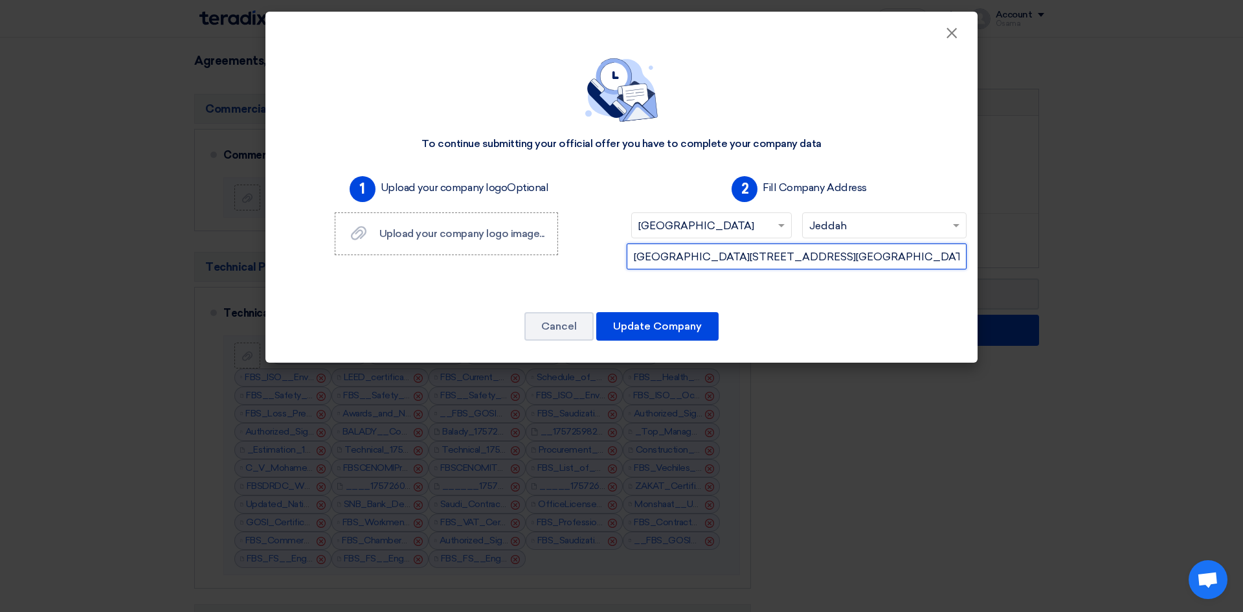
scroll to position [0, 91]
type input "[GEOGRAPHIC_DATA][STREET_ADDRESS][GEOGRAPHIC_DATA]"
click at [358, 234] on icon "Upload your company logo image..." at bounding box center [359, 233] width 16 height 16
click at [0, 0] on input "Upload your company logo image... Upload your company logo image..." at bounding box center [0, 0] width 0 height 0
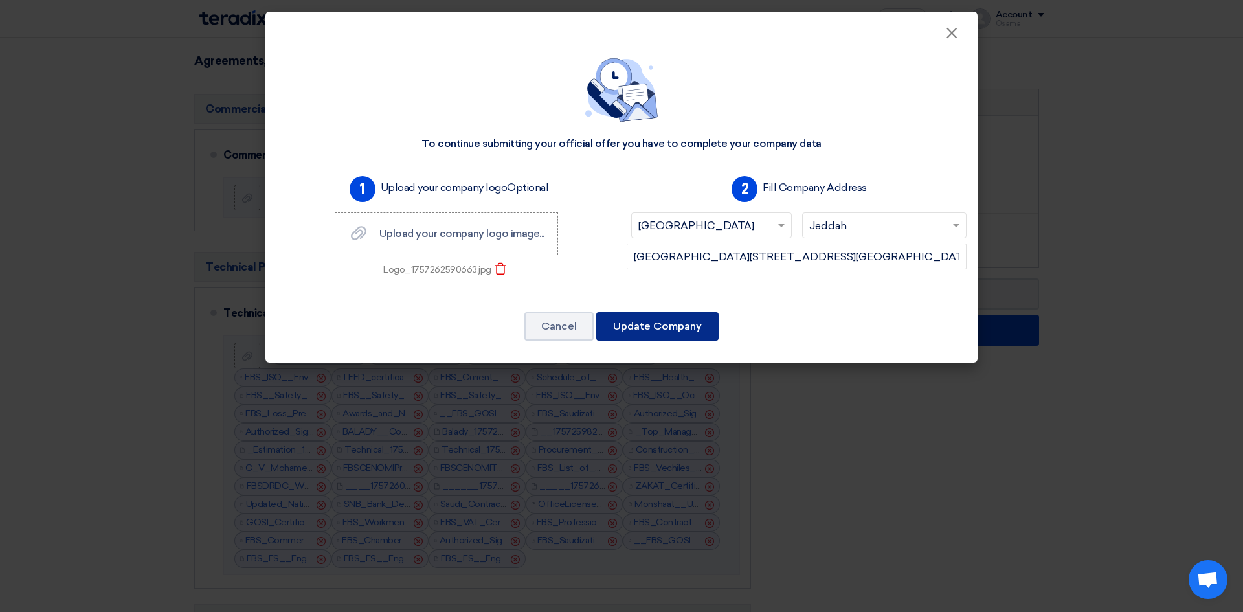
click at [646, 331] on button "Update Company" at bounding box center [657, 326] width 122 height 28
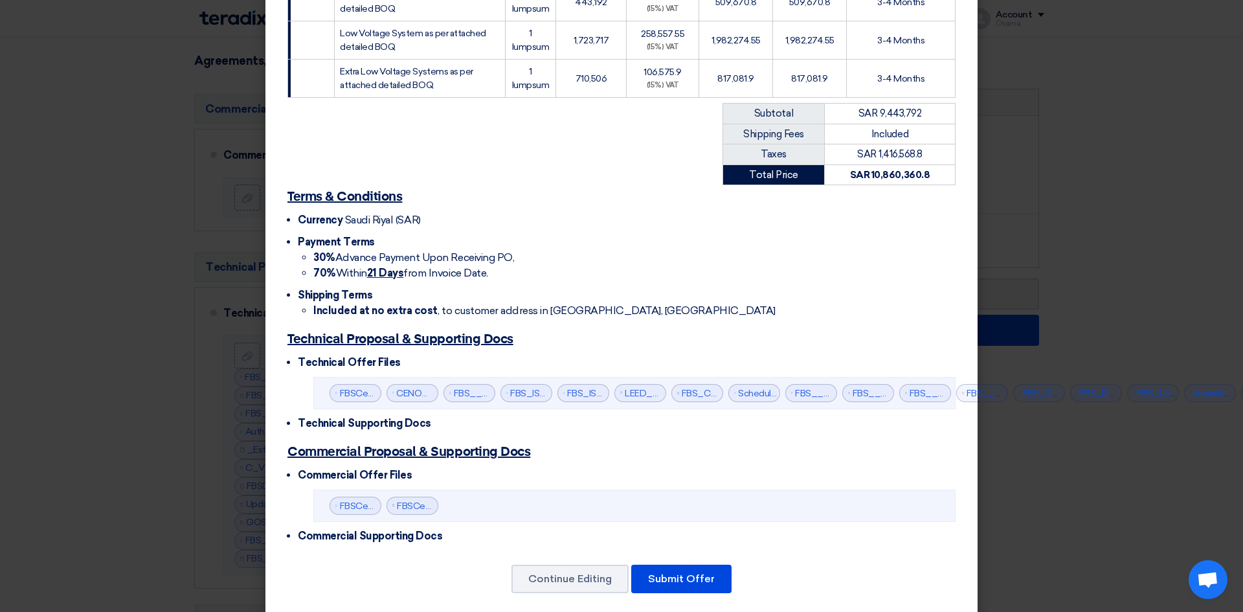
scroll to position [543, 0]
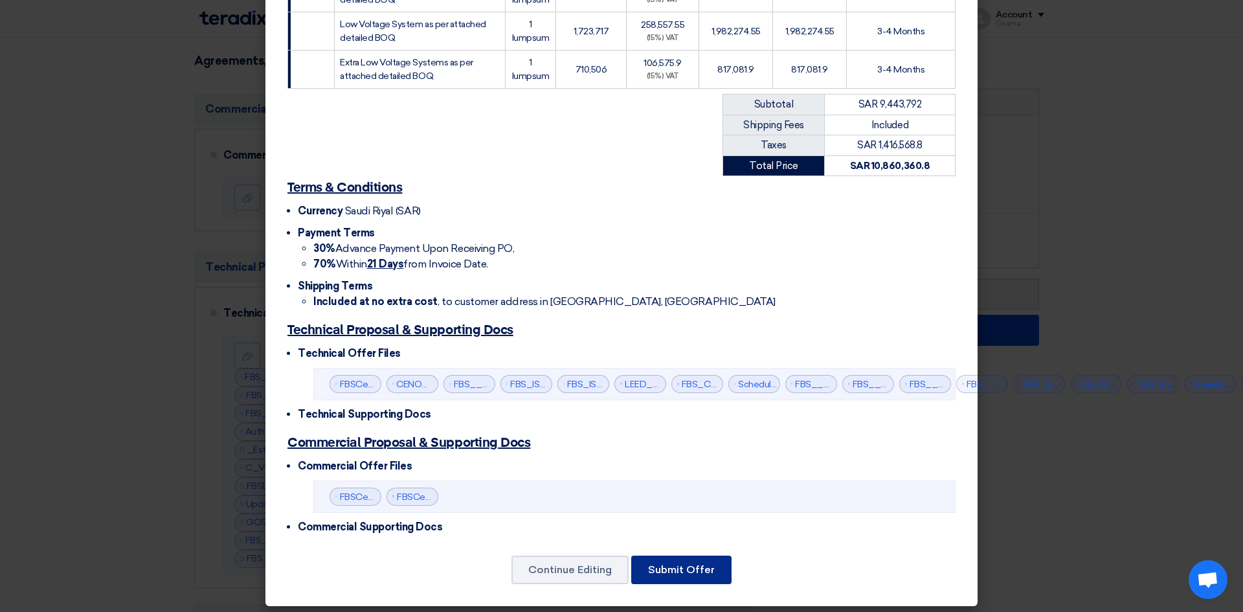
click at [679, 561] on button "Submit Offer" at bounding box center [681, 570] width 100 height 28
